Goal: Task Accomplishment & Management: Manage account settings

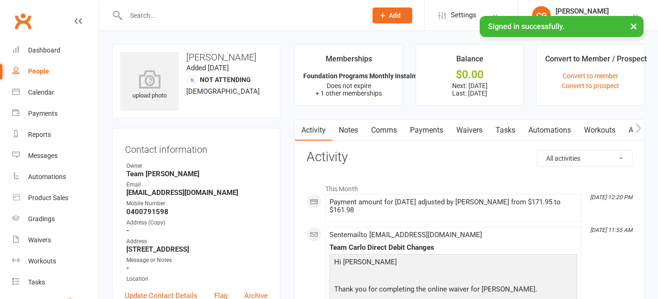
click at [146, 14] on input "text" at bounding box center [241, 15] width 237 height 13
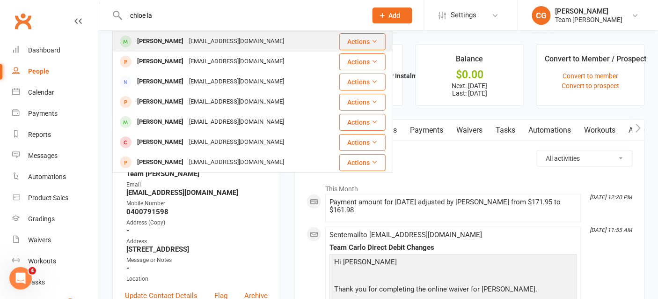
type input "chloe la"
click at [186, 42] on div "vanphoc81@yahoo.com" at bounding box center [236, 42] width 101 height 14
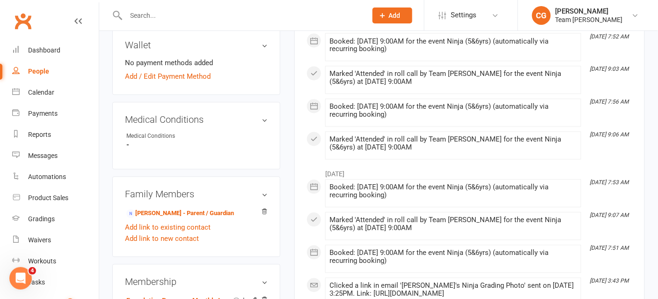
scroll to position [497, 0]
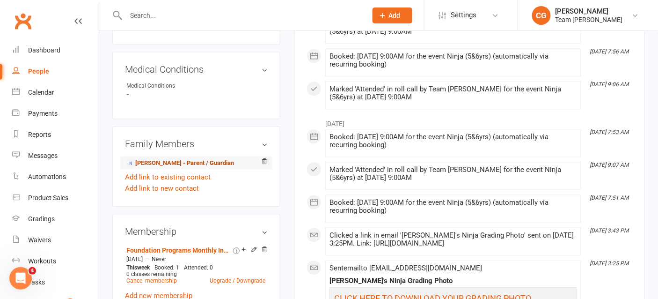
click at [176, 160] on link "Vanessa Nguyen - Parent / Guardian" at bounding box center [180, 163] width 108 height 10
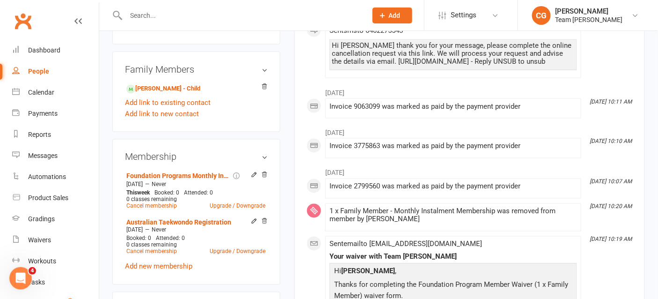
scroll to position [361, 0]
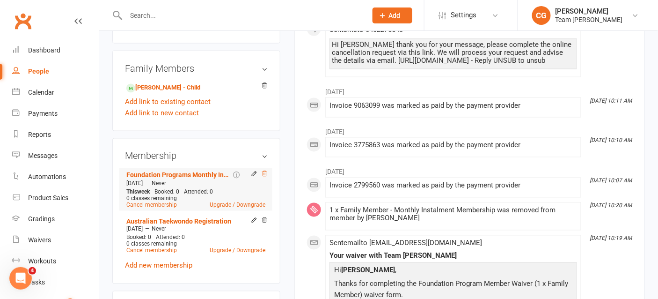
click at [264, 170] on icon at bounding box center [264, 173] width 7 height 7
click at [153, 13] on input "text" at bounding box center [241, 15] width 237 height 13
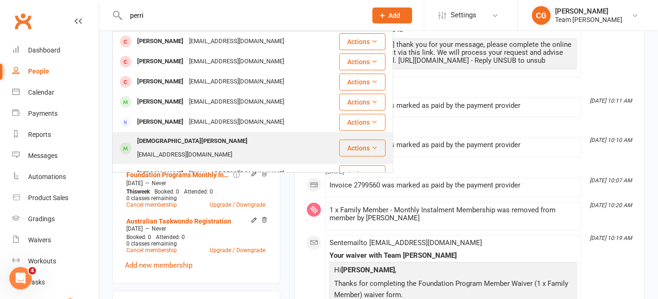
type input "perri"
click at [170, 143] on div "Christian Perri" at bounding box center [192, 141] width 116 height 14
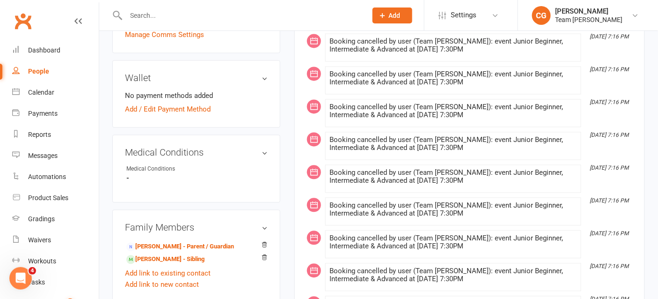
scroll to position [473, 0]
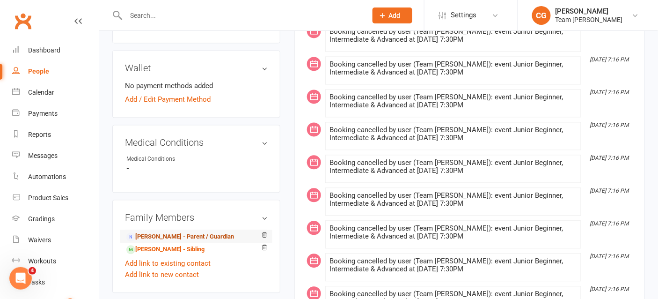
click at [194, 232] on link "Maryann Perri - Parent / Guardian" at bounding box center [180, 237] width 108 height 10
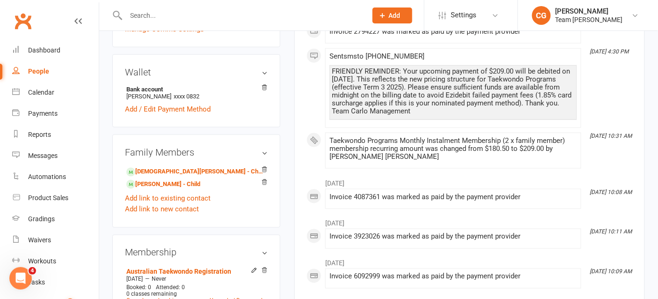
scroll to position [291, 0]
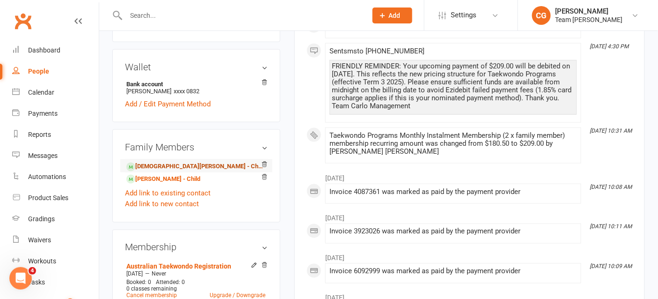
click at [175, 162] on link "Christian Perri - Child" at bounding box center [194, 166] width 137 height 10
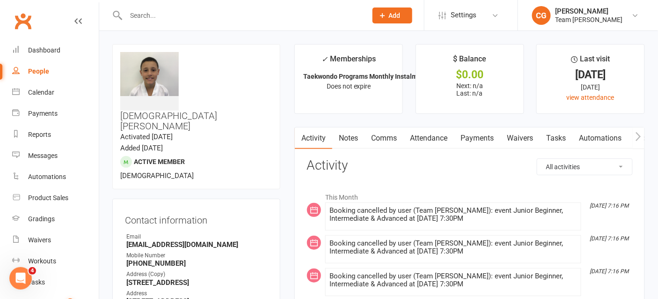
click at [419, 139] on link "Attendance" at bounding box center [428, 138] width 51 height 22
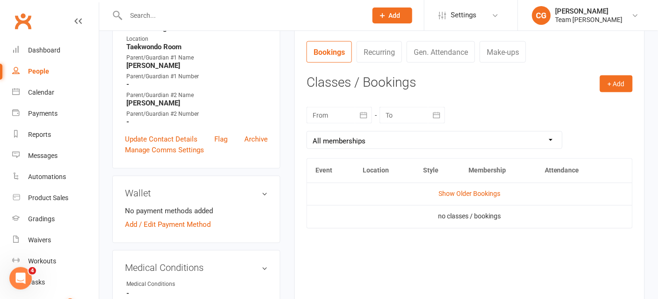
scroll to position [344, 0]
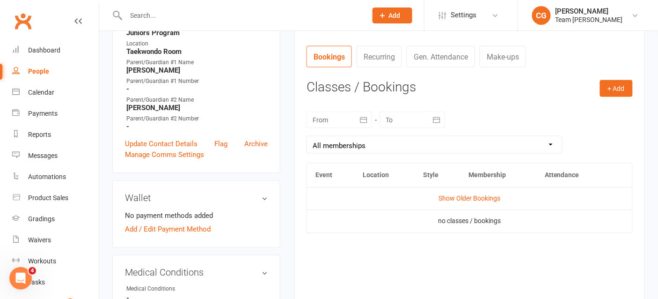
click at [365, 123] on icon "button" at bounding box center [363, 119] width 9 height 9
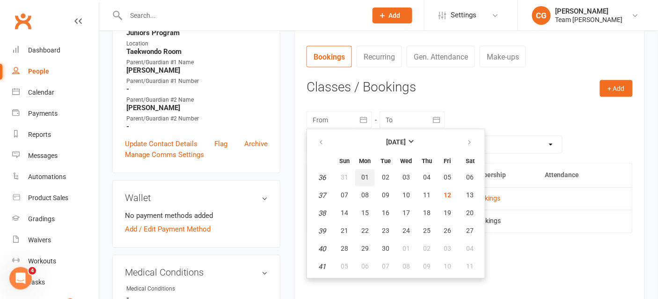
click at [359, 174] on button "01" at bounding box center [365, 177] width 20 height 17
type input "01 Sep 2025"
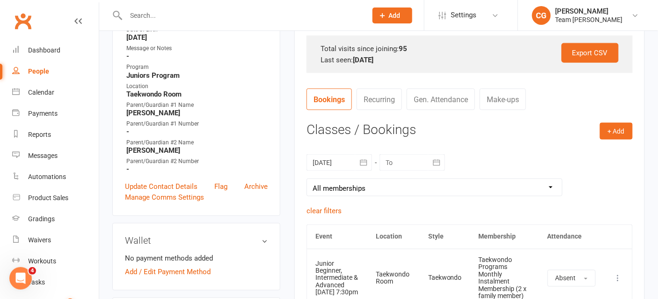
scroll to position [399, 0]
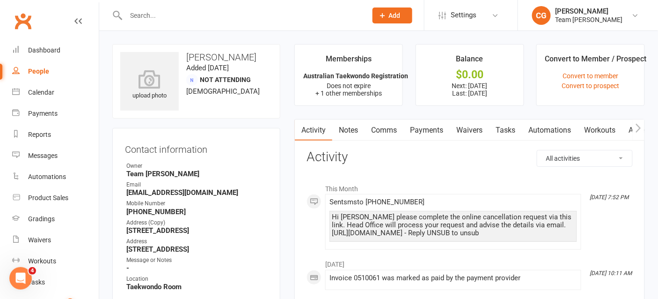
click at [420, 130] on link "Payments" at bounding box center [426, 130] width 46 height 22
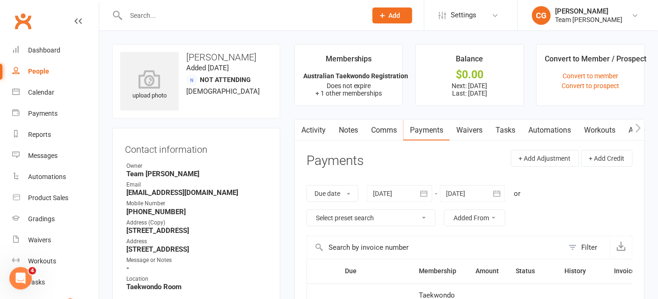
scroll to position [33, 0]
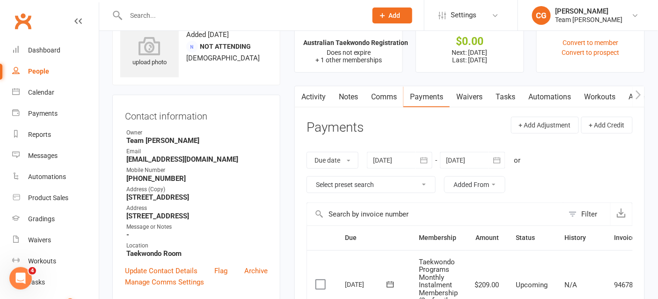
click at [422, 157] on icon "button" at bounding box center [423, 159] width 9 height 9
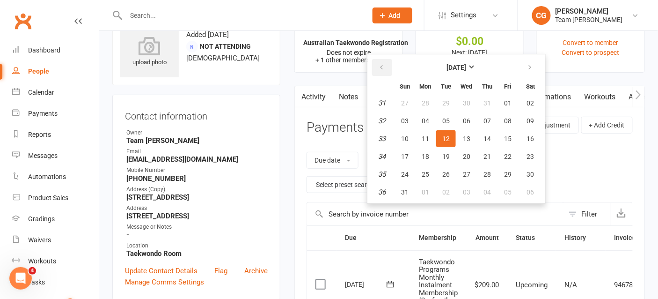
click at [380, 70] on button "button" at bounding box center [382, 67] width 20 height 17
click at [458, 136] on button "14" at bounding box center [467, 138] width 20 height 17
type input "14 May 2025"
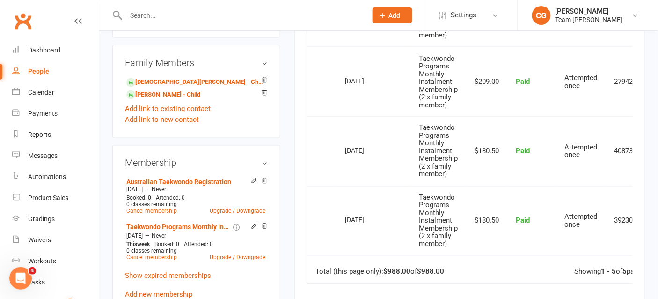
scroll to position [415, 0]
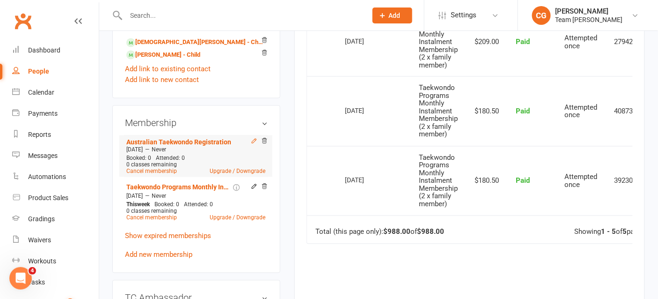
click at [255, 140] on icon at bounding box center [254, 141] width 7 height 7
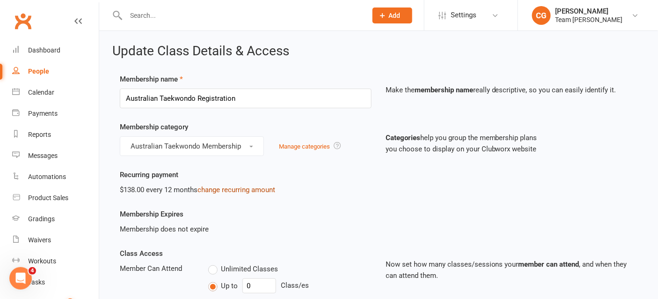
click at [245, 187] on link "change recurring amount" at bounding box center [236, 189] width 78 height 8
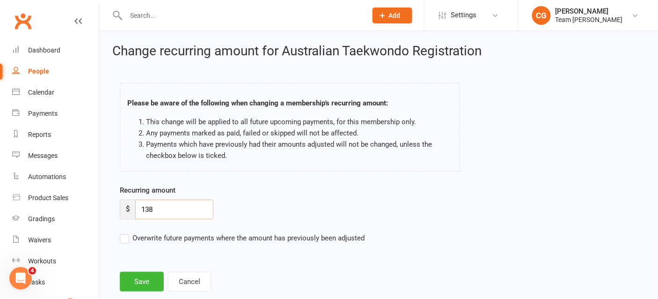
drag, startPoint x: 161, startPoint y: 214, endPoint x: 124, endPoint y: 210, distance: 36.3
click at [124, 210] on div "$ 138" at bounding box center [167, 209] width 94 height 20
type input "69"
click at [139, 278] on button "Save" at bounding box center [142, 281] width 44 height 20
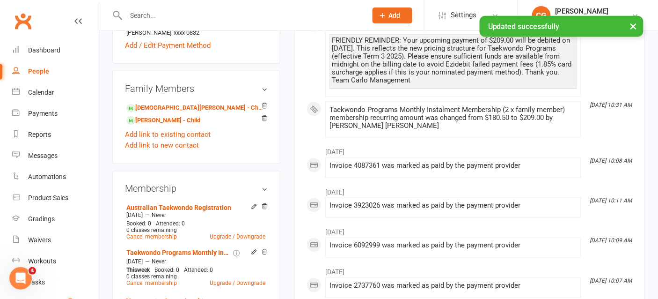
scroll to position [409, 0]
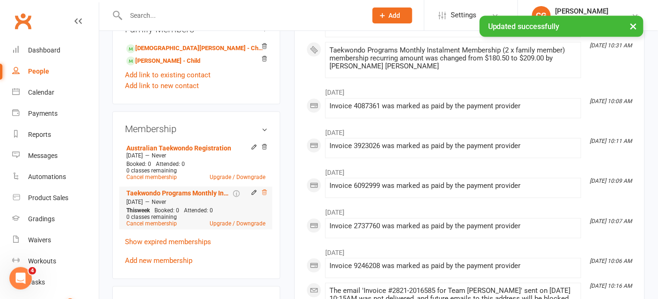
click at [265, 190] on icon at bounding box center [265, 192] width 5 height 5
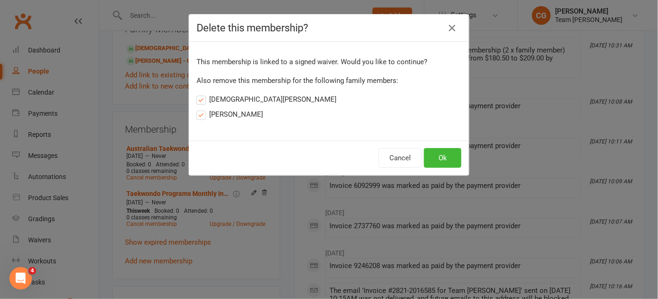
click at [222, 97] on label "Christian Perri" at bounding box center [267, 99] width 140 height 11
click at [203, 94] on input "Christian Perri" at bounding box center [200, 94] width 6 height 0
click at [222, 115] on label "Julian Perri" at bounding box center [230, 114] width 66 height 11
click at [203, 109] on input "Julian Perri" at bounding box center [200, 109] width 6 height 0
click at [441, 150] on button "Ok" at bounding box center [442, 158] width 37 height 20
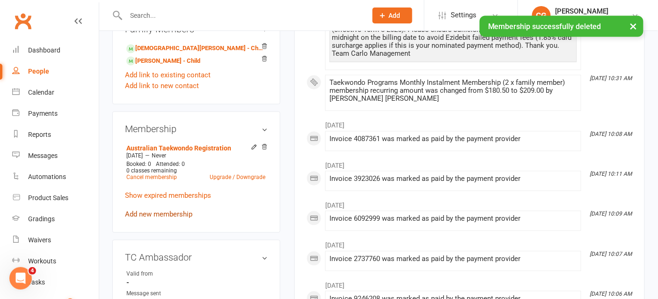
click at [148, 211] on link "Add new membership" at bounding box center [158, 214] width 67 height 8
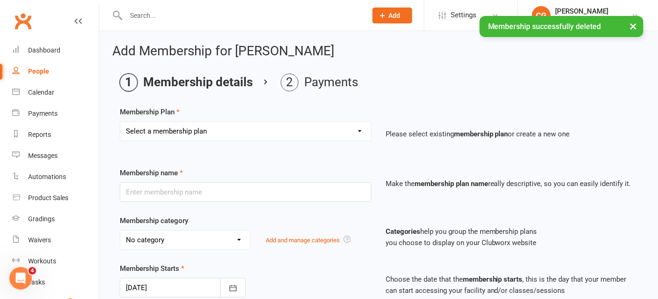
click at [167, 122] on select "Select a membership plan Create new Membership Plan Foundation Programs Monthly…" at bounding box center [245, 131] width 251 height 19
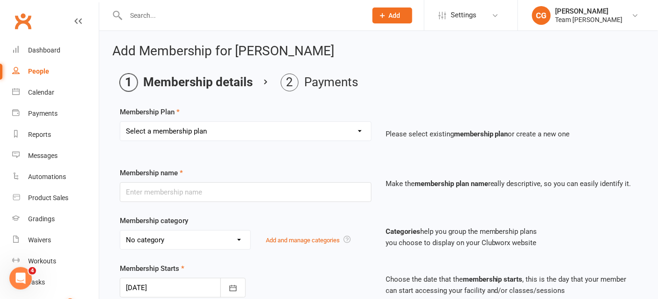
select select "4"
click at [120, 122] on select "Select a membership plan Create new Membership Plan Foundation Programs Monthly…" at bounding box center [245, 131] width 251 height 19
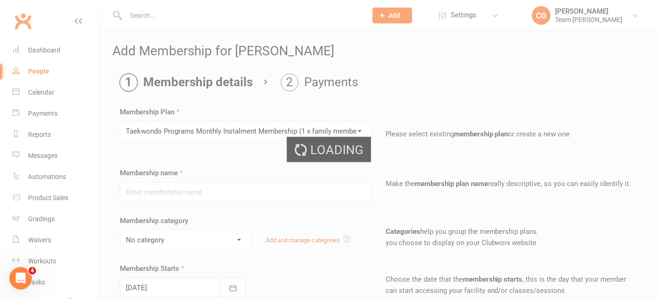
type input "Taekwondo Programs Monthly Instalment Membership (1 x family member)"
select select "0"
type input "0"
type input "1"
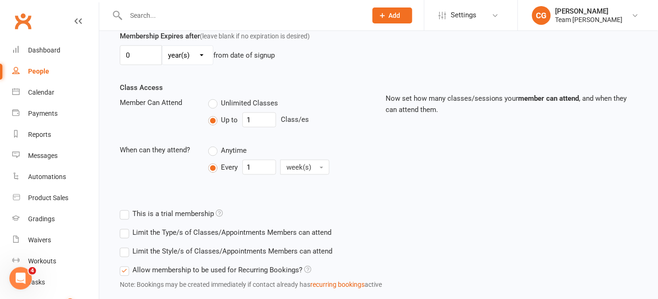
scroll to position [336, 0]
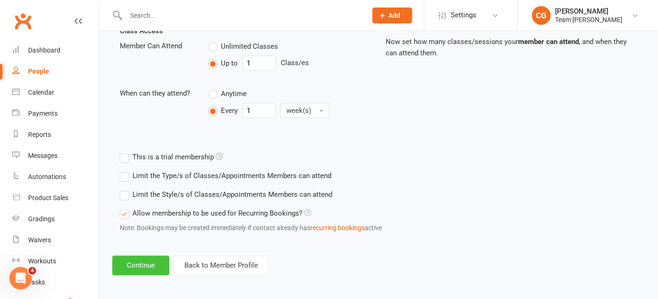
click at [139, 262] on button "Continue" at bounding box center [140, 266] width 57 height 20
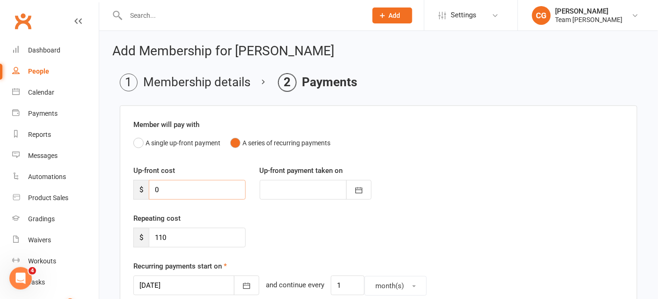
drag, startPoint x: 171, startPoint y: 186, endPoint x: 129, endPoint y: 186, distance: 42.6
click at [129, 186] on div "Up-front cost $ 0" at bounding box center [189, 182] width 126 height 35
type input "8"
type input "12 Sep 2025"
type input "83.60"
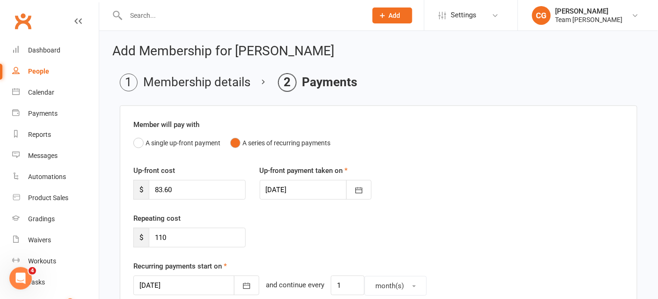
click at [322, 189] on div at bounding box center [316, 190] width 112 height 20
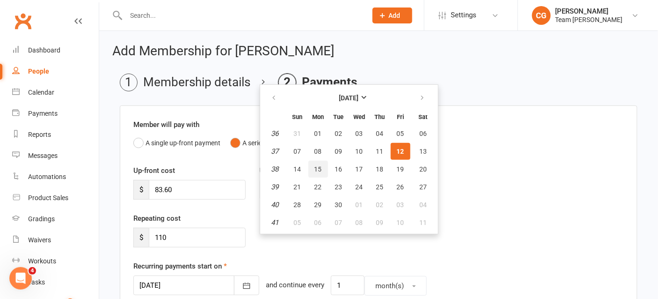
click at [318, 165] on span "15" at bounding box center [318, 168] width 7 height 7
type input "15 Sep 2025"
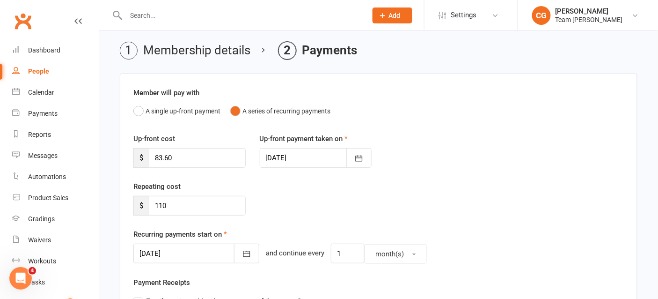
scroll to position [35, 0]
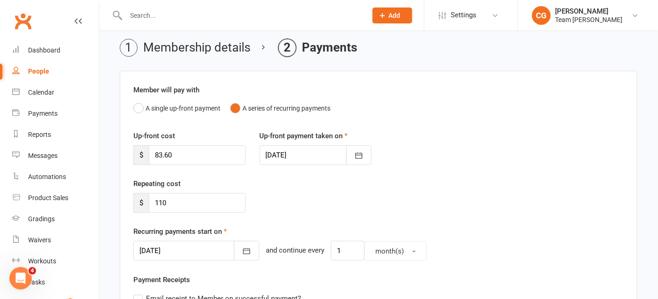
click at [175, 249] on div at bounding box center [196, 251] width 126 height 20
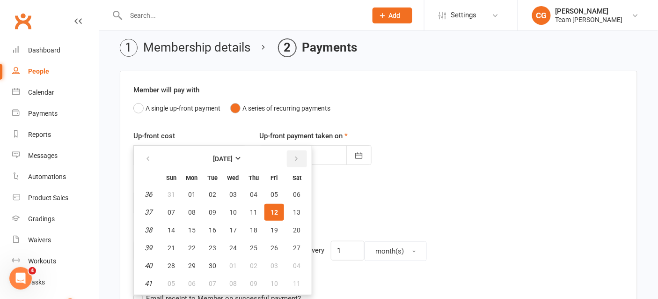
click at [296, 158] on icon "button" at bounding box center [296, 158] width 7 height 7
click at [234, 227] on span "15" at bounding box center [232, 229] width 7 height 7
type input "15 Oct 2025"
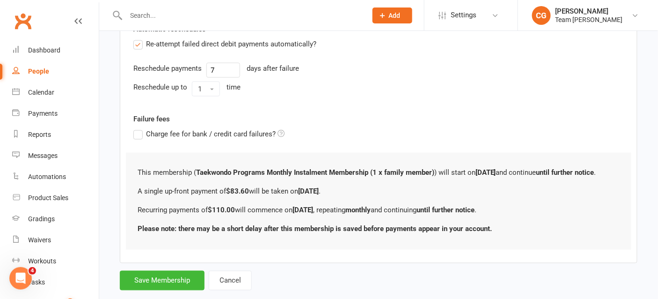
scroll to position [371, 0]
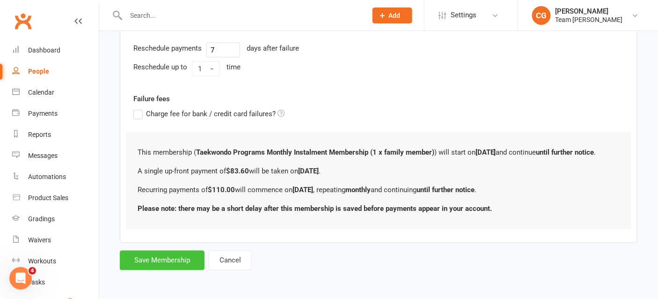
click at [161, 262] on button "Save Membership" at bounding box center [162, 260] width 85 height 20
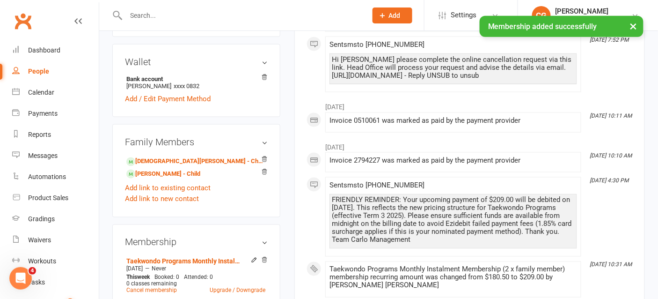
scroll to position [297, 0]
click at [173, 161] on link "Christian Perri - Child" at bounding box center [194, 160] width 137 height 10
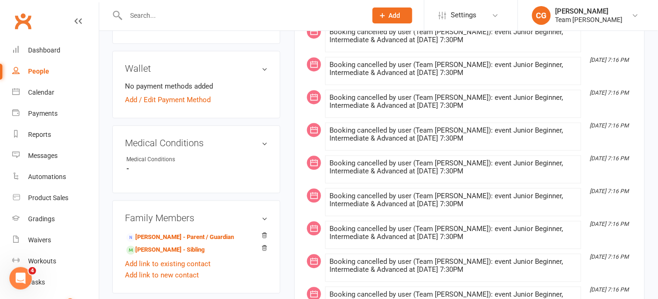
scroll to position [483, 0]
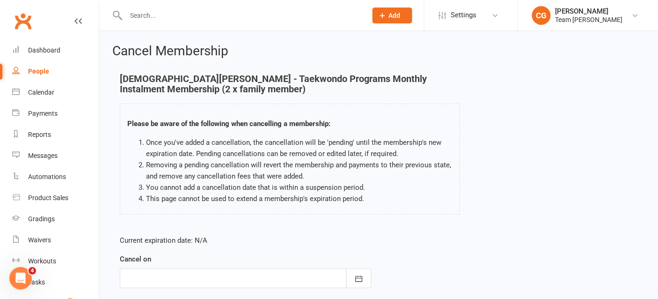
click at [184, 276] on div at bounding box center [246, 278] width 252 height 20
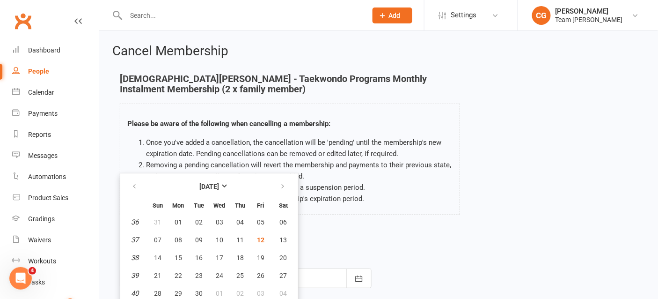
scroll to position [19, 0]
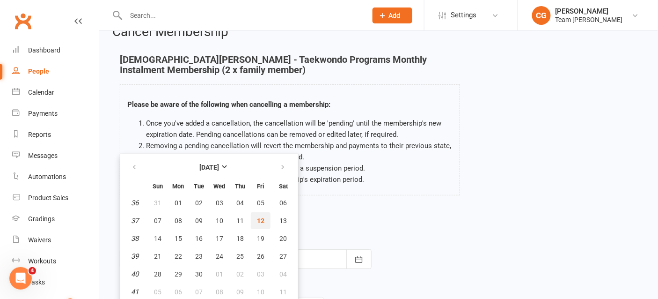
click at [258, 221] on span "12" at bounding box center [260, 220] width 7 height 7
type input "12 Sep 2025"
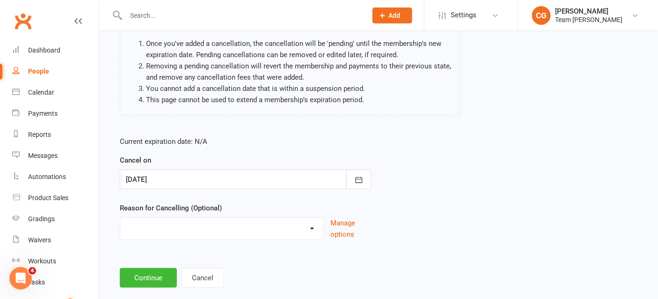
scroll to position [115, 0]
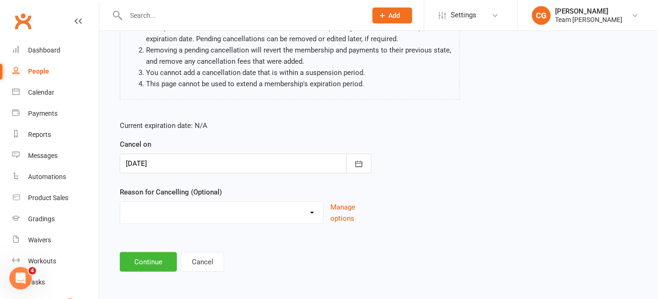
click at [207, 209] on select "Chosen another sport/activity Family/health matters Feeling disinterested in ta…" at bounding box center [221, 211] width 203 height 19
select select "2"
click at [120, 202] on select "Chosen another sport/activity Family/health matters Feeling disinterested in ta…" at bounding box center [221, 211] width 203 height 19
click at [148, 255] on button "Continue" at bounding box center [148, 262] width 57 height 20
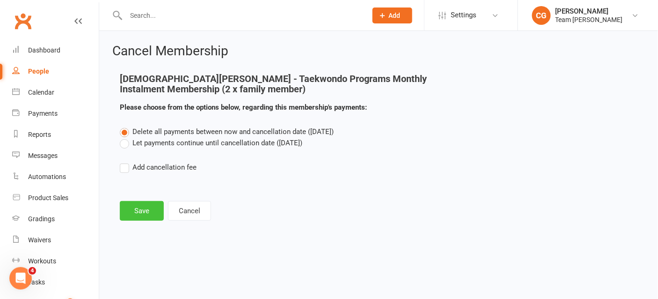
click at [136, 209] on button "Save" at bounding box center [142, 211] width 44 height 20
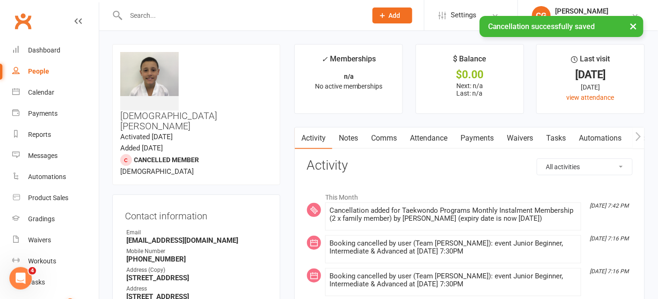
click at [425, 136] on link "Attendance" at bounding box center [428, 138] width 51 height 22
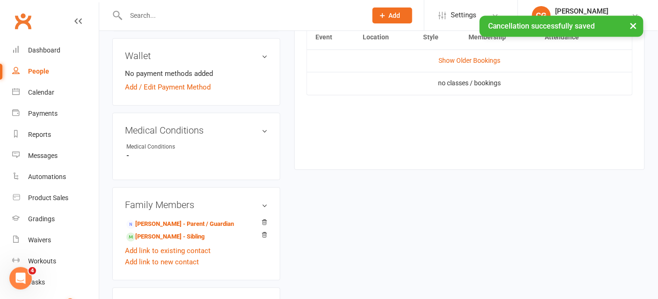
scroll to position [490, 0]
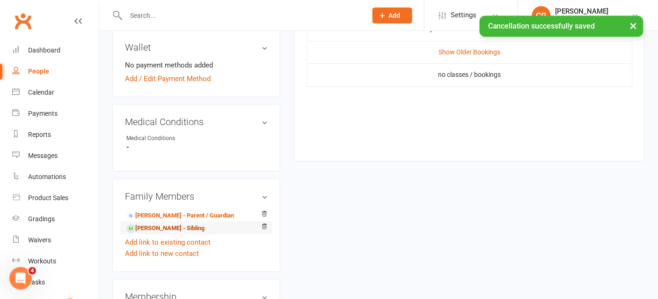
click at [180, 224] on link "Julian Perri - Sibling" at bounding box center [165, 229] width 78 height 10
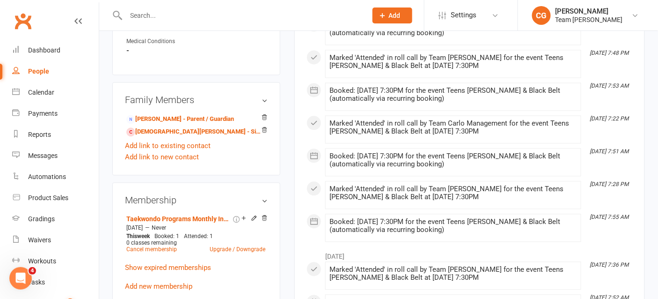
scroll to position [586, 0]
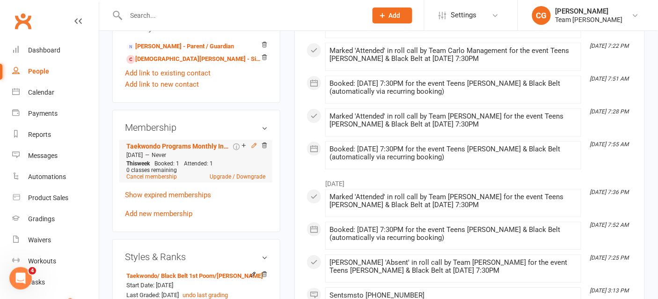
click at [254, 143] on icon at bounding box center [254, 145] width 4 height 4
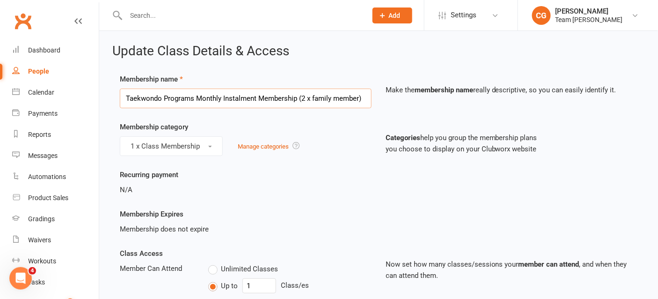
click at [305, 98] on input "Taekwondo Programs Monthly Instalment Membership (2 x family member)" at bounding box center [246, 98] width 252 height 20
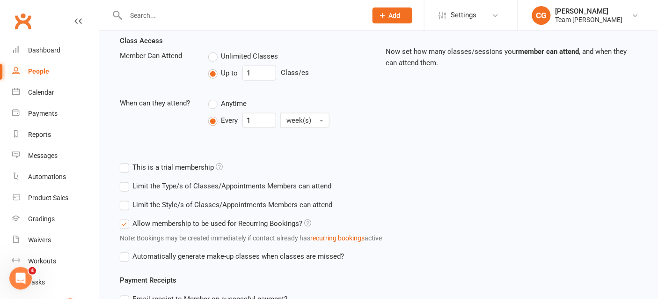
scroll to position [450, 0]
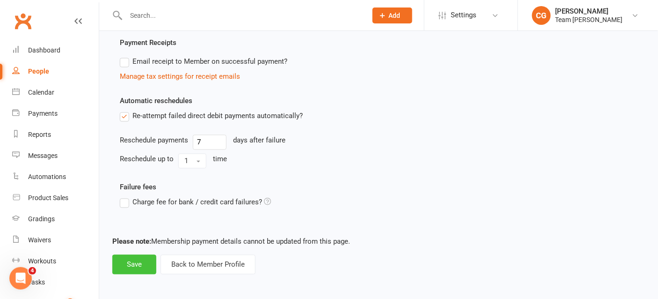
type input "Taekwondo Programs Monthly Instalment Membership (1 x family member)"
click at [124, 262] on button "Save" at bounding box center [134, 265] width 44 height 20
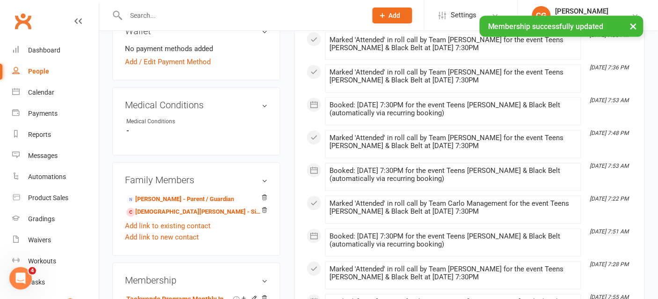
scroll to position [474, 0]
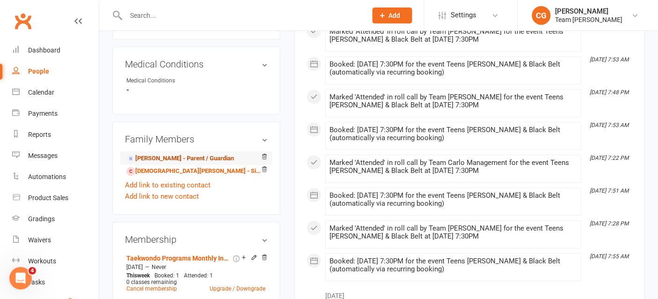
click at [204, 159] on link "Maryann Perri - Parent / Guardian" at bounding box center [180, 159] width 108 height 10
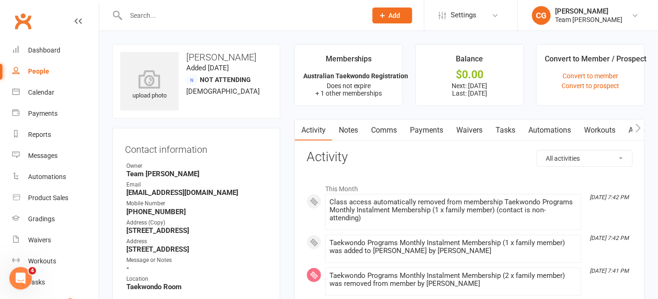
click at [385, 131] on link "Comms" at bounding box center [384, 130] width 39 height 22
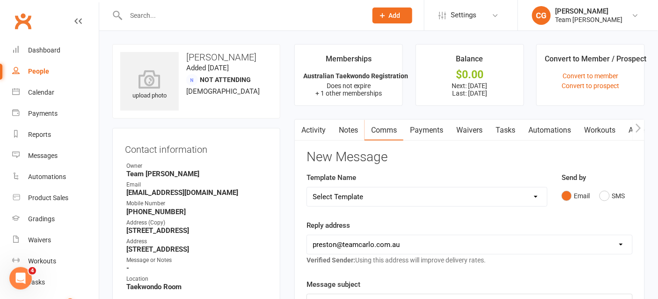
click at [353, 194] on select "Select Template [Email] Ambassador Program Member Email [SMS] Direct Debit - AT…" at bounding box center [427, 196] width 240 height 19
select select "23"
click at [307, 187] on select "Select Template [Email] Ambassador Program Member Email [SMS] Direct Debit - AT…" at bounding box center [427, 196] width 240 height 19
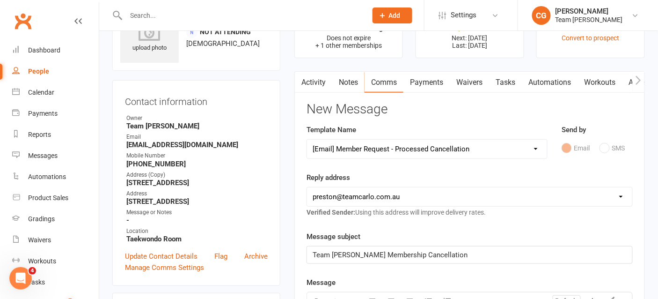
scroll to position [52, 0]
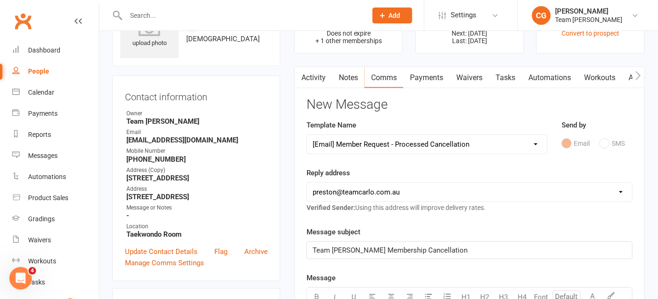
click at [343, 188] on select "hello@clubworx.com preston@teamcarlo.com.au carlo+preston@teamcarlo.com.au carl…" at bounding box center [469, 192] width 325 height 19
select select "4"
click at [307, 183] on select "hello@clubworx.com preston@teamcarlo.com.au carlo+preston@teamcarlo.com.au carl…" at bounding box center [469, 192] width 325 height 19
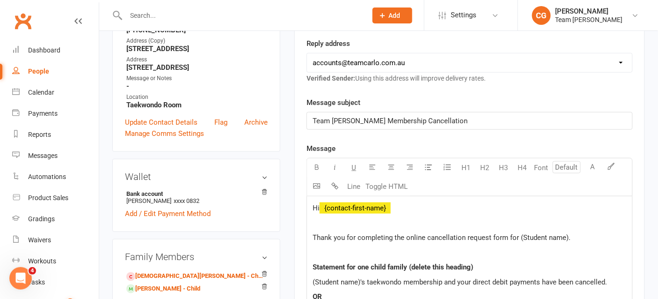
scroll to position [209, 0]
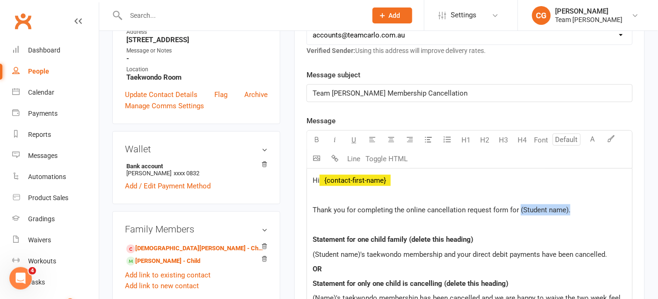
drag, startPoint x: 585, startPoint y: 210, endPoint x: 518, endPoint y: 204, distance: 67.7
click at [518, 204] on p "Thank you for completing the online cancellation request form for (Student name…" at bounding box center [470, 209] width 314 height 11
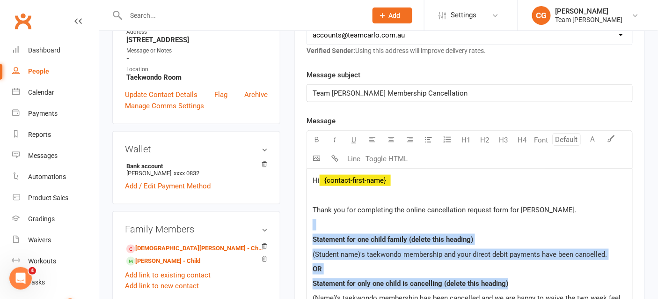
drag, startPoint x: 525, startPoint y: 282, endPoint x: 306, endPoint y: 223, distance: 226.4
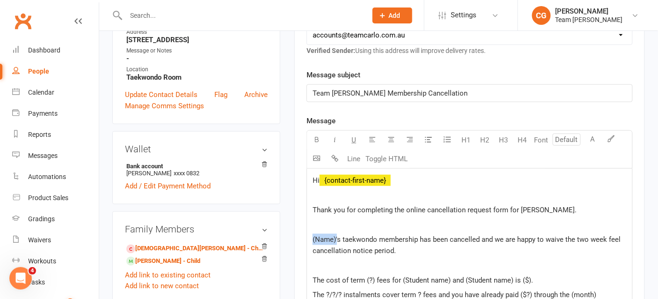
drag, startPoint x: 337, startPoint y: 237, endPoint x: 300, endPoint y: 234, distance: 37.5
click at [394, 248] on span "Christian's taekwondo membership has been cancelled and we are happy to waive t…" at bounding box center [470, 245] width 315 height 20
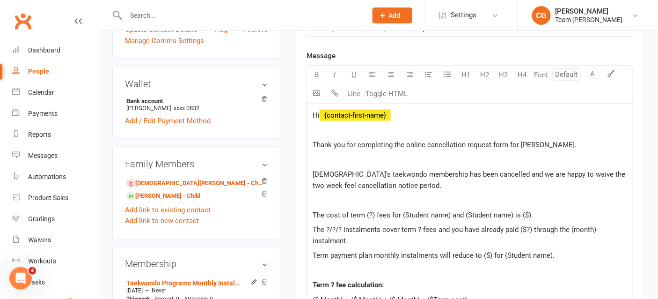
scroll to position [283, 0]
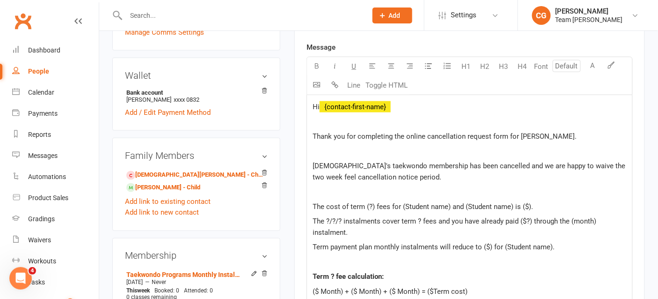
click at [542, 204] on p "The cost of term (?) fees for (Student name) and (Student name) is ($)." at bounding box center [470, 206] width 314 height 11
drag, startPoint x: 542, startPoint y: 204, endPoint x: 319, endPoint y: 194, distance: 223.5
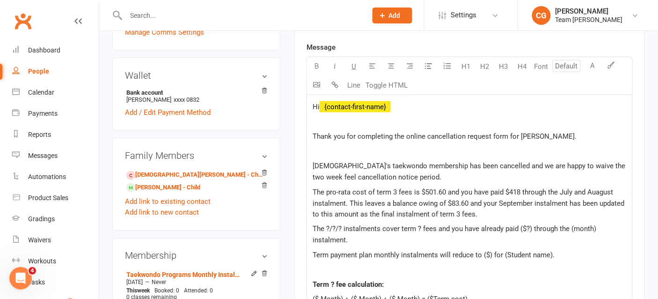
drag, startPoint x: 313, startPoint y: 223, endPoint x: 353, endPoint y: 238, distance: 42.3
click at [353, 238] on p "The ?/?/? instalments cover term ? fees and you have already paid ($?) through …" at bounding box center [470, 234] width 314 height 22
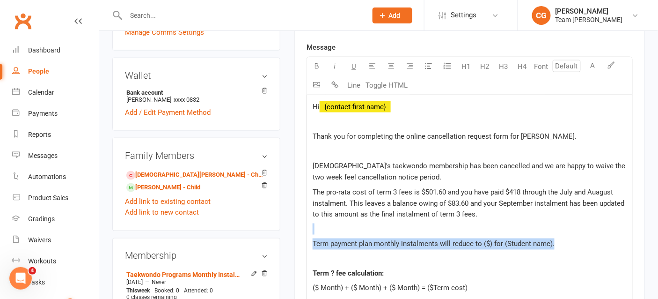
drag, startPoint x: 567, startPoint y: 241, endPoint x: 301, endPoint y: 230, distance: 266.0
click at [301, 230] on div "Activity Notes Comms Payments Waivers Tasks Automations Workouts Assessments Cr…" at bounding box center [469, 277] width 351 height 882
click at [432, 240] on span "Term payment plan monthly instalments will reduce to ($) for (Student name)." at bounding box center [434, 244] width 242 height 8
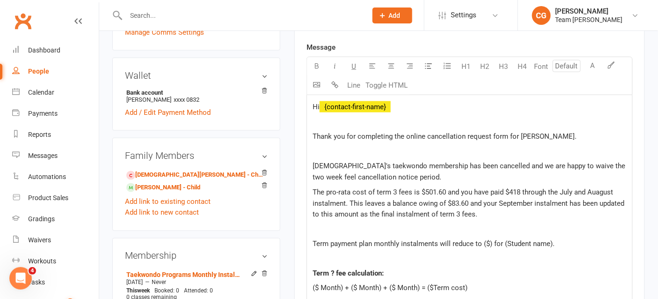
click at [490, 241] on span "Term payment plan monthly instalments will reduce to ($) for (Student name)." at bounding box center [434, 244] width 242 height 8
drag, startPoint x: 561, startPoint y: 240, endPoint x: 511, endPoint y: 239, distance: 49.6
click at [511, 240] on span "Term payment plan monthly instalments will reduce to $110 for (Student name)." at bounding box center [437, 244] width 249 height 8
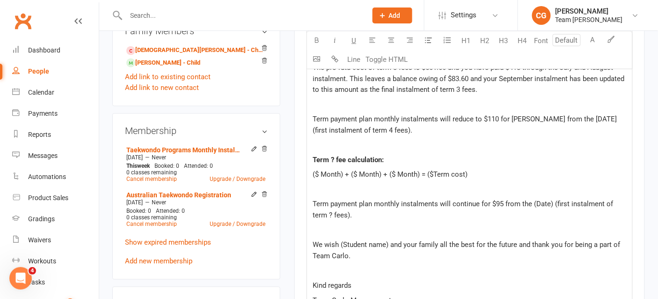
scroll to position [425, 0]
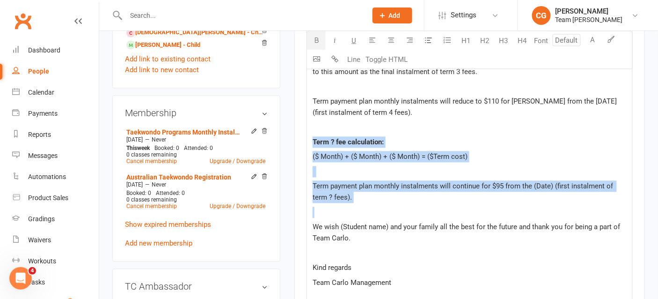
drag, startPoint x: 312, startPoint y: 138, endPoint x: 379, endPoint y: 210, distance: 98.7
click at [379, 210] on div "Hi ﻿ {contact-first-name} Thank you for completing the online cancellation requ…" at bounding box center [469, 176] width 325 height 447
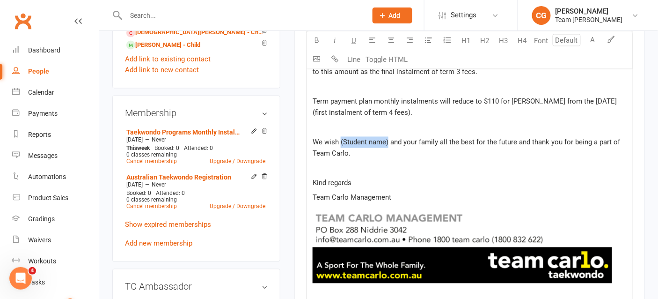
drag, startPoint x: 388, startPoint y: 140, endPoint x: 341, endPoint y: 139, distance: 47.3
click at [341, 139] on span "We wish (Student name) and your family all the best for the future and thank yo…" at bounding box center [467, 148] width 309 height 20
drag, startPoint x: 418, startPoint y: 140, endPoint x: 369, endPoint y: 140, distance: 49.1
click at [369, 140] on span "We wish Christian and your family all the best for the future and thank you for…" at bounding box center [470, 148] width 315 height 20
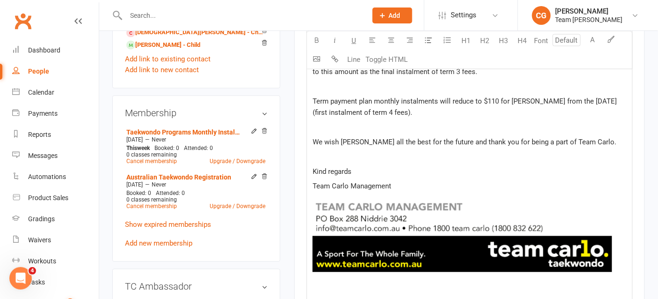
click at [490, 138] on span "We wish Christian all the best for the future and thank you for being a part of…" at bounding box center [465, 142] width 304 height 8
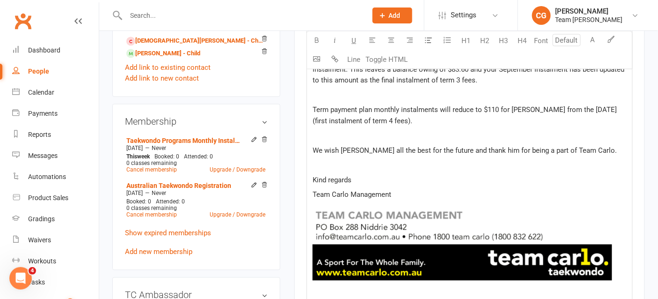
scroll to position [410, 0]
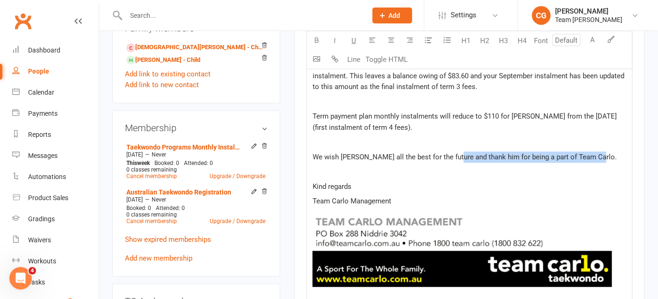
drag, startPoint x: 593, startPoint y: 154, endPoint x: 450, endPoint y: 154, distance: 143.7
click at [450, 154] on p "We wish Christian all the best for the future and thank him for being a part of…" at bounding box center [470, 157] width 314 height 11
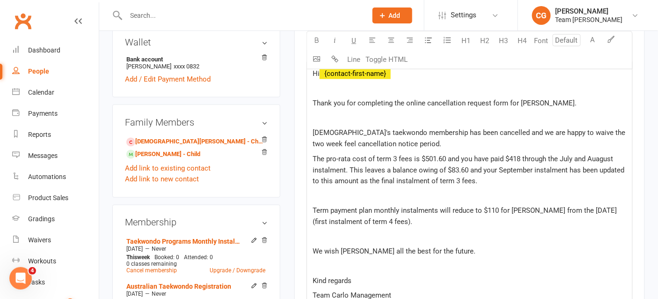
scroll to position [306, 0]
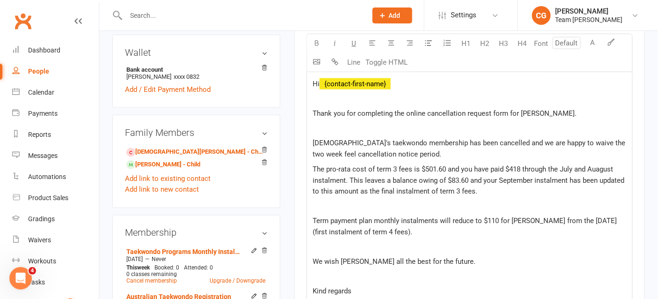
click at [399, 150] on p "Christian's taekwondo membership has been cancelled and we are happy to waive t…" at bounding box center [470, 148] width 314 height 22
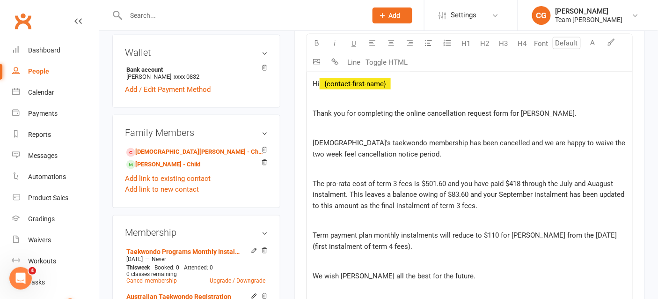
click at [317, 179] on span "The pro-rata cost of term 3 fees is $501.60 and you have paid $418 through the …" at bounding box center [470, 194] width 314 height 31
click at [627, 140] on p "Christian's taekwondo membership has been cancelled and we are happy to waive t…" at bounding box center [470, 148] width 314 height 22
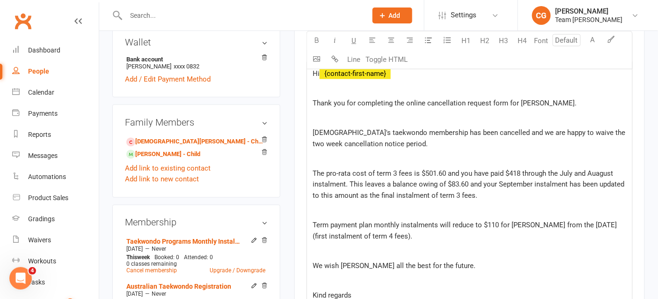
scroll to position [317, 0]
click at [600, 168] on span "The pro-rata cost of term 3 fees is $501.60 and you have paid $418 through the …" at bounding box center [470, 183] width 314 height 31
click at [345, 180] on span "The pro-rata cost of term 3 fees is $501.60 and you have paid $418 through the …" at bounding box center [470, 183] width 314 height 31
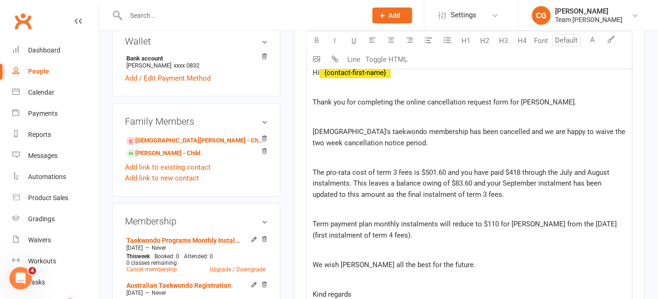
click at [475, 178] on span "The pro-rata cost of term 3 fees is $501.60 and you have paid $418 through the …" at bounding box center [462, 183] width 299 height 31
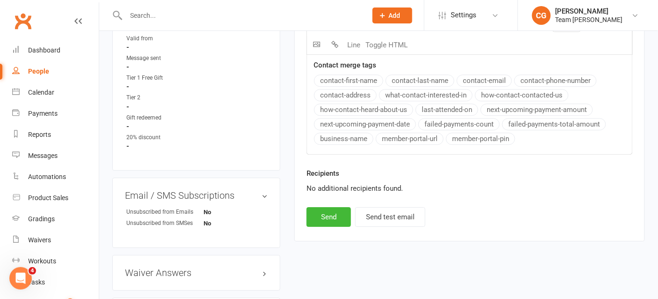
scroll to position [763, 0]
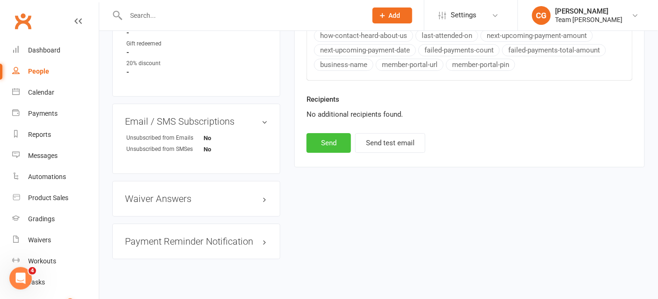
click at [322, 139] on button "Send" at bounding box center [329, 143] width 44 height 20
select select
select select "1"
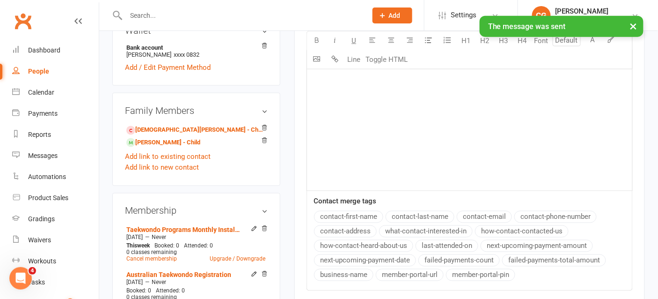
scroll to position [352, 0]
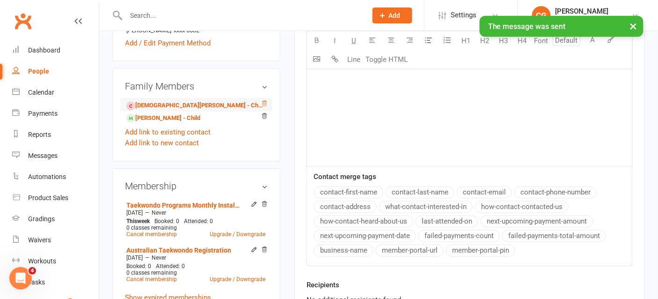
click at [264, 101] on icon at bounding box center [265, 103] width 5 height 5
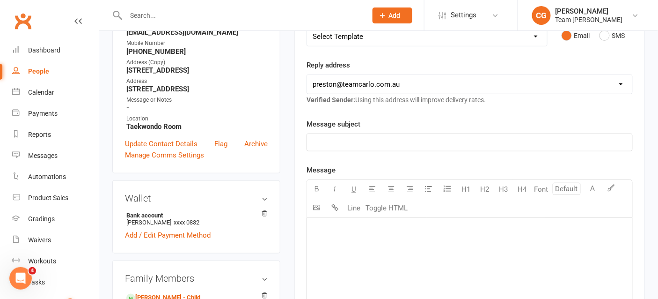
scroll to position [0, 0]
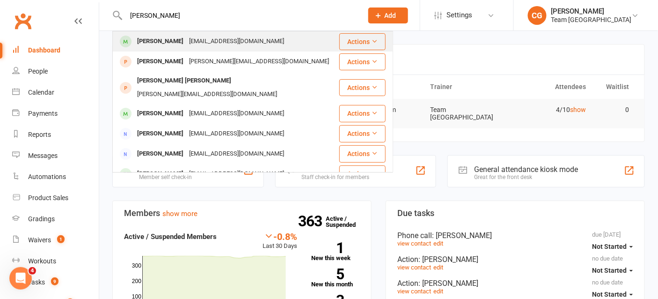
type input "leilani"
click at [162, 41] on div "Leilani Tanios" at bounding box center [160, 42] width 52 height 14
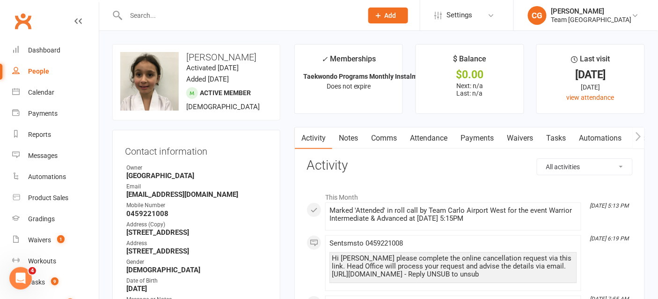
click at [428, 136] on link "Attendance" at bounding box center [428, 138] width 51 height 22
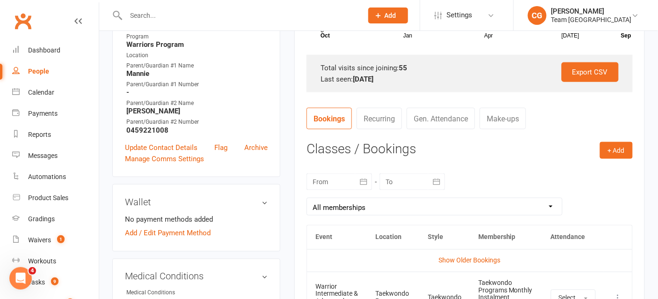
scroll to position [291, 0]
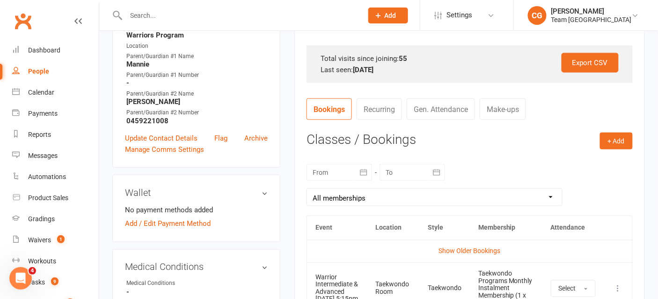
click at [364, 172] on icon "button" at bounding box center [363, 172] width 9 height 9
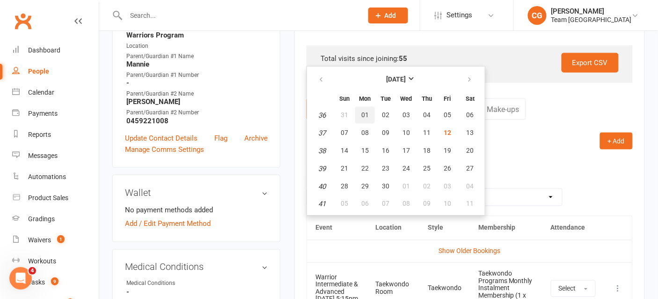
click at [369, 111] on button "01" at bounding box center [365, 115] width 20 height 17
type input "01 Sep 2025"
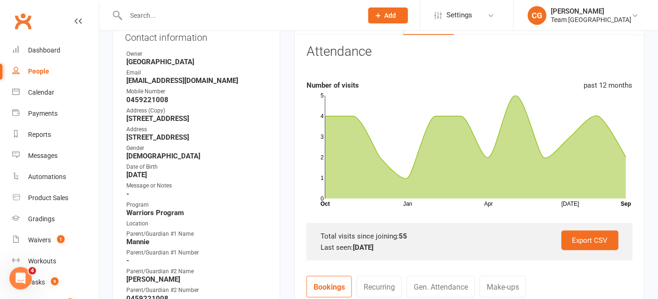
scroll to position [0, 0]
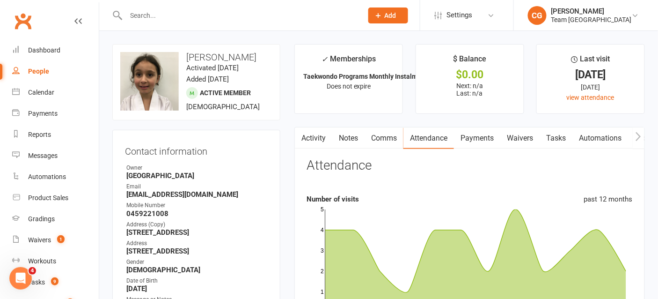
click at [160, 16] on input "text" at bounding box center [239, 15] width 233 height 13
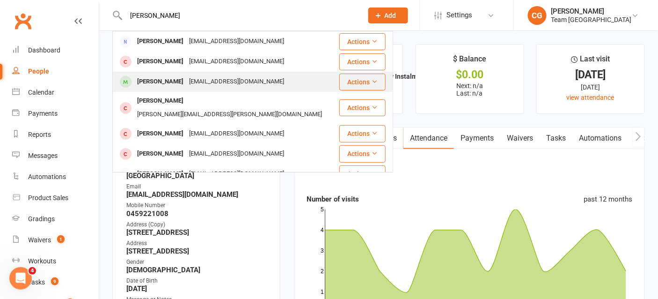
type input "harrison"
click at [187, 73] on div "Zack Harrison trevor_harrison6@hotmail.com" at bounding box center [225, 81] width 225 height 19
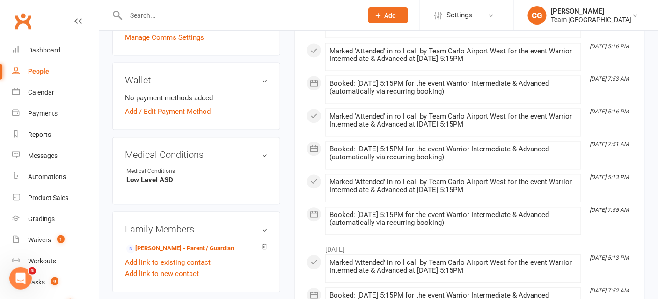
scroll to position [531, 0]
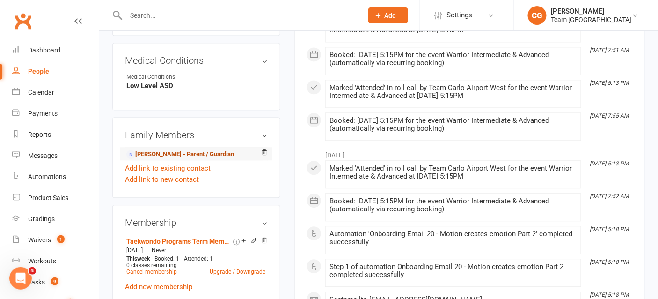
click at [187, 159] on link "Trevor Harrison - Parent / Guardian" at bounding box center [180, 154] width 108 height 10
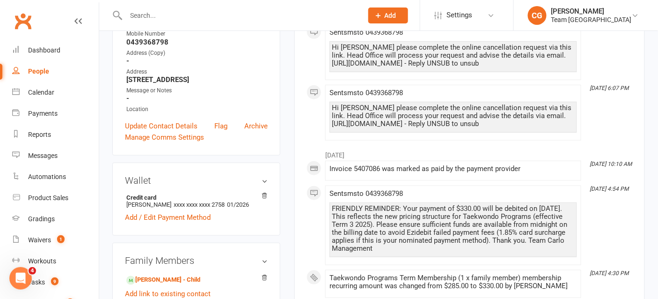
scroll to position [296, 0]
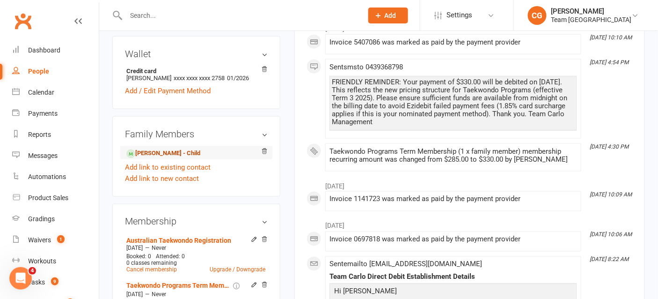
click at [171, 158] on link "Zack Harrison - Child" at bounding box center [163, 153] width 74 height 10
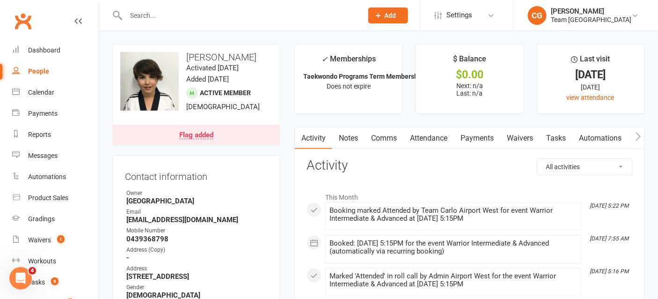
click at [390, 135] on link "Comms" at bounding box center [384, 138] width 39 height 22
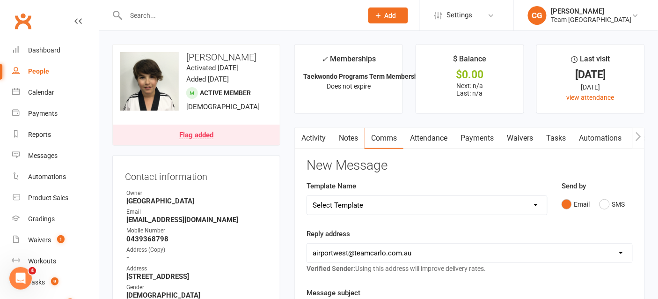
click at [438, 135] on link "Attendance" at bounding box center [428, 138] width 51 height 22
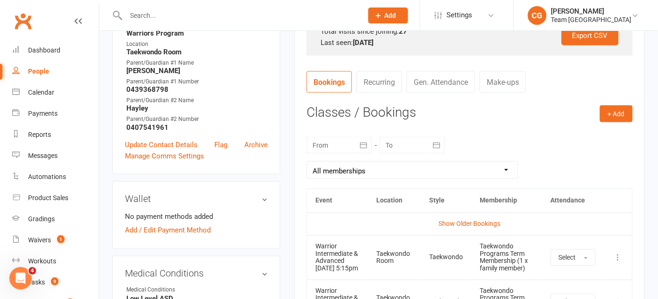
click at [366, 143] on icon "button" at bounding box center [363, 144] width 9 height 9
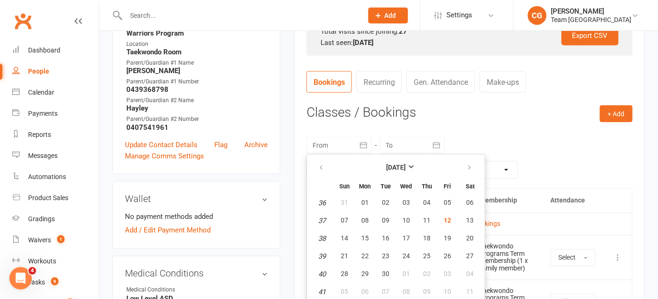
scroll to position [319, 0]
click at [355, 216] on button "08" at bounding box center [365, 220] width 20 height 17
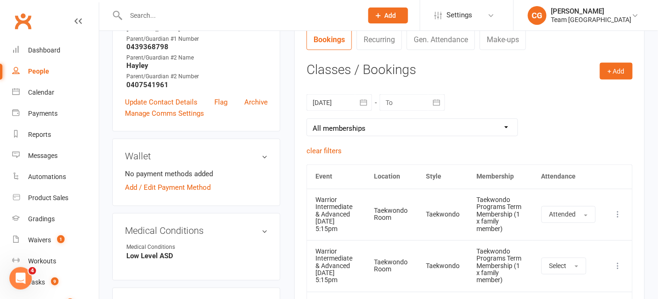
scroll to position [350, 0]
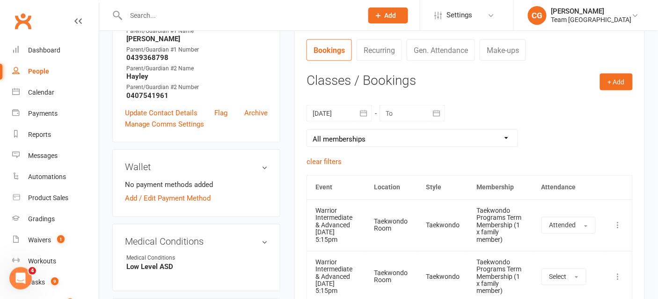
click at [355, 111] on div at bounding box center [340, 113] width 66 height 17
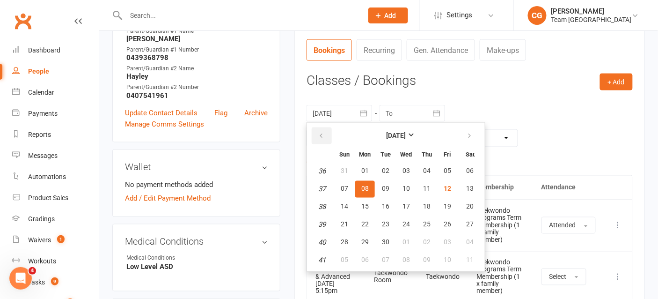
click at [322, 132] on icon "button" at bounding box center [321, 135] width 7 height 7
click at [362, 220] on span "21" at bounding box center [364, 223] width 7 height 7
type input "21 Jul 2025"
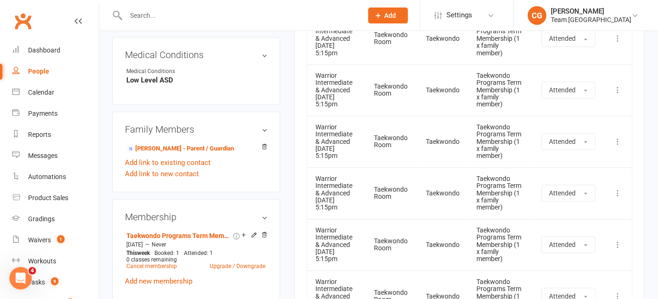
scroll to position [502, 0]
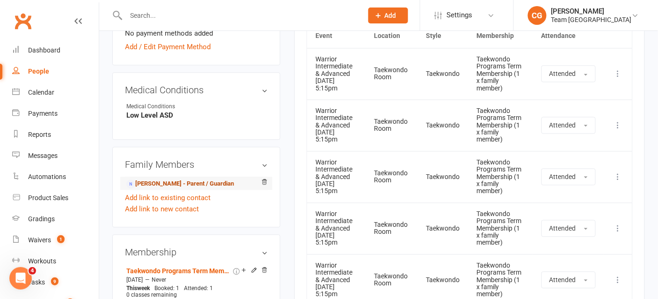
click at [197, 185] on link "Trevor Harrison - Parent / Guardian" at bounding box center [180, 184] width 108 height 10
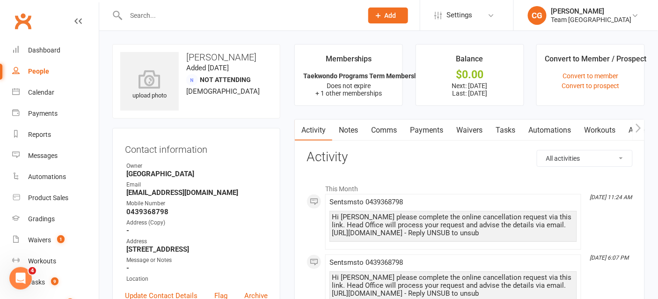
click at [419, 127] on link "Payments" at bounding box center [426, 130] width 46 height 22
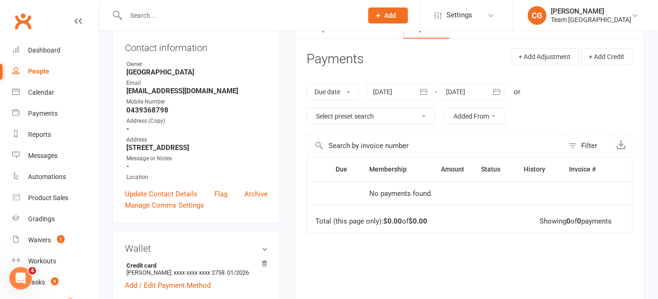
scroll to position [89, 0]
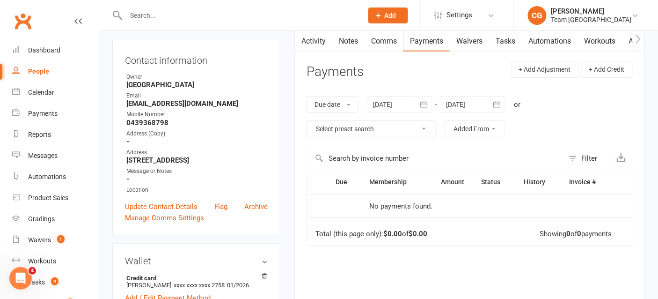
click at [493, 107] on icon "button" at bounding box center [496, 104] width 9 height 9
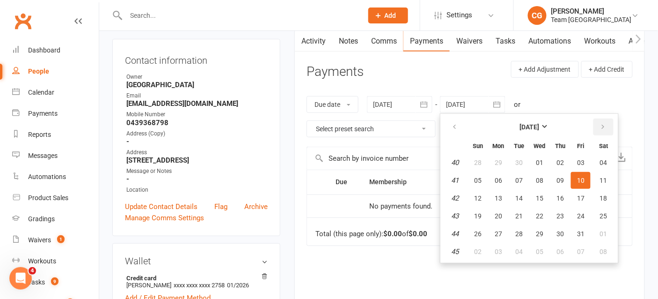
click at [603, 121] on button "button" at bounding box center [603, 126] width 20 height 17
click at [562, 194] on span "13" at bounding box center [559, 197] width 7 height 7
type input "13 Nov 2025"
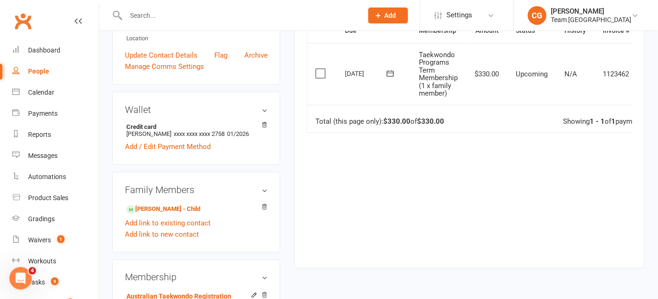
scroll to position [300, 0]
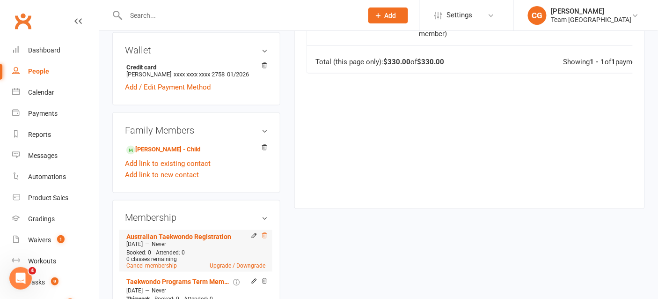
click at [267, 238] on icon at bounding box center [265, 235] width 5 height 5
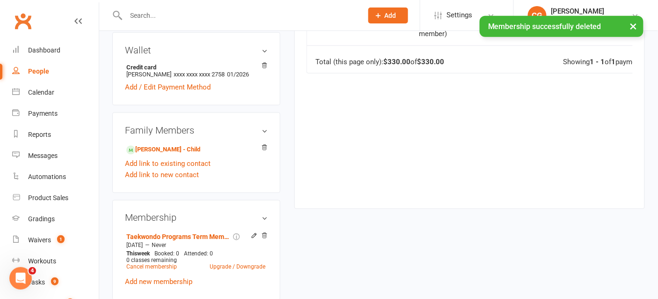
click at [268, 243] on div "Membership Taekwondo Programs Term Membership (1 x family member) Feb 3 2025 — …" at bounding box center [196, 250] width 168 height 100
click at [265, 239] on icon at bounding box center [264, 235] width 7 height 7
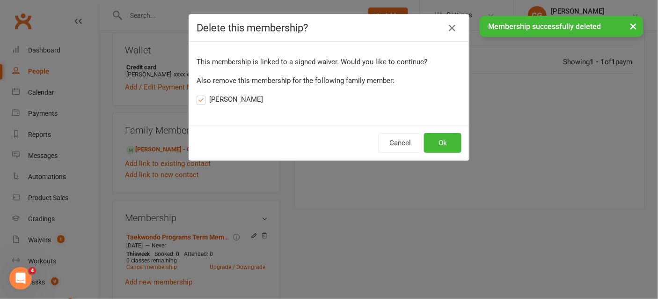
click at [227, 100] on label "Zack Harrison" at bounding box center [230, 99] width 66 height 11
click at [203, 94] on input "Zack Harrison" at bounding box center [200, 94] width 6 height 0
click at [443, 139] on button "Ok" at bounding box center [442, 143] width 37 height 20
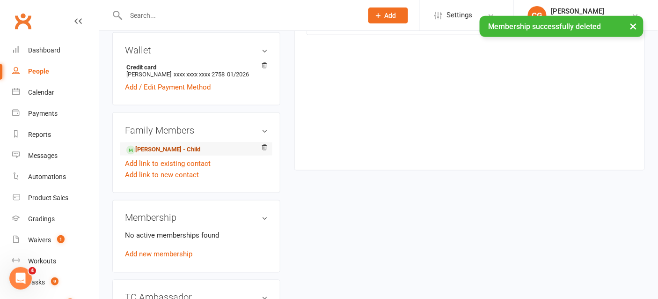
click at [175, 154] on link "Zack Harrison - Child" at bounding box center [163, 150] width 74 height 10
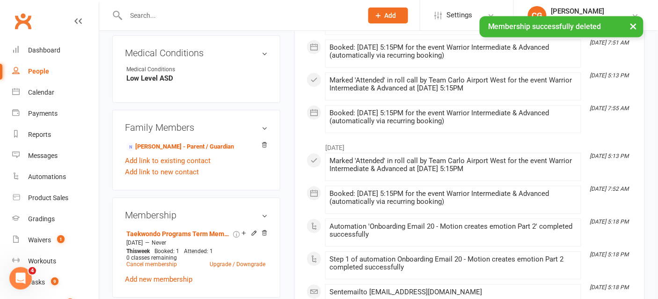
scroll to position [578, 0]
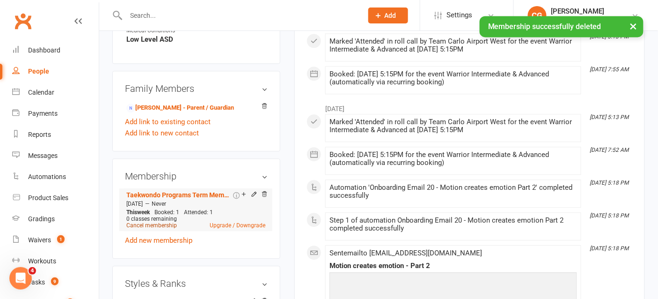
click at [146, 228] on link "Cancel membership" at bounding box center [151, 225] width 51 height 7
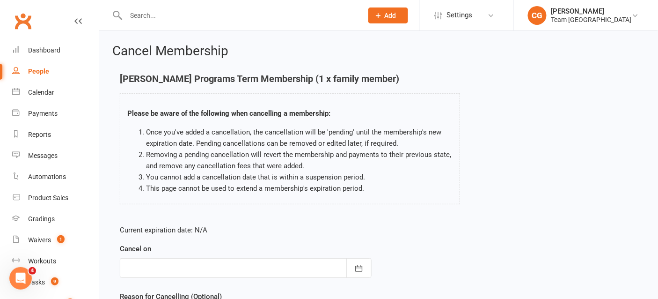
click at [180, 263] on div at bounding box center [246, 268] width 252 height 20
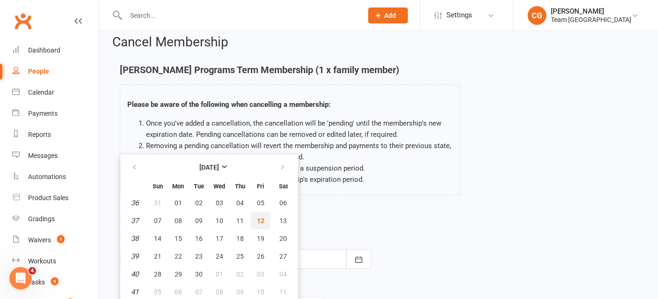
click at [261, 219] on span "12" at bounding box center [260, 220] width 7 height 7
type input "12 Sep 2025"
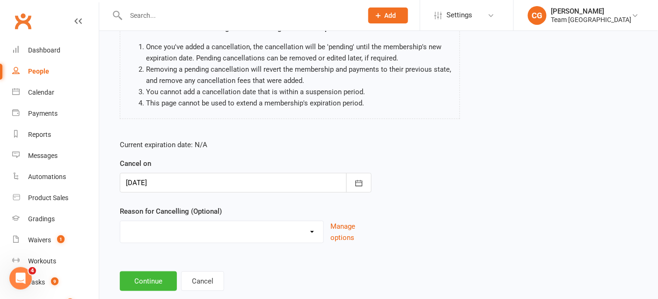
scroll to position [104, 0]
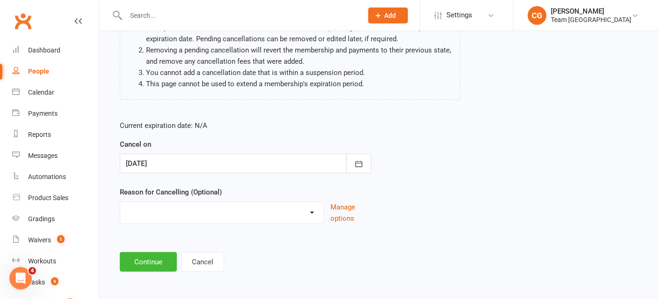
click at [184, 216] on select "Chosen another sport/activity Dissatisfied with service provided Family/Health …" at bounding box center [221, 211] width 203 height 19
select select "3"
click at [120, 202] on select "Chosen another sport/activity Dissatisfied with service provided Family/Health …" at bounding box center [221, 211] width 203 height 19
click at [146, 257] on button "Continue" at bounding box center [148, 262] width 57 height 20
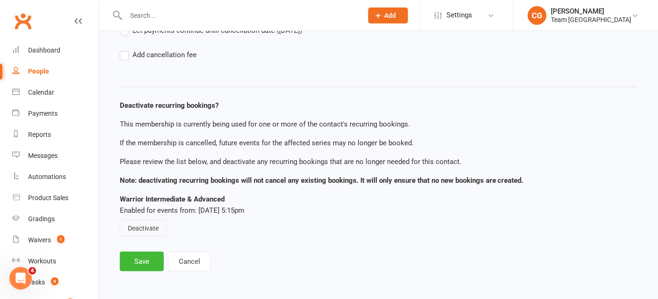
click at [140, 230] on button "Deactivate" at bounding box center [143, 227] width 47 height 17
click at [145, 257] on button "Save" at bounding box center [142, 261] width 44 height 20
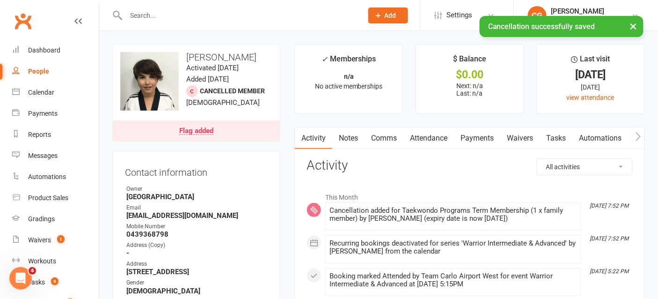
click at [425, 138] on link "Attendance" at bounding box center [428, 138] width 51 height 22
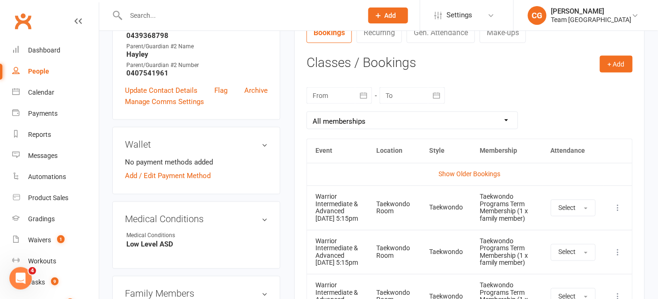
scroll to position [402, 0]
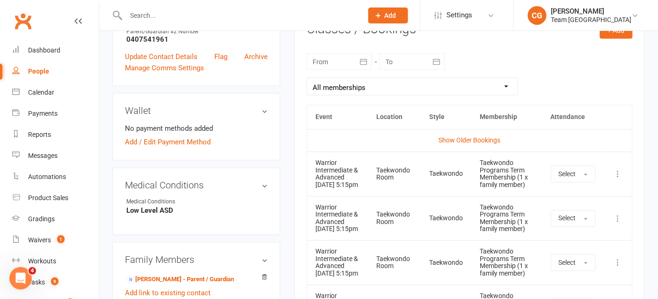
click at [619, 176] on icon at bounding box center [618, 173] width 9 height 9
click at [588, 224] on link "Remove booking" at bounding box center [577, 229] width 93 height 19
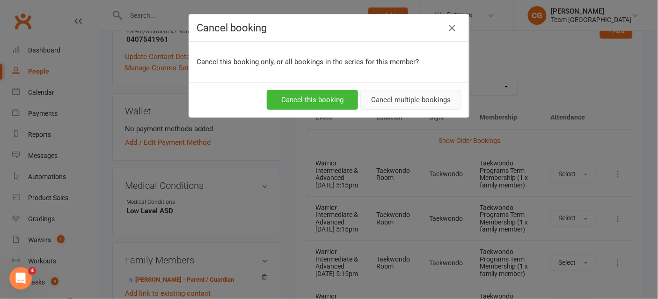
click at [410, 98] on button "Cancel multiple bookings" at bounding box center [410, 100] width 101 height 20
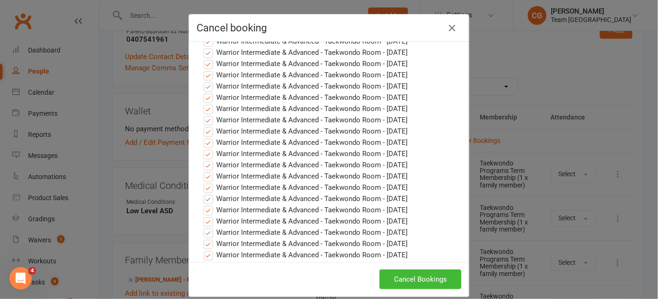
scroll to position [395, 0]
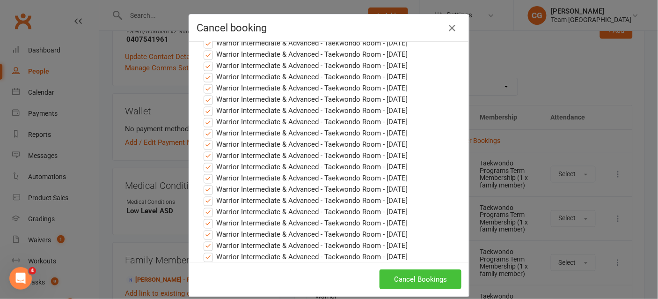
click at [410, 269] on button "Cancel Bookings" at bounding box center [421, 279] width 82 height 20
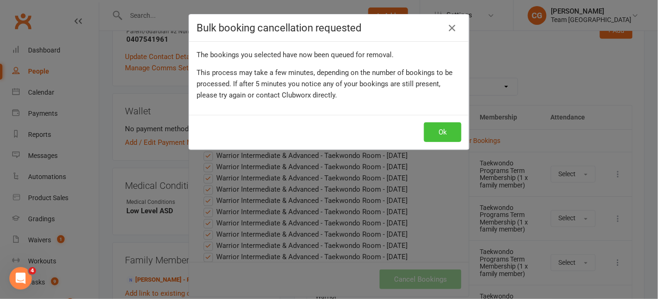
click at [437, 132] on button "Ok" at bounding box center [442, 132] width 37 height 20
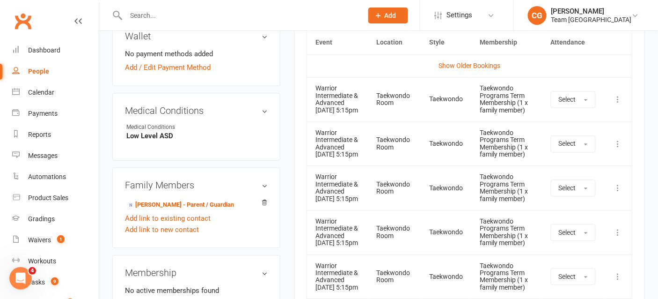
scroll to position [478, 0]
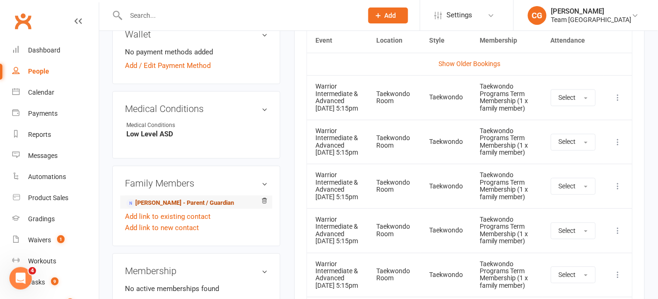
click at [200, 206] on link "Trevor Harrison - Parent / Guardian" at bounding box center [180, 203] width 108 height 10
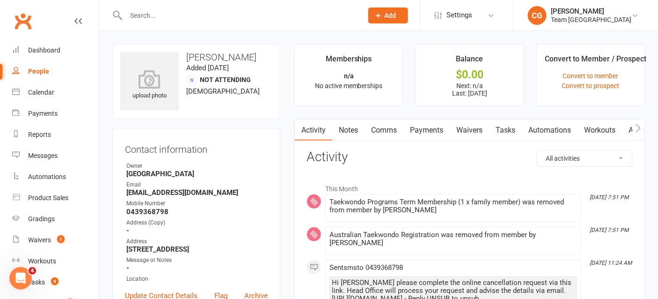
click at [380, 130] on link "Comms" at bounding box center [384, 130] width 39 height 22
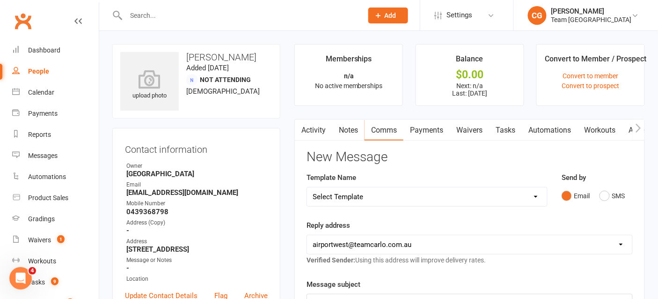
click at [351, 194] on select "Select Template [SMS] Direct Debit - AT Payment Reminder SMS [SMS] Direct Debit…" at bounding box center [427, 196] width 240 height 19
select select "19"
click at [307, 187] on select "Select Template [SMS] Direct Debit - AT Payment Reminder SMS [SMS] Direct Debit…" at bounding box center [427, 196] width 240 height 19
click at [368, 243] on select "hello@clubworx.com airportwest@teamcarlo.com.au carlo+apw@teamcarlo.com.au carl…" at bounding box center [469, 244] width 325 height 19
select select "4"
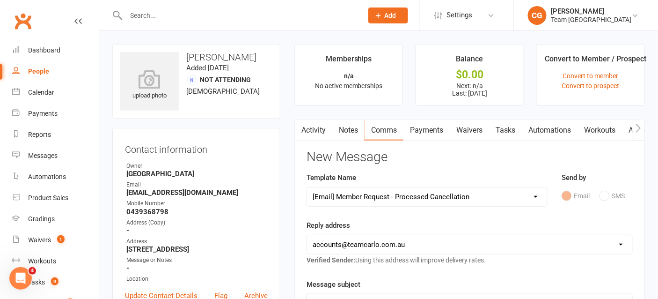
click at [307, 235] on select "hello@clubworx.com airportwest@teamcarlo.com.au carlo+apw@teamcarlo.com.au carl…" at bounding box center [469, 244] width 325 height 19
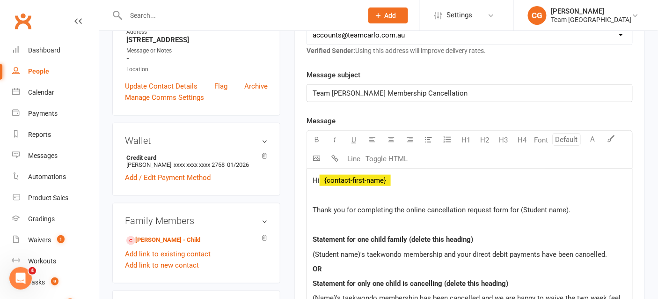
scroll to position [241, 0]
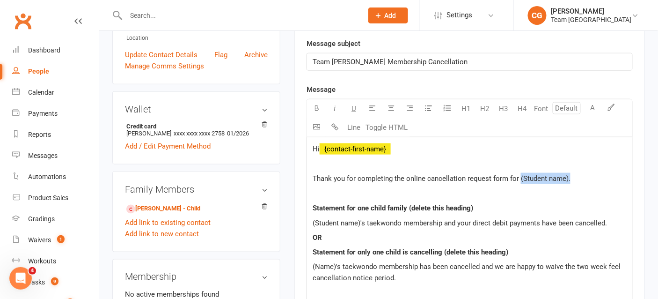
drag, startPoint x: 572, startPoint y: 176, endPoint x: 518, endPoint y: 173, distance: 54.4
click at [518, 173] on p "Thank you for completing the online cancellation request form for (Student name…" at bounding box center [470, 178] width 314 height 11
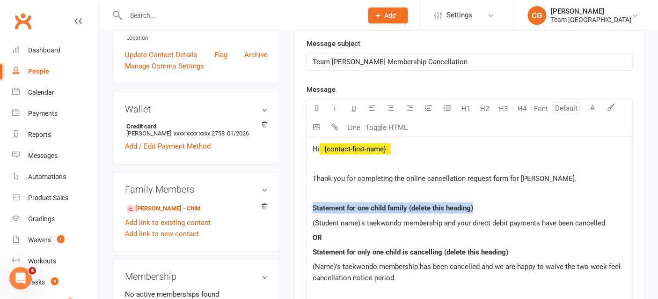
drag, startPoint x: 487, startPoint y: 206, endPoint x: 322, endPoint y: 186, distance: 166.0
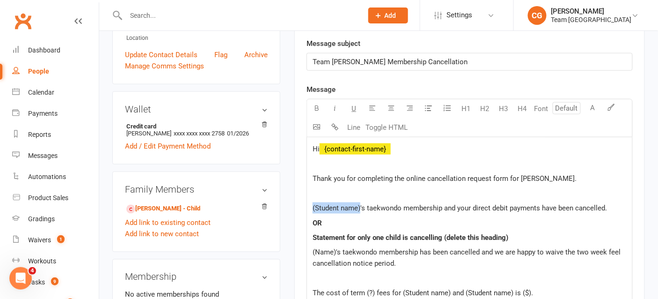
drag, startPoint x: 360, startPoint y: 205, endPoint x: 297, endPoint y: 203, distance: 62.8
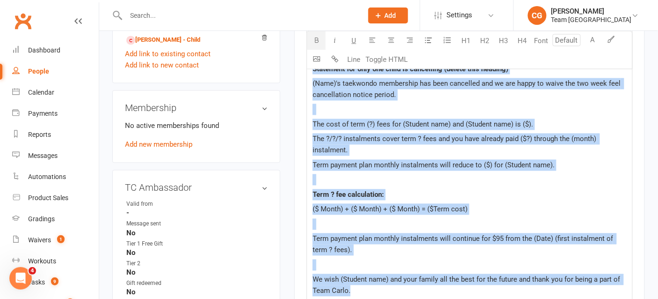
scroll to position [426, 0]
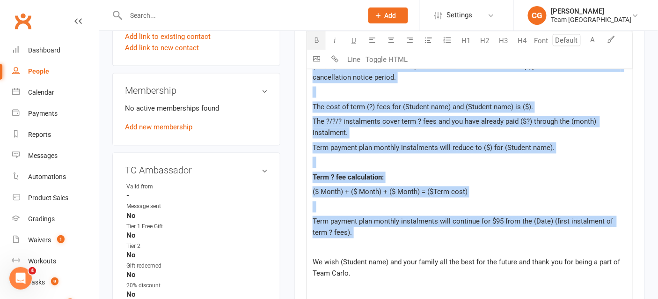
drag, startPoint x: 311, startPoint y: 221, endPoint x: 382, endPoint y: 236, distance: 72.2
click at [382, 236] on div "Hi ﻿ {contact-first-name} Thank you for completing the online cancellation requ…" at bounding box center [469, 193] width 325 height 484
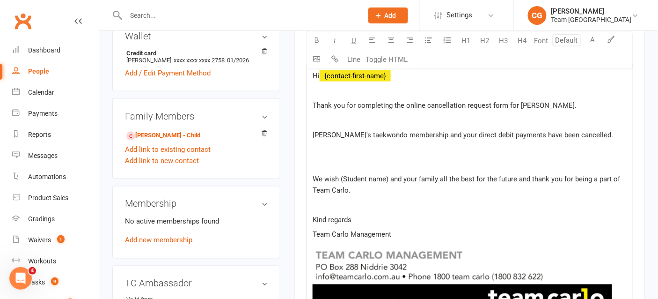
scroll to position [310, 0]
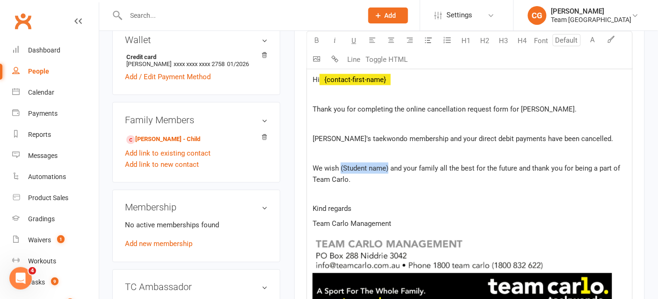
drag, startPoint x: 388, startPoint y: 168, endPoint x: 342, endPoint y: 166, distance: 46.8
click at [342, 166] on span "We wish (Student name) and your family all the best for the future and thank yo…" at bounding box center [467, 174] width 309 height 20
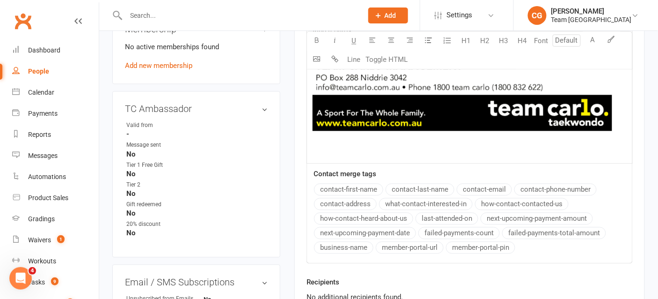
scroll to position [633, 0]
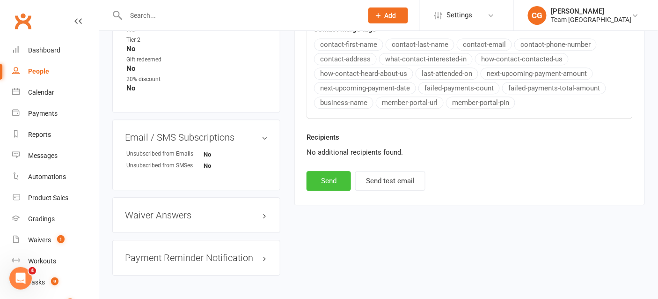
click at [322, 171] on button "Send" at bounding box center [329, 181] width 44 height 20
select select
select select "1"
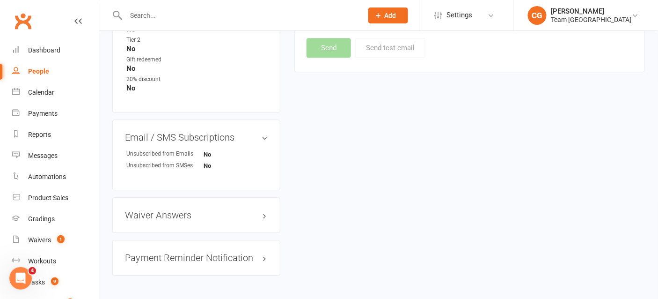
click at [155, 10] on input "text" at bounding box center [239, 15] width 233 height 13
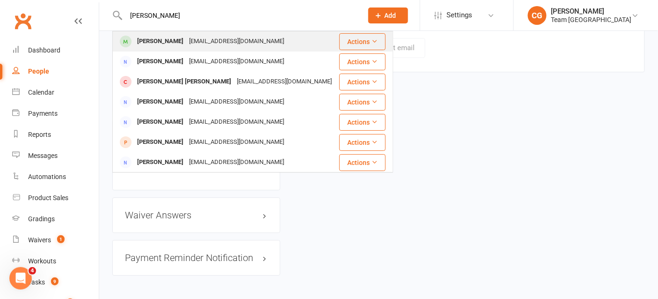
type input "matild smith"
click at [171, 45] on div "Matilda Smith" at bounding box center [160, 42] width 52 height 14
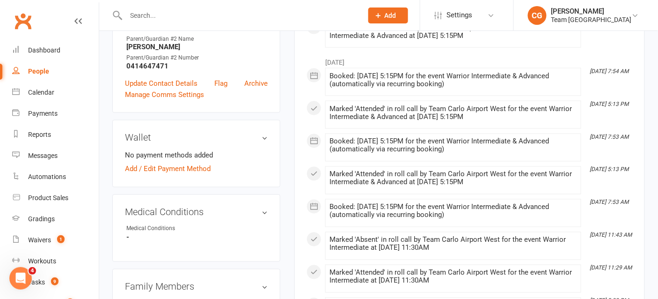
scroll to position [80, 0]
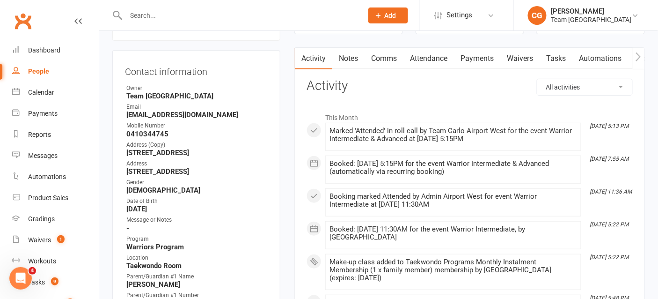
click at [430, 55] on link "Attendance" at bounding box center [428, 59] width 51 height 22
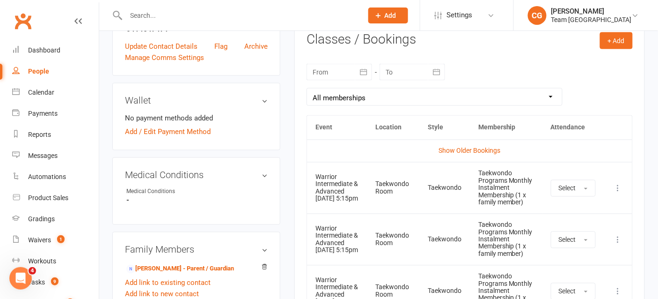
scroll to position [387, 0]
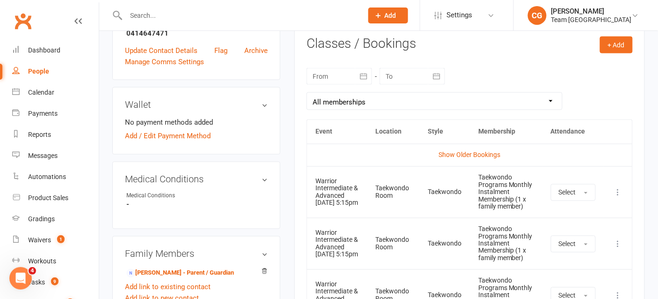
click at [364, 77] on icon "button" at bounding box center [363, 76] width 9 height 9
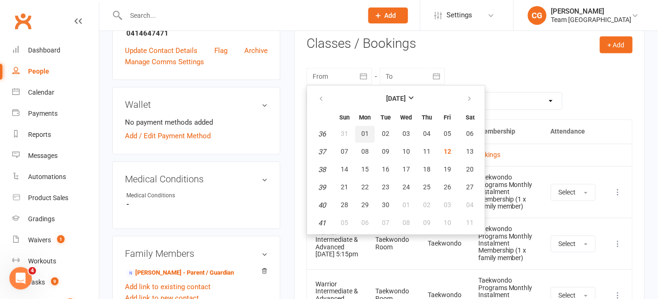
click at [359, 130] on button "01" at bounding box center [365, 134] width 20 height 17
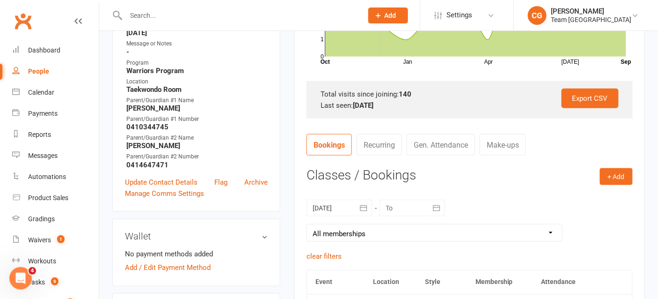
scroll to position [274, 0]
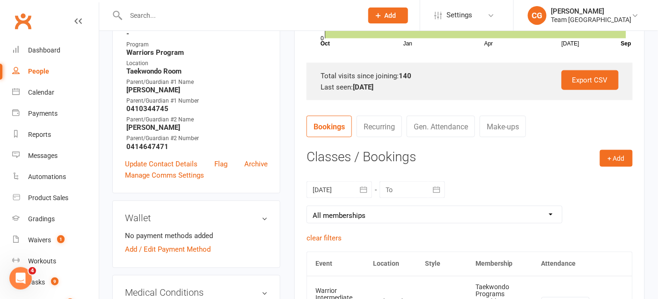
click at [358, 191] on button "button" at bounding box center [363, 189] width 17 height 17
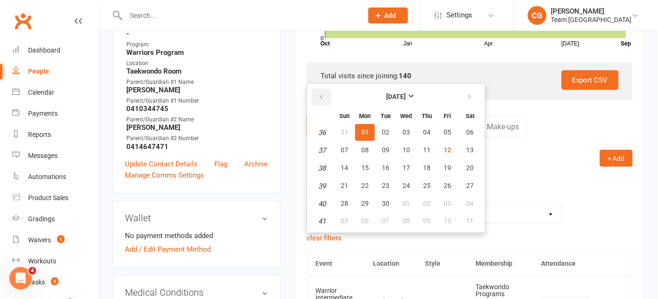
click at [325, 97] on button "button" at bounding box center [322, 96] width 20 height 17
click at [359, 166] on button "14" at bounding box center [365, 168] width 20 height 17
type input "14 Jul 2025"
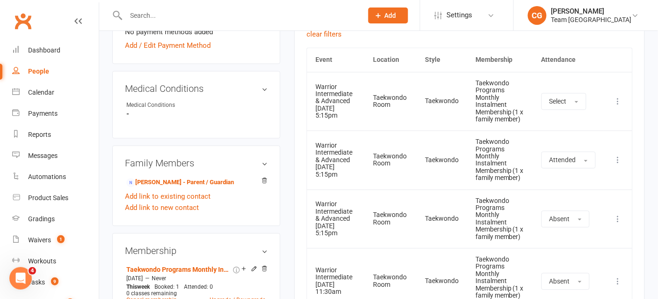
scroll to position [551, 0]
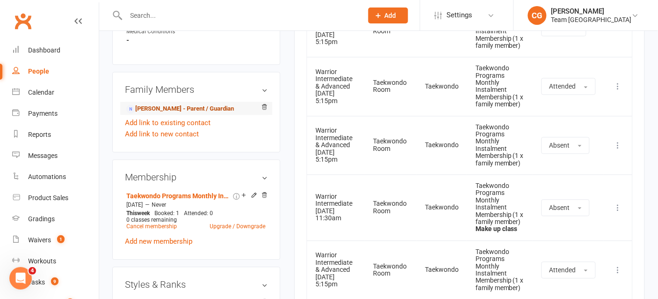
click at [207, 104] on link "Aran Smith - Parent / Guardian" at bounding box center [180, 109] width 108 height 10
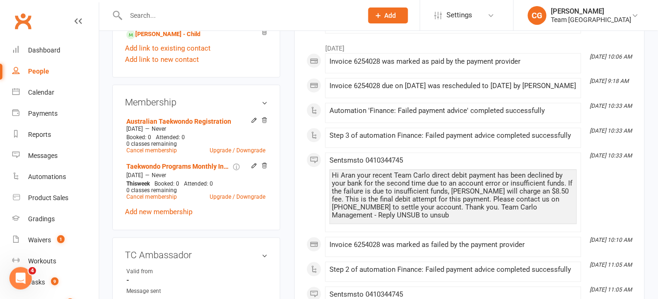
scroll to position [416, 0]
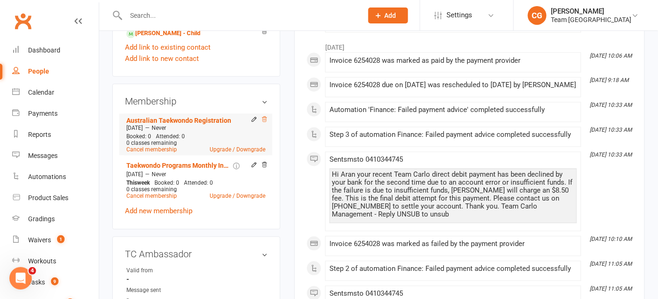
click at [265, 117] on icon at bounding box center [265, 119] width 5 height 5
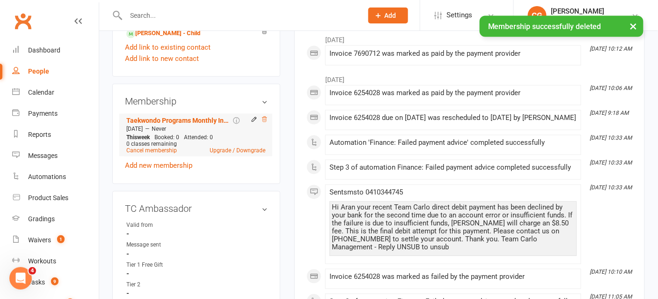
click at [266, 118] on icon at bounding box center [264, 119] width 7 height 7
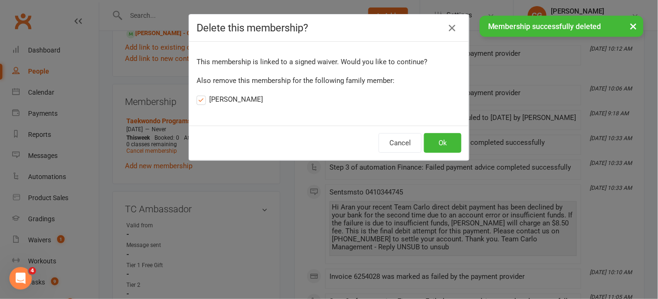
click at [227, 102] on label "Matilda Smith" at bounding box center [230, 99] width 66 height 11
click at [203, 94] on input "Matilda Smith" at bounding box center [200, 94] width 6 height 0
click at [437, 144] on button "Ok" at bounding box center [442, 143] width 37 height 20
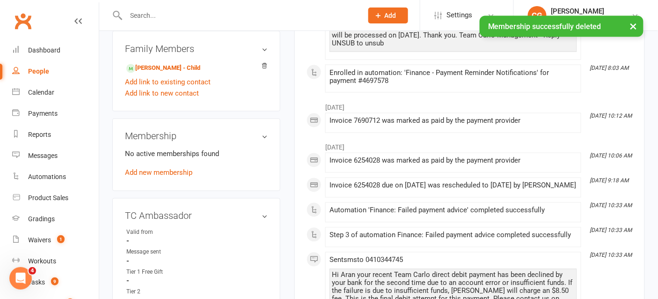
scroll to position [376, 0]
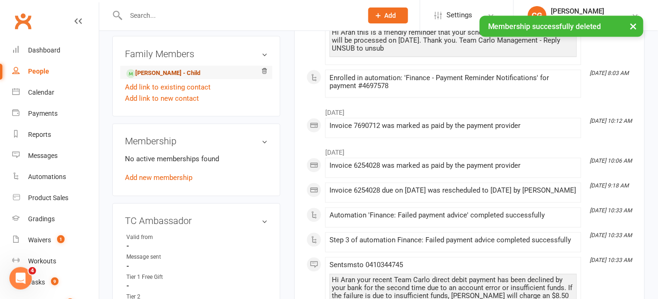
click at [165, 70] on link "Matilda Smith - Child" at bounding box center [163, 73] width 74 height 10
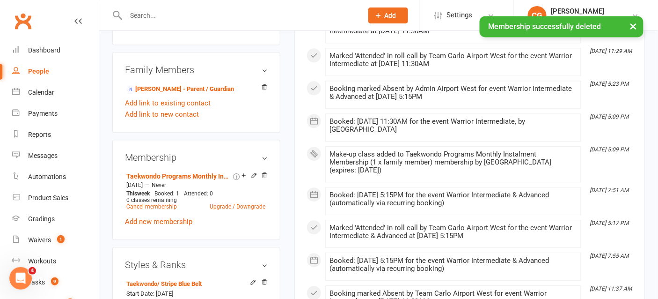
scroll to position [585, 0]
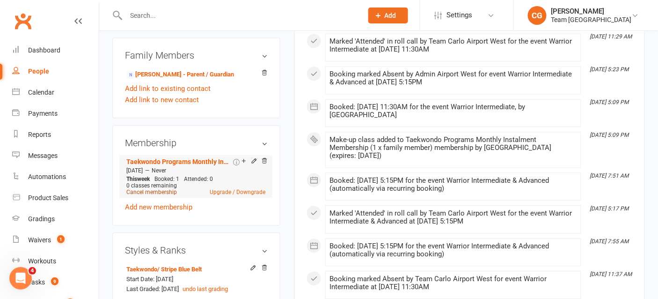
click at [150, 189] on link "Cancel membership" at bounding box center [151, 192] width 51 height 7
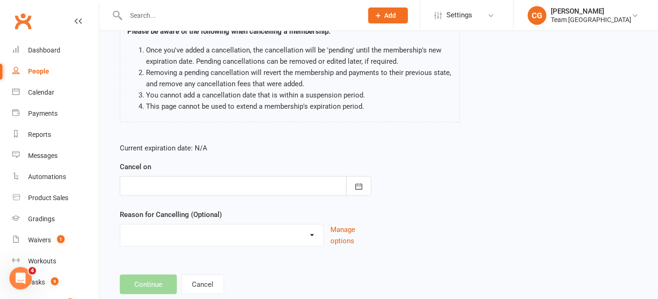
scroll to position [93, 0]
click at [185, 179] on div at bounding box center [246, 186] width 252 height 20
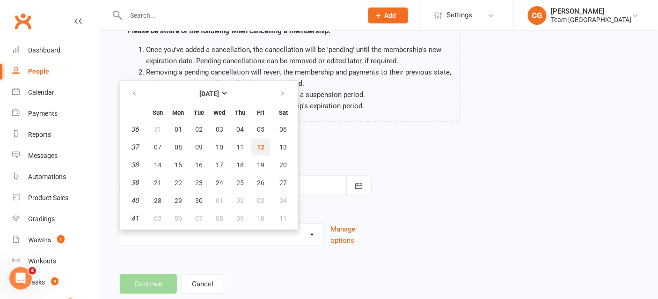
click at [263, 143] on button "12" at bounding box center [261, 147] width 20 height 17
type input "12 Sep 2025"
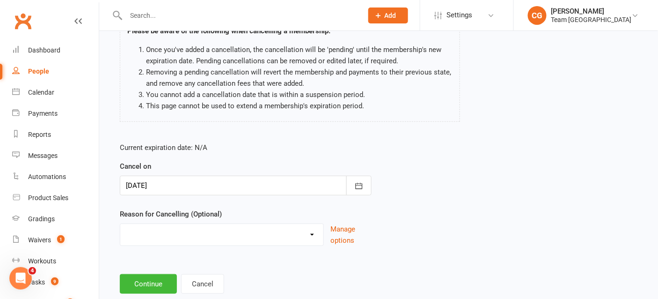
click at [181, 228] on select "Chosen another sport/activity Dissatisfied with service provided Family/Health …" at bounding box center [221, 233] width 203 height 19
select select "3"
click at [120, 224] on select "Chosen another sport/activity Dissatisfied with service provided Family/Health …" at bounding box center [221, 233] width 203 height 19
click at [155, 278] on button "Continue" at bounding box center [148, 284] width 57 height 20
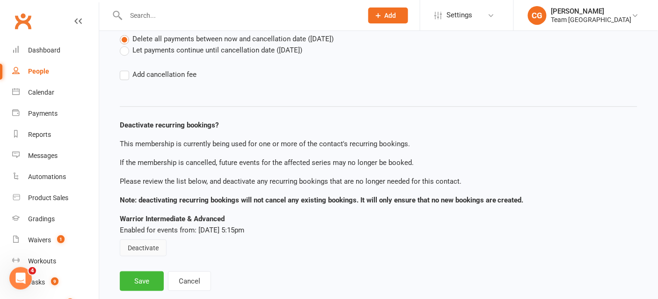
click at [157, 241] on button "Deactivate" at bounding box center [143, 247] width 47 height 17
click at [147, 281] on button "Save" at bounding box center [142, 281] width 44 height 20
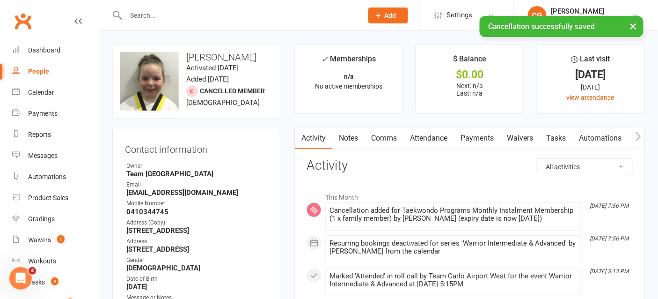
click at [423, 136] on link "Attendance" at bounding box center [428, 138] width 51 height 22
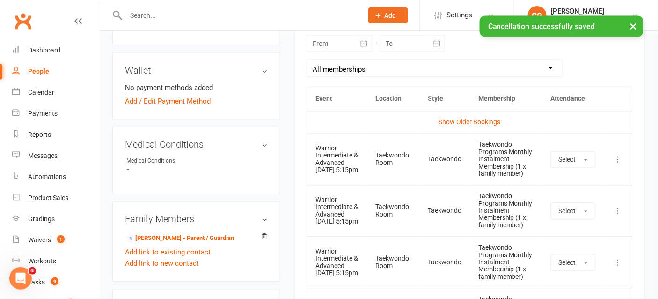
scroll to position [446, 0]
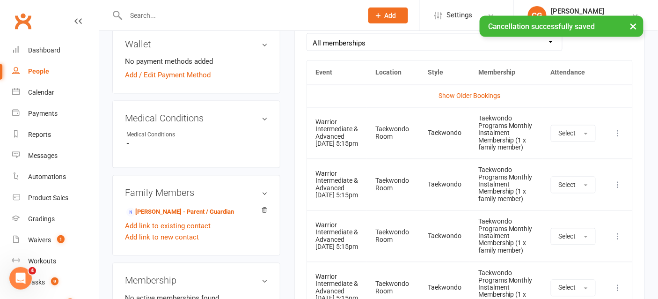
click at [617, 130] on icon at bounding box center [618, 133] width 9 height 9
click at [594, 186] on link "Remove booking" at bounding box center [577, 189] width 93 height 19
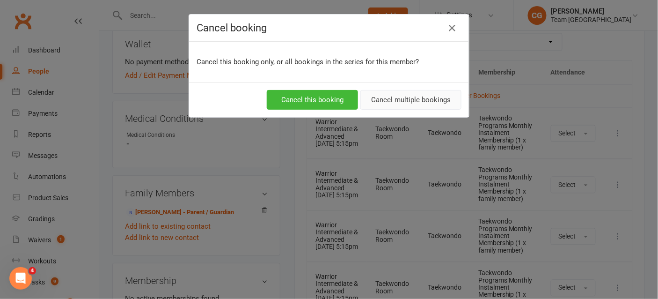
click at [422, 97] on button "Cancel multiple bookings" at bounding box center [410, 100] width 101 height 20
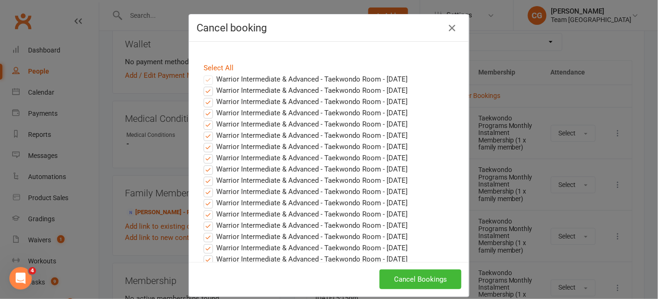
scroll to position [384, 0]
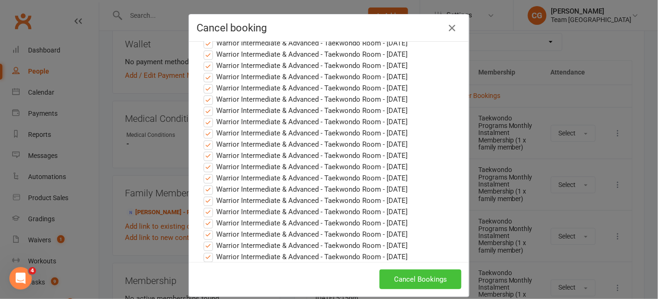
click at [414, 277] on button "Cancel Bookings" at bounding box center [421, 279] width 82 height 20
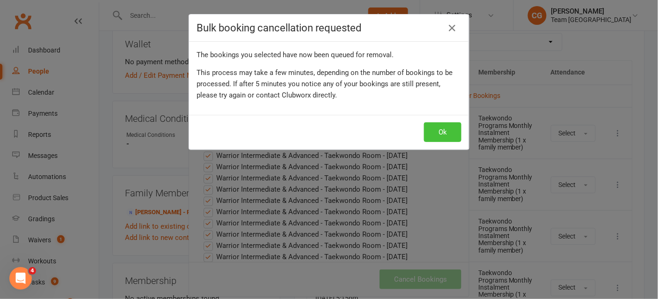
click at [445, 128] on button "Ok" at bounding box center [442, 132] width 37 height 20
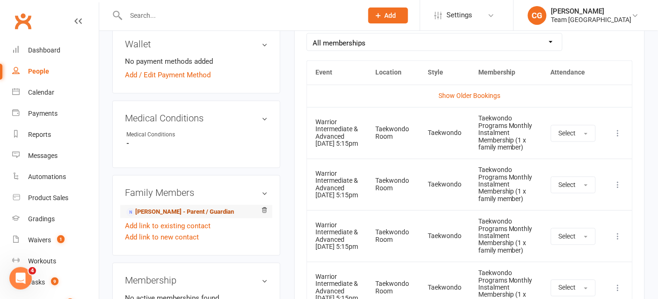
click at [164, 207] on link "Aran Smith - Parent / Guardian" at bounding box center [180, 212] width 108 height 10
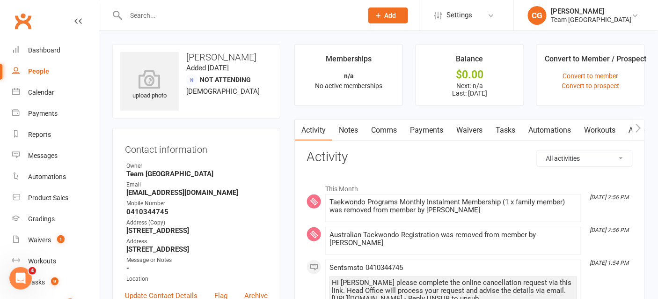
click at [377, 130] on link "Comms" at bounding box center [384, 130] width 39 height 22
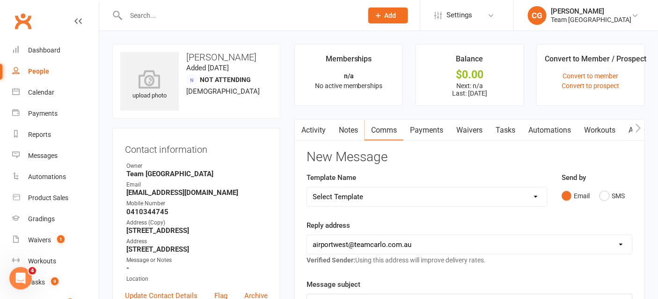
click at [345, 193] on select "Select Template [SMS] Direct Debit - AT Payment Reminder SMS [SMS] Direct Debit…" at bounding box center [427, 196] width 240 height 19
select select "19"
click at [307, 187] on select "Select Template [SMS] Direct Debit - AT Payment Reminder SMS [SMS] Direct Debit…" at bounding box center [427, 196] width 240 height 19
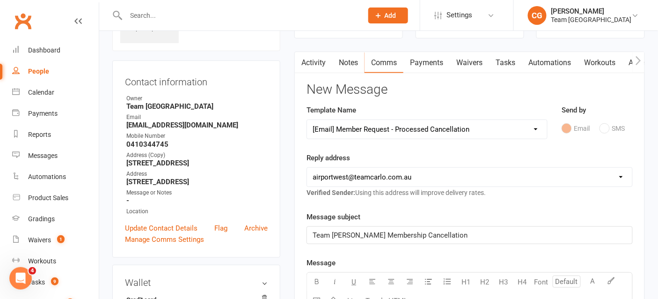
scroll to position [72, 0]
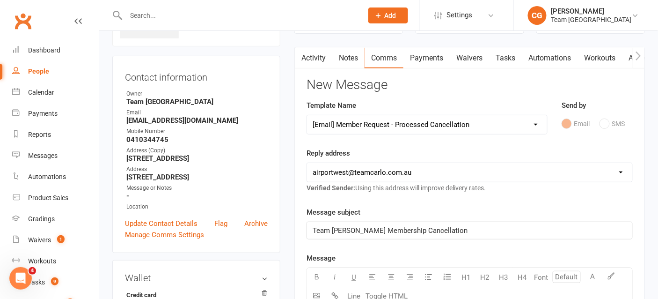
click at [351, 174] on select "hello@clubworx.com airportwest@teamcarlo.com.au carlo+apw@teamcarlo.com.au carl…" at bounding box center [469, 172] width 325 height 19
select select "4"
click at [307, 163] on select "hello@clubworx.com airportwest@teamcarlo.com.au carlo+apw@teamcarlo.com.au carl…" at bounding box center [469, 172] width 325 height 19
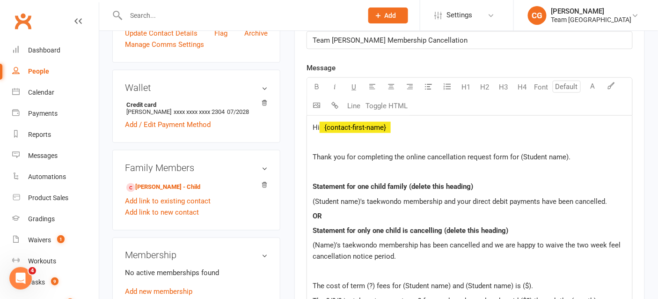
scroll to position [269, 0]
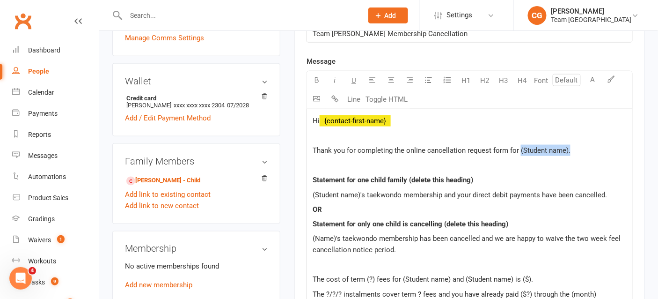
drag, startPoint x: 575, startPoint y: 153, endPoint x: 519, endPoint y: 145, distance: 56.7
click at [519, 145] on p "Thank you for completing the online cancellation request form for (Student name…" at bounding box center [470, 150] width 314 height 11
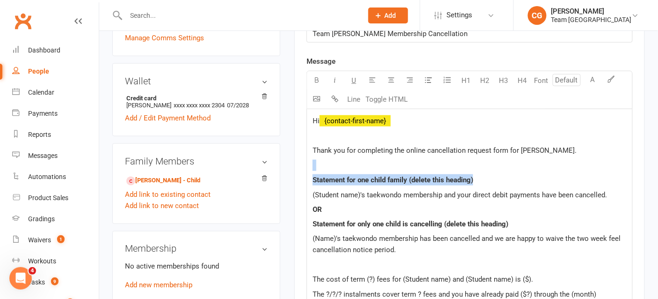
drag, startPoint x: 486, startPoint y: 182, endPoint x: 311, endPoint y: 161, distance: 176.8
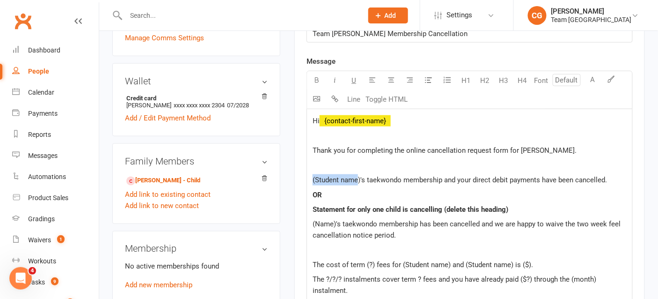
drag, startPoint x: 359, startPoint y: 176, endPoint x: 287, endPoint y: 170, distance: 72.8
click at [287, 170] on div "upload photo Aran Smith Added 15 December, 2021 Not Attending 40 years old Cont…" at bounding box center [378, 288] width 547 height 1027
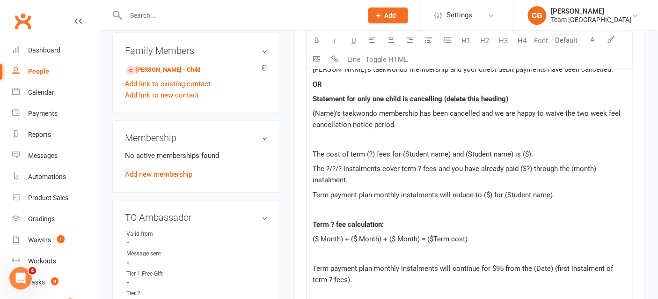
scroll to position [382, 0]
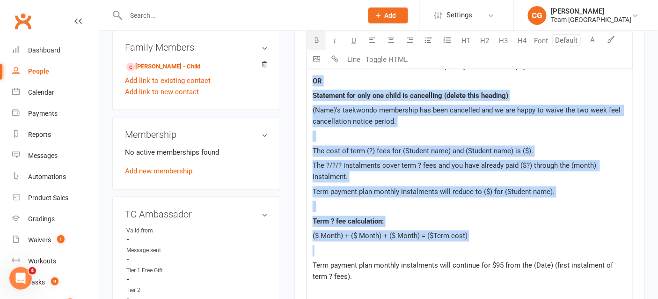
drag, startPoint x: 313, startPoint y: 79, endPoint x: 367, endPoint y: 252, distance: 181.2
click at [367, 252] on div "Hi ﻿ {contact-first-name} Thank you for completing the online cancellation requ…" at bounding box center [469, 237] width 325 height 484
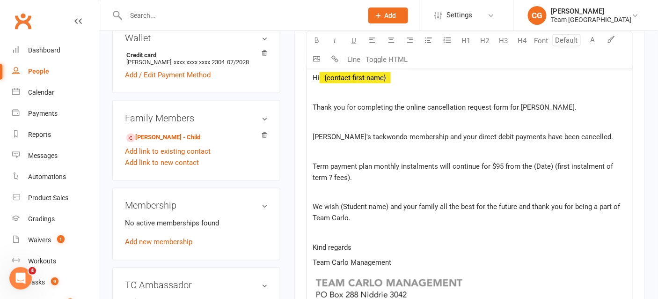
scroll to position [307, 0]
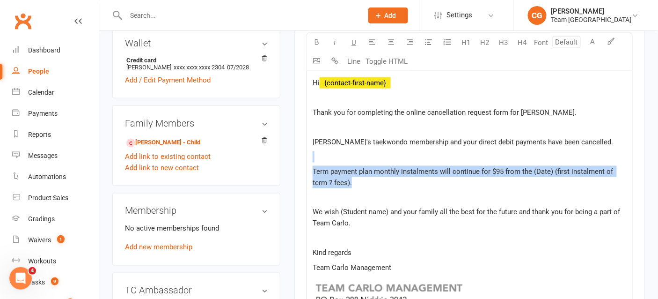
drag, startPoint x: 401, startPoint y: 184, endPoint x: 316, endPoint y: 152, distance: 90.8
click at [316, 152] on div "Hi ﻿ {contact-first-name} Thank you for completing the online cancellation requ…" at bounding box center [469, 228] width 325 height 314
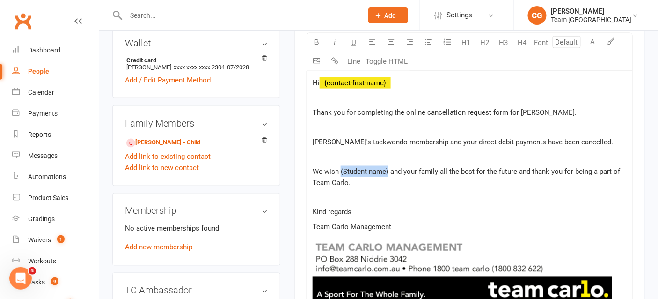
drag, startPoint x: 389, startPoint y: 170, endPoint x: 340, endPoint y: 166, distance: 48.9
click at [340, 167] on span "We wish (Student name) and your family all the best for the future and thank yo…" at bounding box center [467, 177] width 309 height 20
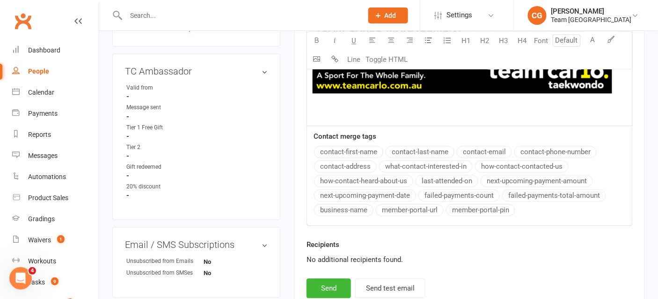
scroll to position [560, 0]
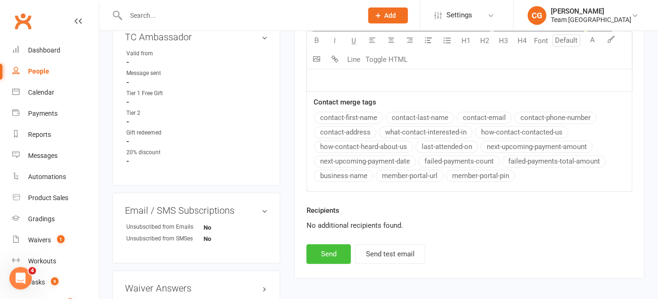
click at [332, 246] on button "Send" at bounding box center [329, 254] width 44 height 20
select select
select select "1"
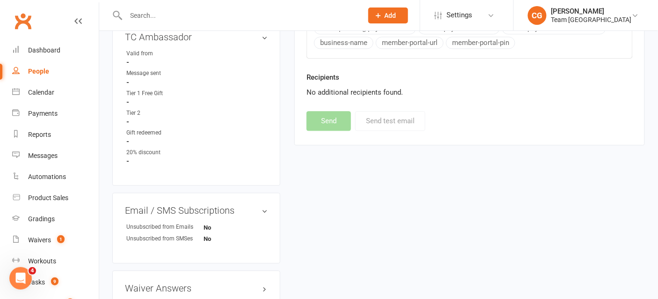
click at [139, 17] on input "text" at bounding box center [239, 15] width 233 height 13
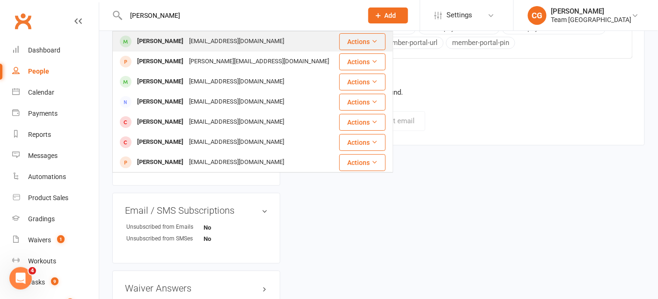
type input "romeo"
click at [179, 41] on div "Romeo Murathodzic" at bounding box center [160, 42] width 52 height 14
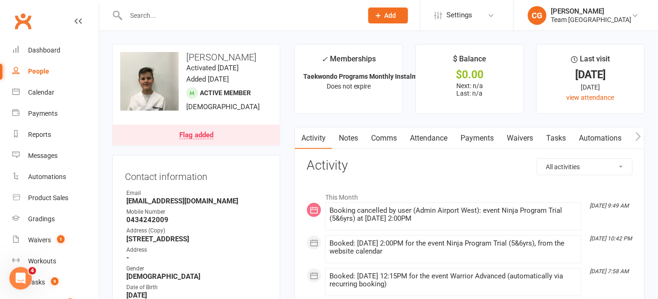
click at [428, 141] on link "Attendance" at bounding box center [428, 138] width 51 height 22
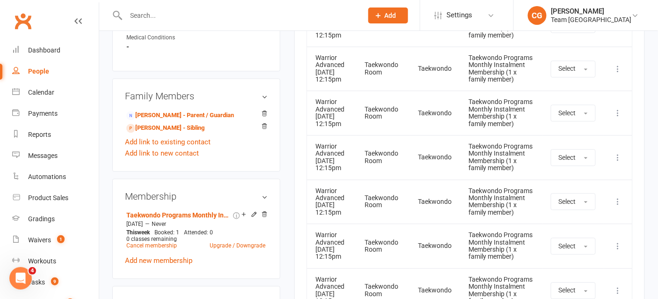
scroll to position [563, 0]
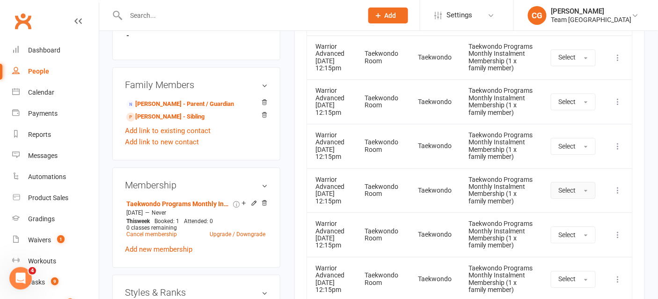
click at [576, 194] on span "Select" at bounding box center [567, 189] width 17 height 7
click at [576, 234] on span "Absent" at bounding box center [570, 230] width 22 height 8
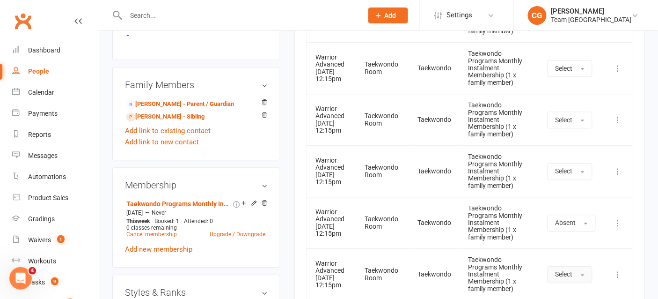
click at [571, 271] on span "Select" at bounding box center [564, 273] width 17 height 7
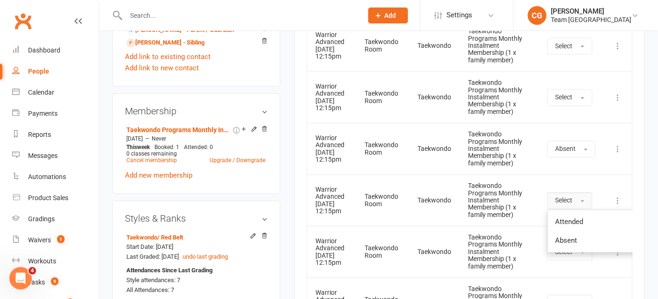
scroll to position [637, 0]
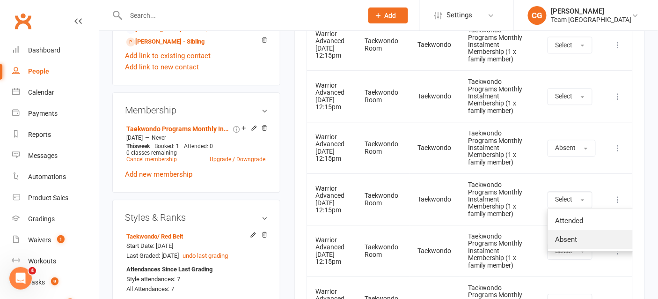
click at [565, 237] on span "Absent" at bounding box center [567, 239] width 22 height 8
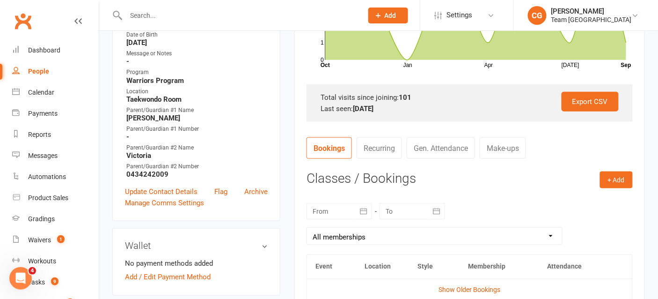
scroll to position [453, 0]
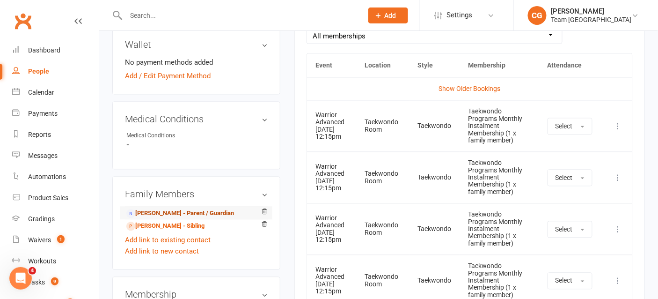
click at [208, 210] on link "Victoria Murathodzic - Parent / Guardian" at bounding box center [180, 214] width 108 height 10
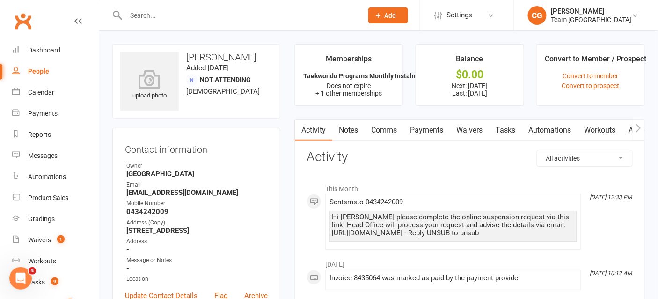
drag, startPoint x: 423, startPoint y: 125, endPoint x: 423, endPoint y: 135, distance: 9.8
click at [423, 125] on link "Payments" at bounding box center [426, 130] width 46 height 22
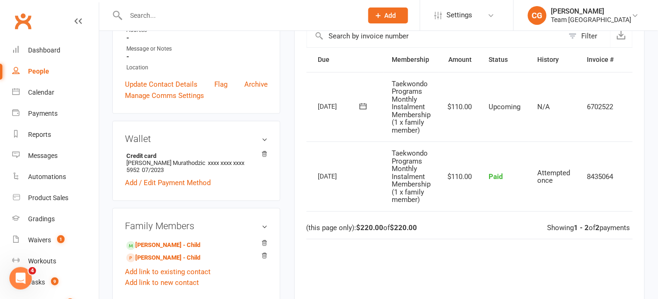
scroll to position [0, 46]
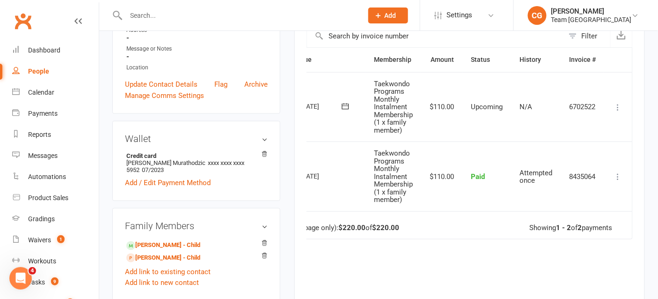
click at [618, 102] on icon at bounding box center [618, 106] width 9 height 9
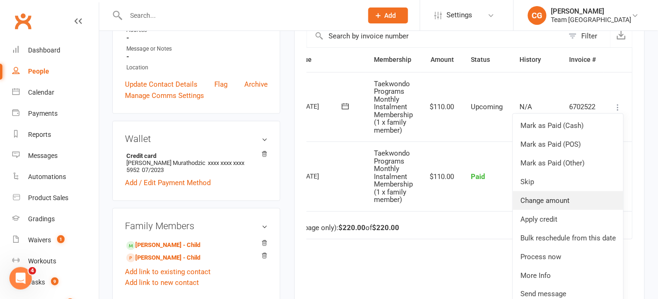
click at [566, 202] on link "Change amount" at bounding box center [568, 200] width 110 height 19
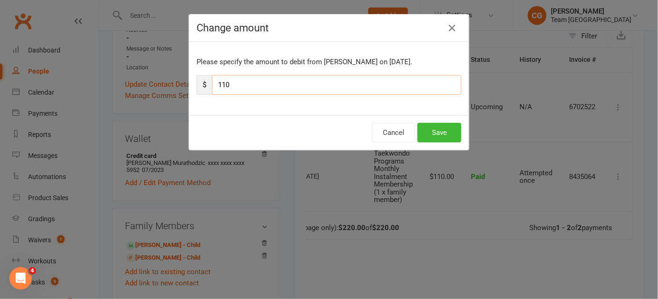
click at [287, 85] on input "110" at bounding box center [336, 85] width 249 height 20
type input "44"
click at [430, 132] on button "Save" at bounding box center [439, 133] width 44 height 20
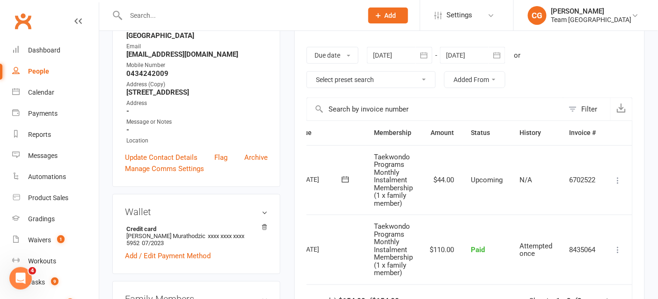
scroll to position [142, 0]
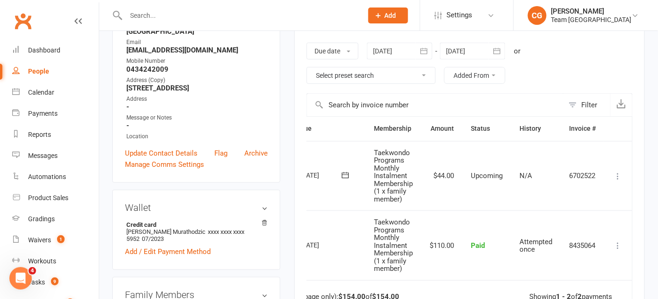
click at [618, 174] on icon at bounding box center [618, 175] width 9 height 9
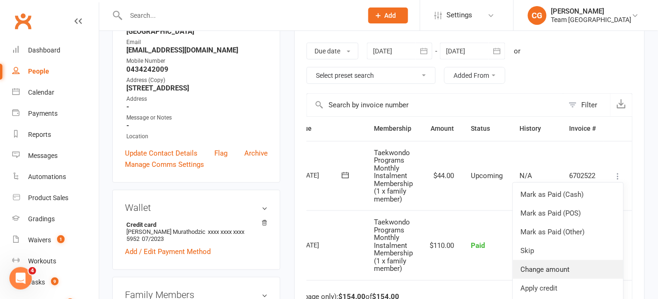
click at [555, 265] on link "Change amount" at bounding box center [568, 269] width 110 height 19
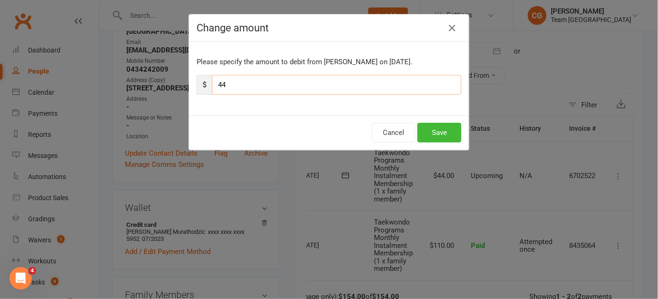
click at [309, 75] on input "44" at bounding box center [336, 85] width 249 height 20
type input "110"
click at [446, 126] on button "Save" at bounding box center [439, 133] width 44 height 20
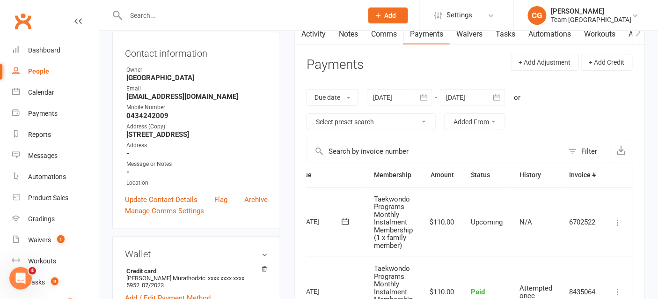
scroll to position [87, 0]
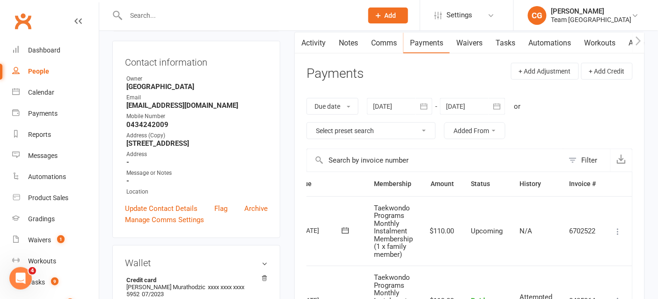
click at [499, 108] on icon "button" at bounding box center [496, 106] width 9 height 9
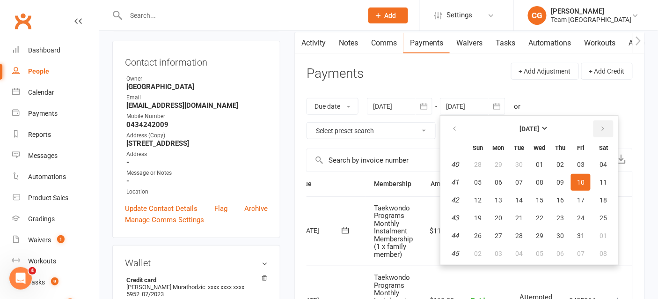
click at [604, 126] on icon "button" at bounding box center [603, 128] width 7 height 7
click at [563, 200] on button "13" at bounding box center [560, 199] width 20 height 17
type input "13 Nov 2025"
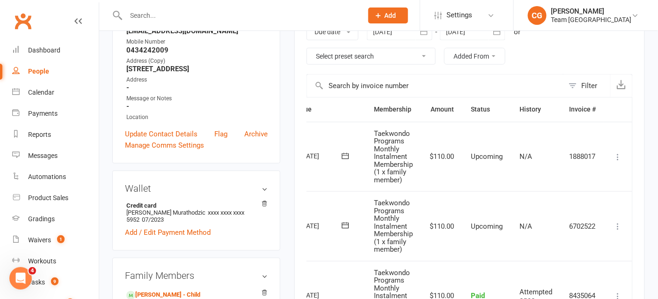
scroll to position [165, 0]
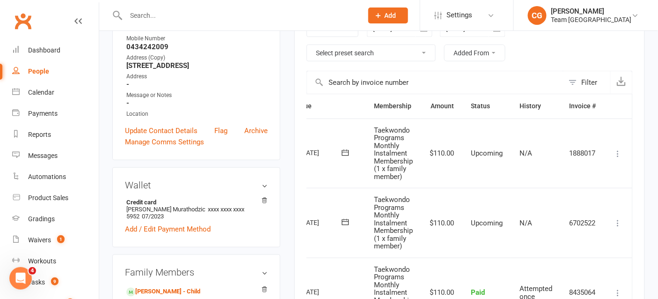
click at [618, 152] on icon at bounding box center [618, 153] width 9 height 9
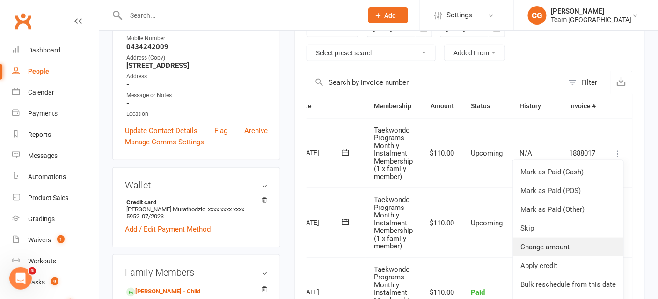
click at [577, 242] on link "Change amount" at bounding box center [568, 246] width 110 height 19
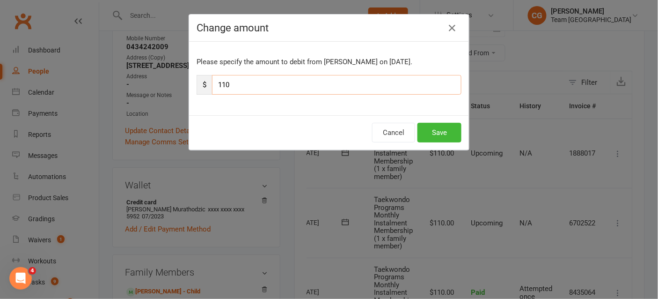
click at [367, 90] on input "110" at bounding box center [336, 85] width 249 height 20
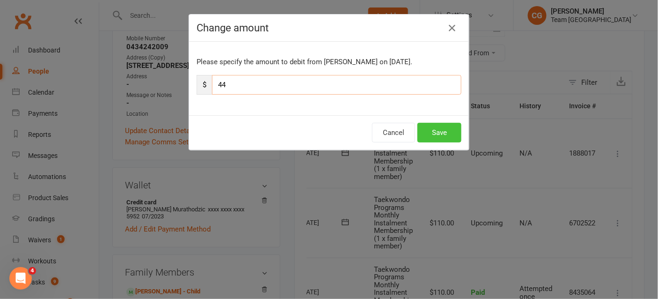
type input "44"
click at [445, 135] on button "Save" at bounding box center [439, 133] width 44 height 20
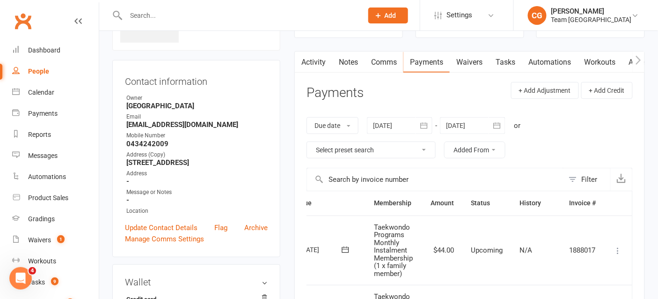
scroll to position [0, 0]
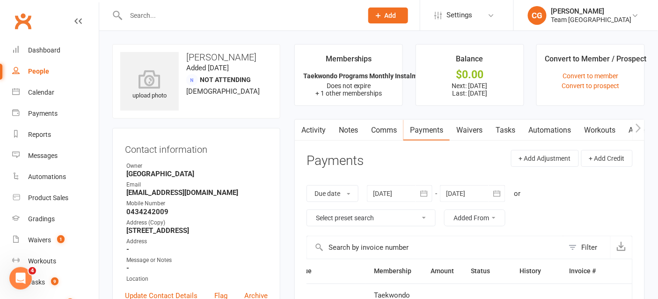
click at [380, 127] on link "Comms" at bounding box center [384, 130] width 39 height 22
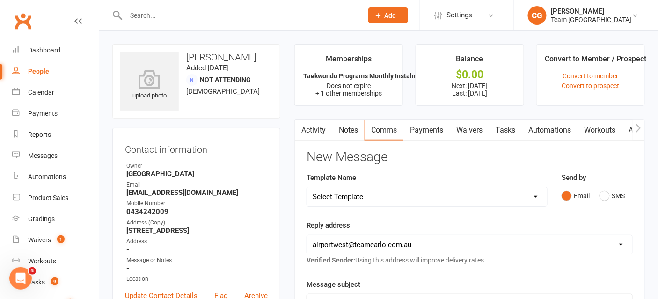
click at [371, 198] on select "Select Template [SMS] Direct Debit - AT Payment Reminder SMS [SMS] Direct Debit…" at bounding box center [427, 196] width 240 height 19
select select "22"
click at [307, 187] on select "Select Template [SMS] Direct Debit - AT Payment Reminder SMS [SMS] Direct Debit…" at bounding box center [427, 196] width 240 height 19
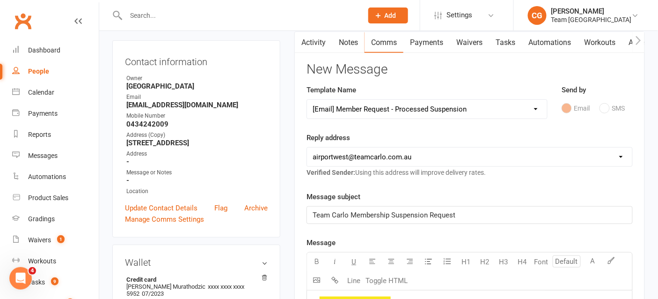
scroll to position [92, 0]
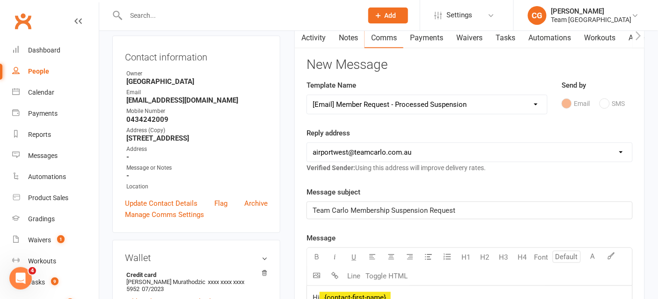
click at [343, 151] on select "hello@clubworx.com airportwest@teamcarlo.com.au carlo+apw@teamcarlo.com.au carl…" at bounding box center [469, 152] width 325 height 19
select select "4"
click at [307, 143] on select "hello@clubworx.com airportwest@teamcarlo.com.au carlo+apw@teamcarlo.com.au carl…" at bounding box center [469, 152] width 325 height 19
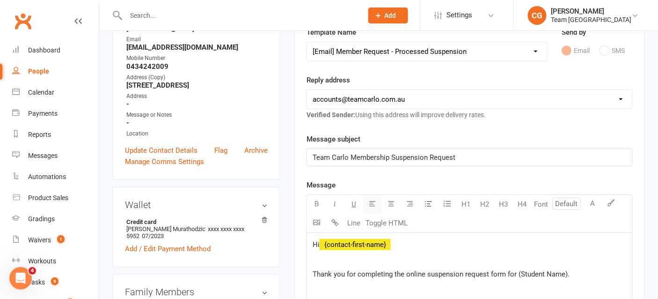
scroll to position [165, 0]
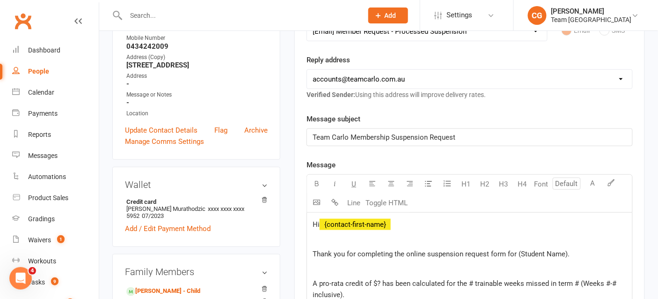
click at [580, 248] on p "Thank you for completing the online suspension request form for (Student Name)." at bounding box center [470, 253] width 314 height 11
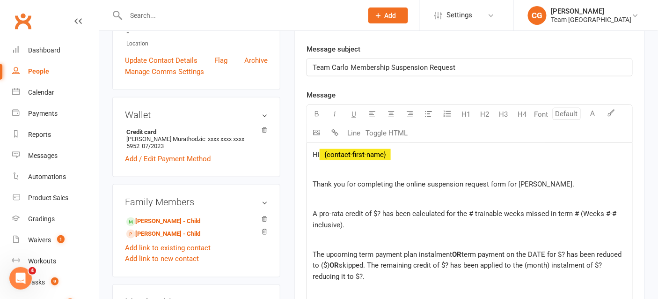
scroll to position [236, 0]
click at [378, 212] on span "A pro-rata credit of $? has been calculated for the # trainable weeks missed in…" at bounding box center [466, 218] width 306 height 20
click at [476, 213] on span "A pro-rata credit of $66 has been calculated for the # trainable weeks missed i…" at bounding box center [468, 218] width 310 height 20
click at [578, 211] on span "A pro-rata credit of $66 has been calculated for the 2 trainable weeks missed i…" at bounding box center [467, 218] width 309 height 20
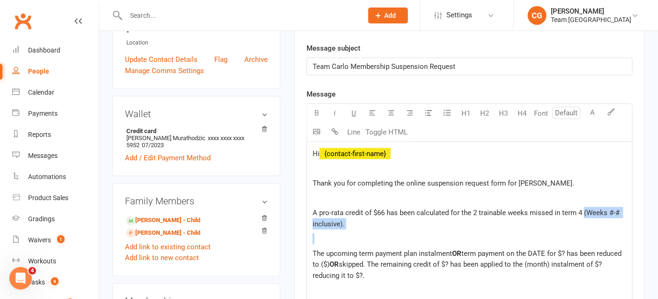
drag, startPoint x: 582, startPoint y: 210, endPoint x: 591, endPoint y: 230, distance: 22.4
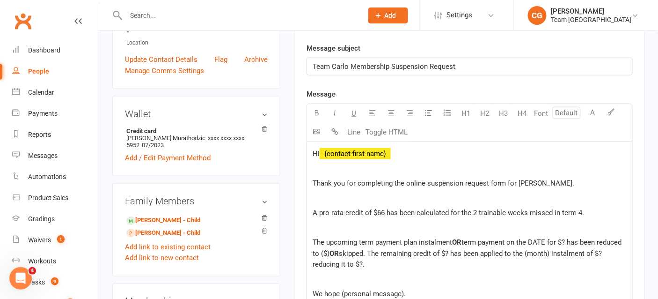
click at [356, 239] on span "The upcoming term payment plan instalment" at bounding box center [382, 242] width 139 height 8
drag, startPoint x: 449, startPoint y: 239, endPoint x: 504, endPoint y: 240, distance: 54.8
click at [504, 240] on p "The October term payment plan instalment OR term payment on the DATE for $? has…" at bounding box center [470, 253] width 314 height 34
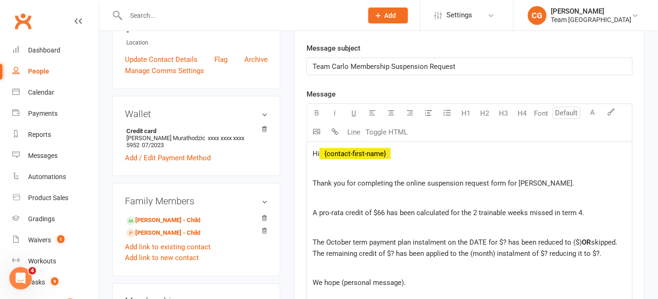
click at [484, 240] on span "The October term payment plan instalment on the DATE for $? has been reduced to…" at bounding box center [447, 242] width 269 height 8
click at [518, 238] on span "The October term payment plan instalment on the 15/10/25 for $? has been reduce…" at bounding box center [449, 242] width 273 height 8
click at [585, 240] on span "The October term payment plan instalment on the 15/10/25 for $110 has been redu…" at bounding box center [449, 248] width 272 height 20
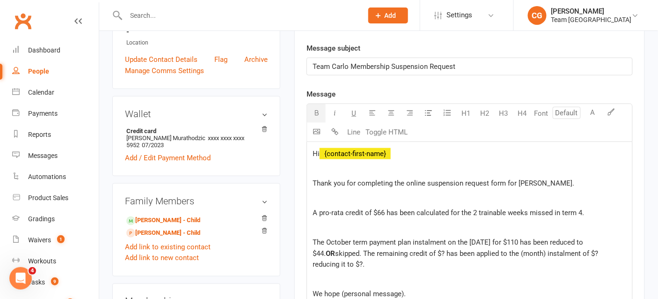
drag, startPoint x: 609, startPoint y: 239, endPoint x: 618, endPoint y: 263, distance: 25.9
click at [618, 263] on p "The October term payment plan instalment on the 15/10/25 for $110 has been redu…" at bounding box center [470, 253] width 314 height 34
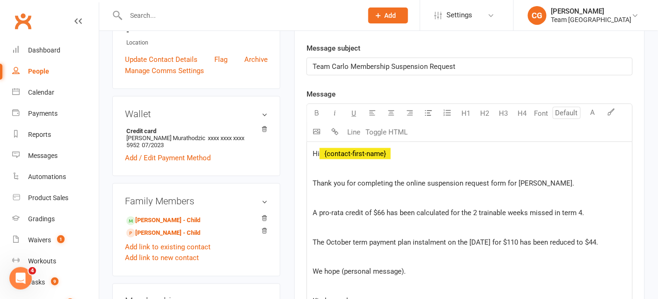
click at [465, 269] on p "We hope (personal message)." at bounding box center [470, 271] width 314 height 11
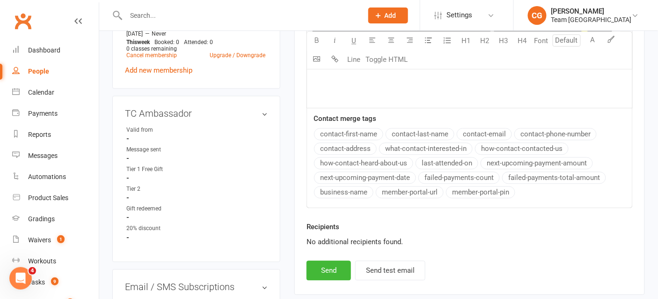
scroll to position [661, 0]
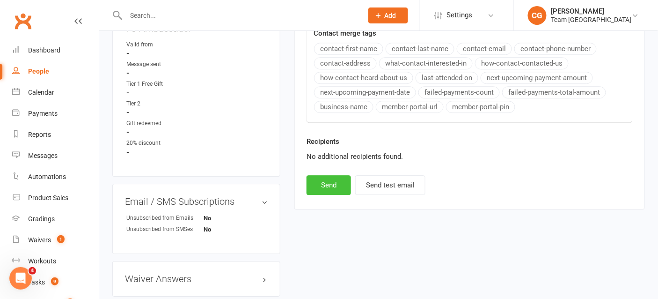
click at [343, 184] on button "Send" at bounding box center [329, 185] width 44 height 20
select select
select select "1"
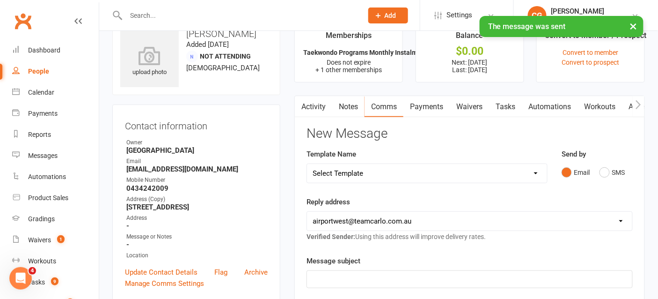
scroll to position [0, 0]
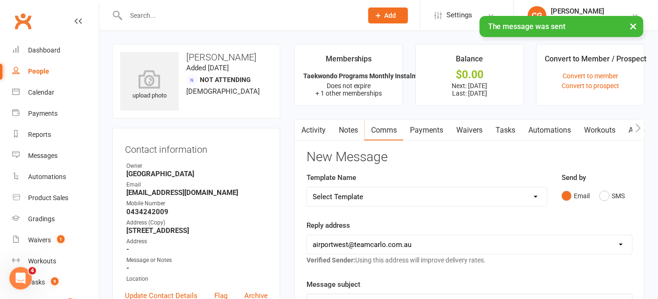
click at [636, 22] on button "×" at bounding box center [633, 26] width 17 height 20
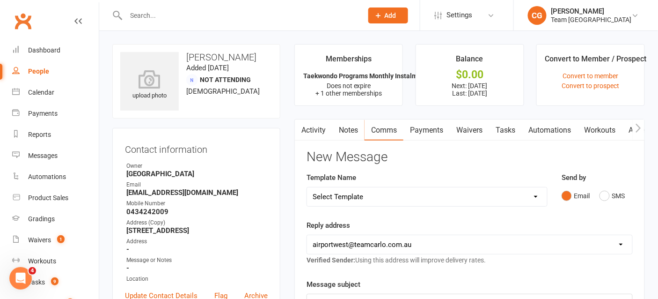
click at [159, 15] on input "text" at bounding box center [239, 15] width 233 height 13
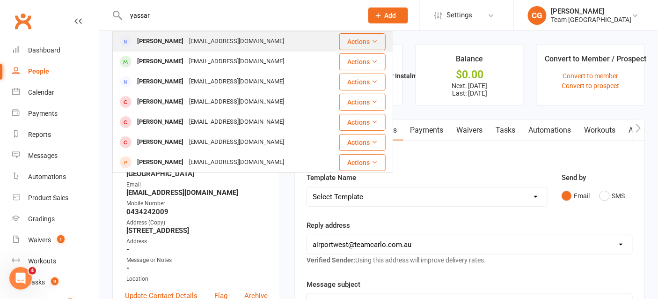
type input "yassar"
click at [161, 38] on div "Bel Yasar" at bounding box center [160, 42] width 52 height 14
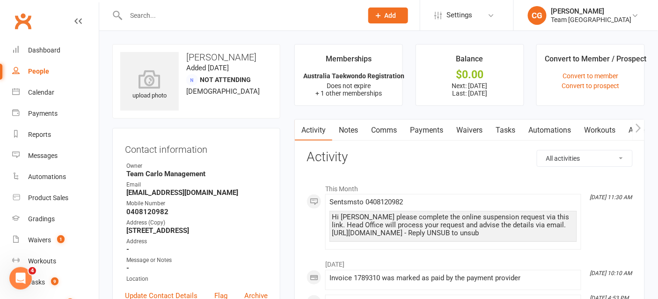
click at [431, 132] on link "Payments" at bounding box center [426, 130] width 46 height 22
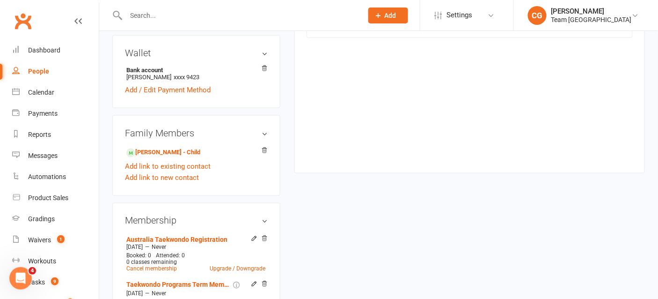
scroll to position [340, 0]
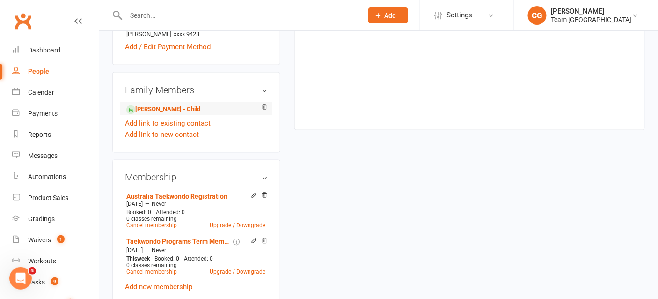
click at [195, 103] on li "Lennex Yasar - Child" at bounding box center [196, 108] width 143 height 13
click at [188, 109] on link "Lennex Yasar - Child" at bounding box center [163, 109] width 74 height 10
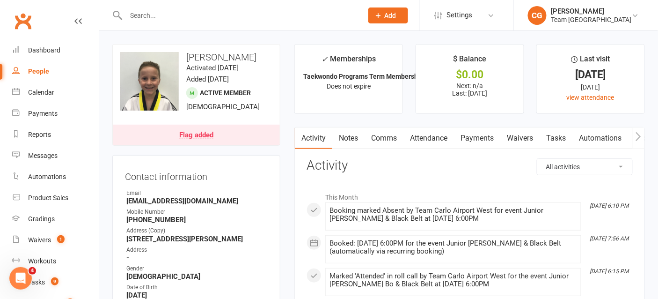
click at [430, 137] on link "Attendance" at bounding box center [428, 138] width 51 height 22
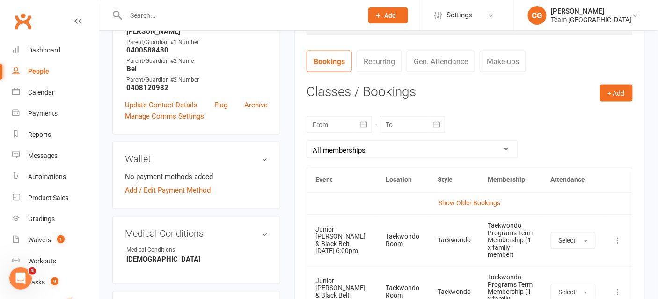
scroll to position [352, 0]
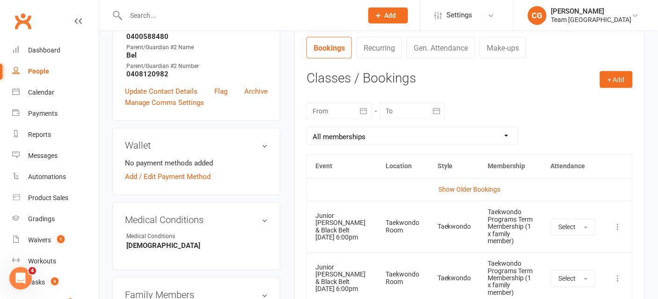
click at [360, 108] on icon "button" at bounding box center [363, 111] width 7 height 6
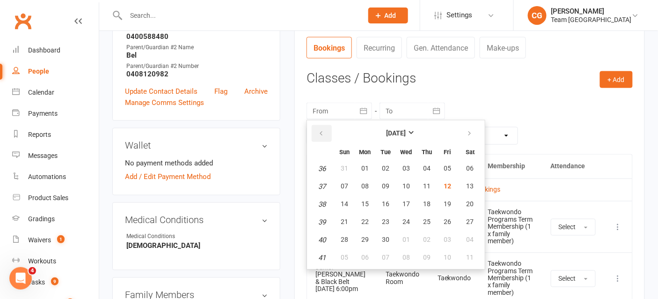
click at [321, 130] on icon "button" at bounding box center [321, 133] width 7 height 7
click at [362, 218] on span "21" at bounding box center [364, 221] width 7 height 7
type input "21 Jul 2025"
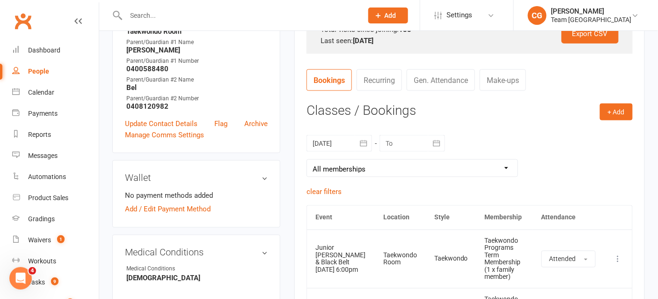
scroll to position [21, 0]
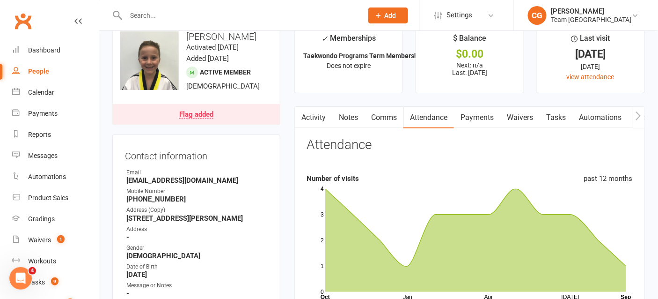
click at [637, 116] on icon "button" at bounding box center [639, 116] width 6 height 10
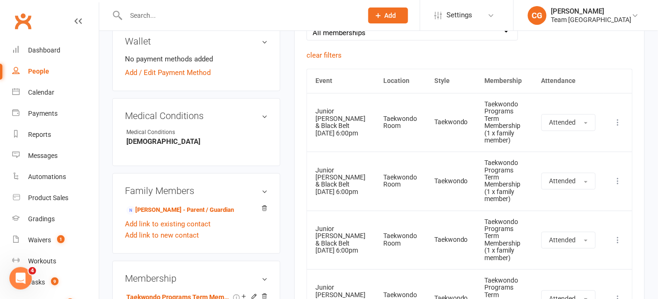
scroll to position [529, 0]
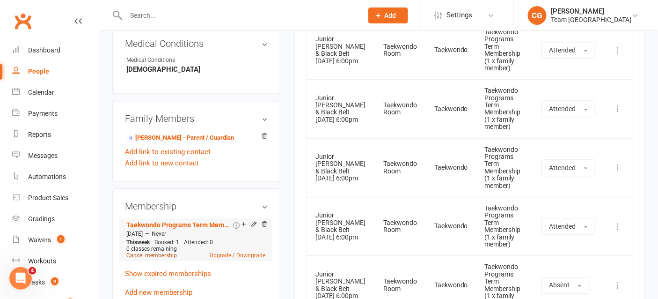
click at [142, 252] on link "Cancel membership" at bounding box center [151, 255] width 51 height 7
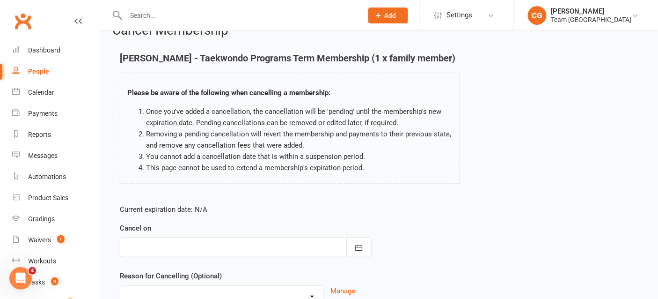
scroll to position [69, 0]
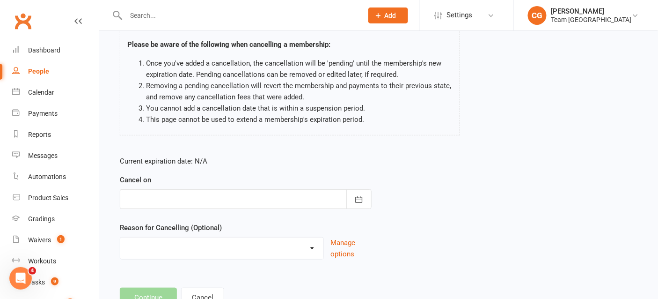
click at [186, 194] on div at bounding box center [246, 199] width 252 height 20
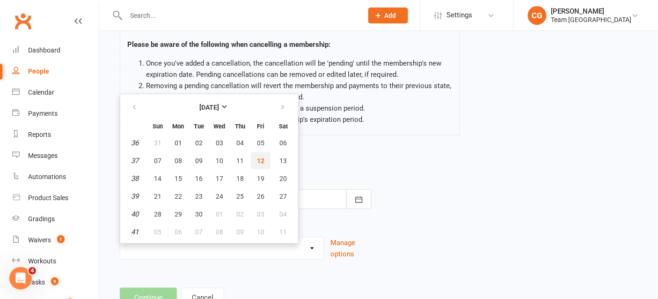
click at [260, 157] on span "12" at bounding box center [260, 160] width 7 height 7
type input "12 Sep 2025"
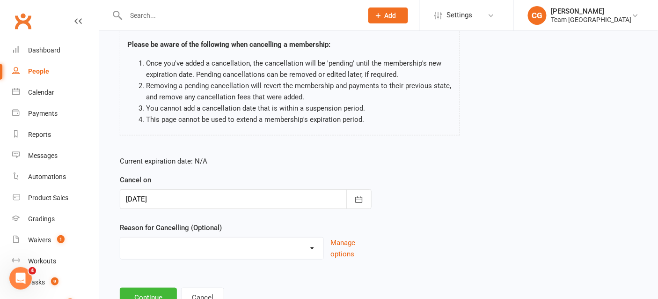
click at [150, 253] on select "Chosen another sport/activity Dissatisfied with service provided Family/Health …" at bounding box center [221, 246] width 203 height 19
select select "5"
click at [120, 237] on select "Chosen another sport/activity Dissatisfied with service provided Family/Health …" at bounding box center [221, 246] width 203 height 19
click at [144, 287] on button "Continue" at bounding box center [148, 297] width 57 height 20
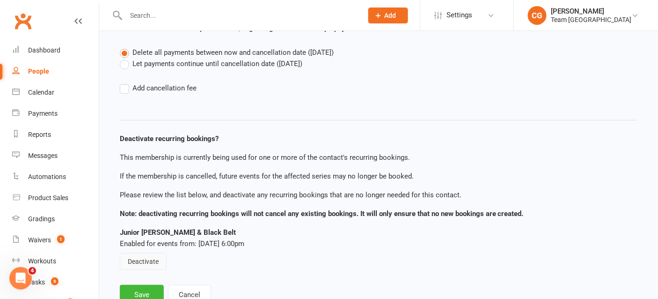
click at [145, 260] on button "Deactivate" at bounding box center [143, 261] width 47 height 17
click at [145, 288] on button "Save" at bounding box center [142, 295] width 44 height 20
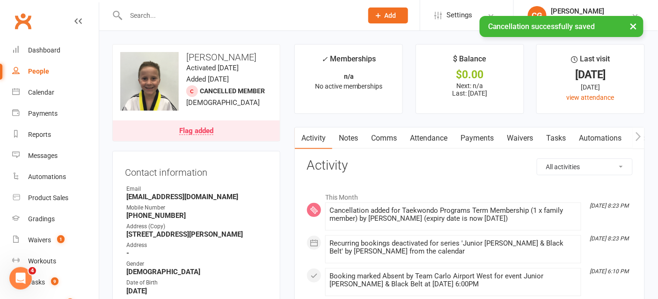
click at [421, 141] on link "Attendance" at bounding box center [428, 138] width 51 height 22
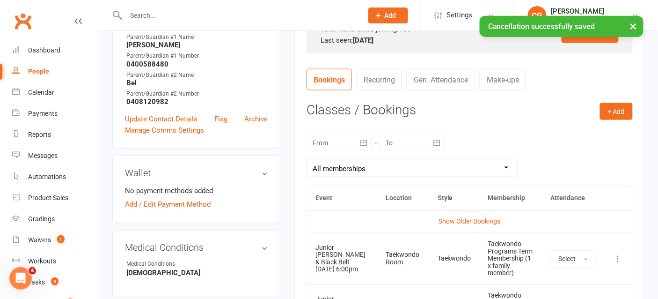
scroll to position [358, 0]
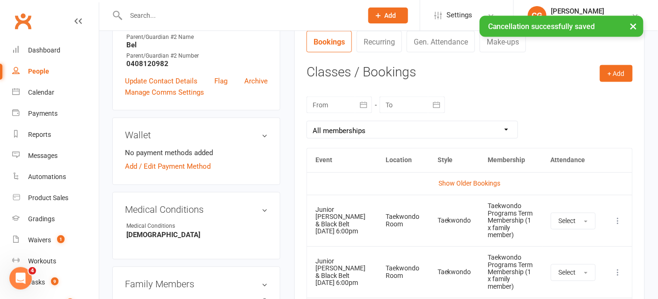
click at [615, 219] on icon at bounding box center [618, 220] width 9 height 9
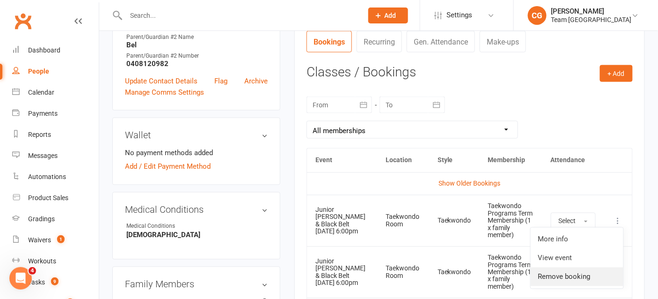
click at [586, 271] on link "Remove booking" at bounding box center [577, 276] width 93 height 19
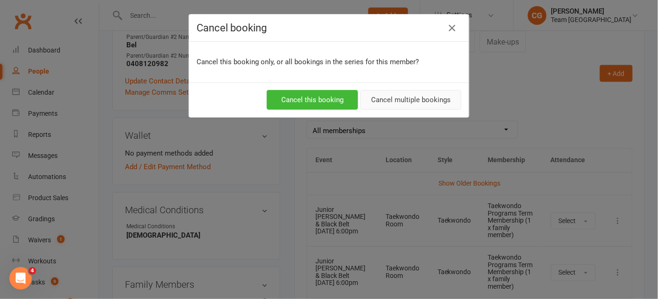
click at [406, 91] on button "Cancel multiple bookings" at bounding box center [410, 100] width 101 height 20
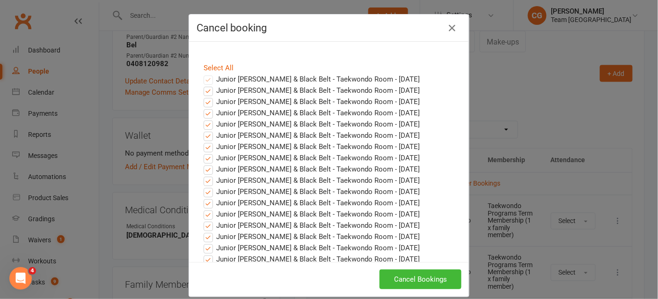
scroll to position [395, 0]
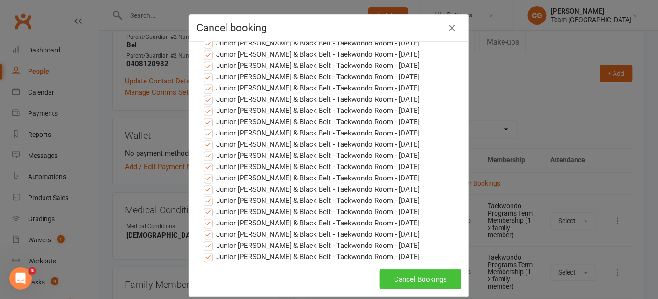
click at [409, 272] on button "Cancel Bookings" at bounding box center [421, 279] width 82 height 20
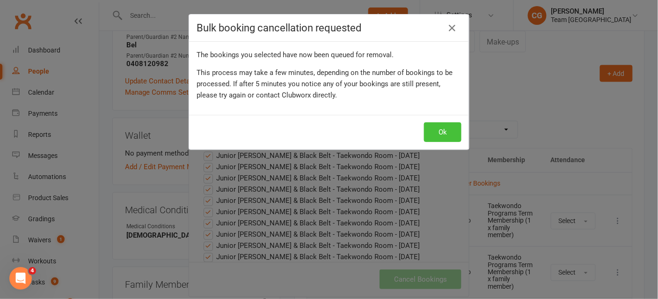
click at [438, 138] on button "Ok" at bounding box center [442, 132] width 37 height 20
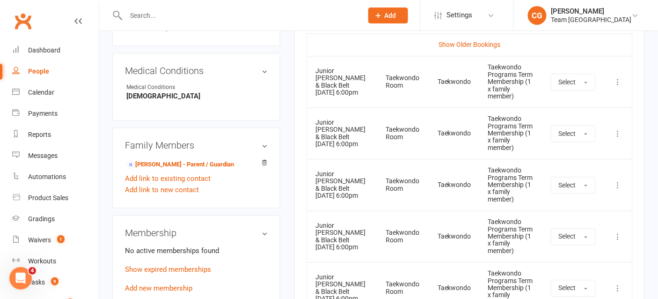
scroll to position [507, 0]
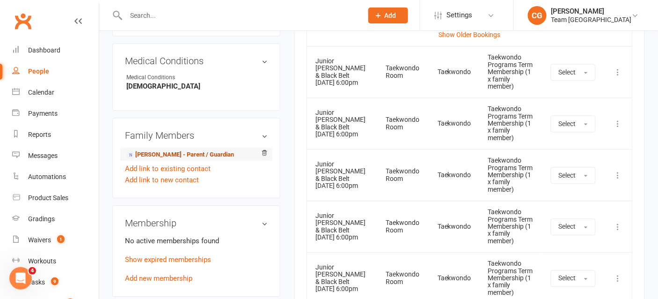
click at [185, 153] on link "Bel Yasar - Parent / Guardian" at bounding box center [180, 155] width 108 height 10
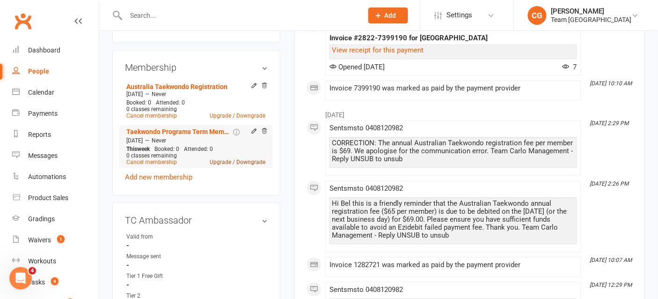
scroll to position [401, 0]
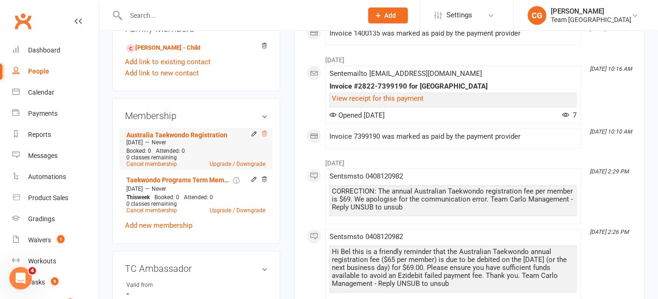
click at [265, 131] on icon at bounding box center [264, 134] width 7 height 7
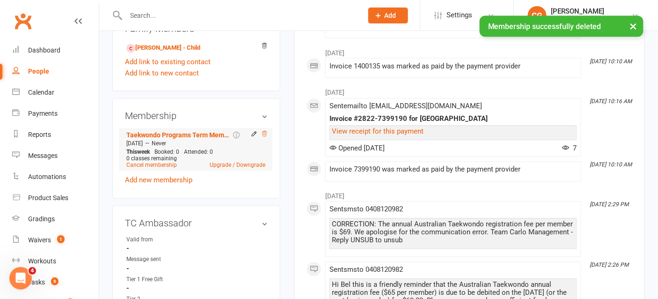
click at [264, 131] on icon at bounding box center [265, 133] width 5 height 5
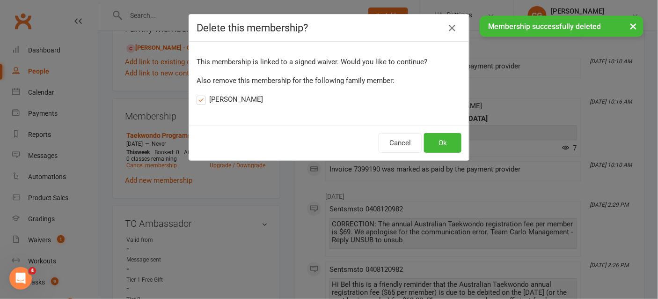
click at [215, 96] on label "Bel Yasar" at bounding box center [230, 99] width 66 height 11
click at [203, 94] on input "Bel Yasar" at bounding box center [200, 94] width 6 height 0
click at [445, 142] on button "Ok" at bounding box center [442, 143] width 37 height 20
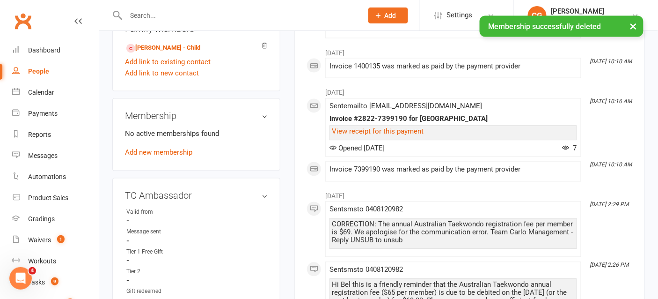
click at [636, 26] on button "×" at bounding box center [633, 26] width 17 height 20
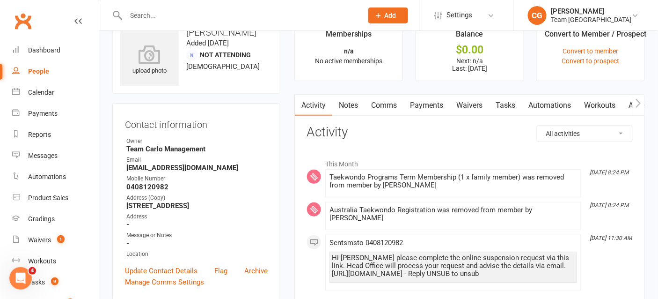
scroll to position [0, 0]
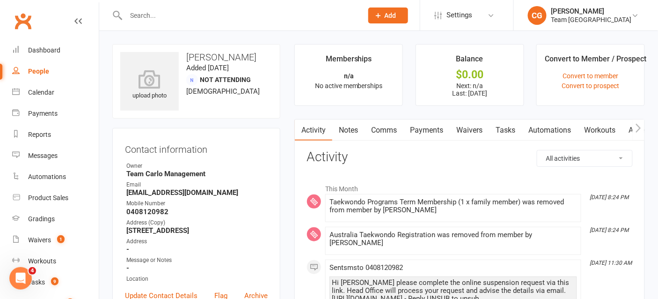
click at [636, 125] on icon "button" at bounding box center [639, 128] width 6 height 10
click at [618, 128] on link "Credit balance" at bounding box center [614, 130] width 60 height 22
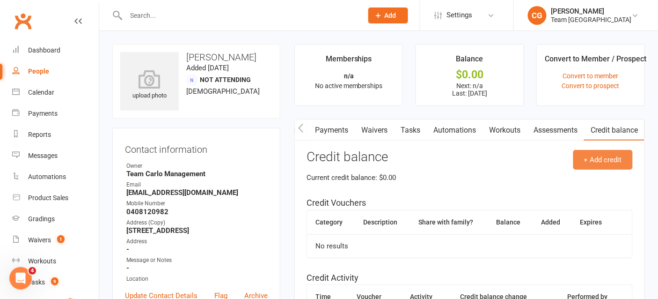
click at [614, 158] on button "+ Add credit" at bounding box center [602, 160] width 59 height 20
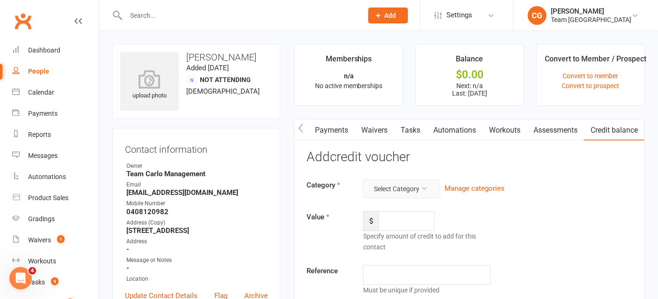
click at [403, 186] on button "Select Category" at bounding box center [401, 188] width 77 height 19
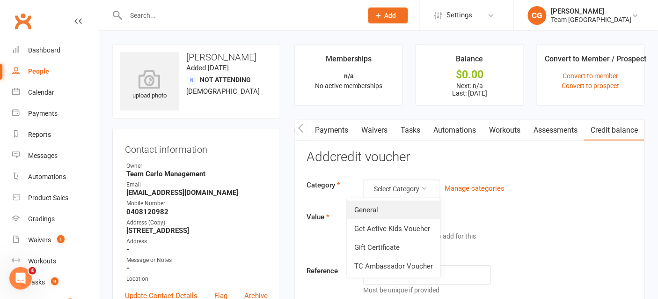
click at [398, 207] on link "General" at bounding box center [394, 209] width 94 height 19
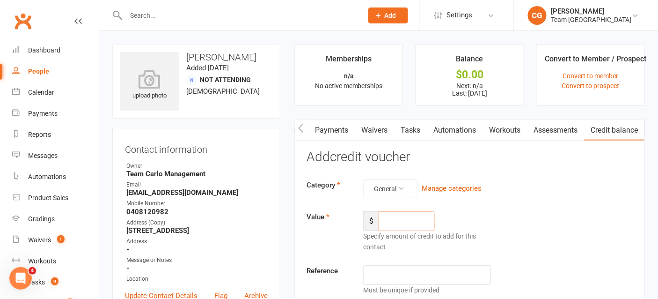
click at [391, 222] on input "number" at bounding box center [407, 221] width 56 height 20
type input "55.00"
click at [380, 271] on input "text" at bounding box center [427, 275] width 128 height 20
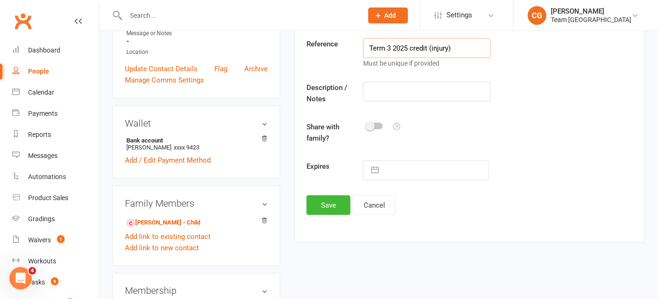
scroll to position [233, 0]
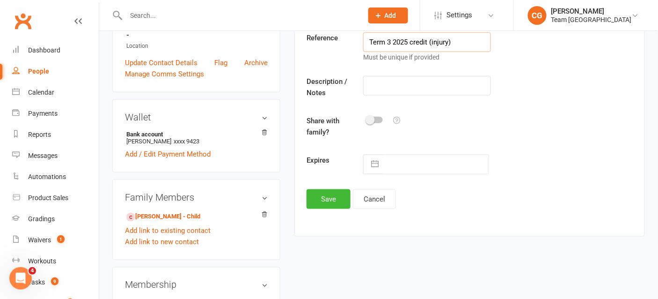
type input "Term 3 2025 credit (injury)"
click at [371, 166] on button "button" at bounding box center [374, 164] width 17 height 19
select select "7"
select select "2025"
select select "8"
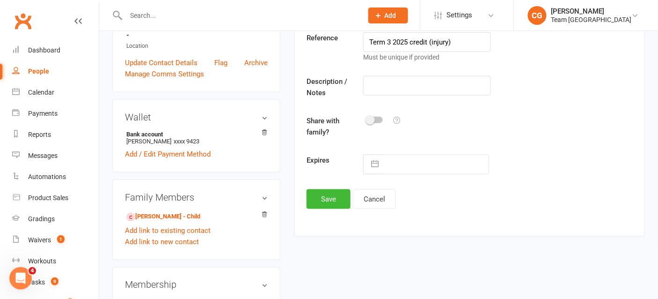
select select "2025"
select select "9"
select select "2025"
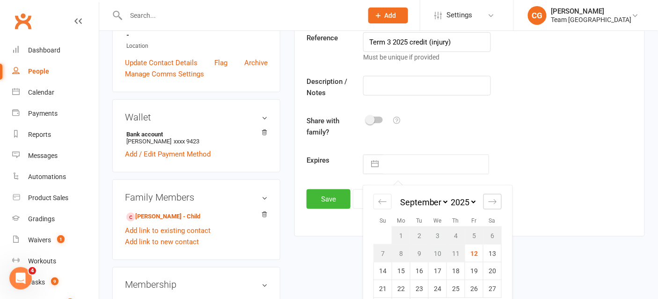
click at [493, 201] on icon "Move forward to switch to the next month." at bounding box center [492, 201] width 9 height 9
select select "10"
select select "2025"
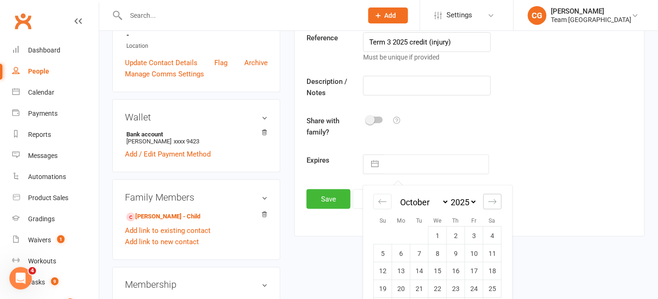
click at [493, 201] on icon "Move forward to switch to the next month." at bounding box center [492, 201] width 9 height 9
select select "11"
select select "2025"
click at [493, 201] on icon "Move forward to switch to the next month." at bounding box center [492, 201] width 9 height 9
select select "2026"
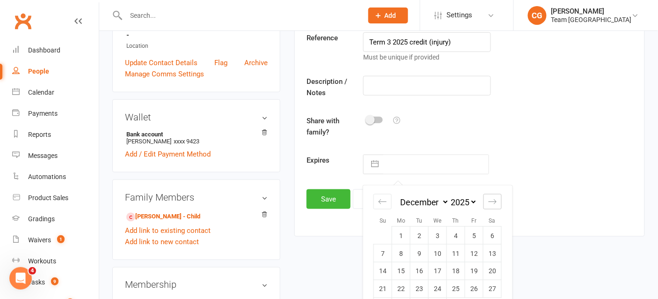
click at [493, 201] on icon "Move forward to switch to the next month." at bounding box center [492, 201] width 9 height 9
select select "1"
select select "2026"
click at [493, 201] on icon "Move forward to switch to the next month." at bounding box center [492, 201] width 9 height 9
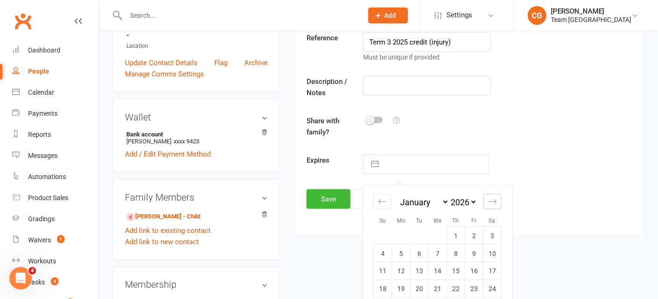
select select "2"
select select "2026"
select select "3"
select select "2026"
click at [493, 201] on icon "Move forward to switch to the next month." at bounding box center [492, 201] width 9 height 9
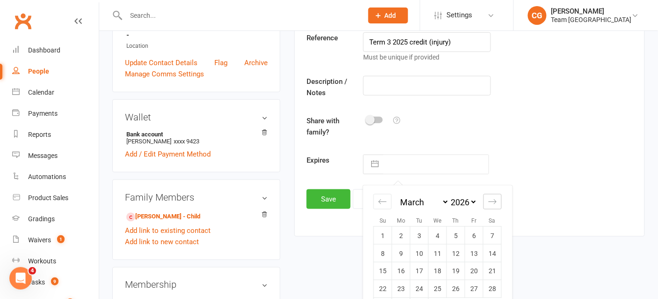
select select "4"
select select "2026"
click at [493, 201] on icon "Move forward to switch to the next month." at bounding box center [492, 201] width 9 height 9
select select "5"
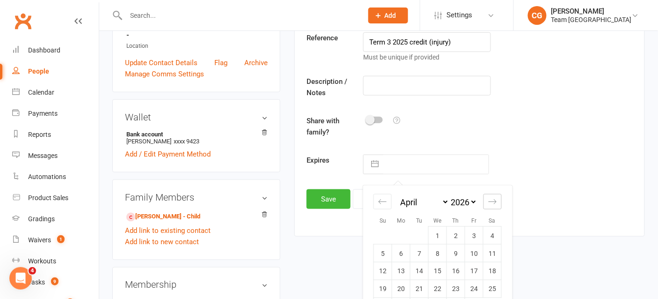
select select "2026"
select select "6"
select select "2026"
click at [493, 201] on icon "Move forward to switch to the next month." at bounding box center [492, 201] width 9 height 9
select select "7"
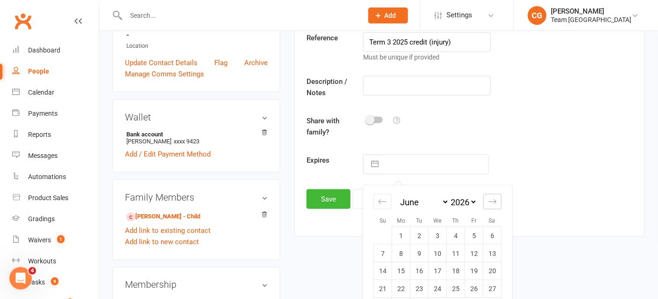
select select "2026"
click at [493, 201] on icon "Move forward to switch to the next month." at bounding box center [492, 201] width 9 height 9
select select "8"
select select "2026"
click at [493, 201] on icon "Move forward to switch to the next month." at bounding box center [492, 201] width 9 height 9
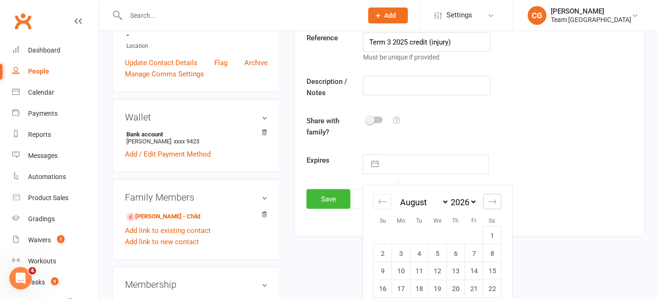
select select "9"
select select "2026"
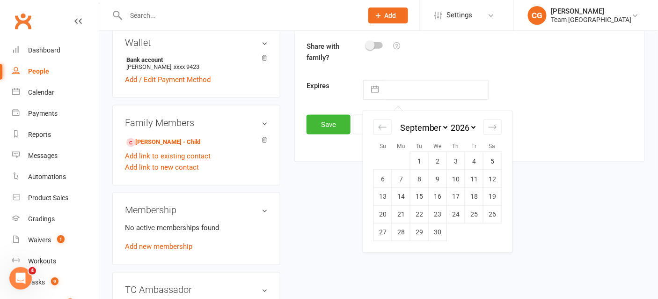
scroll to position [307, 0]
click at [438, 223] on td "30" at bounding box center [438, 232] width 18 height 18
type input "30 Sep 2026"
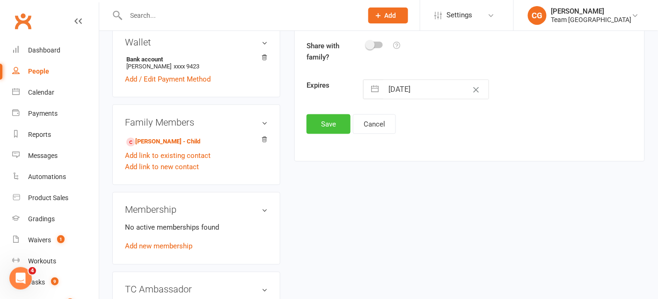
click at [334, 124] on button "Save" at bounding box center [329, 124] width 44 height 20
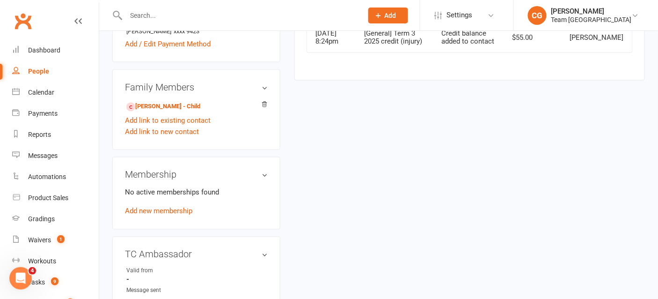
scroll to position [328, 0]
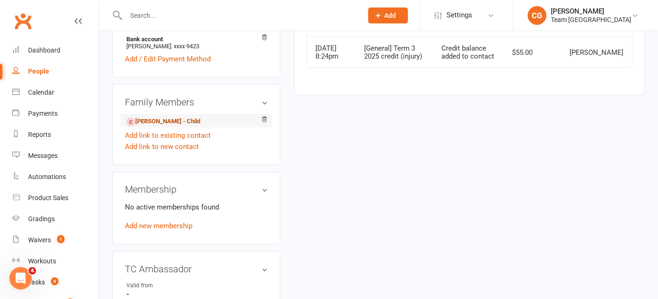
click at [168, 121] on link "Lennex Yasar - Child" at bounding box center [163, 122] width 74 height 10
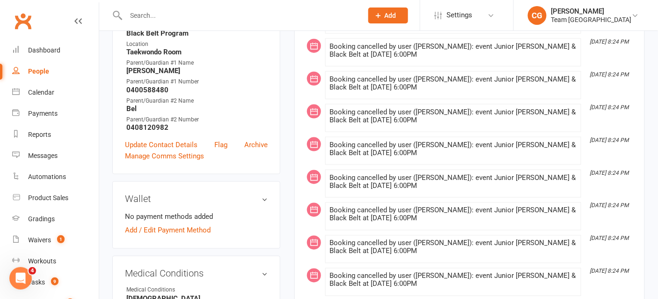
scroll to position [290, 0]
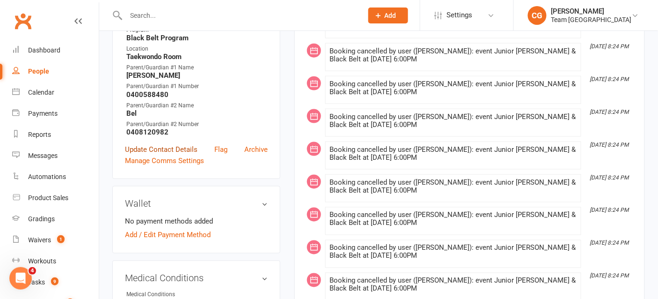
click at [175, 145] on link "Update Contact Details" at bounding box center [161, 149] width 73 height 11
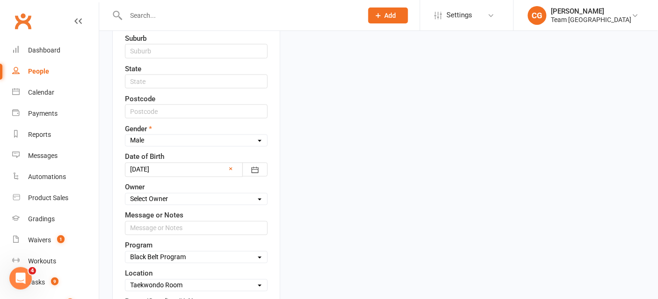
scroll to position [365, 0]
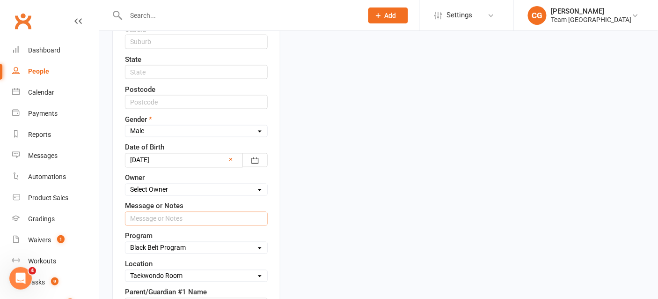
click at [147, 218] on input "text" at bounding box center [196, 219] width 143 height 14
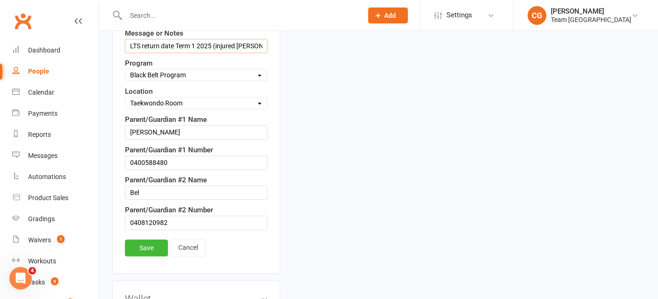
scroll to position [600, 0]
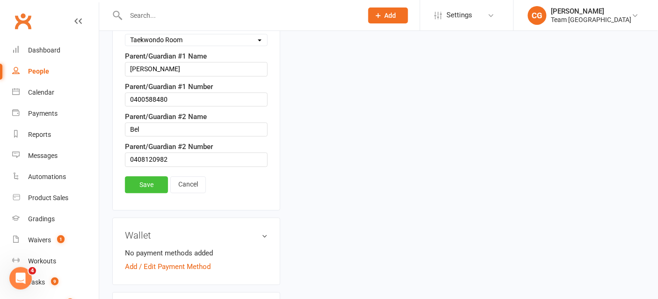
type input "LTS return date Term 1 2025 (injured severs)"
click at [151, 176] on link "Save" at bounding box center [146, 184] width 43 height 17
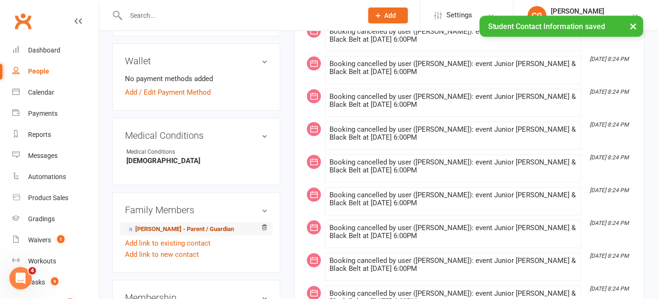
scroll to position [440, 0]
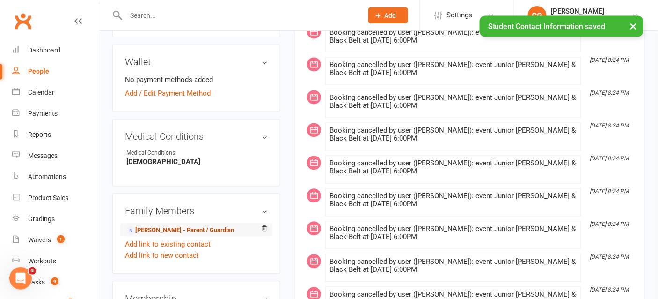
click at [174, 226] on link "Bel Yasar - Parent / Guardian" at bounding box center [180, 231] width 108 height 10
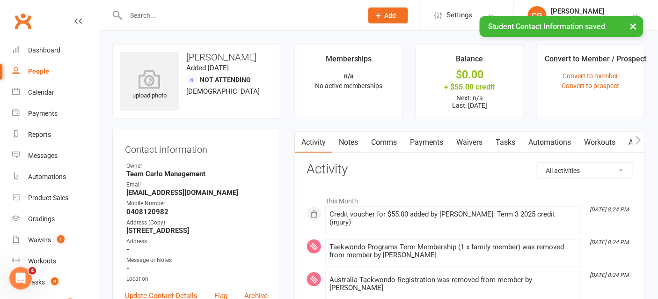
click at [347, 140] on link "Notes" at bounding box center [348, 143] width 32 height 22
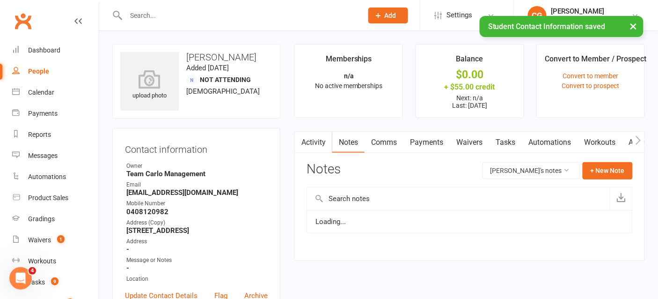
click at [388, 138] on link "Comms" at bounding box center [384, 143] width 39 height 22
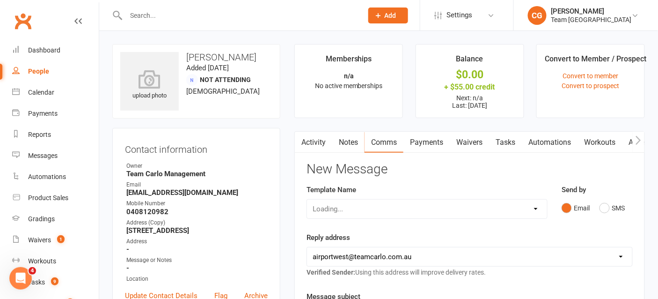
click at [352, 206] on div "Loading..." at bounding box center [427, 209] width 241 height 20
click at [352, 207] on select "Select Template [SMS] Direct Debit - AT Payment Reminder SMS [SMS] Direct Debit…" at bounding box center [427, 208] width 240 height 19
select select "22"
click at [307, 199] on select "Select Template [SMS] Direct Debit - AT Payment Reminder SMS [SMS] Direct Debit…" at bounding box center [427, 208] width 240 height 19
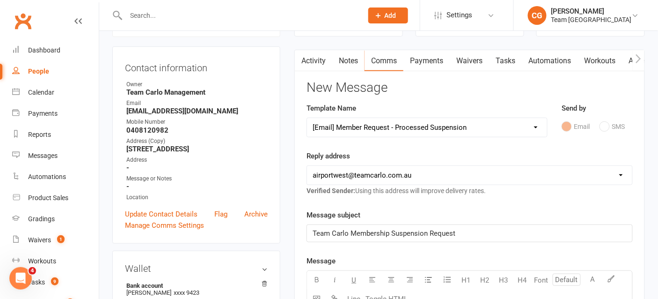
scroll to position [85, 0]
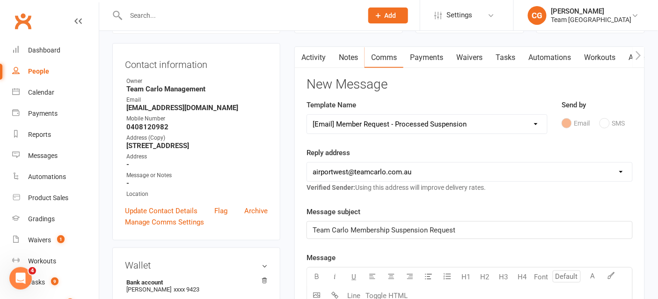
click at [345, 175] on select "hello@clubworx.com airportwest@teamcarlo.com.au carlo+apw@teamcarlo.com.au carl…" at bounding box center [469, 171] width 325 height 19
select select "4"
click at [307, 162] on select "hello@clubworx.com airportwest@teamcarlo.com.au carlo+apw@teamcarlo.com.au carl…" at bounding box center [469, 171] width 325 height 19
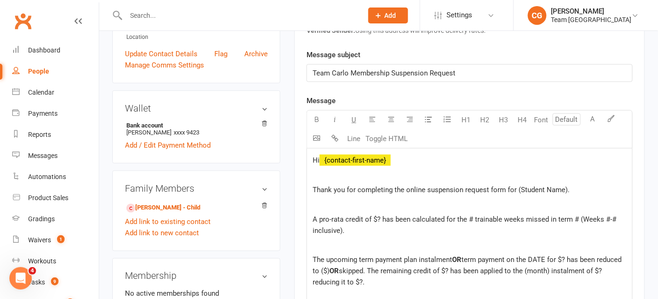
scroll to position [256, 0]
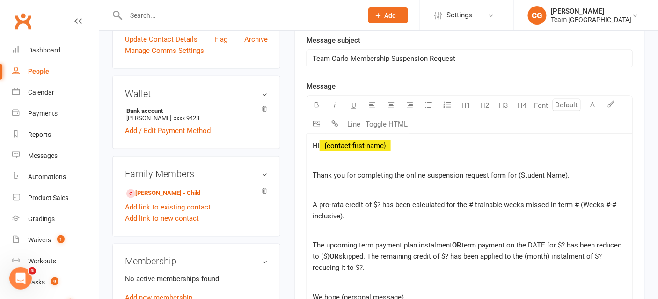
click at [582, 174] on p "Thank you for completing the online suspension request form for (Student Name)." at bounding box center [470, 174] width 314 height 11
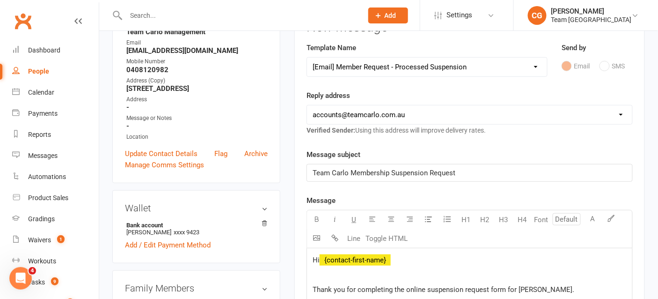
scroll to position [138, 0]
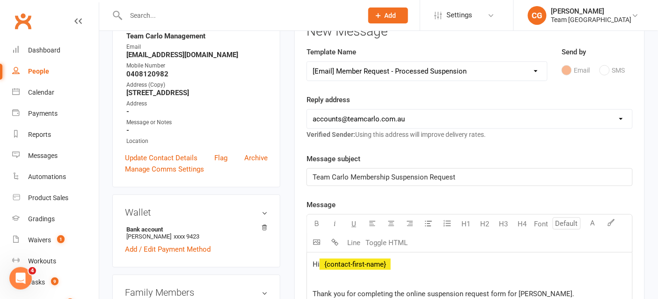
click at [381, 70] on select "Select Template [SMS] Direct Debit - AT Payment Reminder SMS [SMS] Direct Debit…" at bounding box center [427, 71] width 240 height 19
select select "21"
click at [307, 62] on select "Select Template [SMS] Direct Debit - AT Payment Reminder SMS [SMS] Direct Debit…" at bounding box center [427, 71] width 240 height 19
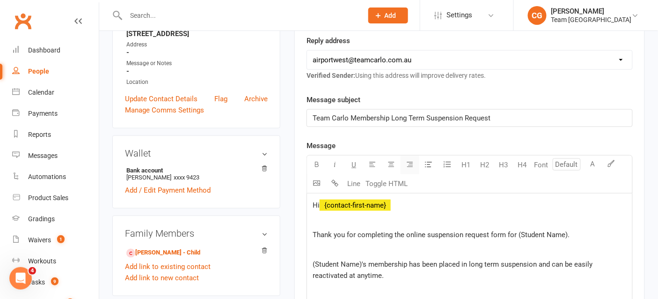
scroll to position [197, 0]
click at [358, 62] on select "hello@clubworx.com airportwest@teamcarlo.com.au carlo+apw@teamcarlo.com.au carl…" at bounding box center [469, 59] width 325 height 19
select select "4"
click at [307, 50] on select "hello@clubworx.com airportwest@teamcarlo.com.au carlo+apw@teamcarlo.com.au carl…" at bounding box center [469, 59] width 325 height 19
click at [572, 232] on p "Thank you for completing the online suspension request form for (Student Name)." at bounding box center [470, 233] width 314 height 11
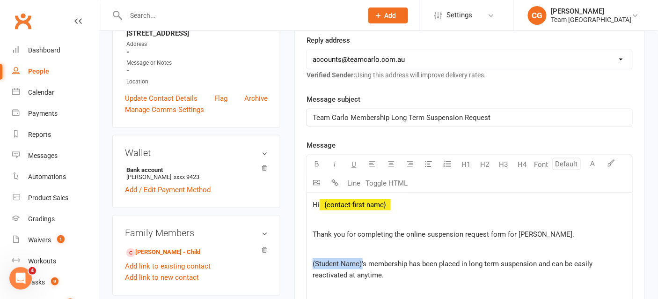
drag, startPoint x: 364, startPoint y: 262, endPoint x: 311, endPoint y: 261, distance: 52.4
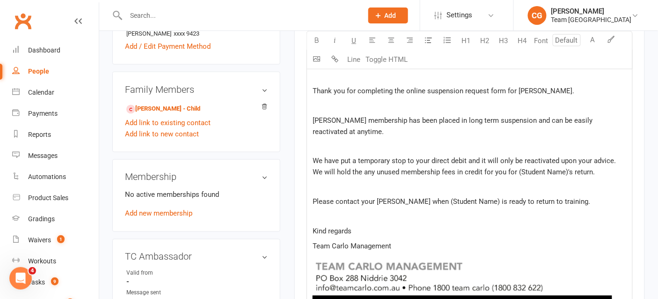
scroll to position [366, 0]
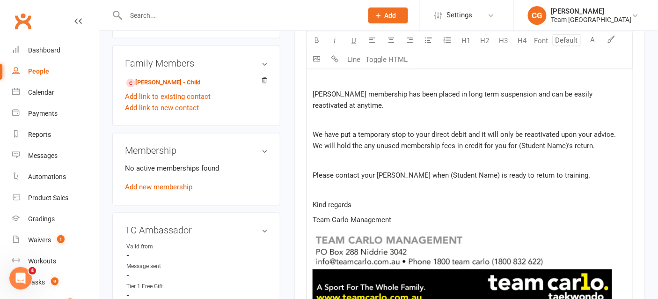
click at [555, 144] on span "We have put a temporary stop to your direct debit and it will only be reactivat…" at bounding box center [465, 141] width 305 height 20
click at [331, 90] on span "Lennox's membership has been placed in long term suspension and can be easily r…" at bounding box center [454, 100] width 282 height 20
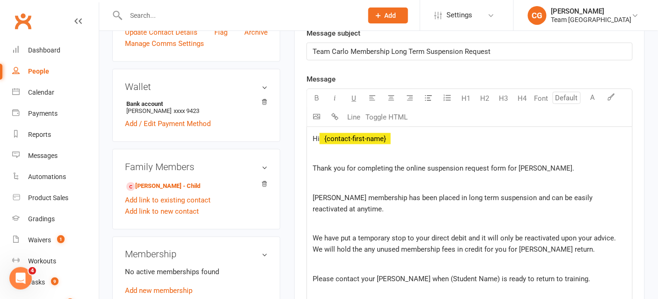
scroll to position [262, 0]
click at [537, 166] on span "Thank you for completing the online suspension request form for Lennox." at bounding box center [444, 169] width 262 height 8
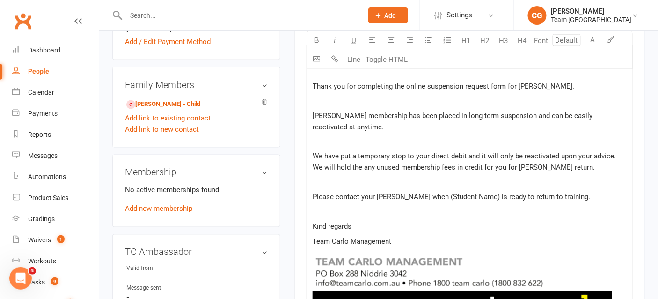
scroll to position [373, 0]
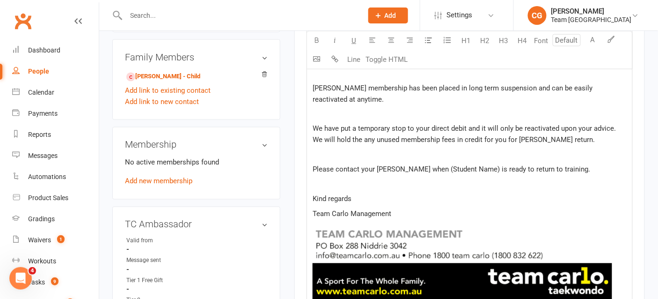
click at [474, 165] on span "Please contact your Georgina when (Student Name) is ready to return to training." at bounding box center [452, 169] width 278 height 8
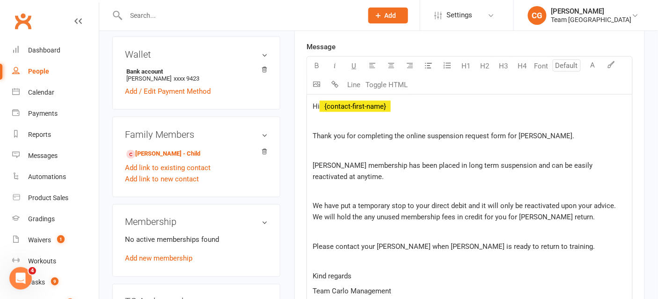
scroll to position [288, 0]
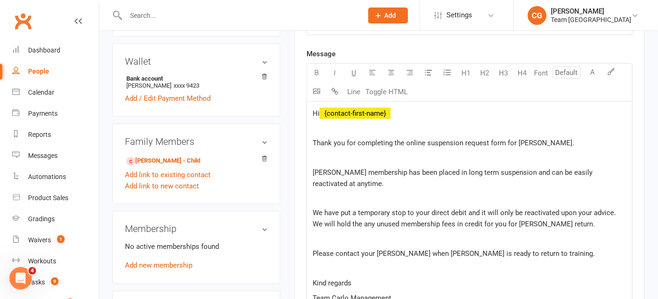
click at [549, 140] on p "Thank you for completing the online suspension request form for Lennex." at bounding box center [470, 142] width 314 height 11
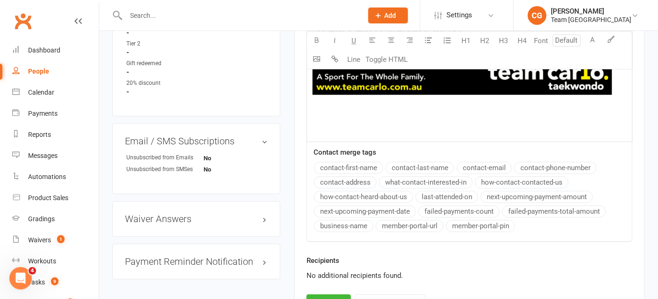
scroll to position [701, 0]
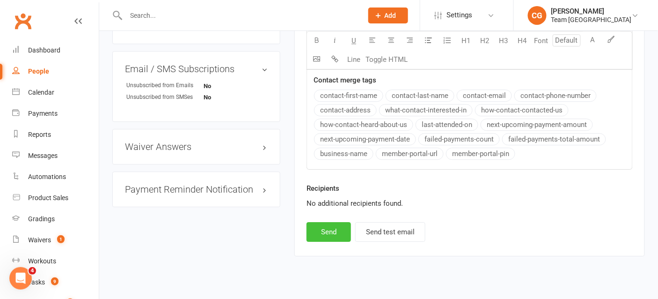
click at [331, 222] on button "Send" at bounding box center [329, 232] width 44 height 20
select select
select select "1"
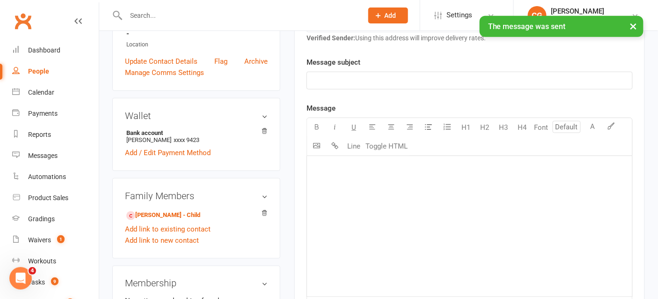
scroll to position [233, 0]
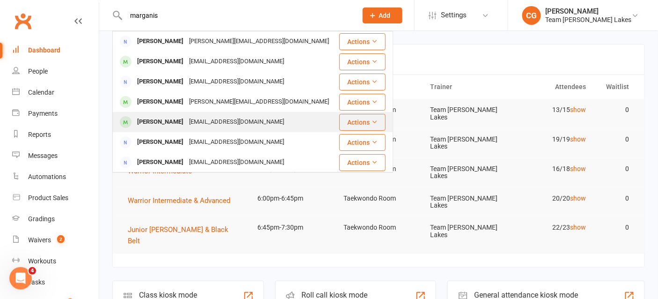
type input "marganis"
click at [180, 120] on div "Anastasia Marganis" at bounding box center [160, 122] width 52 height 14
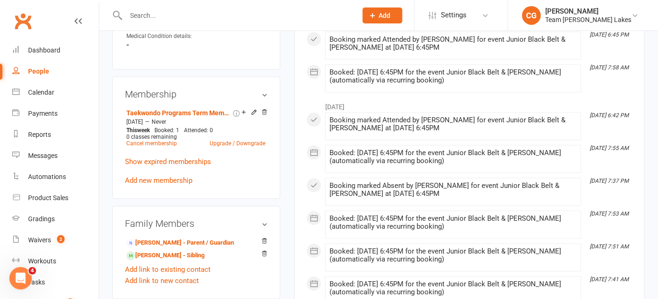
scroll to position [550, 0]
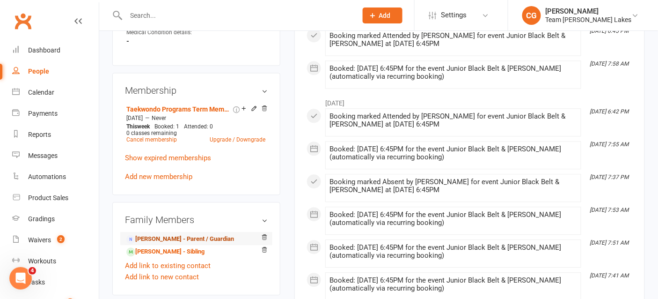
click at [207, 237] on link "Tina Marganis - Parent / Guardian" at bounding box center [180, 239] width 108 height 10
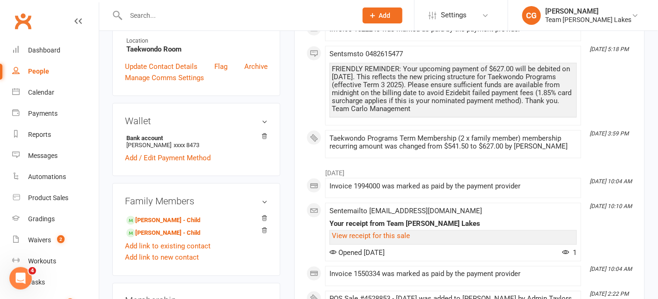
scroll to position [255, 0]
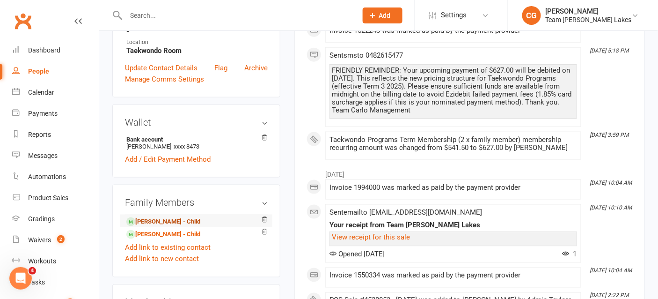
click at [188, 220] on link "Anastasia Marganis - Child" at bounding box center [163, 222] width 74 height 10
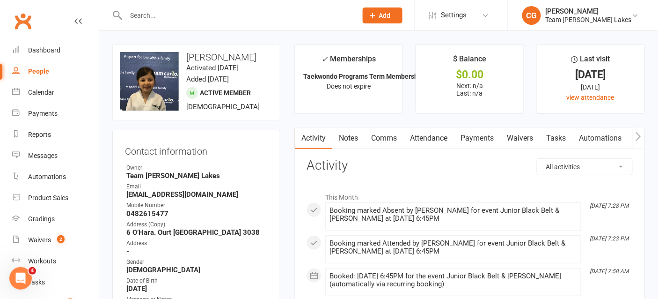
click at [437, 134] on link "Attendance" at bounding box center [428, 138] width 51 height 22
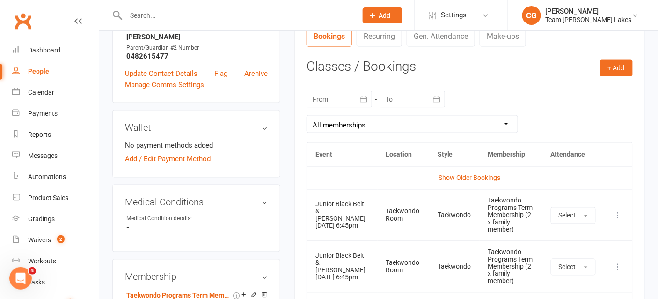
scroll to position [349, 0]
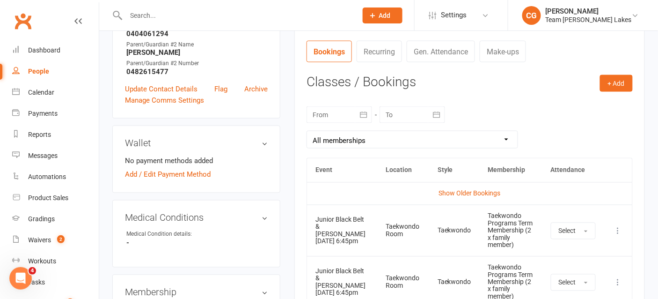
click at [361, 112] on icon "button" at bounding box center [363, 114] width 9 height 9
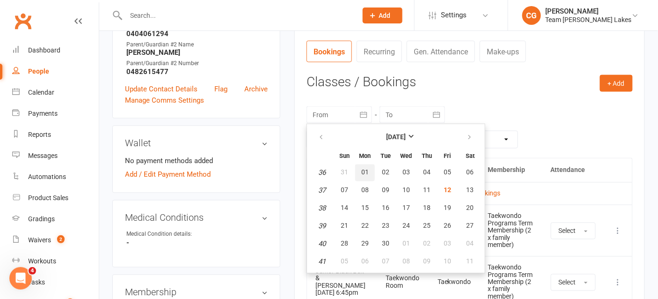
click at [358, 164] on button "01" at bounding box center [365, 172] width 20 height 17
type input "01 Sep 2025"
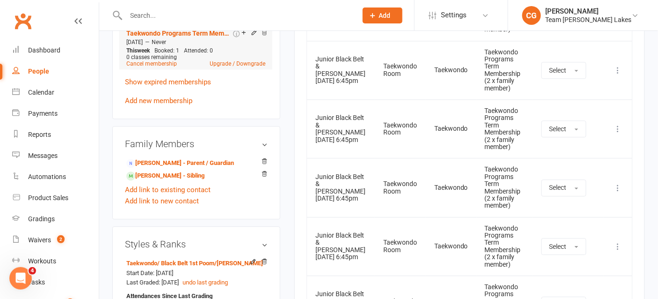
scroll to position [640, 0]
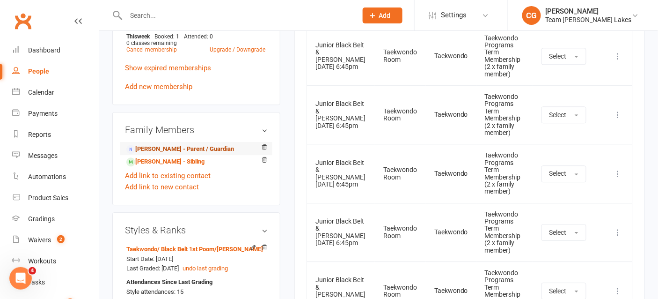
click at [198, 144] on link "Tina Marganis - Parent / Guardian" at bounding box center [180, 149] width 108 height 10
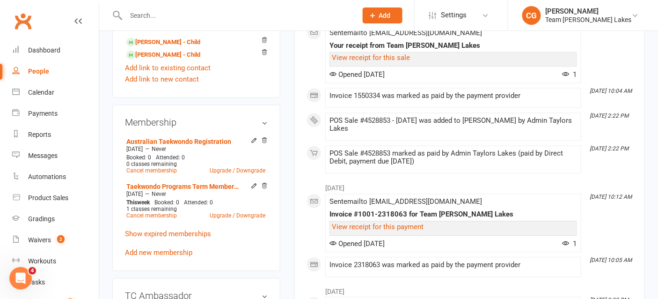
scroll to position [455, 0]
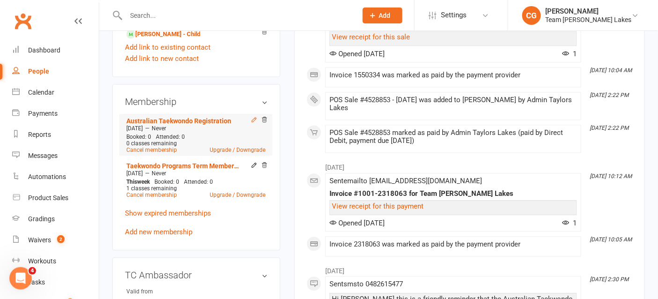
click at [252, 117] on icon at bounding box center [254, 120] width 7 height 7
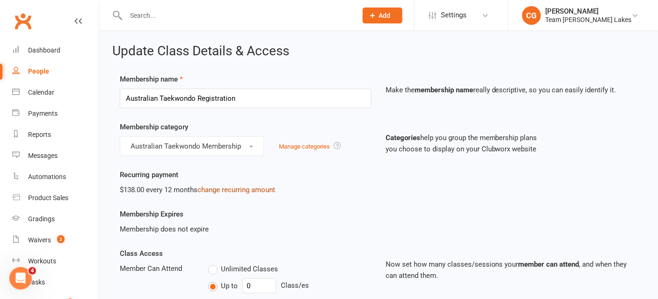
click at [230, 185] on link "change recurring amount" at bounding box center [236, 189] width 78 height 8
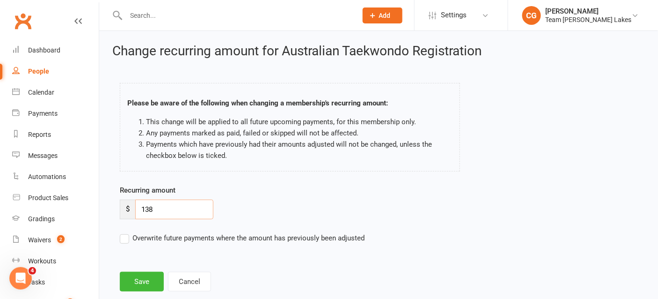
drag, startPoint x: 167, startPoint y: 208, endPoint x: 119, endPoint y: 208, distance: 47.7
click at [119, 208] on div "Recurring amount $ 138 Overwrite future payments where the amount has previousl…" at bounding box center [312, 220] width 399 height 72
type input "69"
click at [147, 289] on button "Save" at bounding box center [142, 281] width 44 height 20
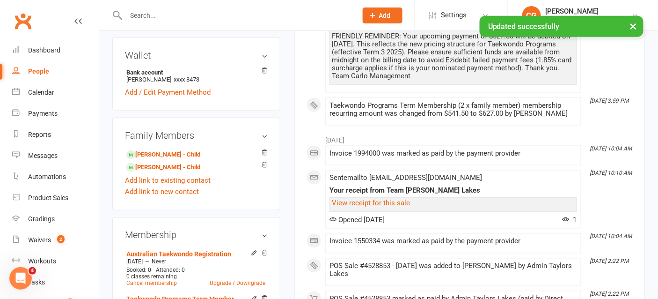
scroll to position [375, 0]
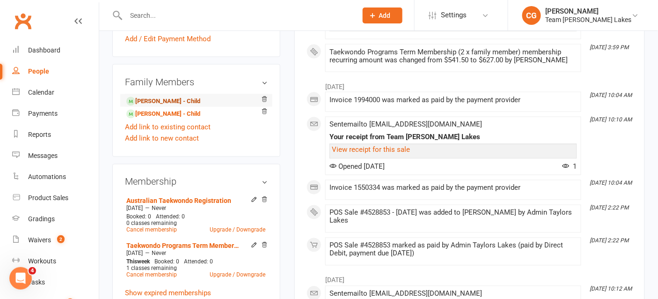
click at [188, 99] on link "Anastasia Marganis - Child" at bounding box center [163, 101] width 74 height 10
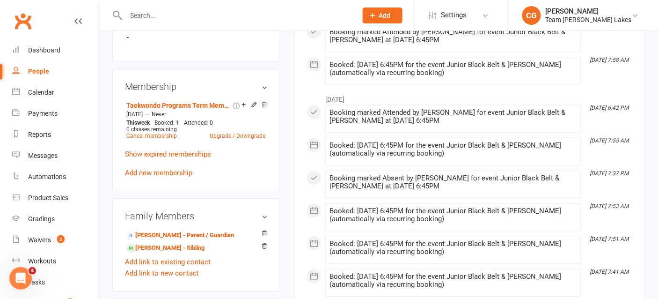
scroll to position [555, 0]
click at [152, 127] on span "0 classes remaining" at bounding box center [151, 128] width 51 height 7
click at [150, 132] on link "Cancel membership" at bounding box center [151, 135] width 51 height 7
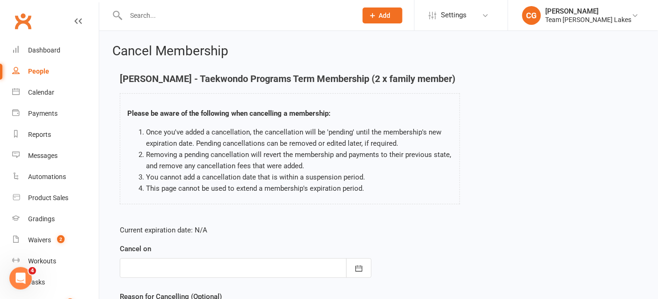
click at [249, 278] on div at bounding box center [246, 268] width 252 height 20
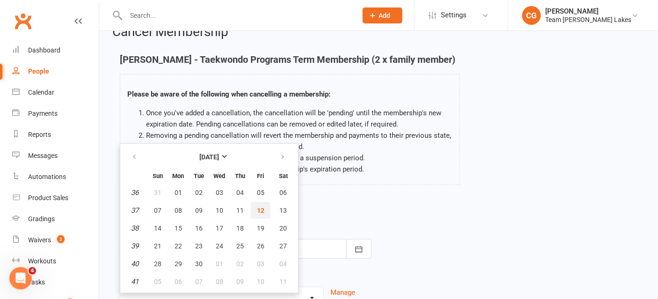
click at [259, 213] on button "12" at bounding box center [261, 210] width 20 height 17
type input "12 Sep 2025"
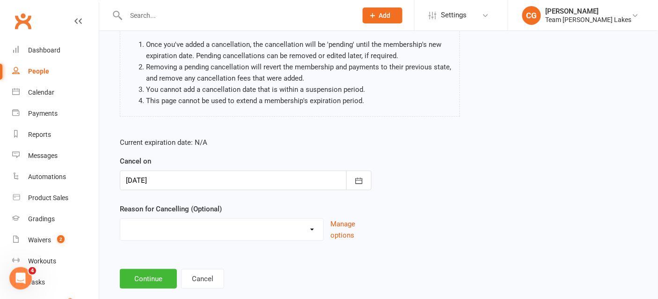
scroll to position [115, 0]
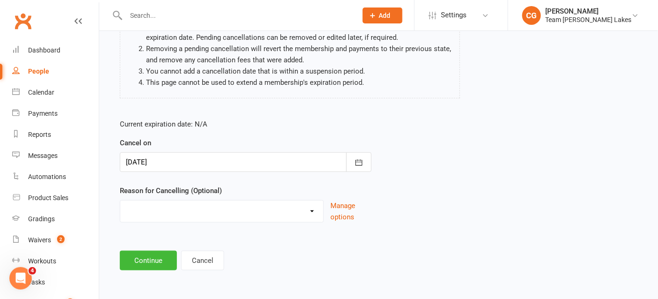
click at [234, 212] on select "Chosen another sport/activity Dissatisfied with the service provided Family/hea…" at bounding box center [221, 209] width 203 height 19
select select "8"
click at [120, 200] on select "Chosen another sport/activity Dissatisfied with the service provided Family/hea…" at bounding box center [221, 209] width 203 height 19
click at [150, 263] on button "Continue" at bounding box center [148, 260] width 57 height 20
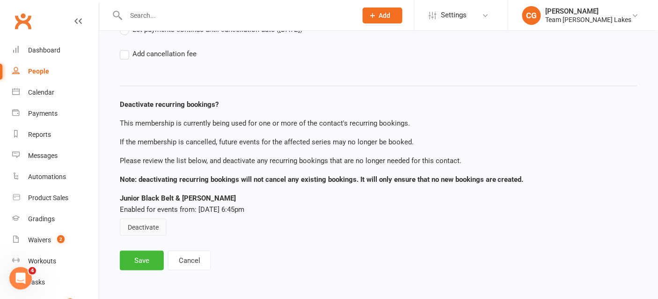
click at [141, 227] on button "Deactivate" at bounding box center [143, 227] width 47 height 17
click at [141, 250] on button "Save" at bounding box center [142, 260] width 44 height 20
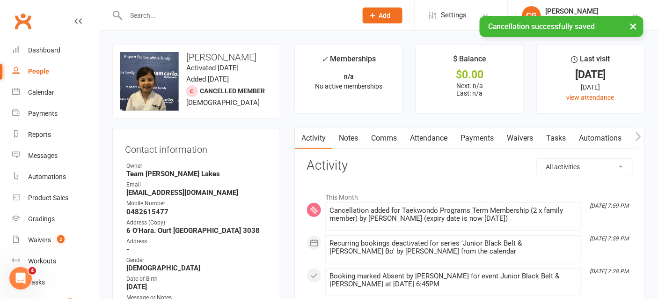
click at [442, 134] on link "Attendance" at bounding box center [428, 138] width 51 height 22
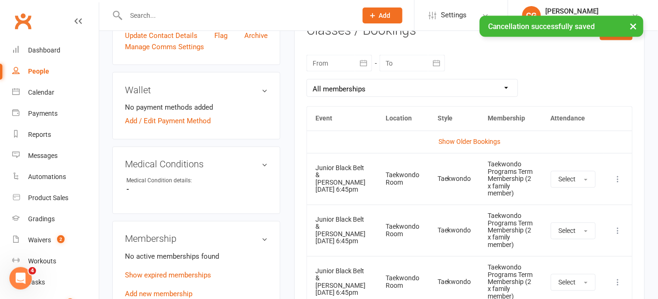
scroll to position [401, 0]
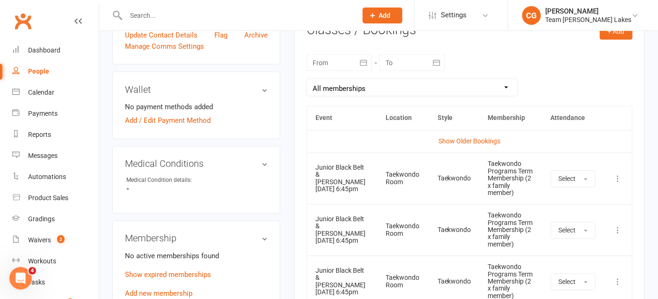
click at [618, 179] on icon at bounding box center [618, 178] width 9 height 9
click at [585, 234] on link "Remove booking" at bounding box center [577, 234] width 93 height 19
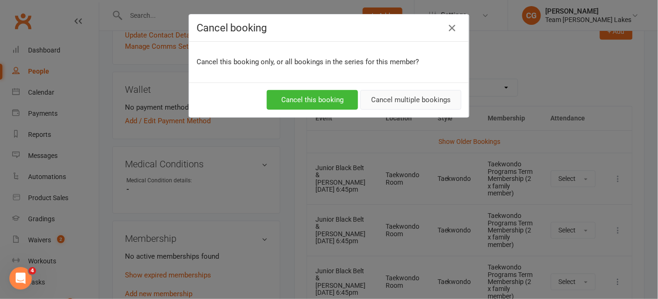
click at [403, 105] on button "Cancel multiple bookings" at bounding box center [410, 100] width 101 height 20
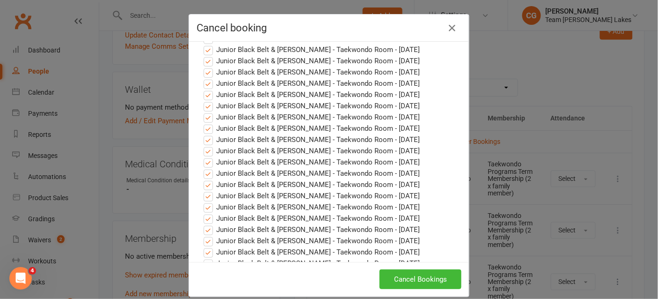
scroll to position [384, 0]
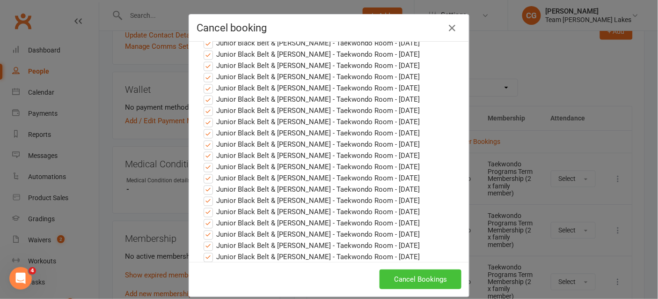
click at [406, 282] on button "Cancel Bookings" at bounding box center [421, 279] width 82 height 20
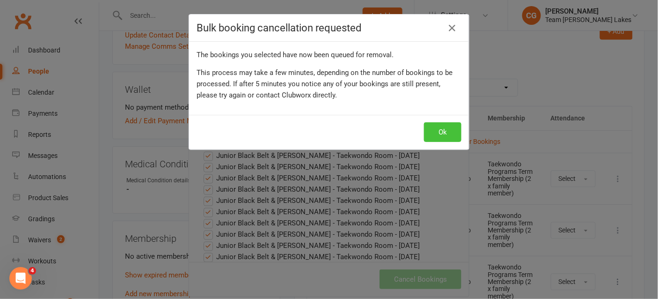
click at [444, 122] on button "Ok" at bounding box center [442, 132] width 37 height 20
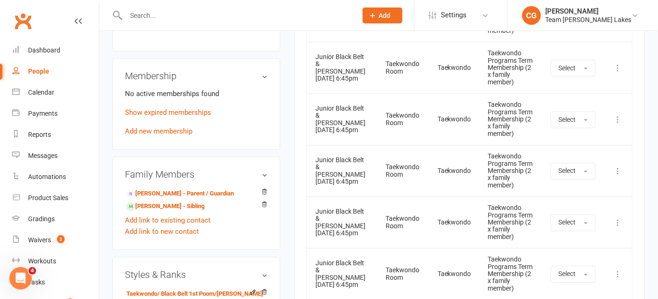
scroll to position [567, 0]
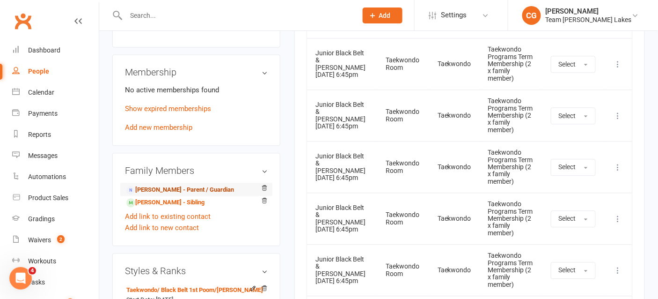
click at [197, 185] on link "Tina Marganis - Parent / Guardian" at bounding box center [180, 190] width 108 height 10
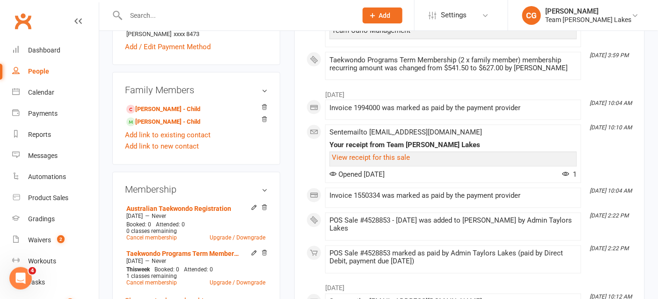
scroll to position [441, 0]
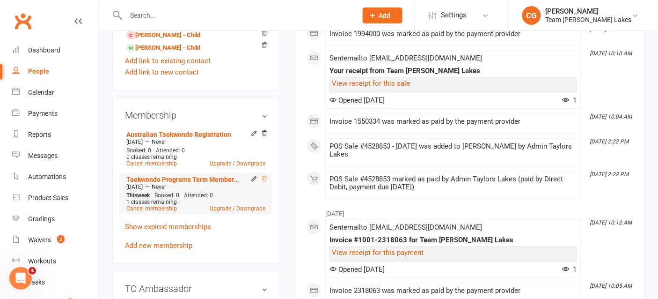
click at [267, 176] on icon at bounding box center [265, 178] width 5 height 5
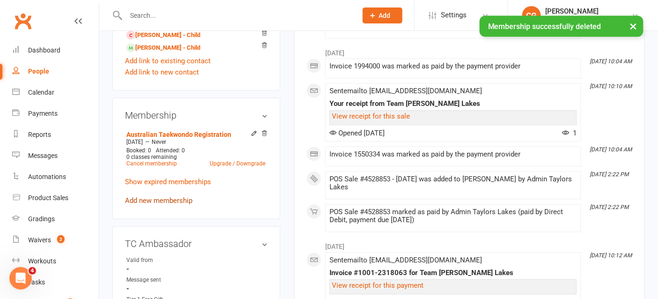
click at [155, 197] on link "Add new membership" at bounding box center [158, 201] width 67 height 8
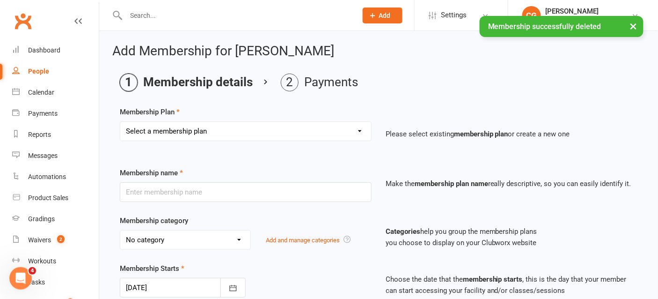
click at [172, 128] on select "Select a membership plan Create new Membership Plan Australian Taekwondo Regist…" at bounding box center [245, 131] width 251 height 19
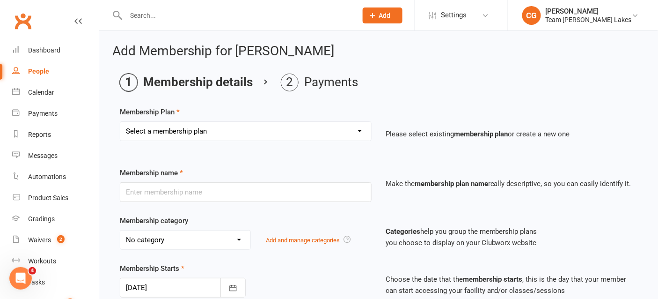
select select "19"
click at [120, 122] on select "Select a membership plan Create new Membership Plan Australian Taekwondo Regist…" at bounding box center [245, 131] width 251 height 19
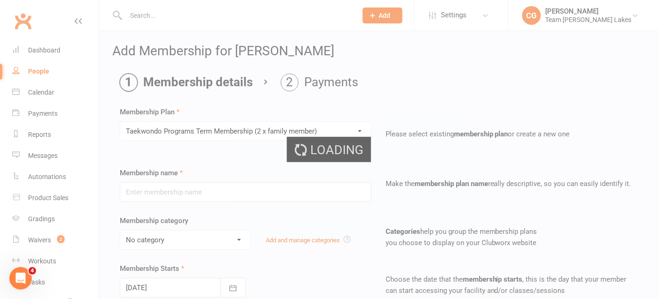
type input "Taekwondo Programs Term Membership (2 x family member)"
select select "0"
type input "0"
type input "1"
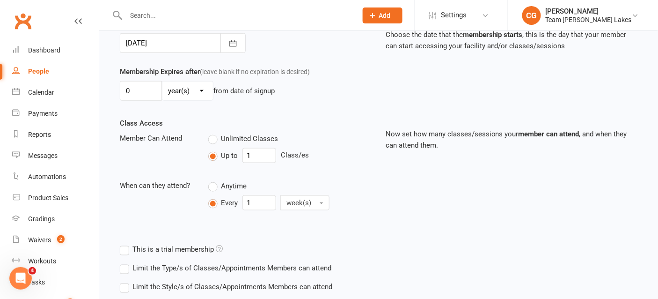
scroll to position [336, 0]
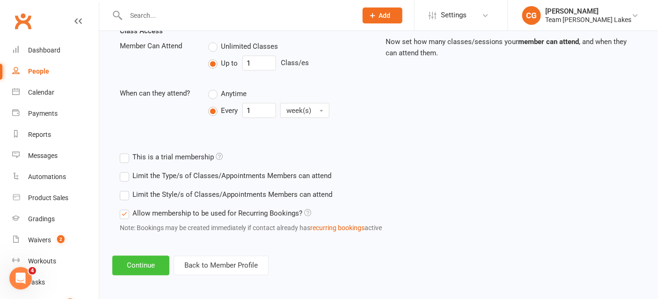
click at [149, 256] on button "Continue" at bounding box center [140, 266] width 57 height 20
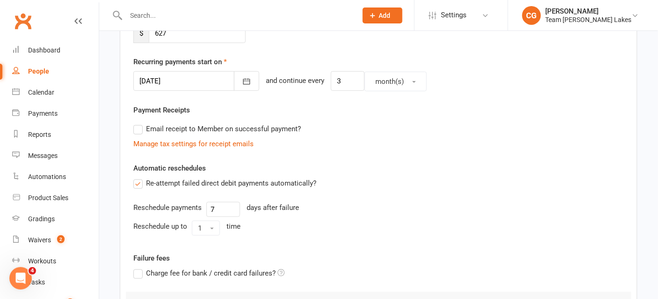
scroll to position [341, 0]
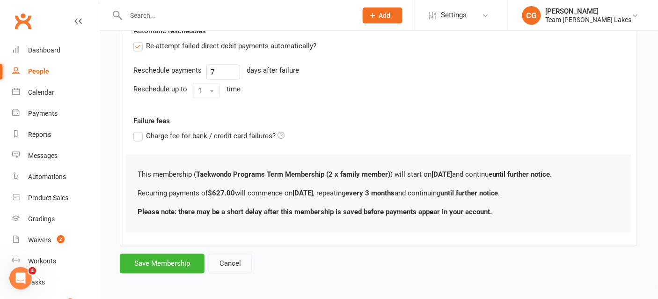
click at [228, 254] on button "Cancel" at bounding box center [230, 264] width 43 height 20
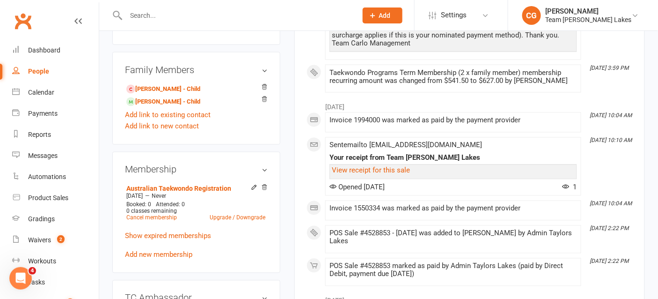
scroll to position [388, 0]
click at [161, 250] on link "Add new membership" at bounding box center [158, 253] width 67 height 8
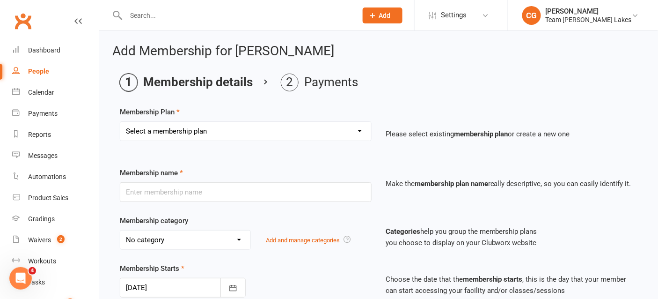
click at [177, 129] on select "Select a membership plan Create new Membership Plan Australian Taekwondo Regist…" at bounding box center [245, 131] width 251 height 19
select select "18"
click at [120, 122] on select "Select a membership plan Create new Membership Plan Australian Taekwondo Regist…" at bounding box center [245, 131] width 251 height 19
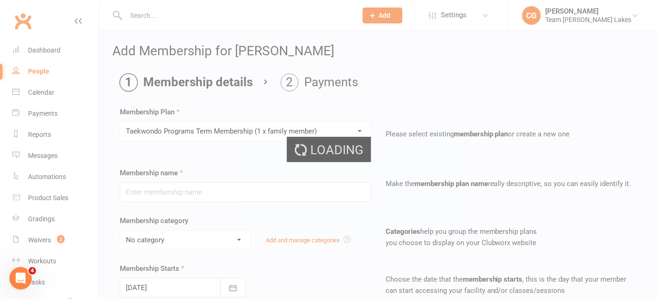
type input "Taekwondo Programs Term Membership (1 x family member)"
select select "0"
type input "0"
type input "1"
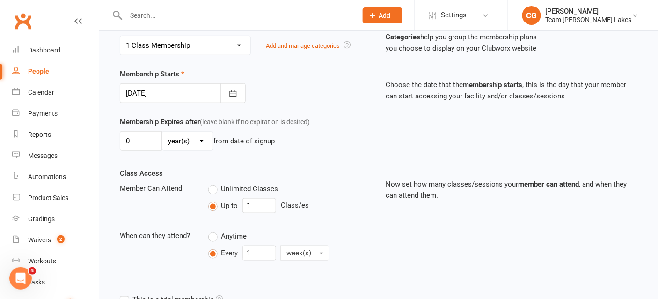
scroll to position [336, 0]
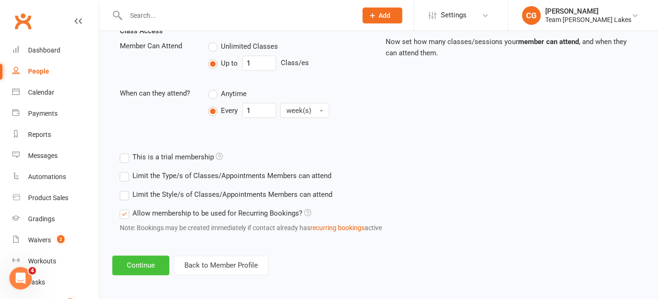
click at [146, 259] on button "Continue" at bounding box center [140, 266] width 57 height 20
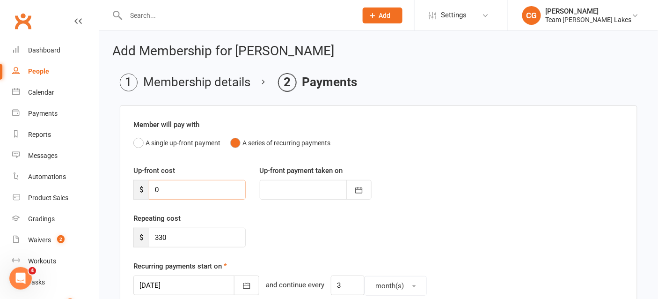
drag, startPoint x: 175, startPoint y: 185, endPoint x: 136, endPoint y: 185, distance: 38.4
click at [136, 185] on div "$ 0" at bounding box center [189, 190] width 112 height 20
type input "2"
type input "12 Sep 2025"
type input "267.30"
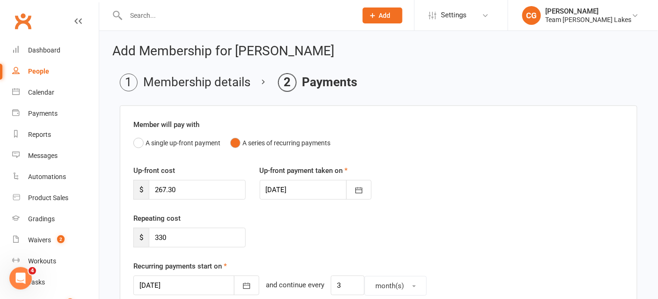
click at [284, 187] on div at bounding box center [316, 190] width 112 height 20
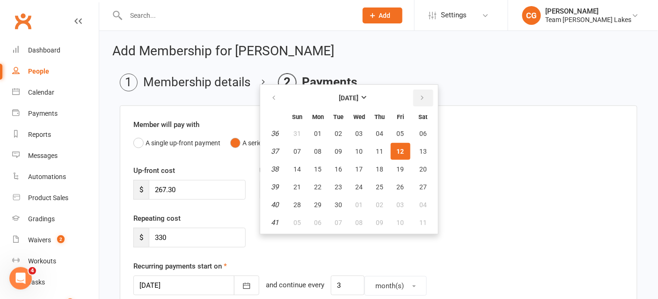
click at [426, 92] on button "button" at bounding box center [423, 97] width 20 height 17
click at [357, 168] on span "15" at bounding box center [359, 168] width 7 height 7
type input "15 Oct 2025"
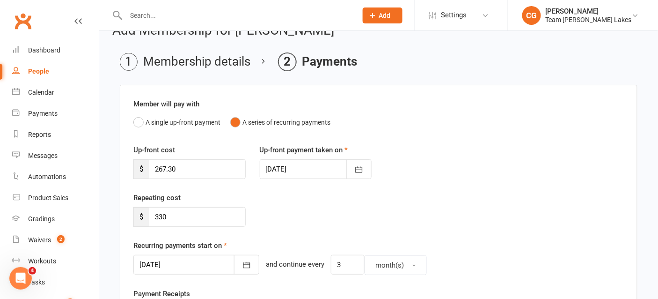
scroll to position [22, 0]
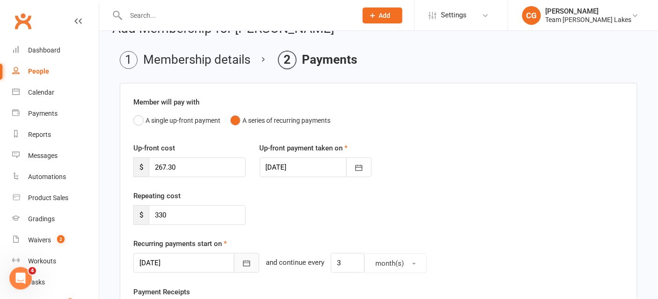
click at [242, 259] on icon "button" at bounding box center [246, 262] width 9 height 9
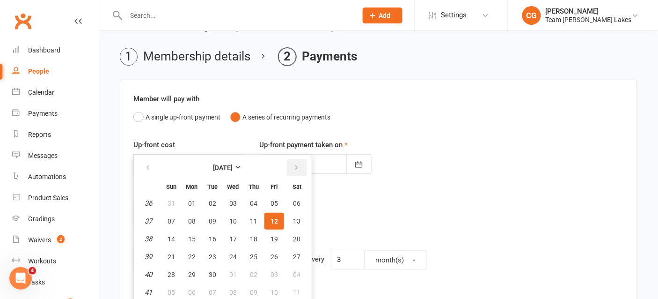
click at [290, 160] on button "button" at bounding box center [297, 167] width 20 height 17
click at [250, 235] on span "15" at bounding box center [253, 238] width 7 height 7
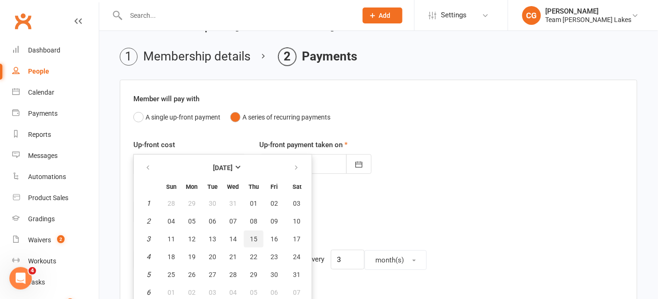
type input "15 Jan 2026"
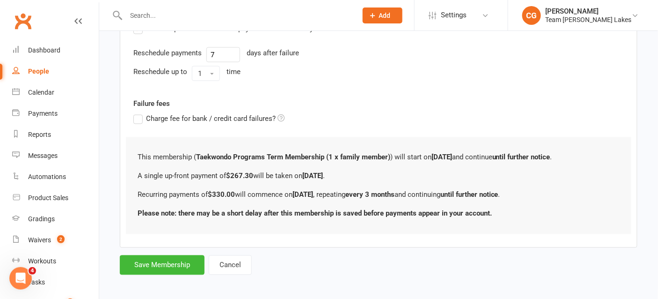
scroll to position [360, 0]
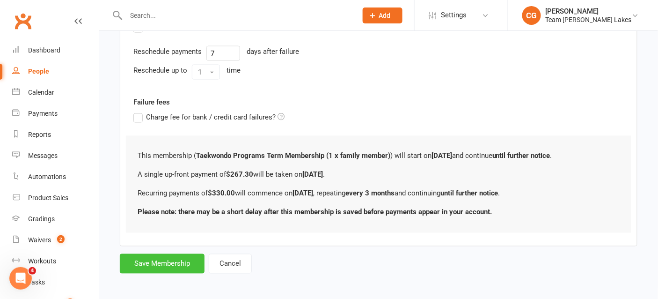
click at [166, 257] on button "Save Membership" at bounding box center [162, 264] width 85 height 20
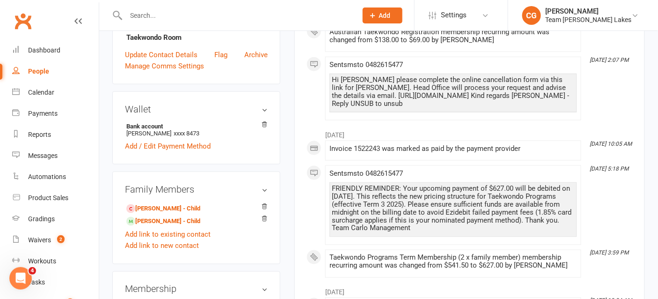
scroll to position [287, 0]
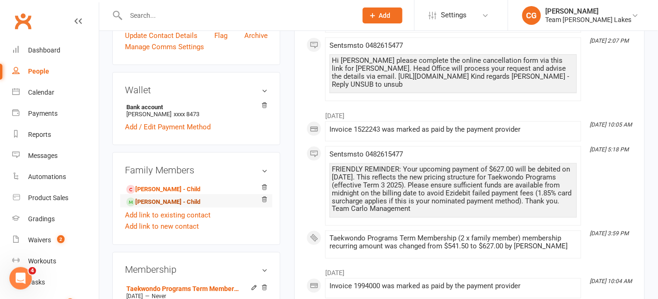
click at [142, 202] on link "Mia Marganis - Child" at bounding box center [163, 202] width 74 height 10
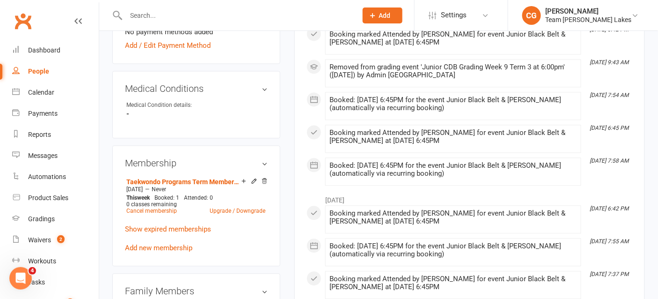
scroll to position [549, 0]
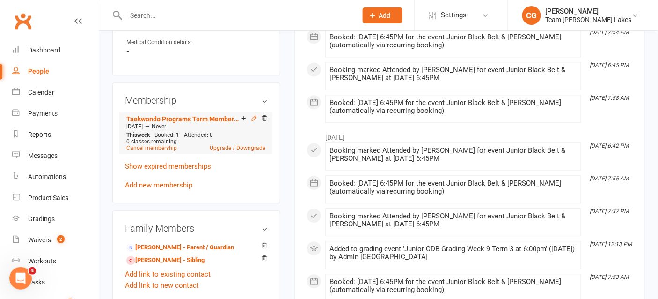
click at [255, 115] on icon at bounding box center [254, 118] width 7 height 7
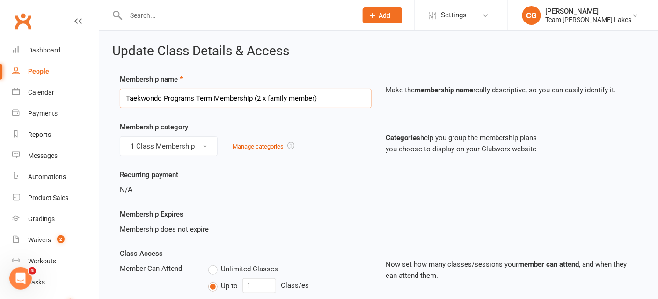
click at [258, 95] on input "Taekwondo Programs Term Membership (2 x family member)" at bounding box center [246, 98] width 252 height 20
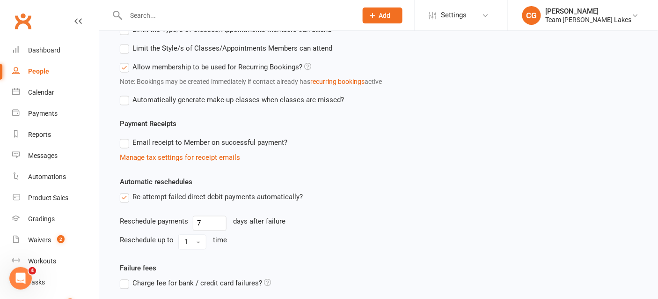
scroll to position [450, 0]
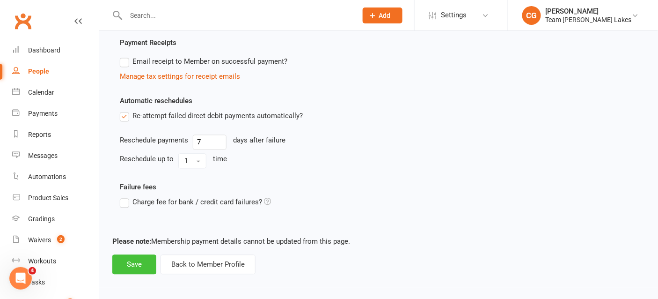
type input "Taekwondo Programs Term Membership (1 x family member)"
click at [125, 262] on button "Save" at bounding box center [134, 265] width 44 height 20
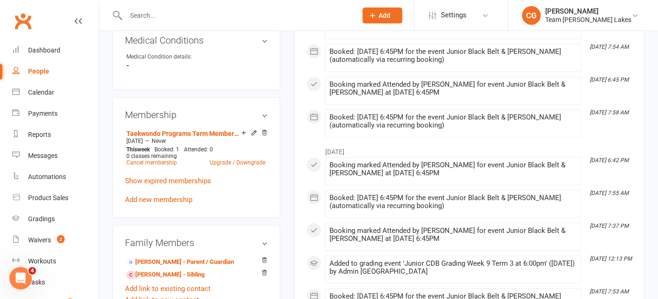
scroll to position [564, 0]
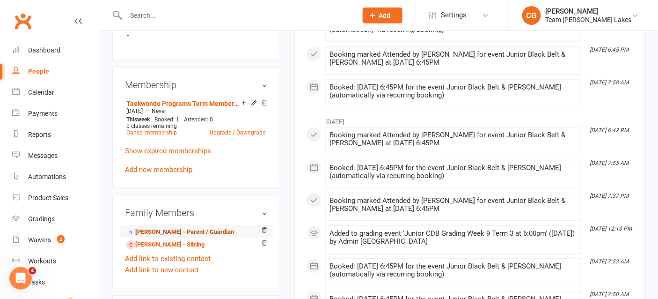
click at [186, 227] on link "Tina Marganis - Parent / Guardian" at bounding box center [180, 232] width 108 height 10
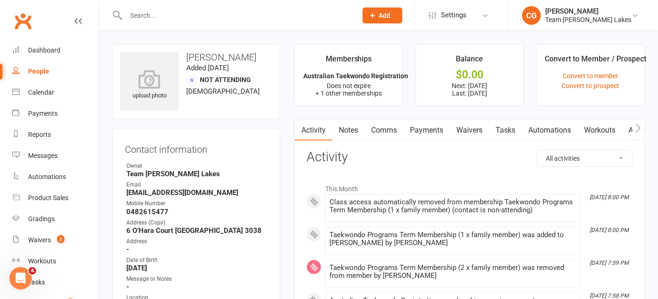
click at [381, 128] on link "Comms" at bounding box center [384, 130] width 39 height 22
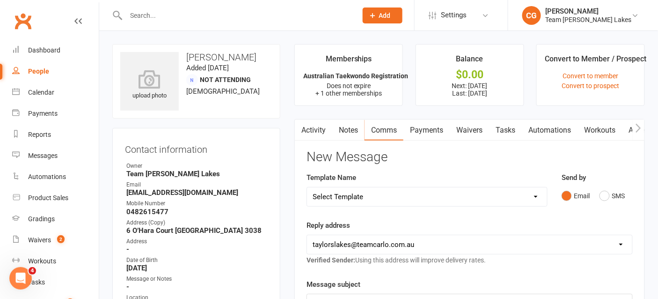
click at [345, 199] on select "Select Template [SMS] Delivery - Class change advice [SMS] Direct Debit - AT Pa…" at bounding box center [427, 196] width 240 height 19
click at [359, 197] on select "Select Template [SMS] Delivery - Class change advice [SMS] Direct Debit - AT Pa…" at bounding box center [427, 196] width 240 height 19
select select "17"
click at [307, 187] on select "Select Template [SMS] Delivery - Class change advice [SMS] Direct Debit - AT Pa…" at bounding box center [427, 196] width 240 height 19
click at [344, 245] on select "hello@clubworx.com taylorslakes@teamcarlo.com.au carlo@teamcarlo.com.au carlo+t…" at bounding box center [469, 244] width 325 height 19
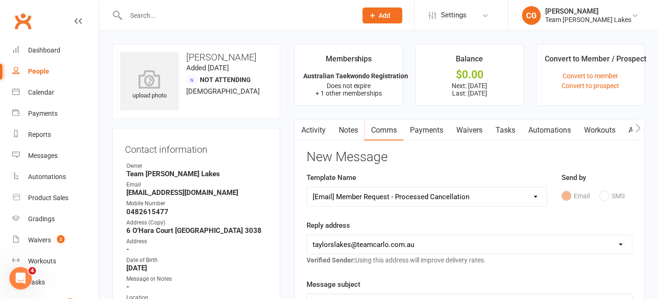
select select "4"
click at [307, 235] on select "hello@clubworx.com taylorslakes@teamcarlo.com.au carlo@teamcarlo.com.au carlo+t…" at bounding box center [469, 244] width 325 height 19
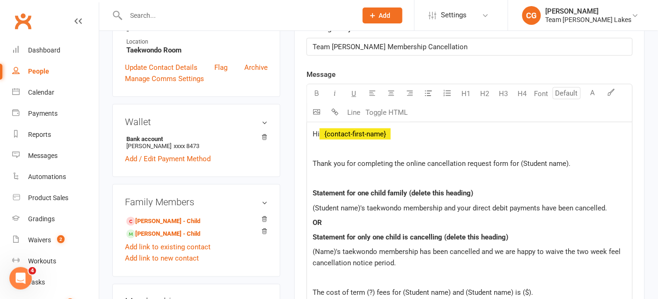
scroll to position [255, 0]
drag, startPoint x: 569, startPoint y: 161, endPoint x: 519, endPoint y: 159, distance: 50.1
click at [519, 159] on p "Thank you for completing the online cancellation request form for (Student name…" at bounding box center [470, 163] width 314 height 11
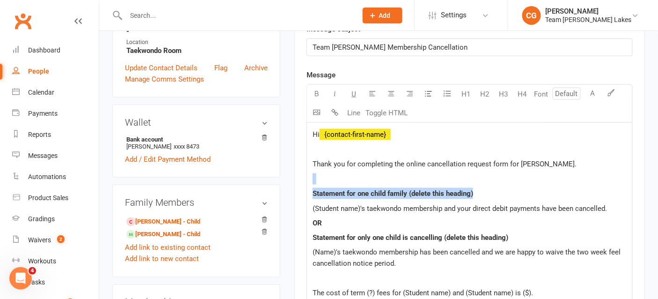
drag, startPoint x: 492, startPoint y: 190, endPoint x: 349, endPoint y: 169, distance: 144.2
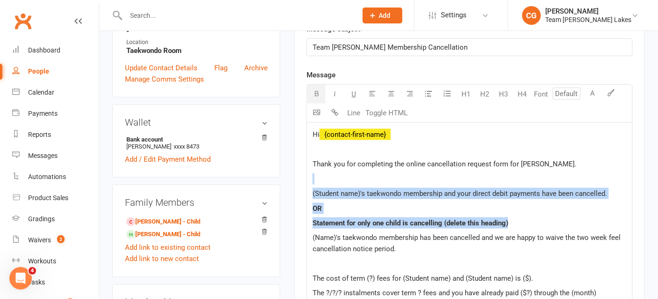
drag, startPoint x: 519, startPoint y: 222, endPoint x: 312, endPoint y: 179, distance: 211.3
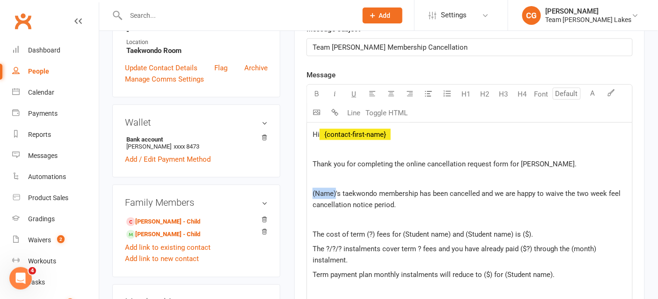
drag, startPoint x: 336, startPoint y: 192, endPoint x: 311, endPoint y: 194, distance: 24.8
click at [621, 189] on span "Anastasia's taekwondo membership has been cancelled and we are happy to waive t…" at bounding box center [467, 199] width 308 height 20
click at [402, 205] on p "Anastasia's taekwondo membership has been cancelled and we are happy to waive t…" at bounding box center [470, 199] width 314 height 22
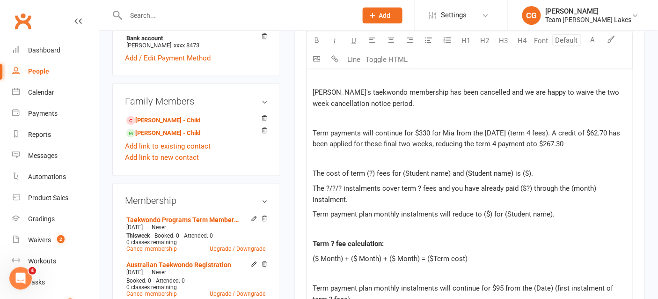
scroll to position [346, 0]
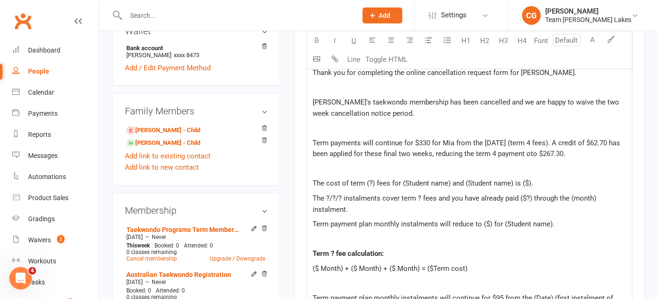
click at [543, 151] on span "Term payments will continue for $330 for Mia from the 15/10/25 (term 4 fees). A…" at bounding box center [467, 149] width 309 height 20
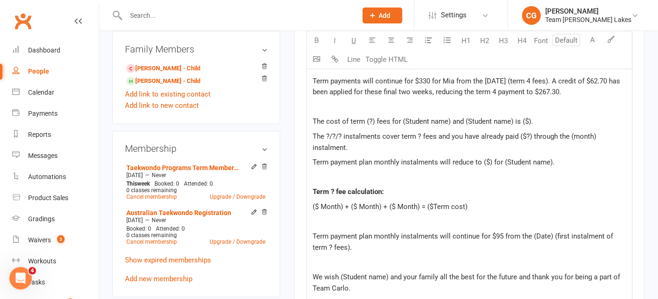
scroll to position [410, 0]
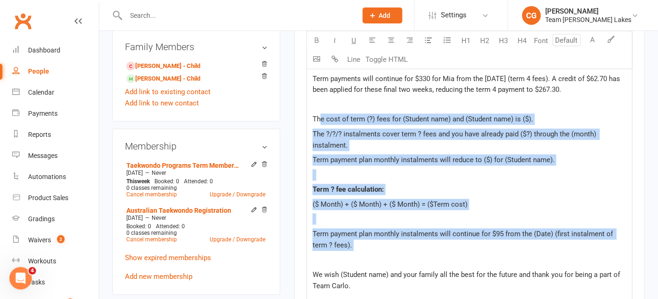
drag, startPoint x: 395, startPoint y: 250, endPoint x: 321, endPoint y: 111, distance: 157.3
click at [321, 111] on div "Hi ﻿ {contact-first-name} Thank you for completing the online cancellation requ…" at bounding box center [469, 207] width 325 height 481
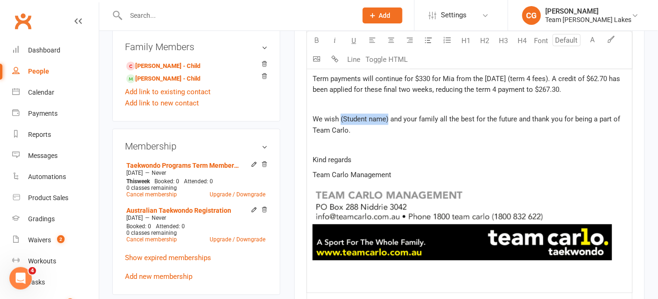
drag, startPoint x: 388, startPoint y: 118, endPoint x: 340, endPoint y: 119, distance: 47.3
click at [340, 119] on span "We wish (Student name) and your family all the best for the future and thank yo…" at bounding box center [467, 125] width 309 height 20
click at [402, 116] on span "We wish Mia and your family all the best for the future and thank you for being…" at bounding box center [470, 125] width 315 height 20
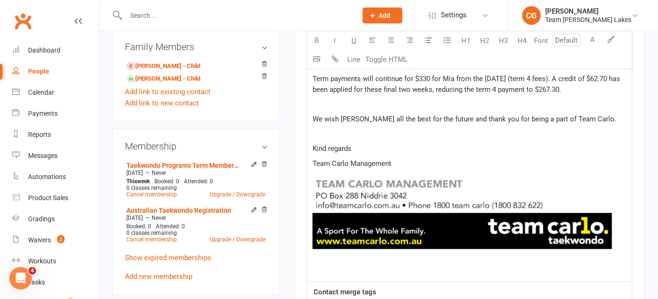
click at [351, 117] on span "We wish Mia all the best for the future and thank you for being a part of Team …" at bounding box center [465, 119] width 304 height 8
click at [408, 116] on span "We wish Anastasia all the best for the future and thank you for being a part of…" at bounding box center [465, 119] width 304 height 8
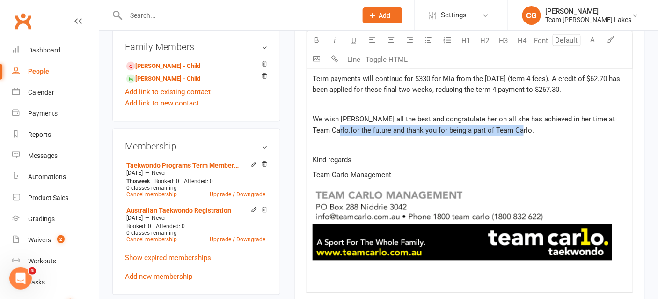
drag, startPoint x: 514, startPoint y: 126, endPoint x: 331, endPoint y: 124, distance: 183.0
click at [331, 124] on p "We wish Anastasia all the best and congratulate her on all she has achieved in …" at bounding box center [470, 125] width 314 height 22
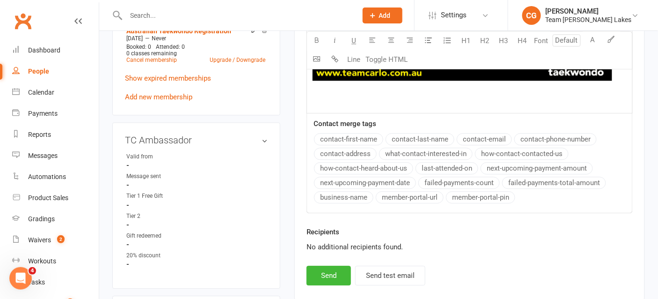
scroll to position [592, 0]
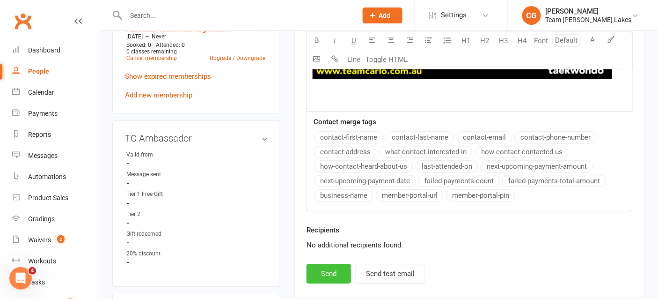
click at [319, 266] on button "Send" at bounding box center [329, 273] width 44 height 20
select select
select select "1"
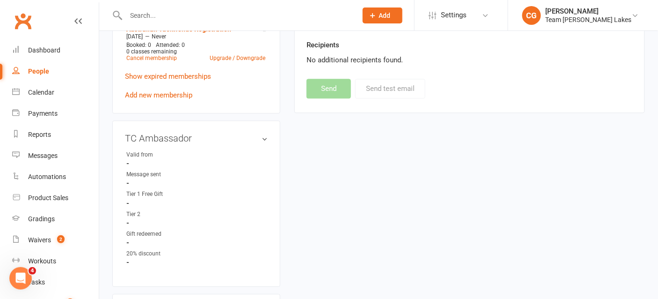
click at [183, 6] on div at bounding box center [231, 15] width 238 height 30
click at [172, 16] on input "text" at bounding box center [236, 15] width 227 height 13
type input "c"
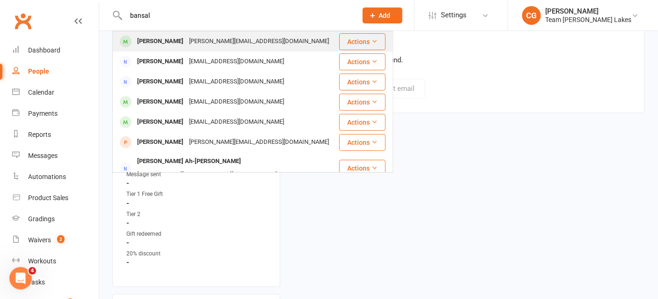
type input "bansal"
click at [191, 44] on div "meenalgupta@live.com.au" at bounding box center [259, 42] width 146 height 14
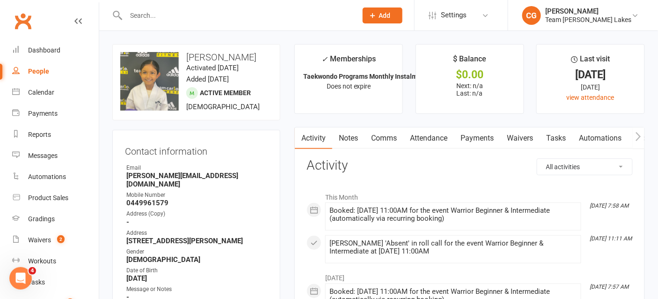
click at [383, 138] on link "Comms" at bounding box center [384, 138] width 39 height 22
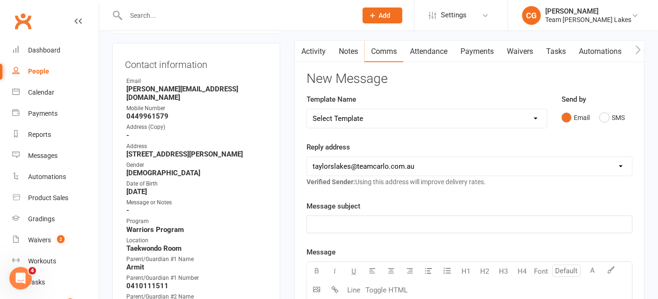
scroll to position [47, 0]
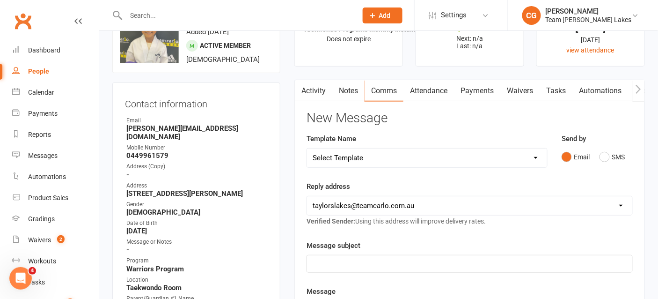
click at [434, 94] on link "Attendance" at bounding box center [428, 91] width 51 height 22
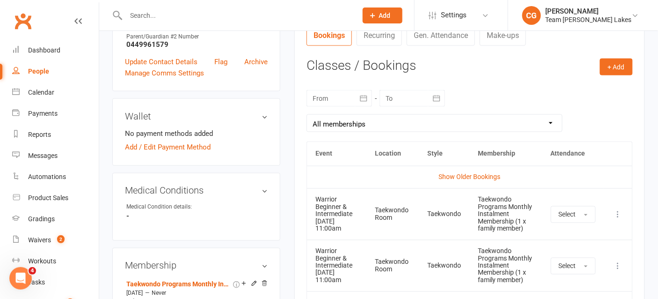
scroll to position [366, 0]
click at [367, 94] on icon "button" at bounding box center [363, 97] width 7 height 6
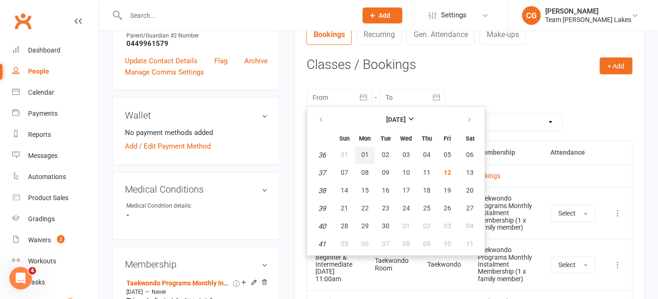
click at [358, 154] on button "01" at bounding box center [365, 155] width 20 height 17
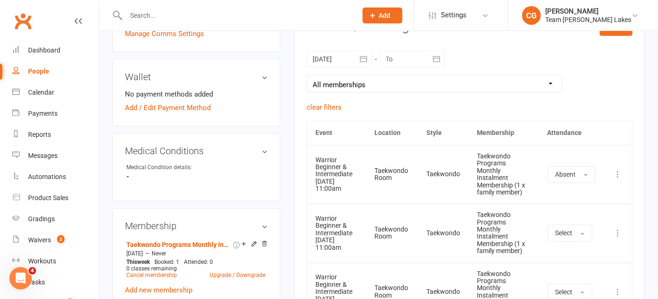
scroll to position [395, 0]
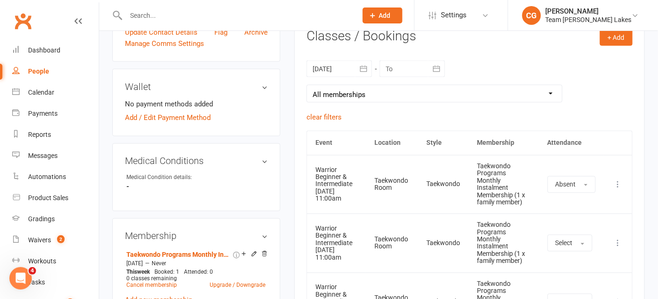
click at [358, 66] on button "button" at bounding box center [363, 68] width 17 height 17
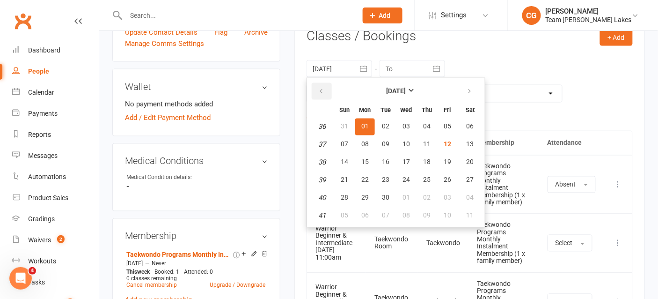
click at [323, 84] on button "button" at bounding box center [322, 91] width 20 height 17
click at [355, 136] on button "07" at bounding box center [365, 144] width 20 height 17
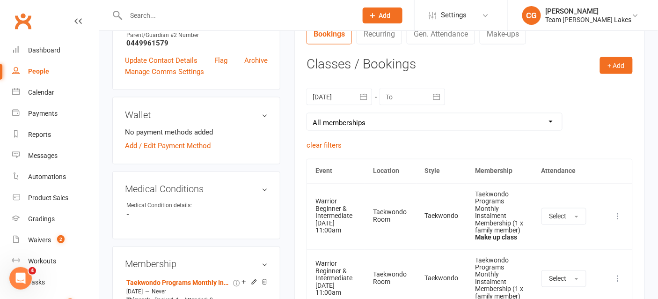
scroll to position [363, 0]
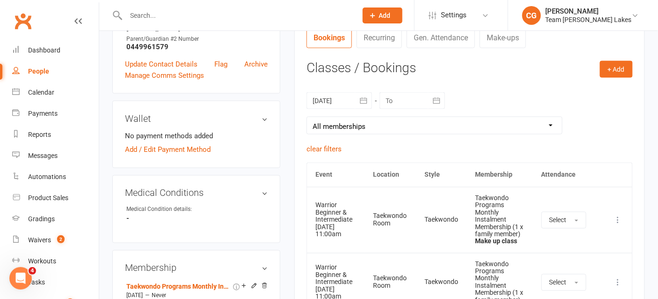
click at [362, 98] on icon "button" at bounding box center [363, 100] width 7 height 6
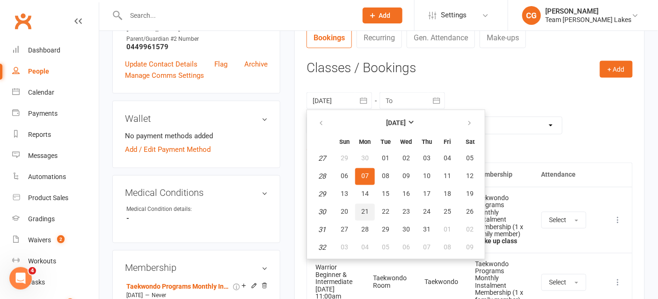
click at [366, 209] on span "21" at bounding box center [364, 211] width 7 height 7
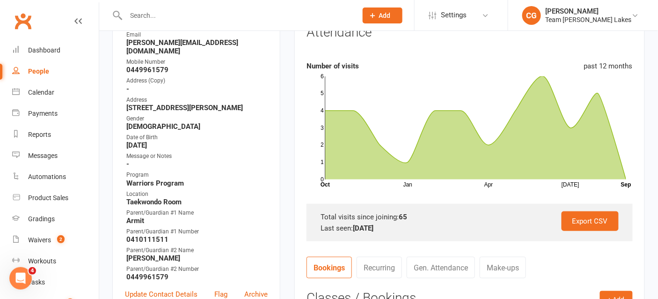
scroll to position [267, 0]
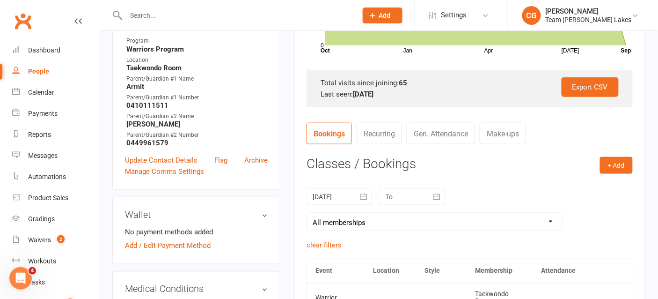
click at [361, 197] on icon "button" at bounding box center [363, 196] width 9 height 9
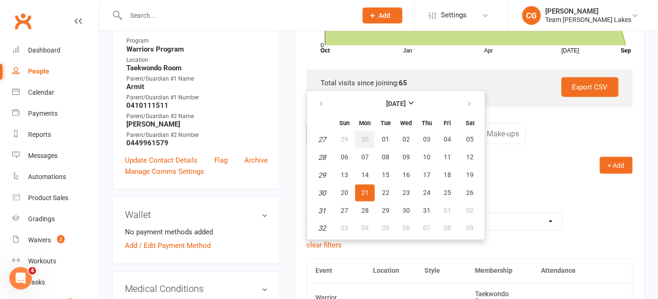
click at [362, 135] on span "30" at bounding box center [364, 138] width 7 height 7
type input "30 Jun 2025"
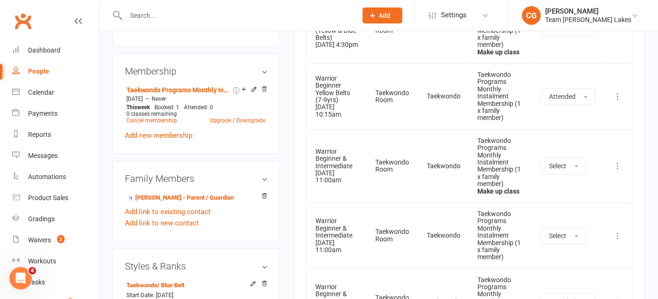
scroll to position [560, 0]
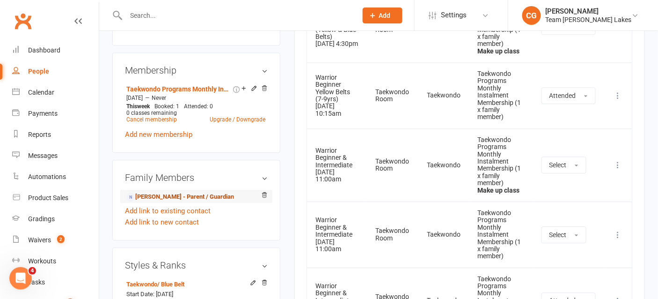
click at [193, 197] on link "Meenal Gupta - Parent / Guardian" at bounding box center [180, 197] width 108 height 10
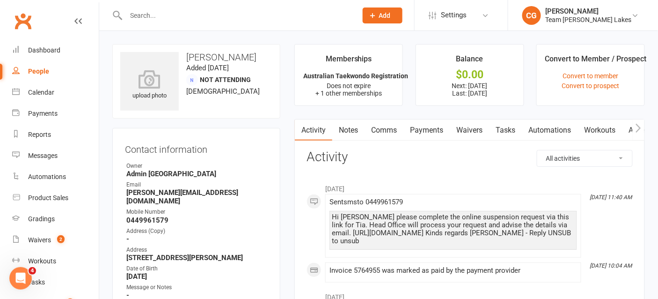
click at [422, 133] on link "Payments" at bounding box center [426, 130] width 46 height 22
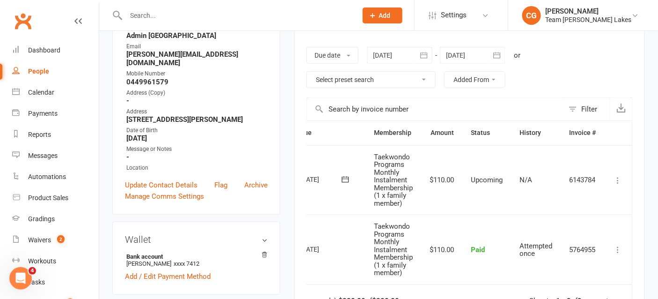
scroll to position [0, 46]
click at [621, 177] on icon at bounding box center [618, 180] width 9 height 9
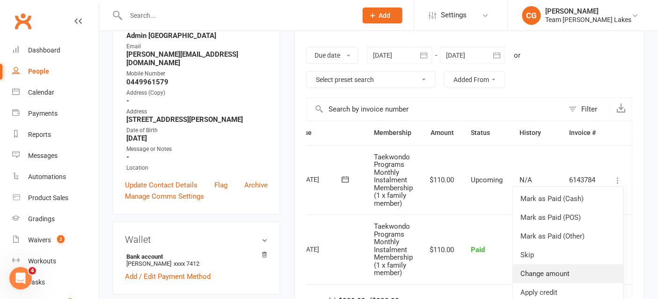
click at [543, 264] on link "Change amount" at bounding box center [568, 273] width 110 height 19
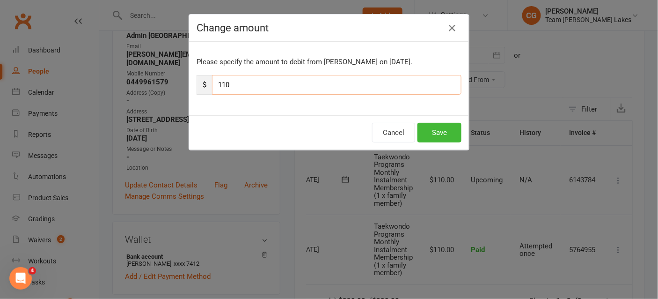
click at [275, 82] on input "110" at bounding box center [336, 85] width 249 height 20
type input "11"
click at [434, 132] on button "Save" at bounding box center [439, 133] width 44 height 20
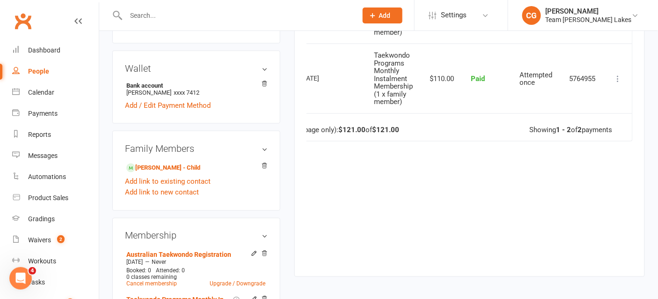
scroll to position [361, 0]
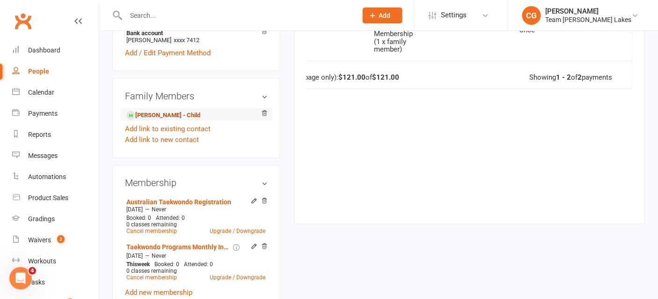
click at [175, 110] on link "Tia Bansal - Child" at bounding box center [163, 115] width 74 height 10
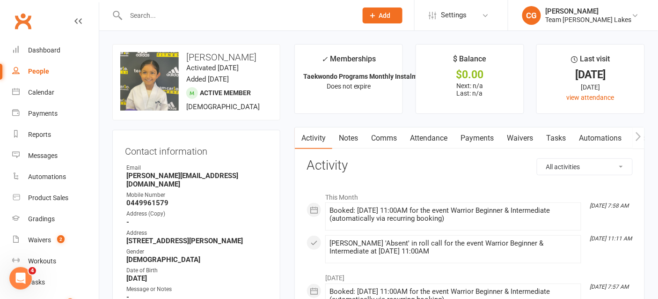
click at [426, 138] on link "Attendance" at bounding box center [428, 138] width 51 height 22
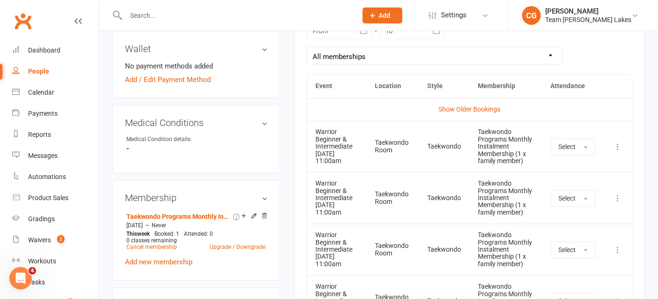
scroll to position [425, 0]
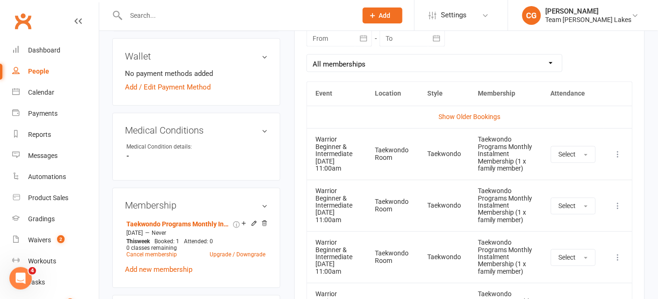
click at [360, 35] on icon "button" at bounding box center [363, 38] width 7 height 6
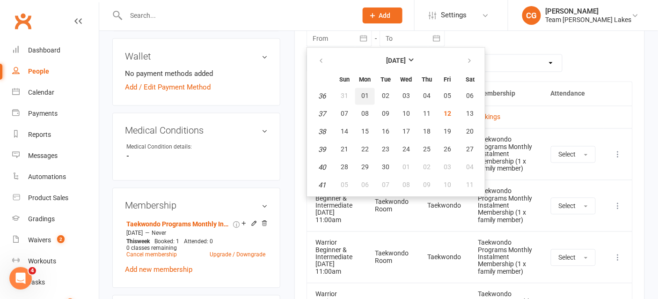
click at [366, 93] on span "01" at bounding box center [364, 95] width 7 height 7
type input "01 Sep 2025"
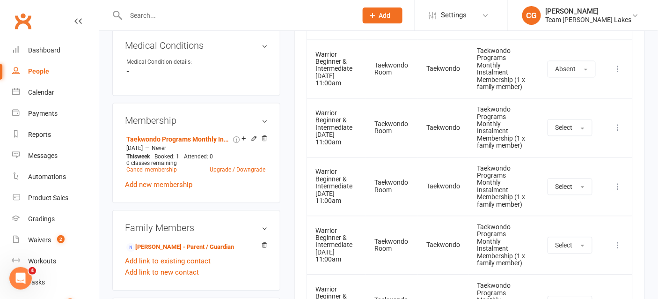
scroll to position [512, 0]
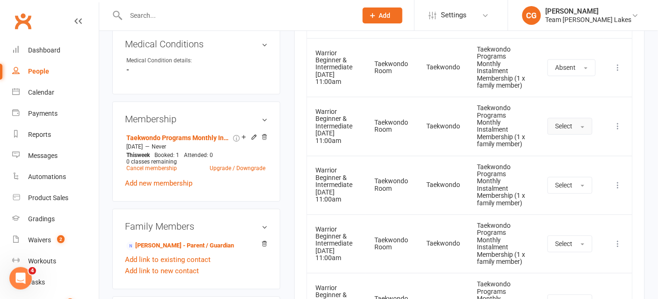
click at [572, 122] on span "Select" at bounding box center [564, 125] width 17 height 7
click at [565, 161] on span "Absent" at bounding box center [567, 165] width 22 height 8
click at [565, 181] on span "Select" at bounding box center [564, 184] width 17 height 7
click at [567, 220] on span "Absent" at bounding box center [567, 224] width 22 height 8
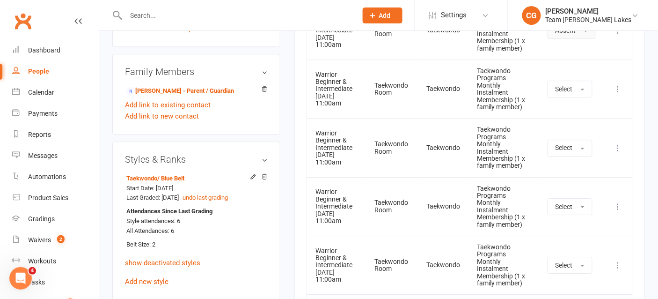
scroll to position [672, 0]
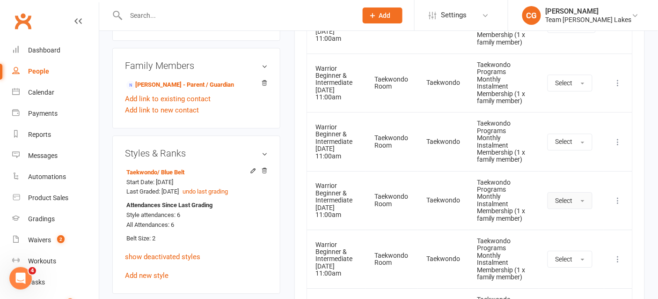
click at [572, 192] on button "Select" at bounding box center [570, 200] width 45 height 17
click at [573, 236] on span "Absent" at bounding box center [567, 240] width 22 height 8
click at [571, 255] on span "Select" at bounding box center [564, 258] width 17 height 7
click at [572, 294] on span "Absent" at bounding box center [567, 298] width 22 height 8
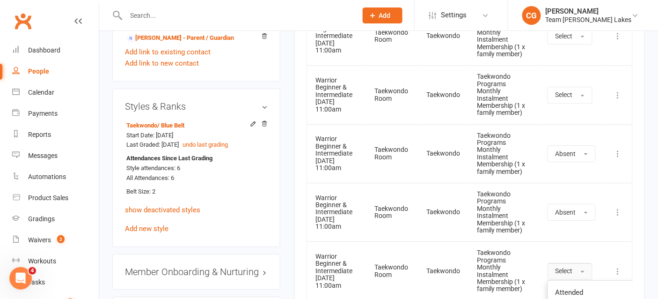
scroll to position [722, 0]
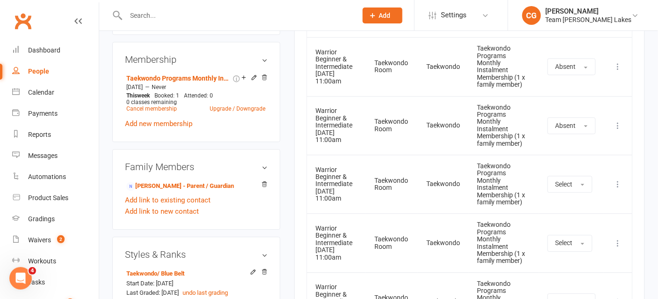
scroll to position [595, 0]
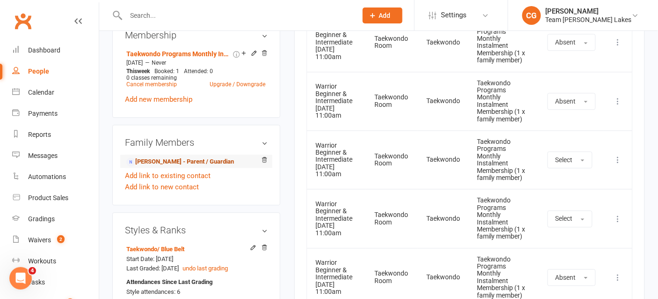
click at [197, 157] on link "Meenal Gupta - Parent / Guardian" at bounding box center [180, 162] width 108 height 10
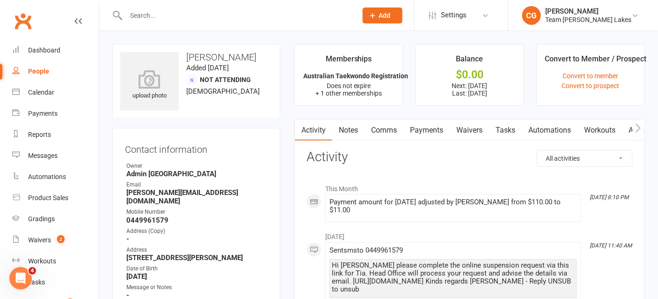
click at [425, 123] on link "Payments" at bounding box center [426, 130] width 46 height 22
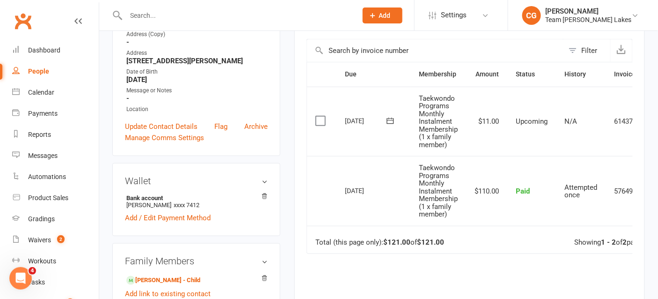
scroll to position [0, 46]
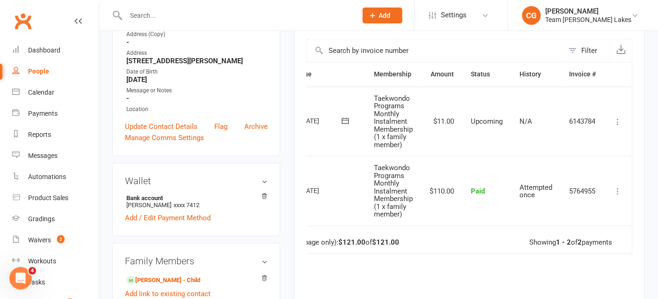
click at [622, 121] on icon at bounding box center [618, 121] width 9 height 9
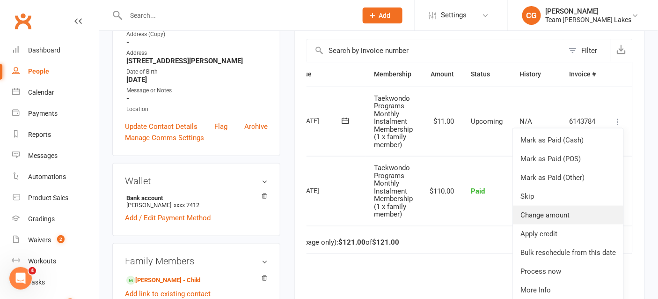
click at [566, 216] on link "Change amount" at bounding box center [568, 214] width 110 height 19
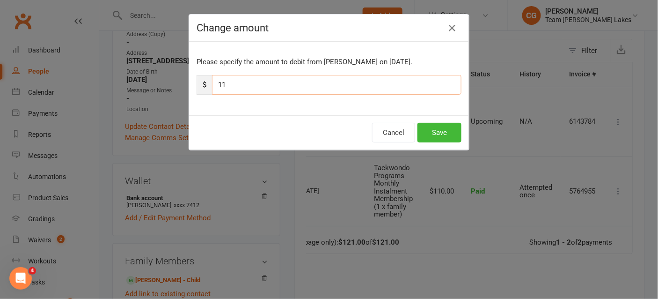
click at [354, 88] on input "11" at bounding box center [336, 85] width 249 height 20
type input "110"
click at [457, 128] on button "Save" at bounding box center [439, 133] width 44 height 20
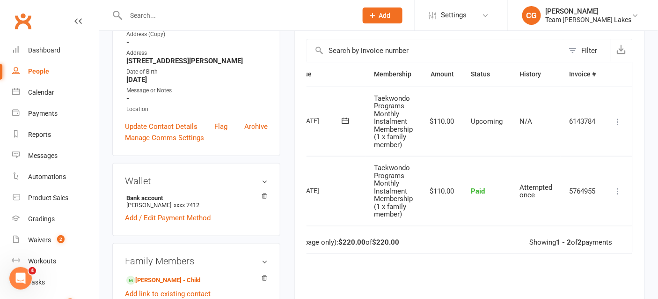
click at [618, 123] on icon at bounding box center [618, 121] width 9 height 9
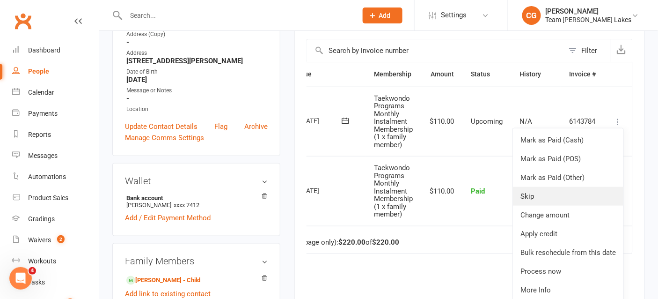
click at [582, 199] on link "Skip" at bounding box center [568, 196] width 110 height 19
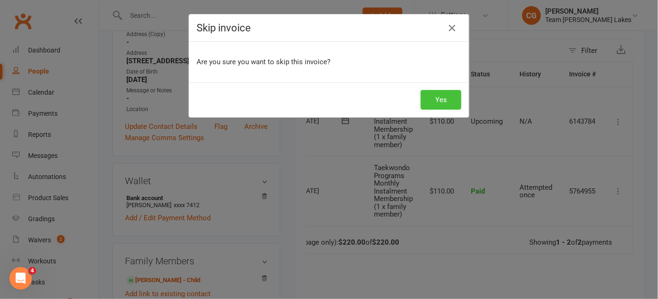
click at [450, 96] on button "Yes" at bounding box center [441, 100] width 41 height 20
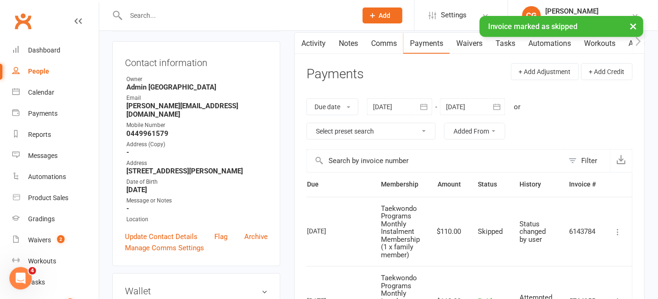
scroll to position [75, 0]
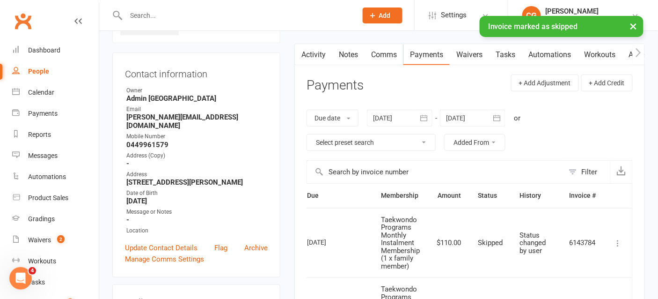
click at [493, 120] on button "button" at bounding box center [497, 118] width 17 height 17
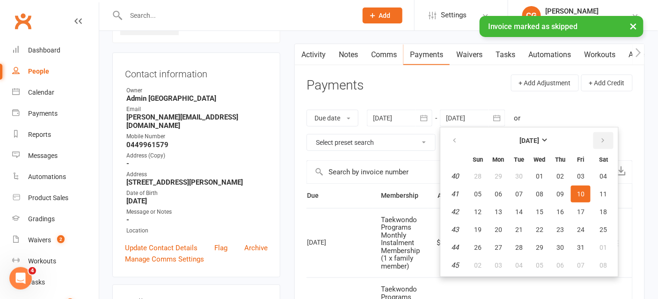
click at [606, 145] on button "button" at bounding box center [603, 140] width 20 height 17
click at [577, 205] on button "14" at bounding box center [581, 211] width 20 height 17
type input "14 Nov 2025"
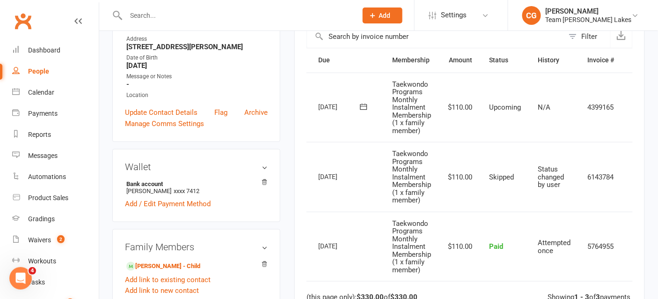
scroll to position [0, 46]
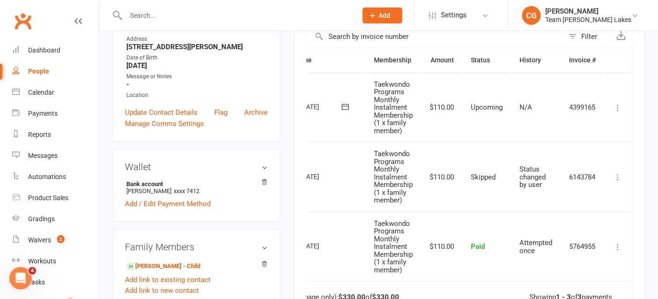
click at [616, 108] on icon at bounding box center [618, 107] width 9 height 9
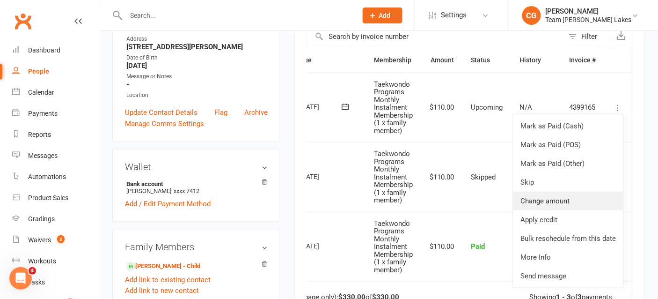
click at [572, 200] on link "Change amount" at bounding box center [568, 200] width 110 height 19
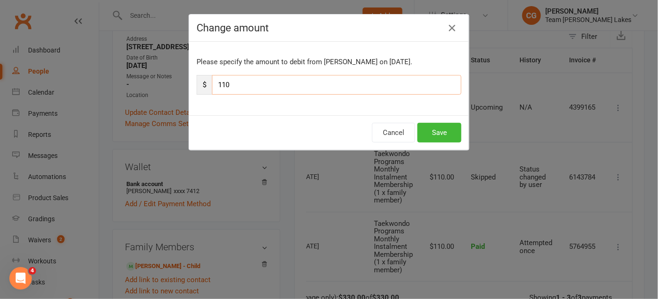
click at [338, 86] on input "110" at bounding box center [336, 85] width 249 height 20
click at [256, 81] on input "11" at bounding box center [336, 85] width 249 height 20
type input "1"
type input "22"
click at [439, 132] on button "Save" at bounding box center [439, 133] width 44 height 20
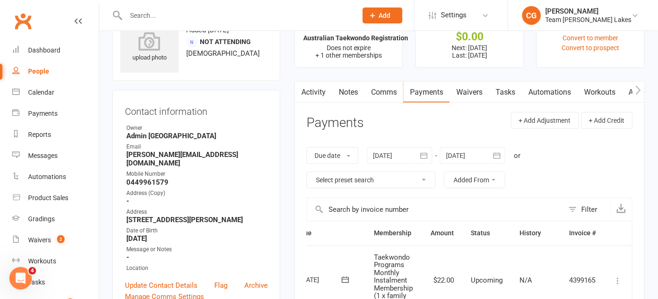
scroll to position [0, 0]
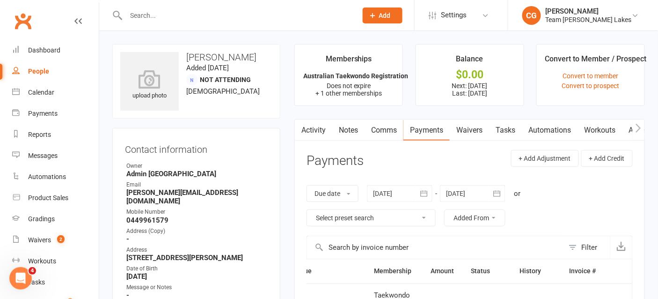
click at [380, 126] on link "Comms" at bounding box center [384, 130] width 39 height 22
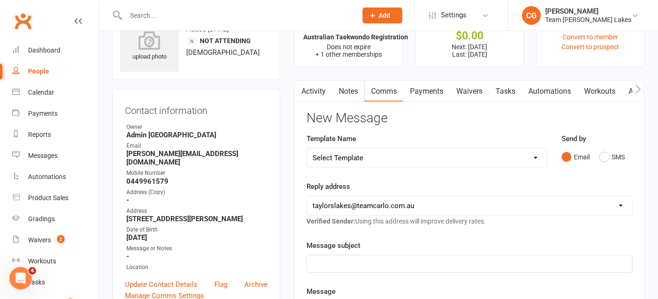
scroll to position [40, 0]
click at [351, 161] on select "Select Template [SMS] Delivery - Class change advice [SMS] Direct Debit - AT Pa…" at bounding box center [427, 156] width 240 height 19
select select "20"
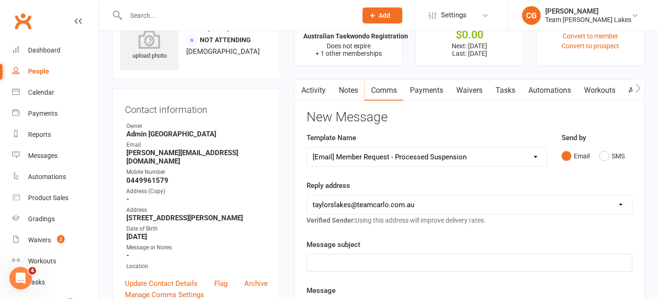
click at [307, 147] on select "Select Template [SMS] Delivery - Class change advice [SMS] Direct Debit - AT Pa…" at bounding box center [427, 156] width 240 height 19
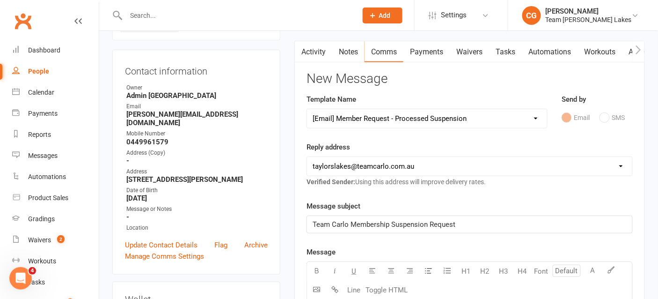
scroll to position [79, 0]
click at [345, 165] on select "hello@clubworx.com taylorslakes@teamcarlo.com.au carlo@teamcarlo.com.au carlo+t…" at bounding box center [469, 165] width 325 height 19
select select "4"
click at [307, 156] on select "hello@clubworx.com taylorslakes@teamcarlo.com.au carlo@teamcarlo.com.au carlo+t…" at bounding box center [469, 165] width 325 height 19
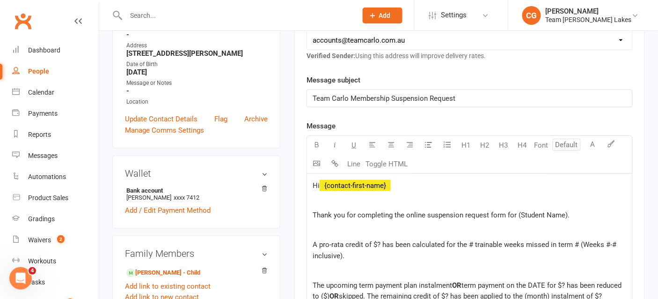
scroll to position [227, 0]
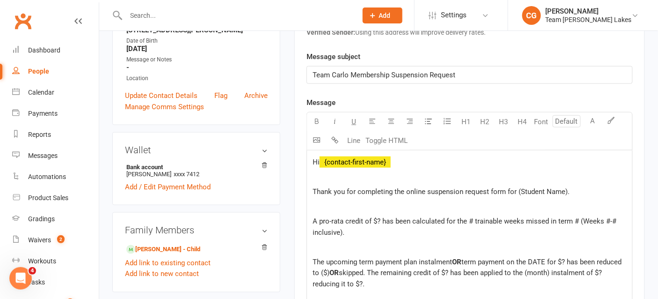
click at [582, 187] on p "Thank you for completing the online suspension request form for (Student Name)." at bounding box center [470, 191] width 314 height 11
click at [380, 219] on span "A pro-rata credit of $? has been calculated for the # trainable weeks missed in…" at bounding box center [466, 227] width 306 height 20
click at [480, 218] on span "A pro-rata credit of $198 has been calculated for the # trainable weeks missed …" at bounding box center [470, 227] width 314 height 20
click at [583, 219] on span "A pro-rata credit of $198 has been calculated for the 6 trainable weeks missed …" at bounding box center [469, 227] width 313 height 20
drag, startPoint x: 402, startPoint y: 230, endPoint x: 312, endPoint y: 227, distance: 90.8
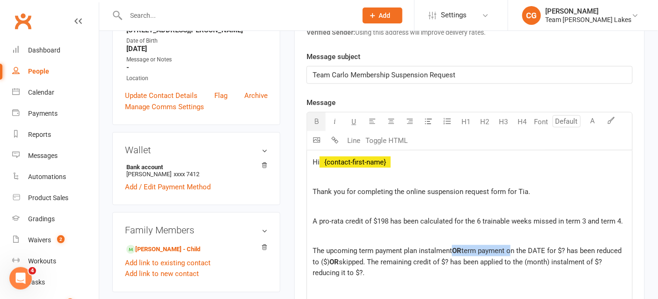
drag, startPoint x: 455, startPoint y: 249, endPoint x: 511, endPoint y: 252, distance: 55.8
click at [511, 252] on p "The upcoming term payment plan instalment OR term payment on the DATE for $? ha…" at bounding box center [470, 262] width 314 height 34
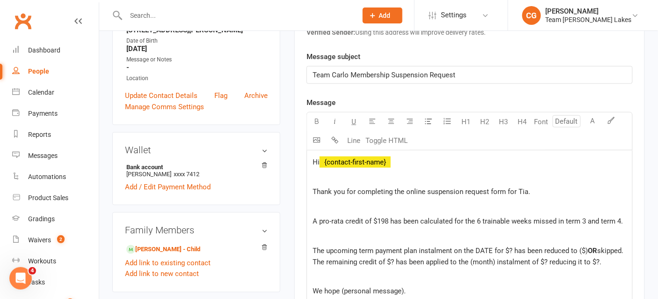
click at [492, 249] on span "The upcoming term payment plan instalment on the DATE for $? has been reduced t…" at bounding box center [450, 250] width 275 height 8
click at [523, 246] on span "The upcoming term payment plan instalment on the 15/10/25 for $? has been reduc…" at bounding box center [448, 256] width 271 height 20
click at [494, 247] on span "The upcoming term payment plan instalment on the 15/10/25 for $110 has been red…" at bounding box center [452, 256] width 278 height 20
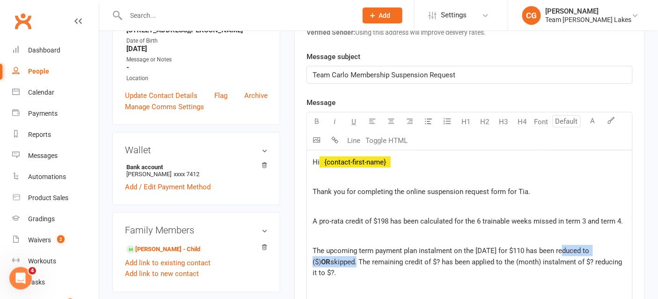
drag, startPoint x: 562, startPoint y: 249, endPoint x: 337, endPoint y: 257, distance: 224.3
click at [337, 257] on p "The upcoming term payment plan instalment on the 15/9/25 for $110 has been redu…" at bounding box center [470, 262] width 314 height 34
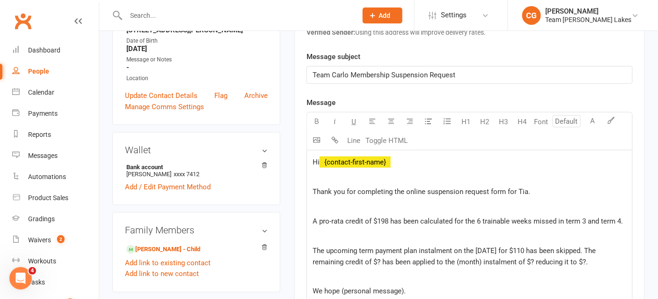
click at [380, 260] on span "The upcoming term payment plan instalment on the 15/9/25 for $110 has been skip…" at bounding box center [455, 256] width 285 height 20
click at [486, 259] on span "The upcoming term payment plan instalment on the 15/9/25 for $110 has been skip…" at bounding box center [455, 256] width 285 height 20
click at [536, 257] on span "The upcoming term payment plan instalment on the 15/9/25 for $110 has been skip…" at bounding box center [455, 256] width 285 height 20
click at [597, 259] on span "The upcoming term payment plan instalment on the 15/9/25 for $110 has been skip…" at bounding box center [456, 256] width 287 height 20
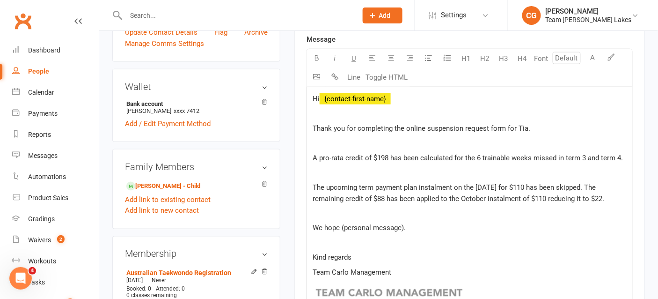
scroll to position [302, 0]
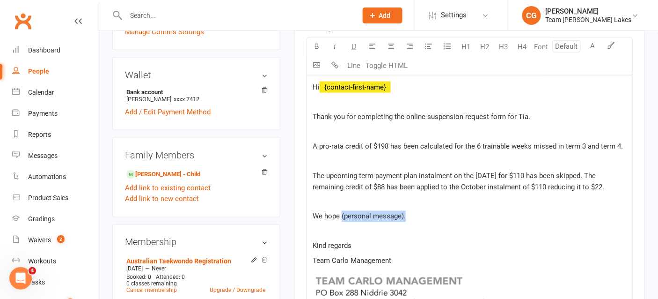
drag, startPoint x: 437, startPoint y: 212, endPoint x: 342, endPoint y: 209, distance: 95.1
click at [342, 211] on p "We hope (personal message)." at bounding box center [470, 216] width 314 height 11
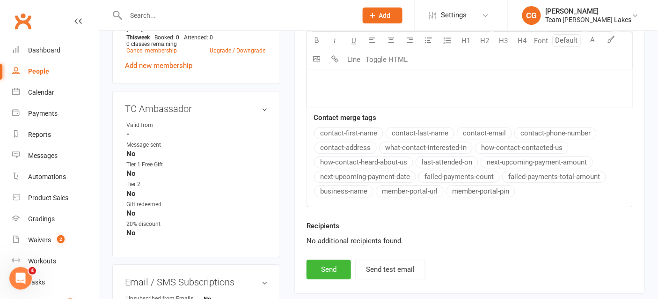
scroll to position [634, 0]
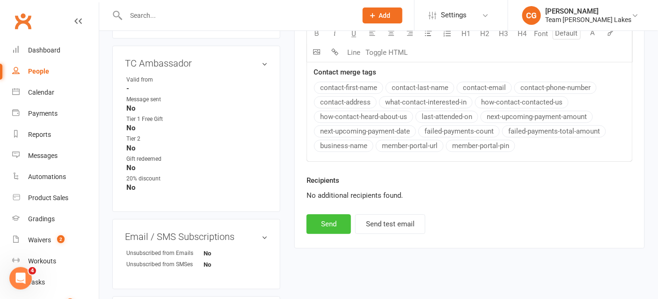
click at [327, 222] on button "Send" at bounding box center [329, 224] width 44 height 20
select select
select select "1"
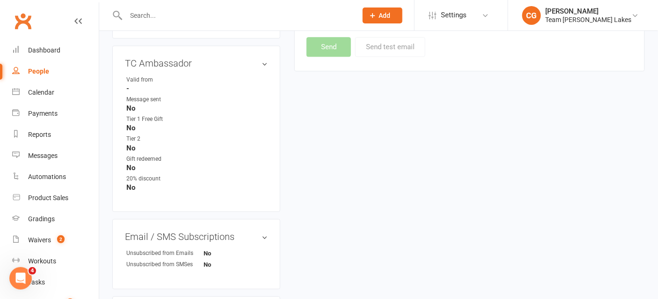
click at [200, 0] on div at bounding box center [231, 15] width 238 height 30
click at [192, 13] on input "text" at bounding box center [236, 15] width 227 height 13
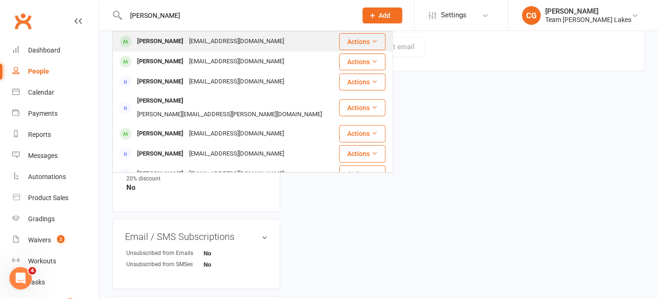
type input "peterson"
click at [205, 46] on div "kimandroyce@bigpond.com" at bounding box center [236, 42] width 101 height 14
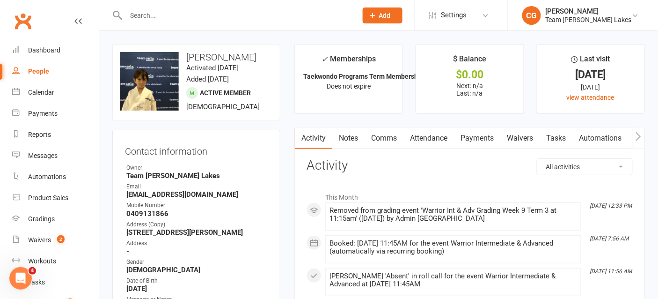
click at [383, 138] on link "Comms" at bounding box center [384, 138] width 39 height 22
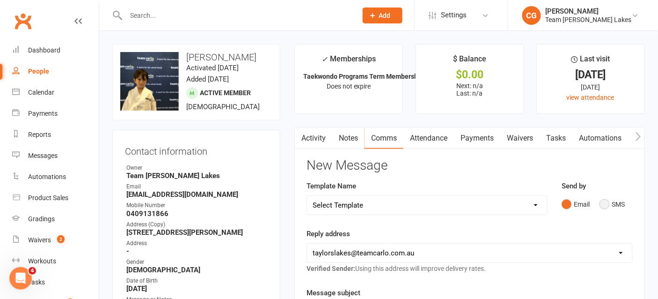
click at [606, 205] on button "SMS" at bounding box center [612, 204] width 25 height 18
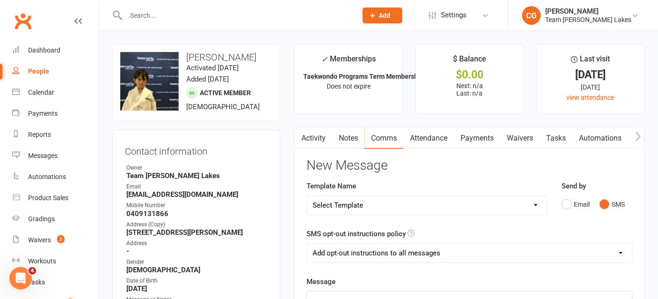
click at [359, 252] on select "Add opt-out instructions to all messages Add opt-out instructions for messages …" at bounding box center [469, 252] width 325 height 19
select select "2"
click at [307, 243] on select "Add opt-out instructions to all messages Add opt-out instructions for messages …" at bounding box center [469, 252] width 325 height 19
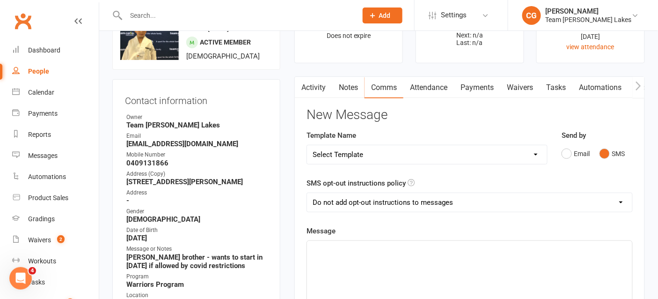
scroll to position [53, 0]
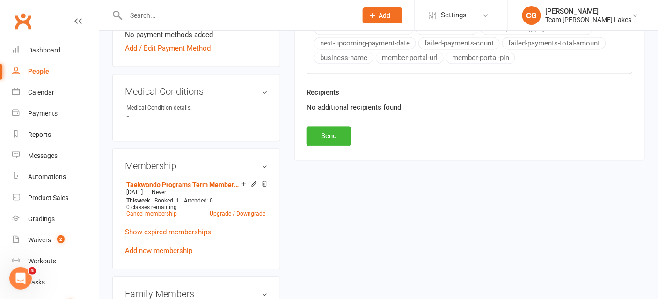
scroll to position [558, 0]
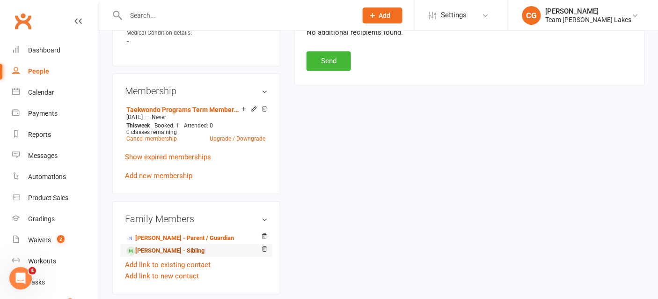
click at [182, 246] on link "Ethan Peterson - Sibling" at bounding box center [165, 251] width 78 height 10
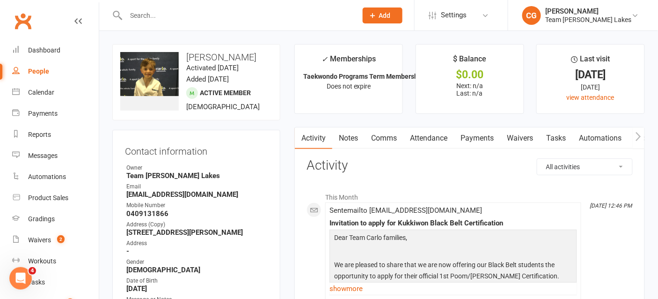
click at [437, 134] on link "Attendance" at bounding box center [428, 138] width 51 height 22
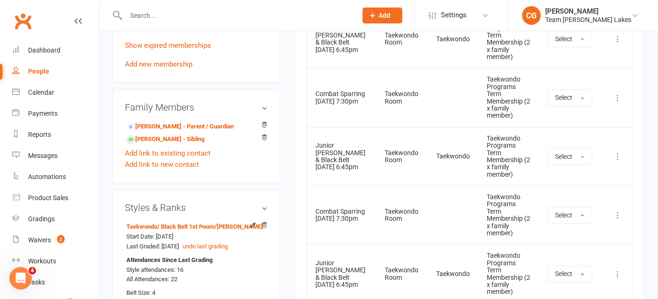
scroll to position [661, 0]
click at [217, 122] on link "Kimberlee Peterson - Parent / Guardian" at bounding box center [180, 127] width 108 height 10
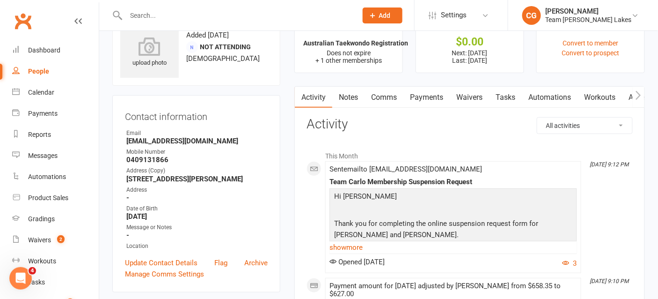
scroll to position [40, 0]
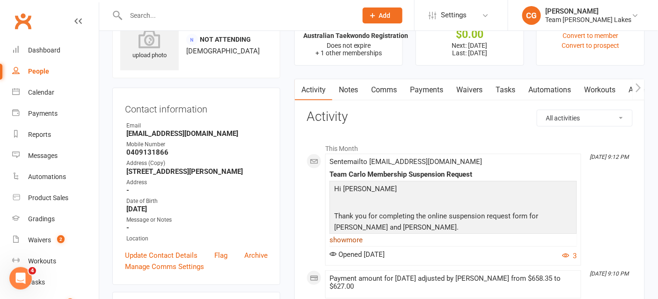
click at [361, 235] on link "show more" at bounding box center [453, 239] width 248 height 13
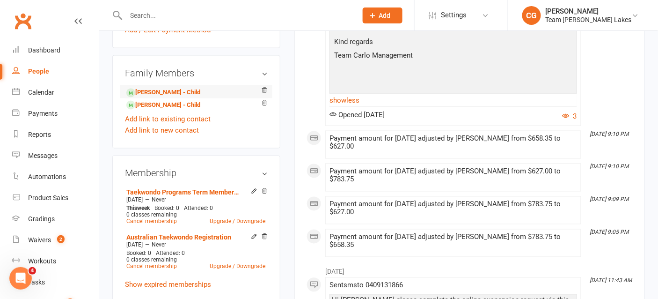
scroll to position [380, 0]
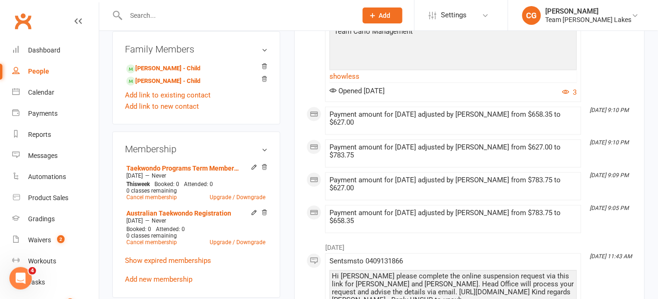
click at [162, 13] on input "text" at bounding box center [236, 15] width 227 height 13
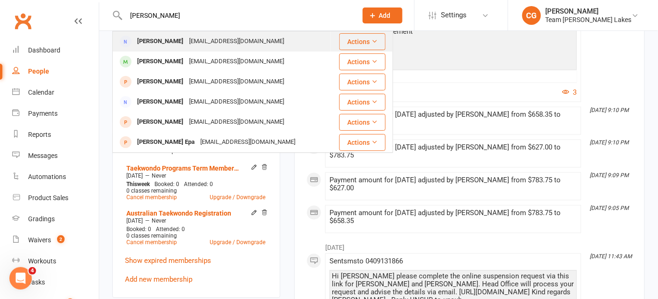
type input "novak"
click at [188, 43] on div "kazminafrancke@gmail.com" at bounding box center [236, 42] width 101 height 14
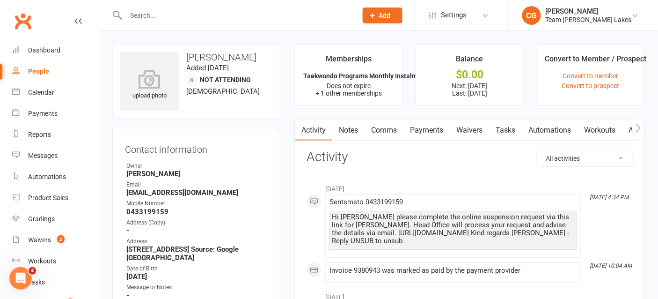
click at [423, 133] on link "Payments" at bounding box center [426, 130] width 46 height 22
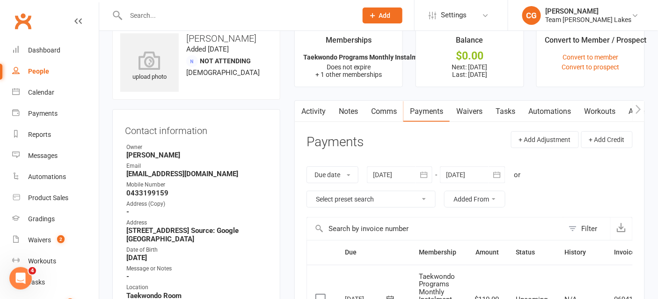
scroll to position [22, 0]
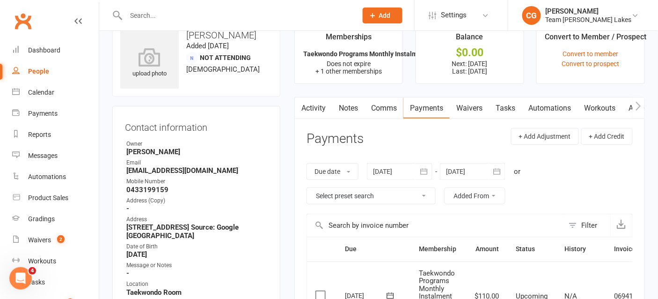
click at [419, 173] on button "button" at bounding box center [424, 171] width 17 height 17
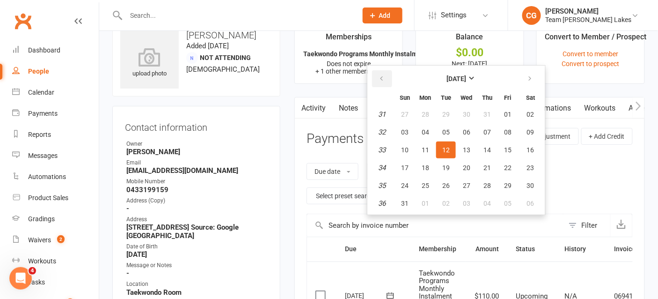
click at [381, 75] on icon "button" at bounding box center [381, 78] width 7 height 7
click at [449, 116] on span "01" at bounding box center [445, 113] width 7 height 7
type input "01 Jul 2025"
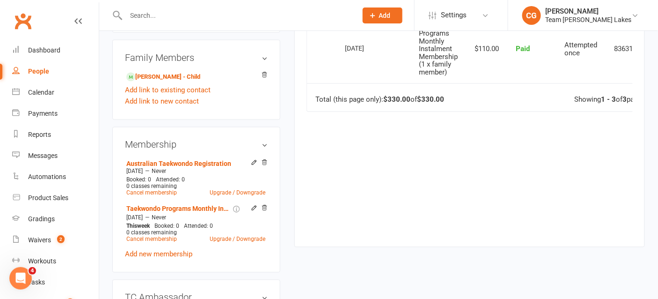
scroll to position [420, 0]
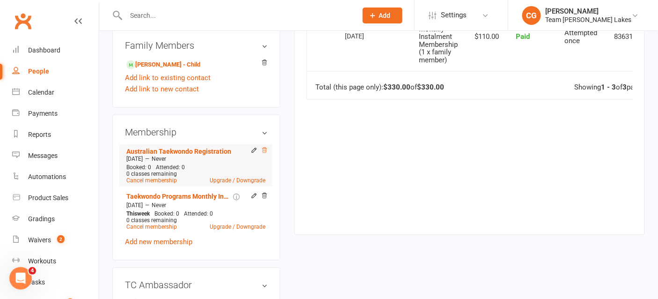
click at [262, 154] on icon at bounding box center [264, 150] width 7 height 7
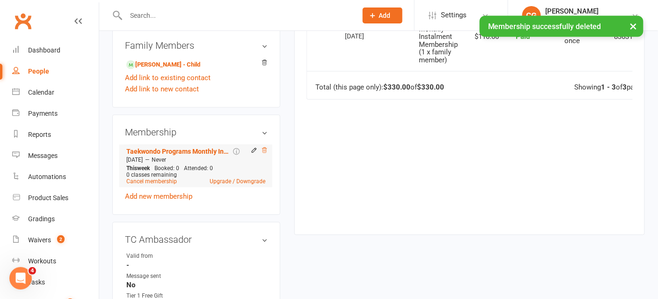
click at [265, 154] on icon at bounding box center [264, 150] width 7 height 7
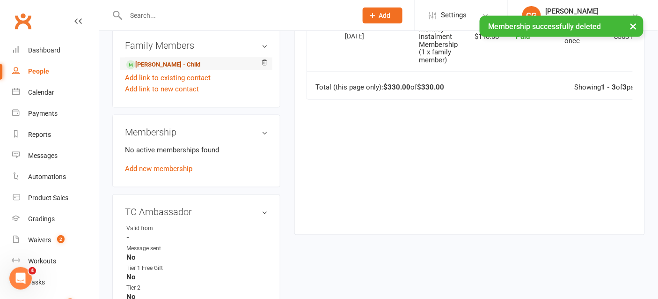
click at [166, 70] on link "Milena Novak - Child" at bounding box center [163, 65] width 74 height 10
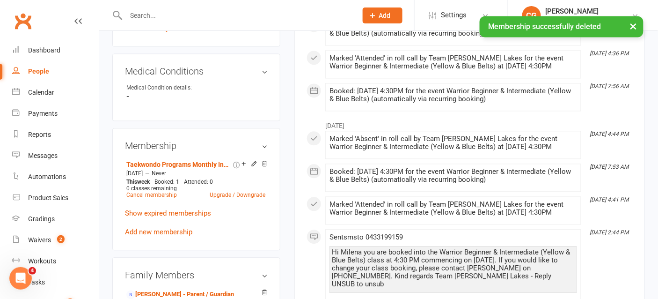
scroll to position [502, 0]
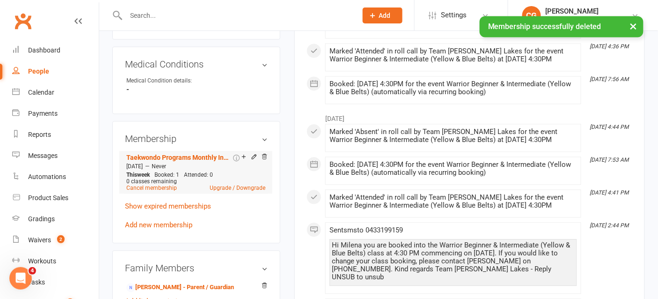
click at [143, 188] on li "Taekwondo Programs Monthly Instalment Membership (1 x family member) Jul 13 202…" at bounding box center [196, 172] width 144 height 43
click at [157, 184] on link "Cancel membership" at bounding box center [151, 187] width 51 height 7
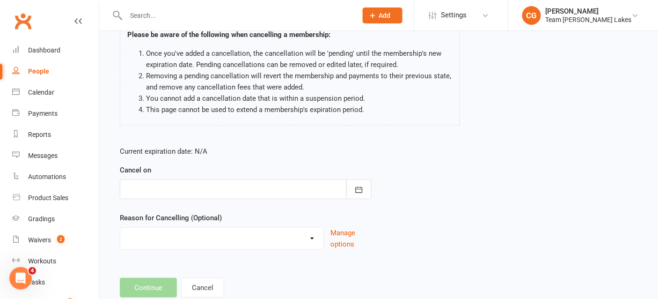
scroll to position [99, 0]
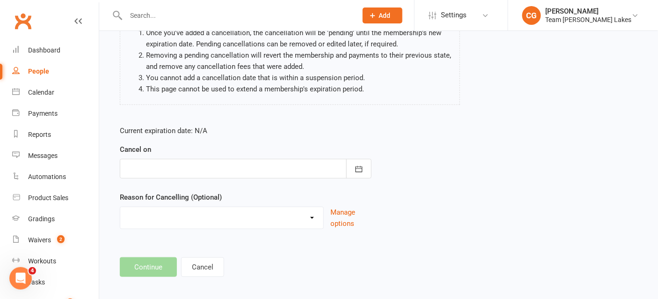
click at [236, 178] on div at bounding box center [246, 169] width 252 height 20
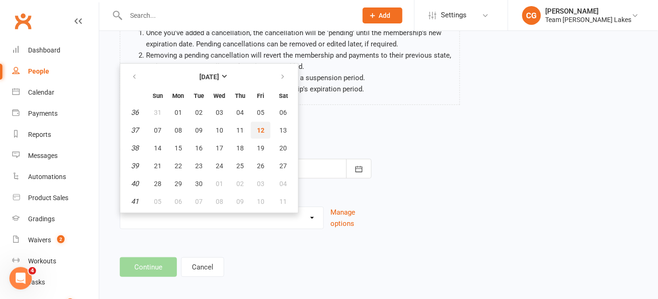
click at [259, 132] on button "12" at bounding box center [261, 130] width 20 height 17
type input "12 Sep 2025"
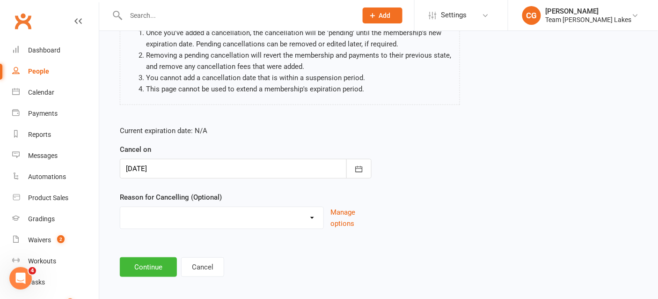
click at [207, 225] on select "Chosen another sport/activity Dissatisfied with the service provided Family/hea…" at bounding box center [221, 216] width 203 height 19
select select "0"
click at [120, 216] on select "Chosen another sport/activity Dissatisfied with the service provided Family/hea…" at bounding box center [221, 216] width 203 height 19
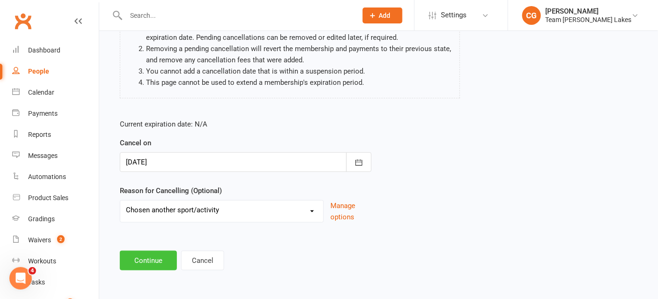
click at [154, 256] on button "Continue" at bounding box center [148, 260] width 57 height 20
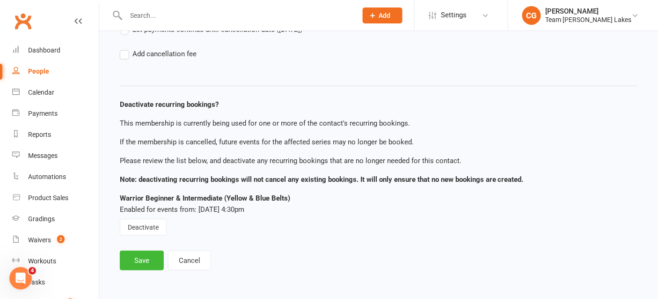
scroll to position [113, 0]
click at [146, 231] on button "Deactivate" at bounding box center [143, 227] width 47 height 17
click at [145, 257] on button "Save" at bounding box center [142, 260] width 44 height 20
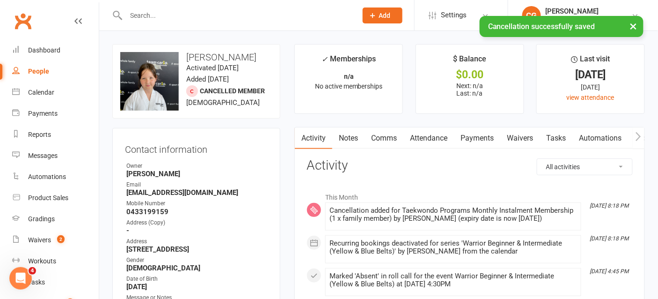
click at [429, 136] on link "Attendance" at bounding box center [428, 138] width 51 height 22
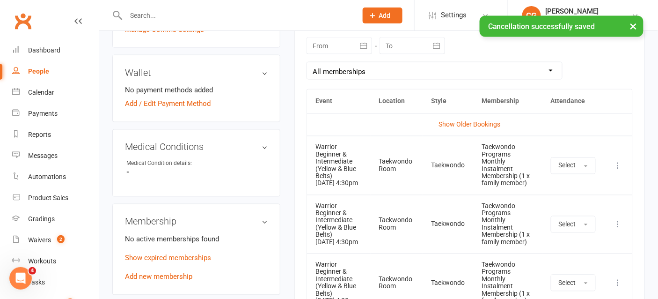
scroll to position [417, 0]
click at [617, 165] on icon at bounding box center [618, 165] width 9 height 9
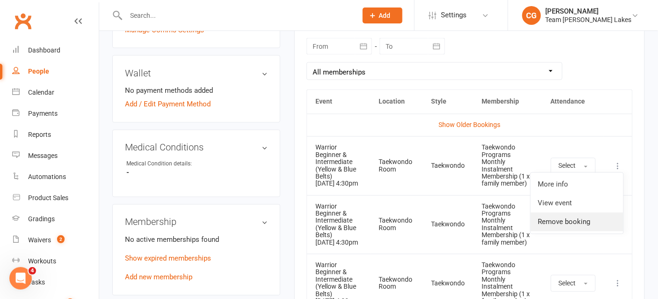
click at [572, 228] on link "Remove booking" at bounding box center [577, 221] width 93 height 19
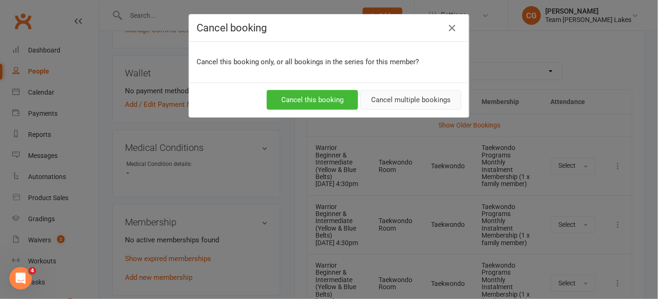
click at [413, 103] on button "Cancel multiple bookings" at bounding box center [410, 100] width 101 height 20
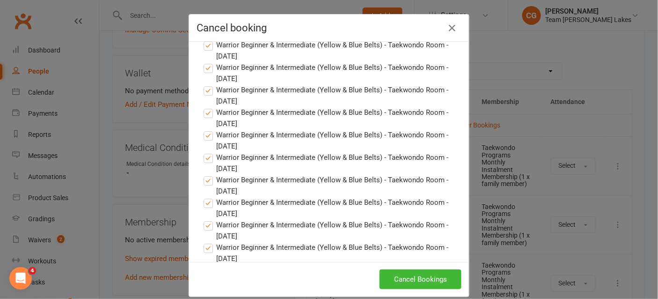
scroll to position [867, 0]
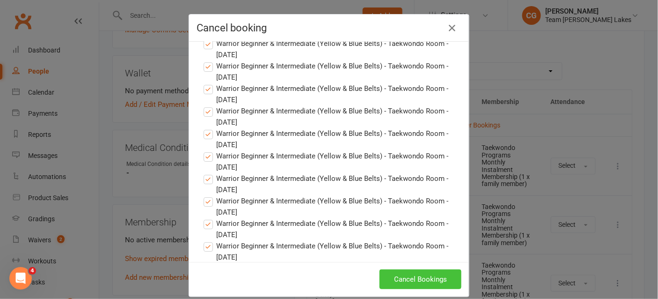
click at [408, 278] on button "Cancel Bookings" at bounding box center [421, 279] width 82 height 20
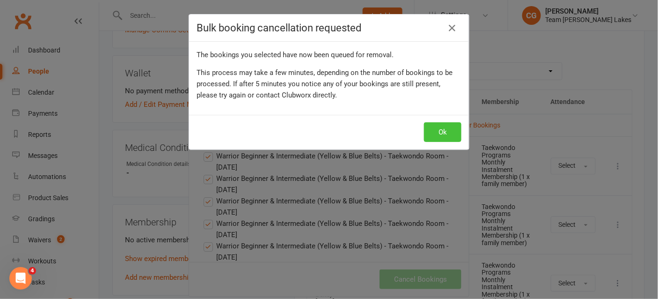
click at [440, 127] on button "Ok" at bounding box center [442, 132] width 37 height 20
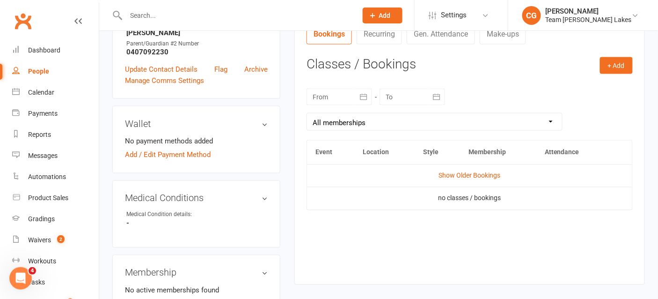
scroll to position [355, 0]
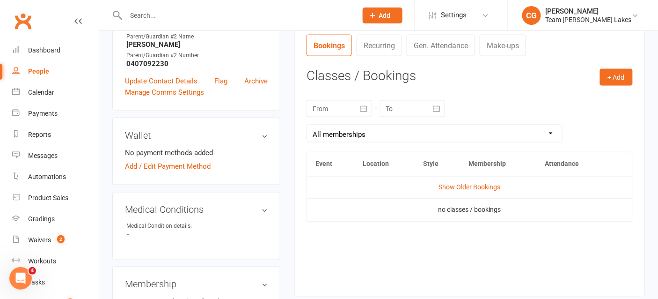
click at [362, 108] on icon "button" at bounding box center [363, 108] width 9 height 9
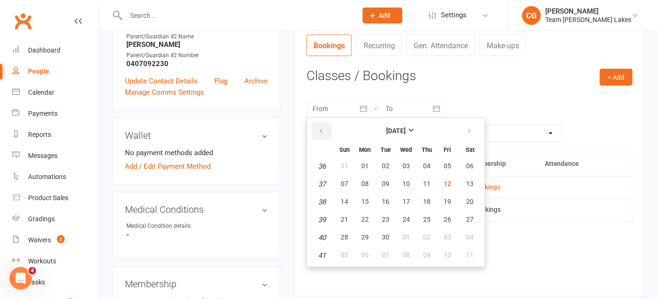
click at [324, 126] on button "button" at bounding box center [322, 131] width 20 height 17
click at [361, 198] on span "14" at bounding box center [364, 201] width 7 height 7
type input "14 Jul 2025"
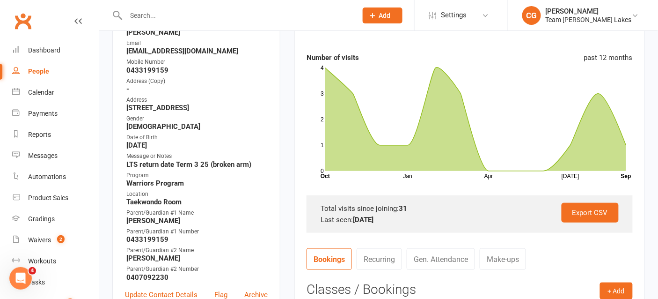
scroll to position [0, 0]
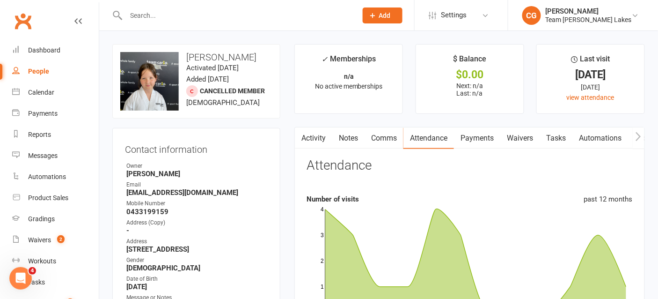
click at [377, 139] on link "Comms" at bounding box center [384, 138] width 39 height 22
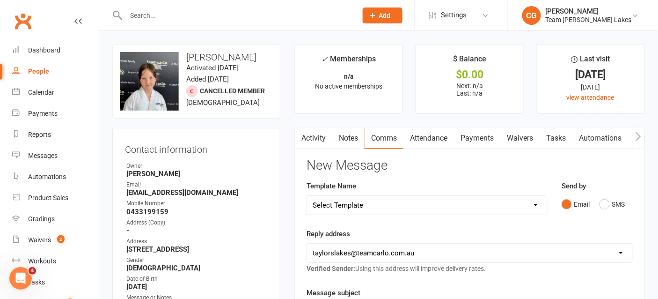
click at [354, 199] on select "Select Template [SMS] Delivery - Class change advice [SMS] Direct Debit - AT Pa…" at bounding box center [427, 205] width 240 height 19
select select "17"
click at [307, 196] on select "Select Template [SMS] Delivery - Class change advice [SMS] Direct Debit - AT Pa…" at bounding box center [427, 205] width 240 height 19
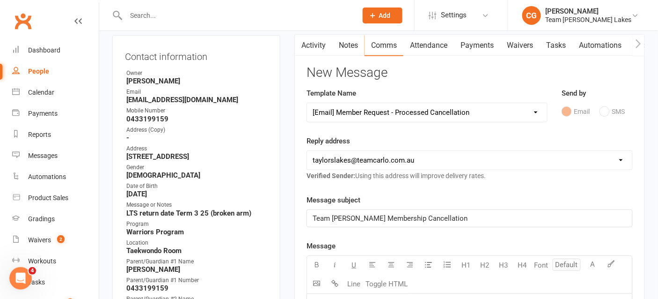
scroll to position [177, 0]
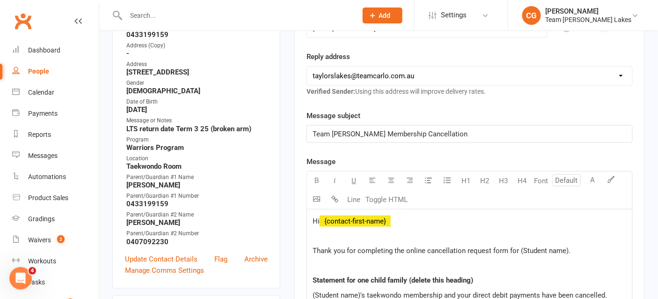
click at [385, 79] on select "hello@clubworx.com taylorslakes@teamcarlo.com.au carlo@teamcarlo.com.au carlo+t…" at bounding box center [469, 75] width 325 height 19
select select "4"
click at [307, 66] on select "hello@clubworx.com taylorslakes@teamcarlo.com.au carlo@teamcarlo.com.au carlo+t…" at bounding box center [469, 75] width 325 height 19
click at [568, 248] on span "Thank you for completing the online cancellation request form for (Student name…" at bounding box center [442, 250] width 258 height 8
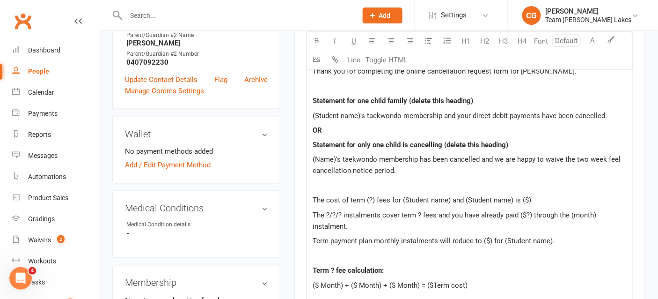
scroll to position [354, 0]
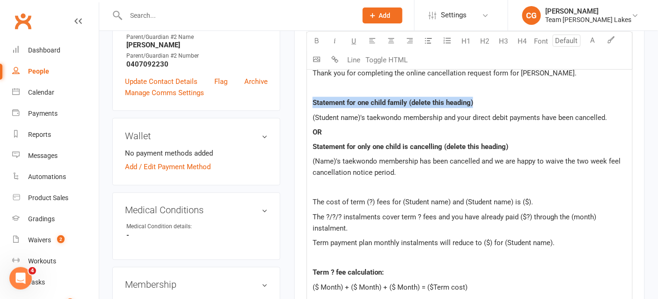
drag, startPoint x: 484, startPoint y: 100, endPoint x: 356, endPoint y: 87, distance: 128.9
click at [356, 87] on div "Hi ﻿ {contact-first-name} Thank you for completing the online cancellation requ…" at bounding box center [469, 281] width 325 height 499
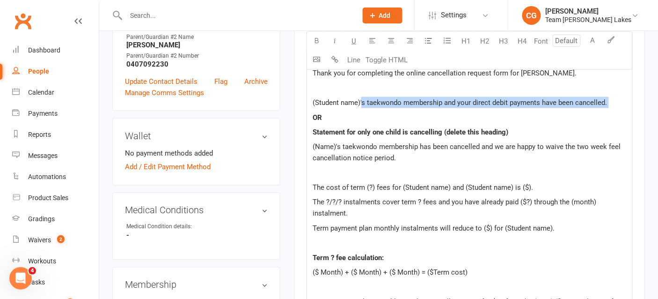
drag, startPoint x: 362, startPoint y: 100, endPoint x: 282, endPoint y: 107, distance: 80.8
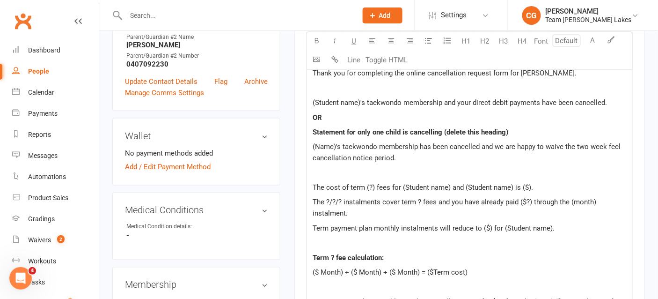
click at [361, 98] on span "(Student name)'s taekwondo membership and your direct debit payments have been …" at bounding box center [460, 102] width 294 height 8
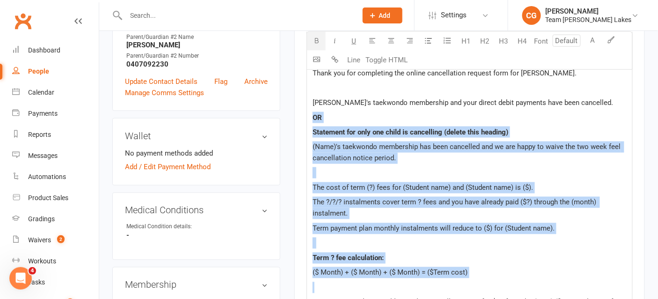
drag, startPoint x: 313, startPoint y: 114, endPoint x: 392, endPoint y: 285, distance: 188.0
click at [392, 285] on div "Hi ﻿ {contact-first-name} Thank you for completing the online cancellation requ…" at bounding box center [469, 274] width 325 height 484
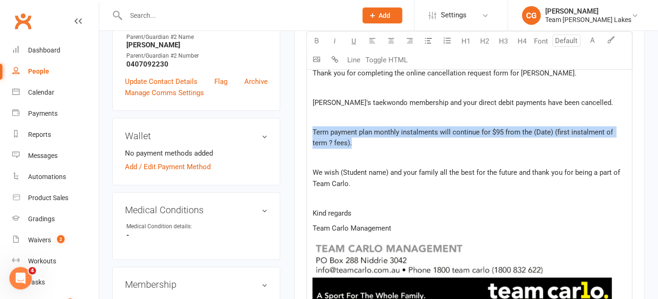
drag, startPoint x: 366, startPoint y: 142, endPoint x: 301, endPoint y: 121, distance: 68.4
click at [301, 121] on div "Activity Notes Comms Attendance Payments Waivers Tasks Automations Workouts Gra…" at bounding box center [469, 153] width 351 height 760
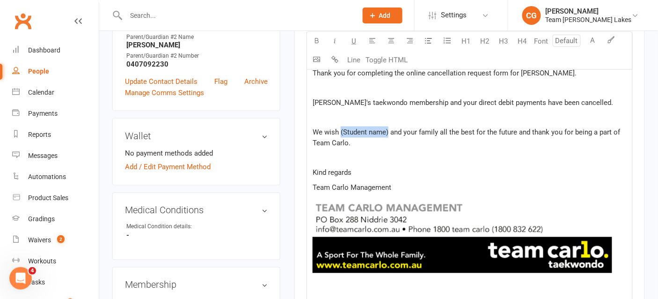
drag, startPoint x: 388, startPoint y: 128, endPoint x: 341, endPoint y: 127, distance: 47.7
click at [341, 128] on span "We wish (Student name) and your family all the best for the future and thank yo…" at bounding box center [467, 138] width 309 height 20
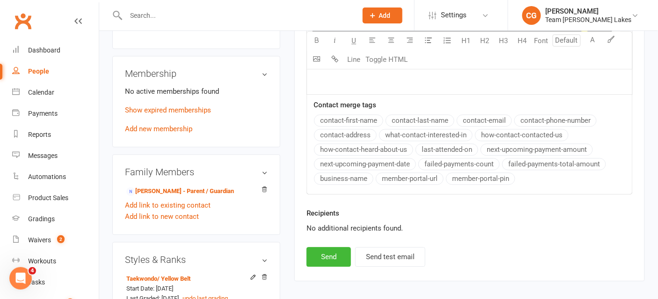
scroll to position [603, 0]
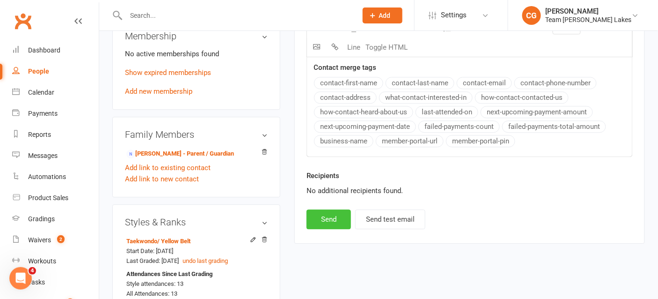
click at [334, 211] on button "Send" at bounding box center [329, 219] width 44 height 20
select select
select select "1"
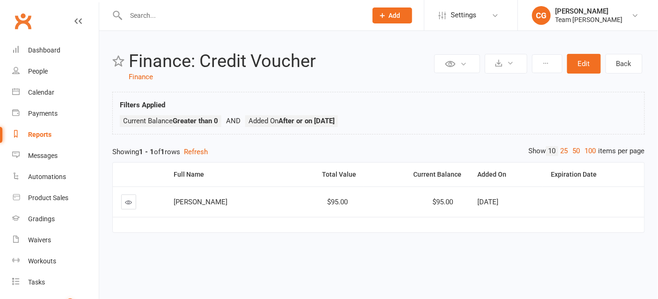
click at [141, 21] on input "text" at bounding box center [241, 15] width 237 height 13
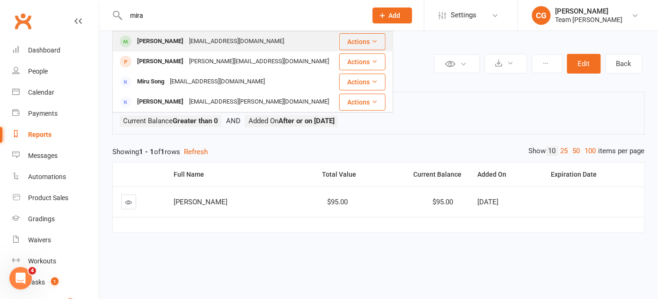
type input "mira"
click at [169, 45] on div "[PERSON_NAME]" at bounding box center [160, 42] width 52 height 14
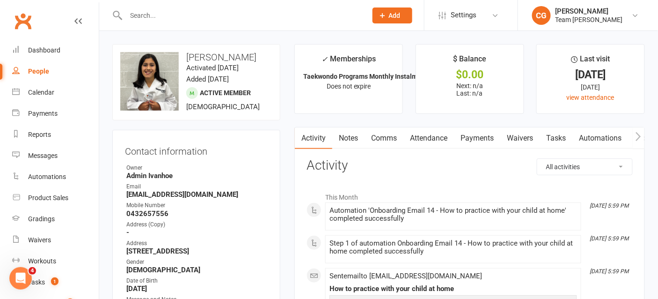
click at [389, 135] on link "Comms" at bounding box center [384, 138] width 39 height 22
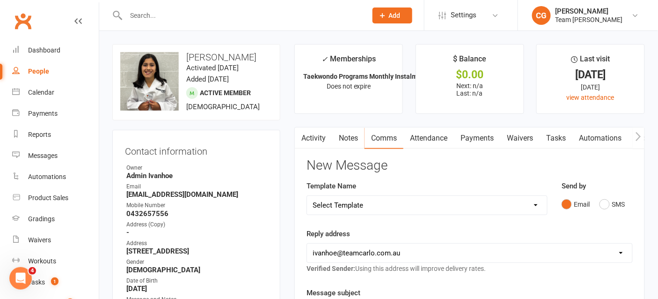
click at [435, 138] on link "Attendance" at bounding box center [428, 138] width 51 height 22
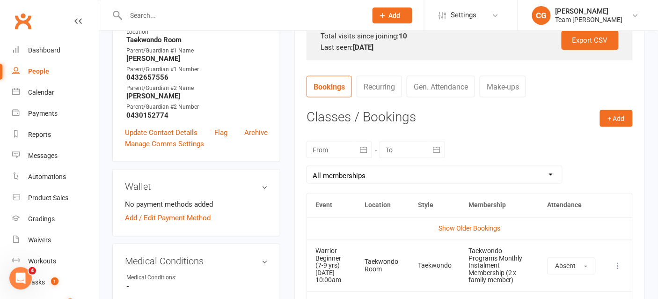
click at [363, 152] on icon "button" at bounding box center [363, 149] width 7 height 6
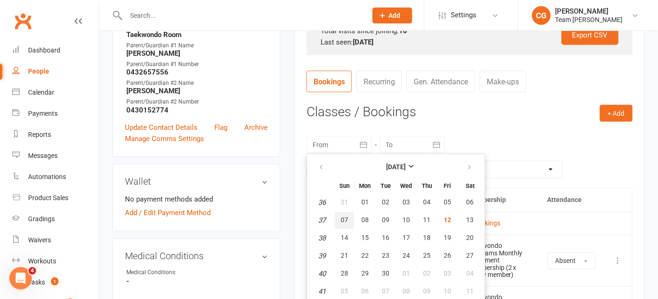
click at [345, 217] on span "07" at bounding box center [344, 219] width 7 height 7
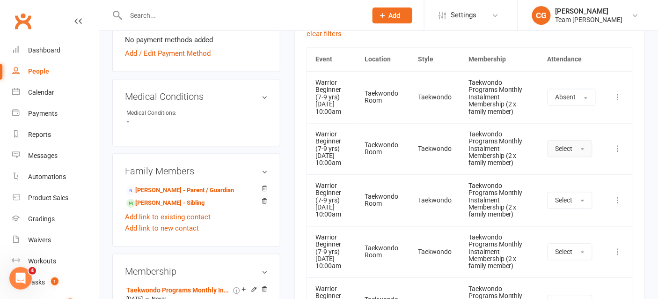
scroll to position [481, 0]
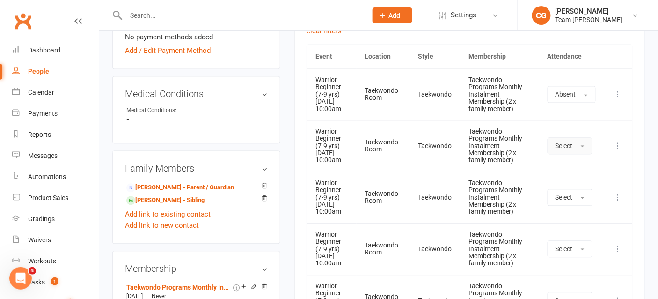
click at [565, 150] on span "Select" at bounding box center [564, 145] width 17 height 7
click at [571, 190] on span "Absent" at bounding box center [567, 186] width 22 height 8
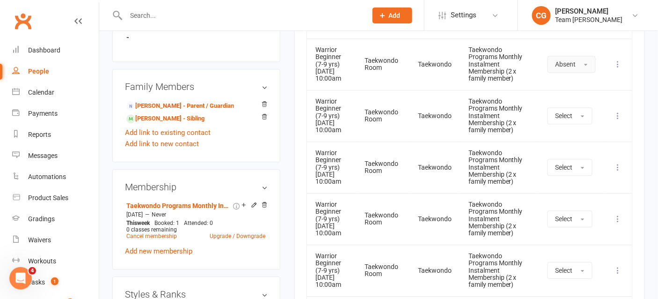
scroll to position [580, 0]
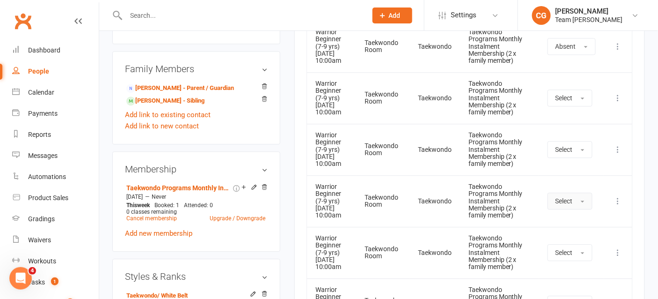
click at [559, 205] on span "Select" at bounding box center [564, 200] width 17 height 7
click at [562, 250] on link "Absent" at bounding box center [594, 240] width 93 height 19
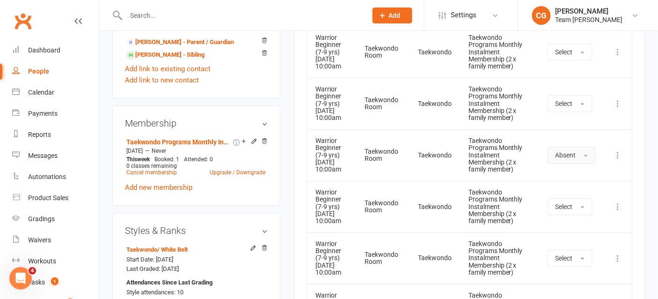
scroll to position [628, 0]
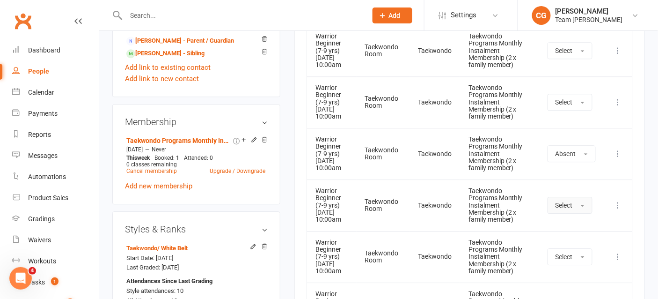
click at [576, 213] on button "Select" at bounding box center [570, 205] width 45 height 17
click at [571, 249] on span "Absent" at bounding box center [567, 245] width 22 height 8
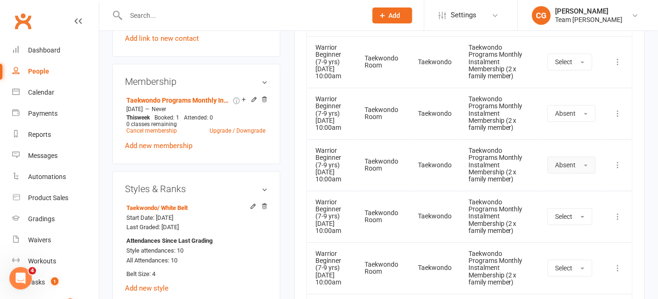
scroll to position [677, 0]
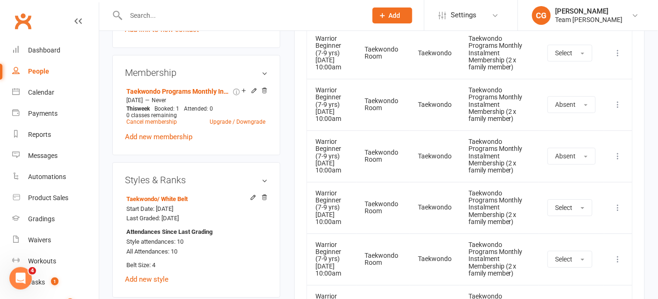
click at [618, 109] on icon at bounding box center [618, 104] width 9 height 9
click at [575, 151] on link "View event" at bounding box center [577, 141] width 93 height 19
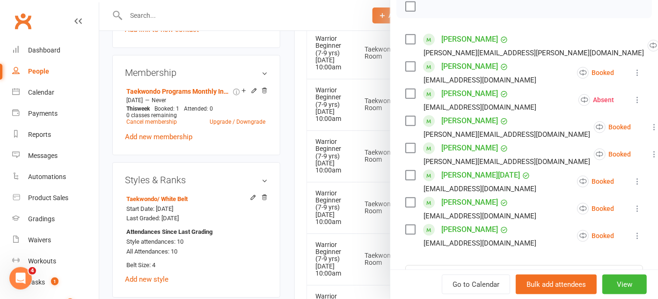
scroll to position [141, 0]
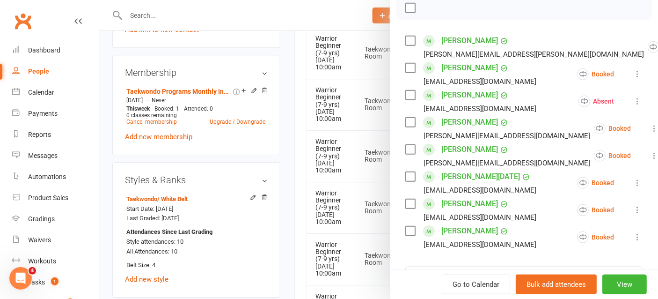
click at [636, 102] on icon at bounding box center [637, 100] width 9 height 9
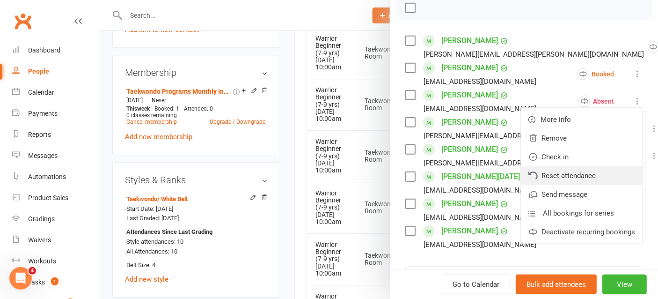
click at [592, 171] on link "Reset attendance" at bounding box center [582, 175] width 122 height 19
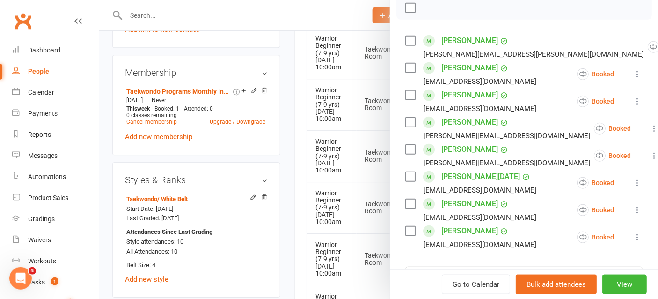
click at [289, 211] on div at bounding box center [378, 149] width 559 height 299
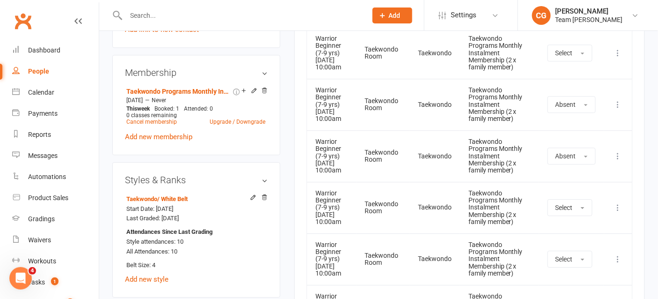
click at [621, 109] on icon at bounding box center [618, 104] width 9 height 9
click at [596, 151] on link "View event" at bounding box center [577, 141] width 93 height 19
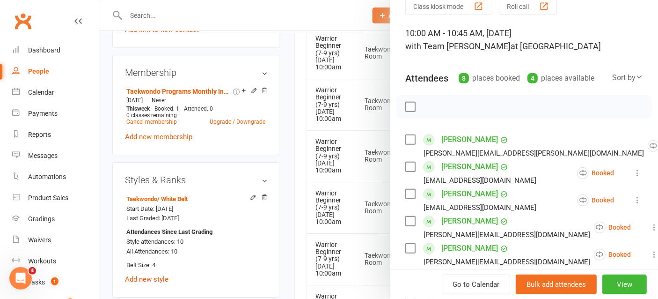
scroll to position [12, 0]
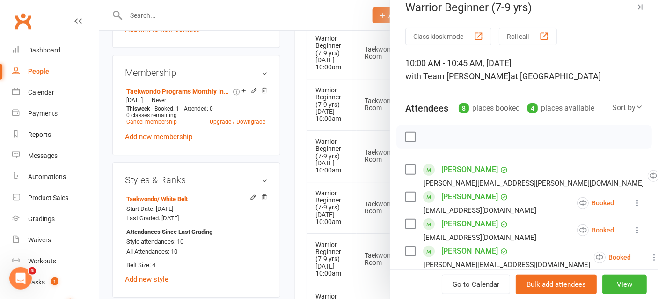
click at [373, 130] on div at bounding box center [378, 149] width 559 height 299
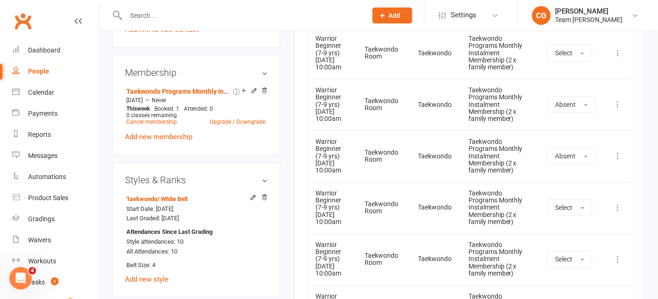
click at [409, 129] on td "Taekwondo Room" at bounding box center [383, 104] width 53 height 51
click at [618, 161] on icon at bounding box center [618, 155] width 9 height 9
click at [574, 202] on link "View event" at bounding box center [577, 192] width 93 height 19
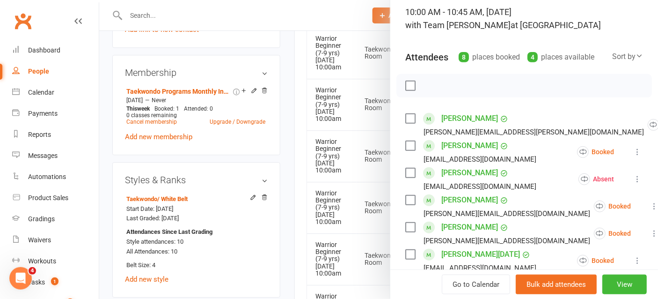
scroll to position [64, 0]
click at [643, 179] on button at bounding box center [637, 177] width 11 height 11
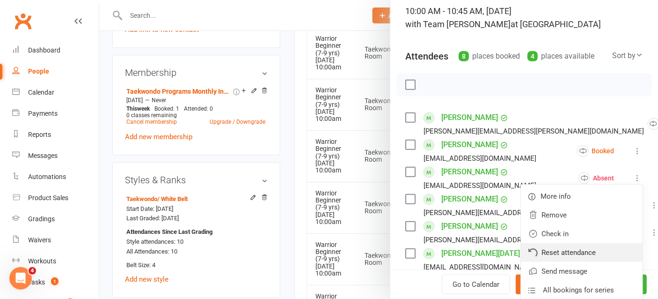
click at [574, 249] on link "Reset attendance" at bounding box center [582, 252] width 122 height 19
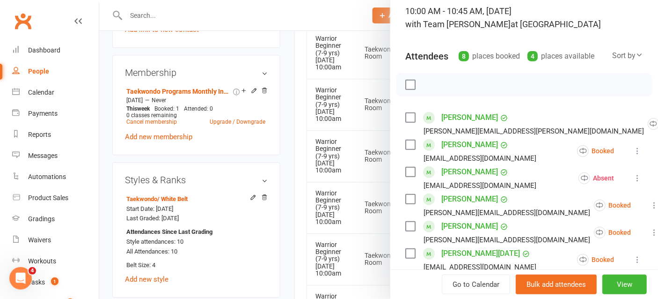
click at [368, 156] on div at bounding box center [378, 149] width 559 height 299
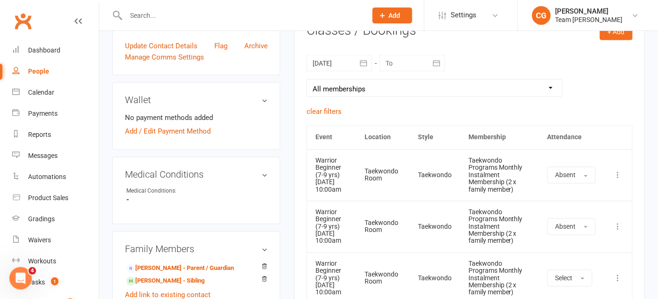
scroll to position [334, 0]
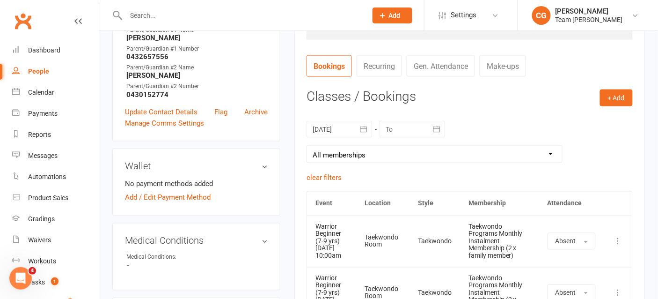
click at [362, 127] on icon "button" at bounding box center [363, 129] width 7 height 6
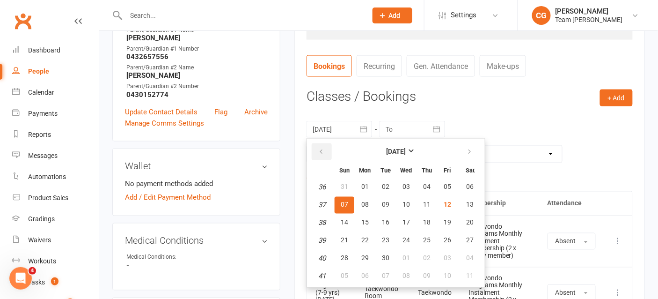
click at [316, 148] on button "button" at bounding box center [322, 151] width 20 height 17
click at [470, 144] on button "button" at bounding box center [470, 151] width 20 height 17
click at [359, 220] on button "11" at bounding box center [365, 222] width 20 height 17
type input "11 Aug 2025"
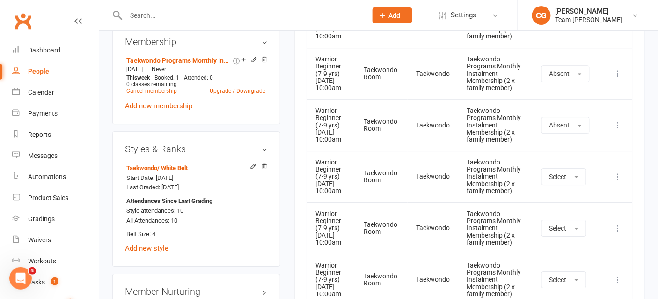
scroll to position [708, 0]
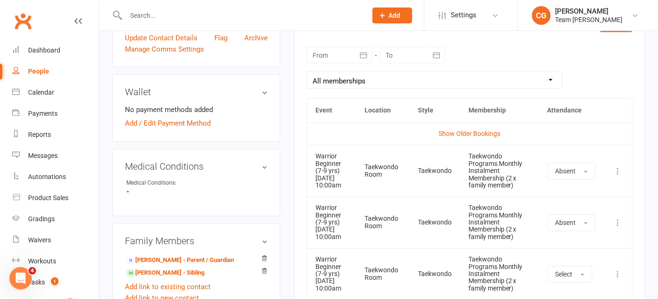
scroll to position [404, 0]
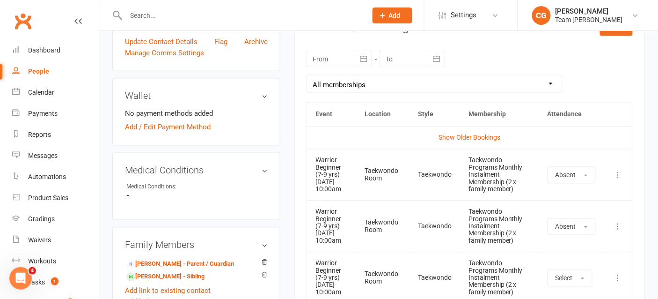
click at [360, 58] on icon "button" at bounding box center [363, 59] width 7 height 6
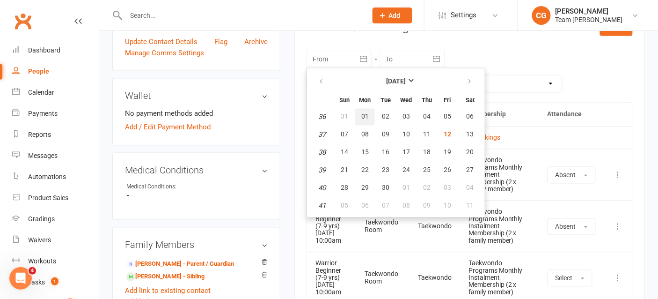
click at [363, 113] on span "01" at bounding box center [364, 116] width 7 height 7
type input "[DATE]"
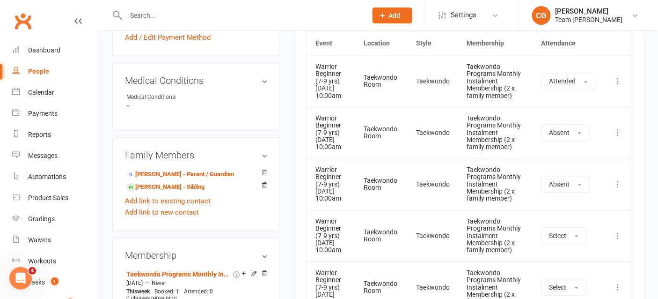
scroll to position [495, 0]
click at [216, 182] on li "[PERSON_NAME] - Sibling" at bounding box center [196, 185] width 143 height 13
click at [194, 183] on link "Abhay Dhiman - Sibling" at bounding box center [165, 187] width 78 height 10
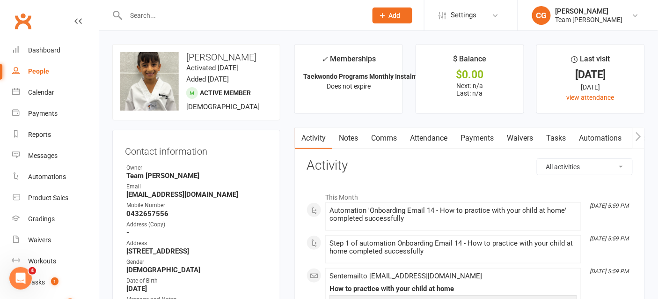
click at [427, 136] on link "Attendance" at bounding box center [428, 138] width 51 height 22
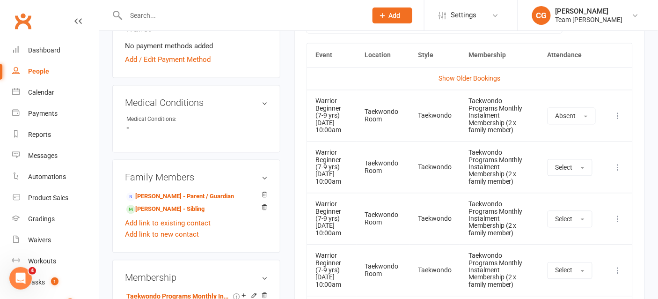
scroll to position [469, 0]
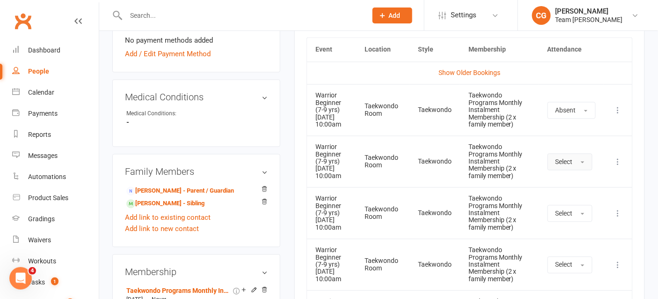
click at [570, 166] on span "Select" at bounding box center [564, 161] width 17 height 7
click at [577, 206] on span "Absent" at bounding box center [567, 201] width 22 height 8
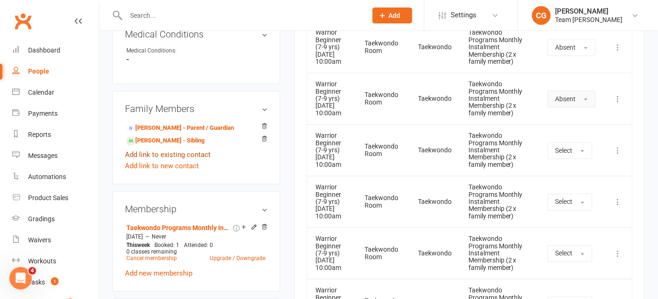
scroll to position [535, 0]
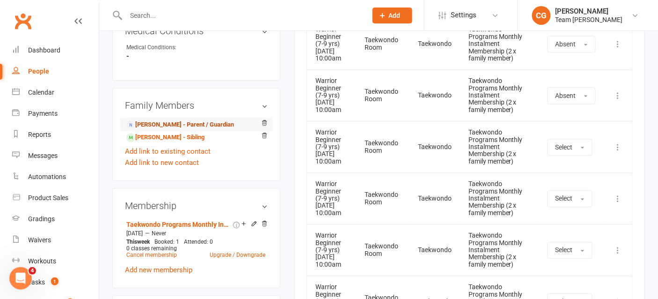
click at [190, 124] on link "Renu Dhiman - Parent / Guardian" at bounding box center [180, 125] width 108 height 10
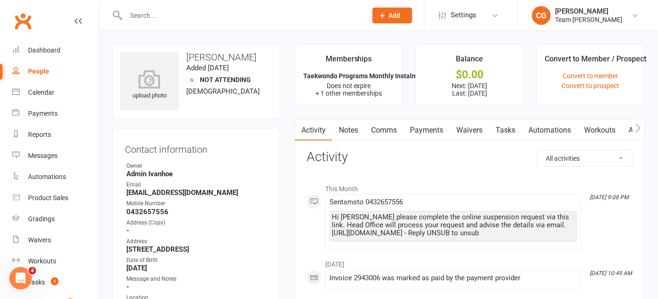
click at [429, 126] on link "Payments" at bounding box center [426, 130] width 46 height 22
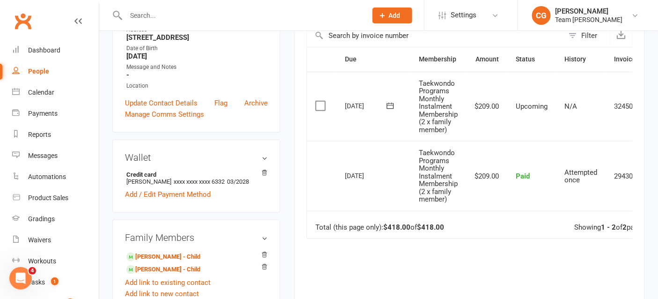
scroll to position [0, 46]
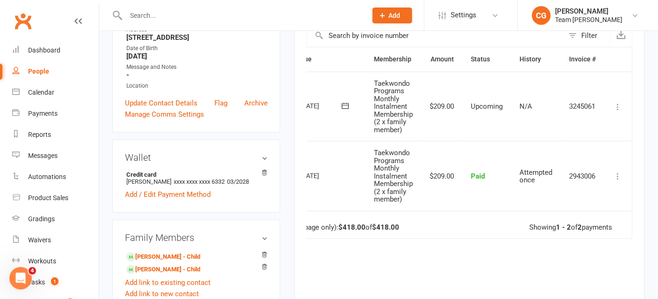
click at [617, 102] on icon at bounding box center [618, 106] width 9 height 9
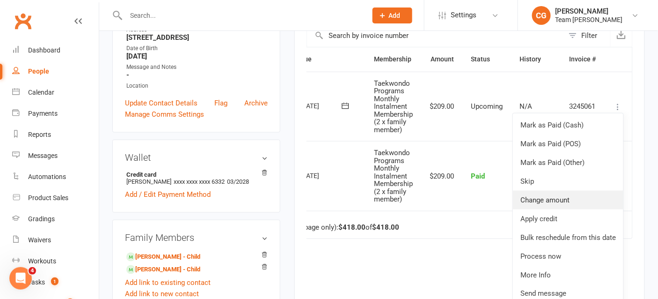
click at [557, 200] on link "Change amount" at bounding box center [568, 199] width 110 height 19
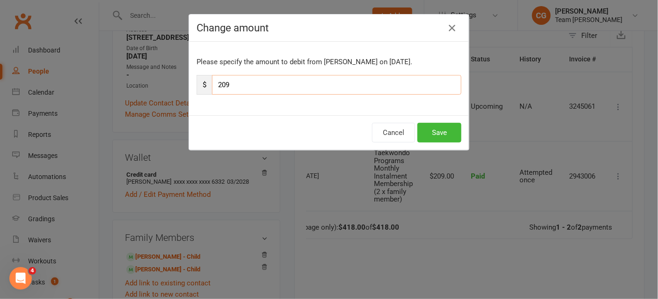
click at [304, 81] on input "209" at bounding box center [336, 85] width 249 height 20
type input "83.60"
click at [439, 135] on button "Save" at bounding box center [439, 133] width 44 height 20
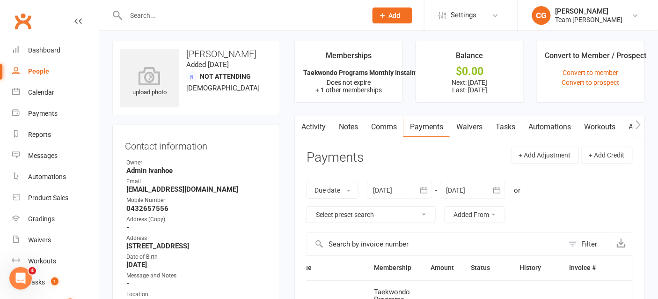
scroll to position [0, 0]
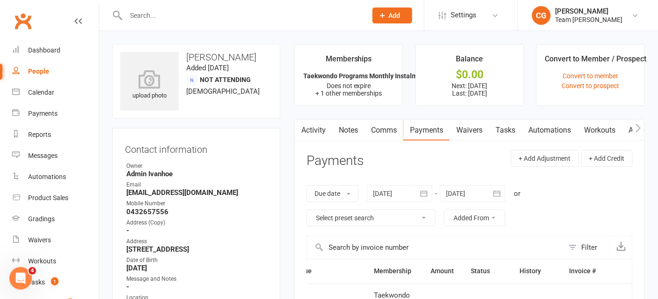
click at [376, 129] on link "Comms" at bounding box center [384, 130] width 39 height 22
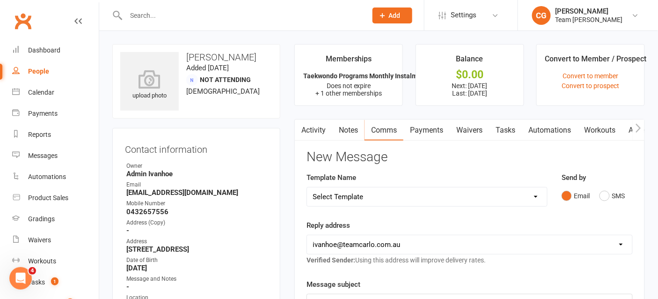
click at [333, 197] on select "Select Template [Email] Delivery - Black Belt options advice [SMS] Direct Debit…" at bounding box center [427, 196] width 240 height 19
click at [307, 187] on select "Select Template [Email] Delivery - Black Belt options advice [SMS] Direct Debit…" at bounding box center [427, 196] width 240 height 19
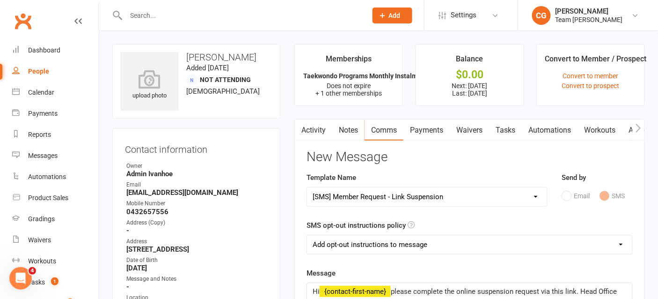
click at [367, 197] on select "Select Template [Email] Delivery - Black Belt options advice [SMS] Direct Debit…" at bounding box center [427, 196] width 240 height 19
select select "21"
click at [307, 187] on select "Select Template [Email] Delivery - Black Belt options advice [SMS] Direct Debit…" at bounding box center [427, 196] width 240 height 19
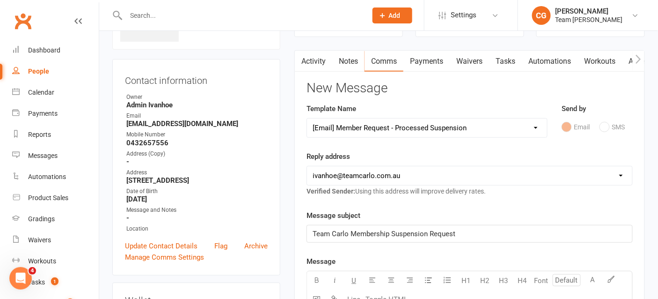
scroll to position [134, 0]
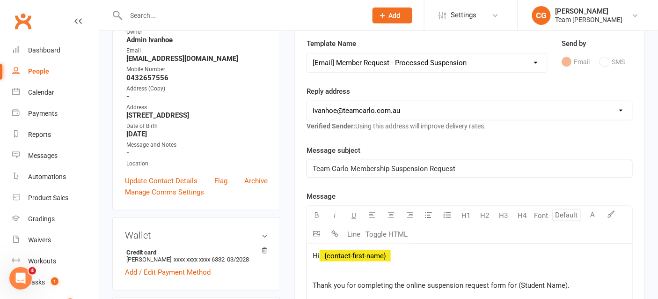
click at [342, 105] on select "hello@clubworx.com ivanhoe@teamcarlo.com.au carlo@teamcarlo.com.au carlo+ivanho…" at bounding box center [469, 110] width 325 height 19
select select "5"
click at [307, 101] on select "hello@clubworx.com ivanhoe@teamcarlo.com.au carlo@teamcarlo.com.au carlo+ivanho…" at bounding box center [469, 110] width 325 height 19
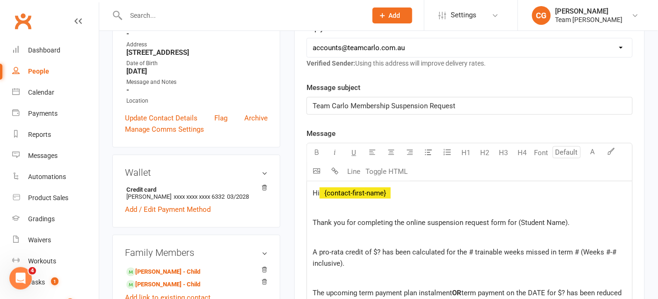
scroll to position [199, 0]
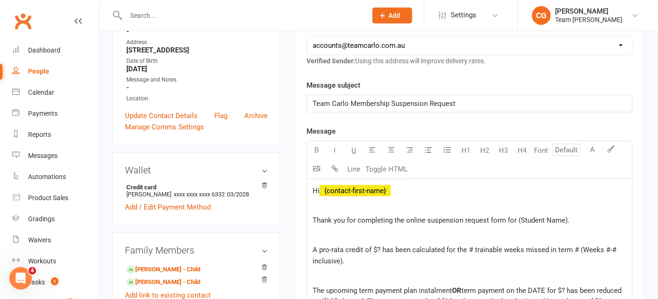
click at [570, 220] on p "Thank you for completing the online suspension request form for (Student Name)." at bounding box center [470, 219] width 314 height 11
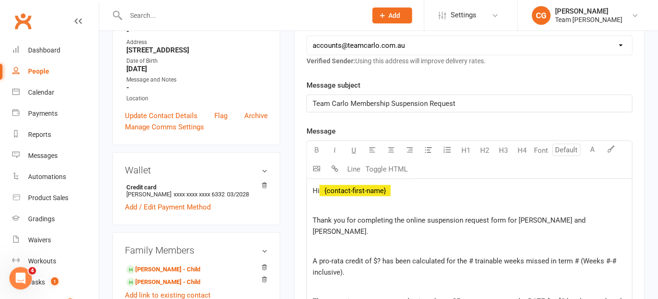
click at [380, 256] on span "A pro-rata credit of $? has been calculated for the # trainable weeks missed in…" at bounding box center [466, 266] width 306 height 20
click at [490, 256] on span "A pro-rata credit of $125.40 has been calculated for the # trainable weeks miss…" at bounding box center [468, 266] width 311 height 20
click at [595, 256] on span "A pro-rata credit of $125.40 has been calculated for the 2 trainable weeks miss…" at bounding box center [468, 266] width 310 height 20
click at [622, 256] on span "A pro-rata credit of $125.40 has been calculated for the 2 trainable weeks miss…" at bounding box center [468, 266] width 310 height 20
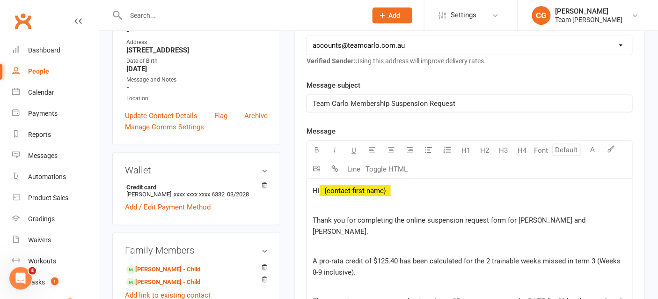
click at [363, 257] on p "A pro-rata credit of $125.40 has been calculated for the 2 trainable weeks miss…" at bounding box center [470, 266] width 314 height 22
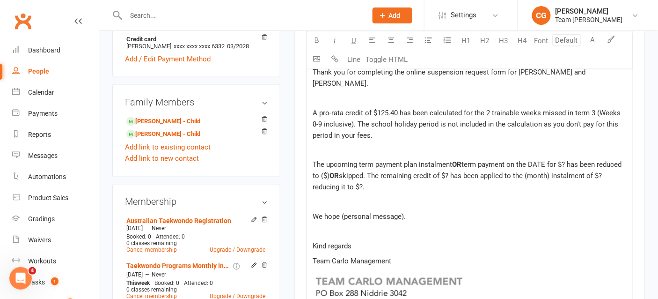
scroll to position [363, 0]
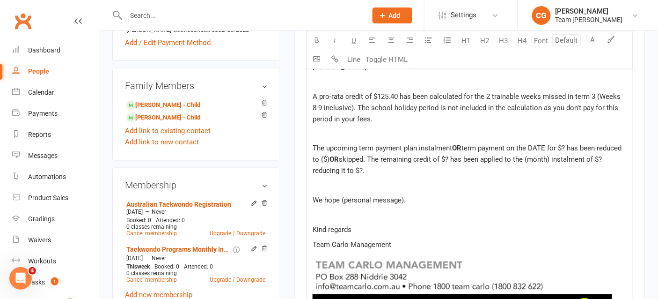
click at [454, 144] on span "OR" at bounding box center [456, 148] width 9 height 8
drag, startPoint x: 454, startPoint y: 131, endPoint x: 511, endPoint y: 132, distance: 56.2
click at [511, 143] on p "The upcoming term payment plan instalment OR term payment on the DATE for $? ha…" at bounding box center [470, 160] width 314 height 34
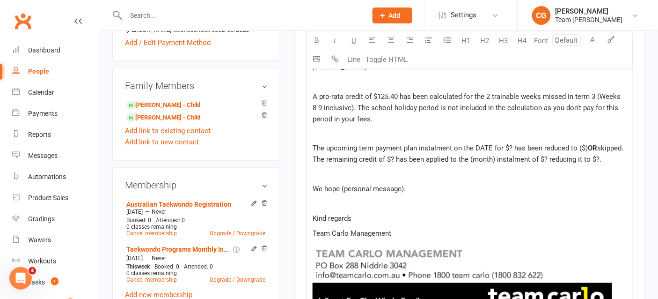
click at [490, 144] on span "The upcoming term payment plan instalment on the DATE for $? has been reduced t…" at bounding box center [450, 148] width 275 height 8
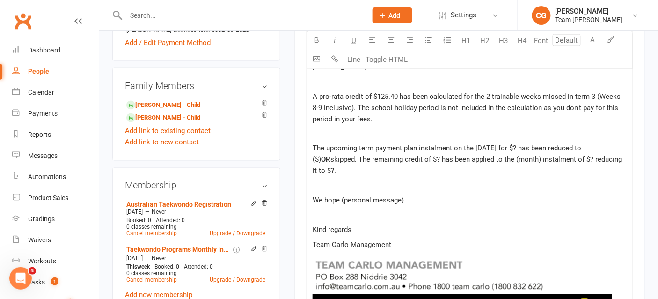
click at [523, 144] on span "The upcoming term payment plan instalment on the 15/10/25 for $? has been reduc…" at bounding box center [448, 154] width 271 height 20
click at [591, 144] on span "The upcoming term payment plan instalment on the 15/10/25 for $209 has been red…" at bounding box center [452, 154] width 278 height 20
click at [325, 155] on span "skipped. The remaining credit of $? has been applied to the (month) instalment …" at bounding box center [460, 165] width 295 height 20
drag, startPoint x: 329, startPoint y: 156, endPoint x: 312, endPoint y: 144, distance: 21.5
click at [312, 144] on div "Hi ﻿ {contact-first-name} Thank you for completing the online suspension reques…" at bounding box center [469, 196] width 325 height 363
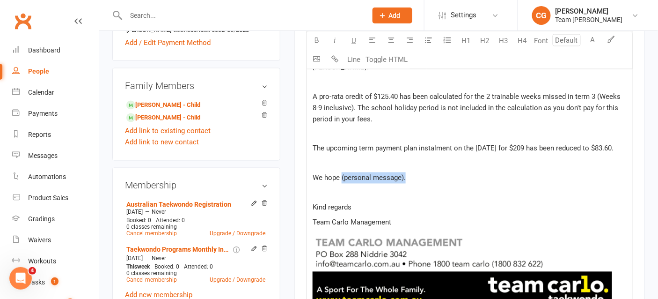
drag, startPoint x: 411, startPoint y: 165, endPoint x: 341, endPoint y: 169, distance: 70.4
click at [341, 172] on p "We hope (personal message)." at bounding box center [470, 177] width 314 height 11
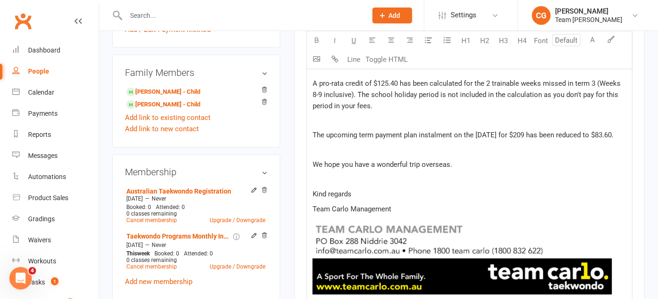
scroll to position [380, 0]
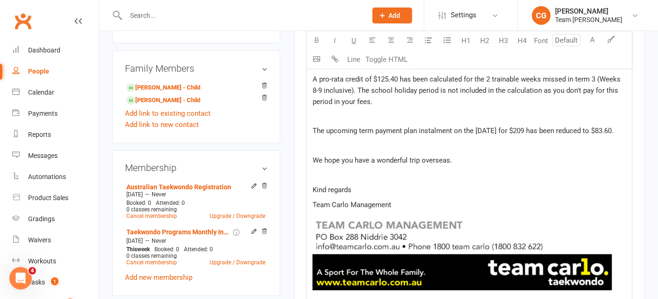
click at [492, 127] on span "The upcoming term payment plan instalment on the 15/10/25 for $209 has been red…" at bounding box center [463, 131] width 301 height 8
click at [614, 127] on span "The upcoming term payment plan instalment on the 15/9/25 for $209 has been redu…" at bounding box center [463, 131] width 301 height 8
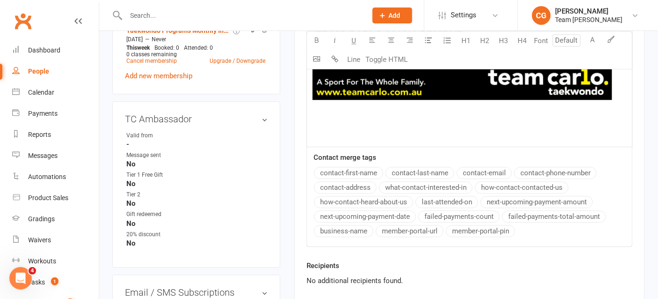
scroll to position [663, 0]
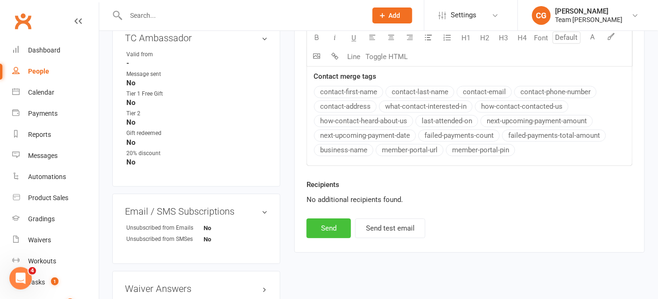
click at [323, 218] on button "Send" at bounding box center [329, 228] width 44 height 20
select select
select select "1"
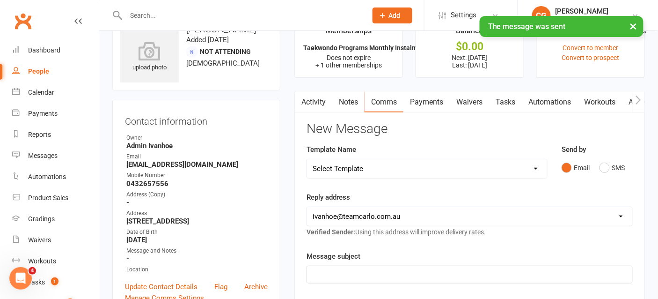
scroll to position [0, 0]
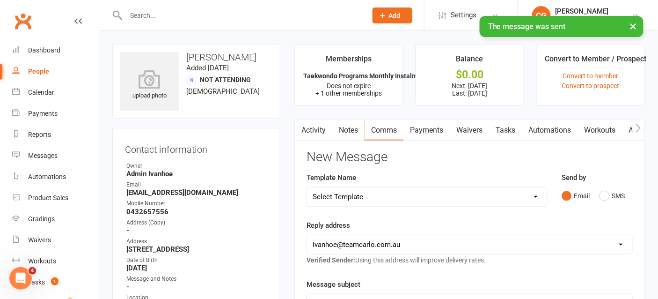
click at [429, 128] on link "Payments" at bounding box center [426, 130] width 46 height 22
